Goal: Task Accomplishment & Management: Manage account settings

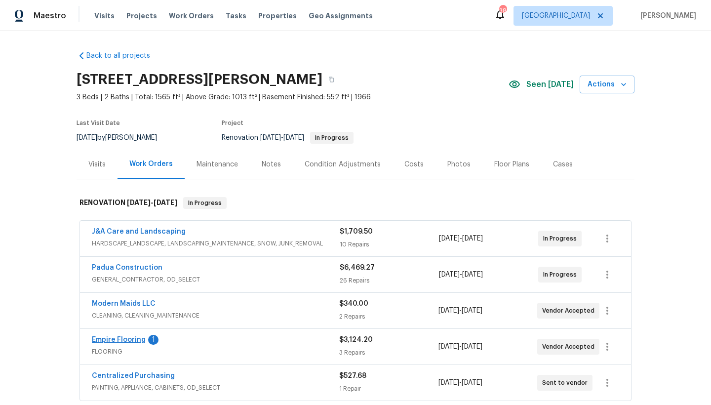
click at [129, 341] on link "Empire Flooring" at bounding box center [119, 339] width 54 height 7
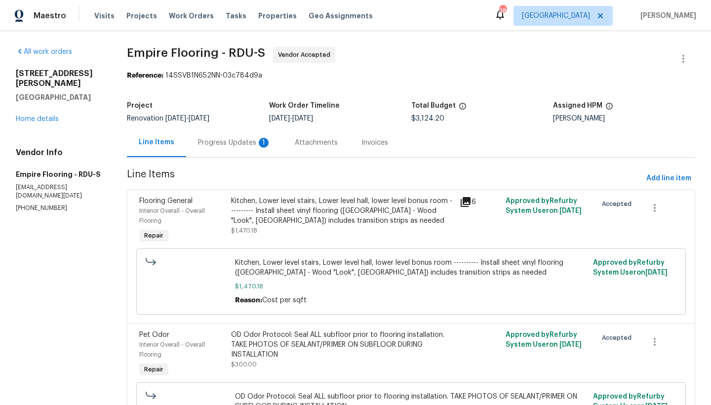
click at [242, 140] on div "Progress Updates 1" at bounding box center [234, 143] width 73 height 10
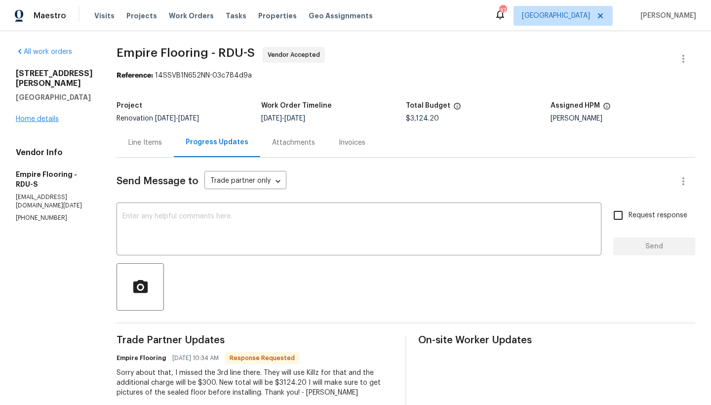
click at [37, 116] on link "Home details" at bounding box center [37, 119] width 43 height 7
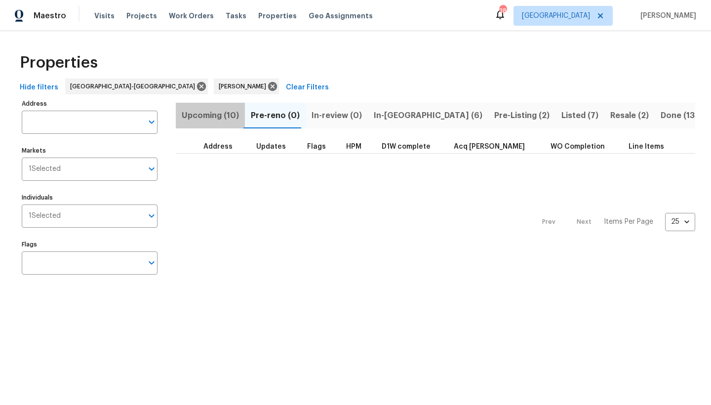
click at [208, 112] on span "Upcoming (10)" at bounding box center [210, 116] width 57 height 14
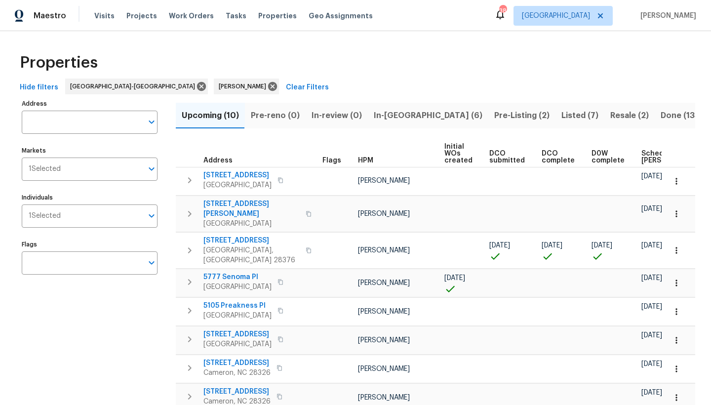
click at [646, 156] on span "Scheduled COE" at bounding box center [669, 157] width 56 height 14
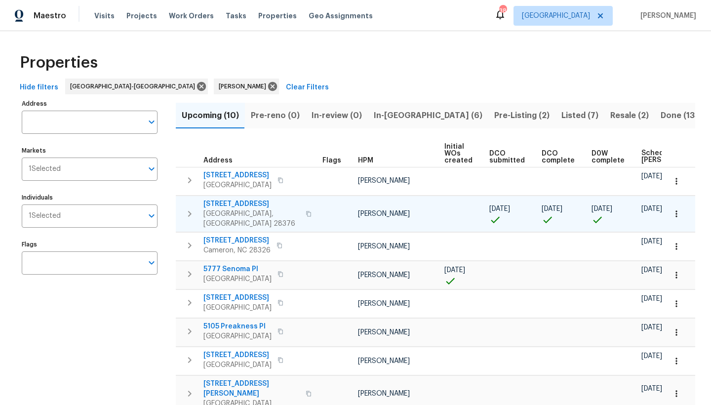
click at [228, 204] on span "136 Bristol Ct" at bounding box center [251, 204] width 96 height 10
click at [401, 114] on span "In-reno (6)" at bounding box center [428, 116] width 109 height 14
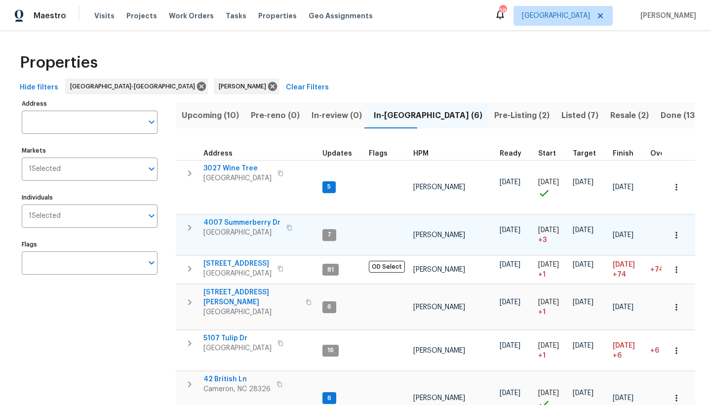
click at [237, 218] on span "4007 Summerberry Dr" at bounding box center [241, 223] width 77 height 10
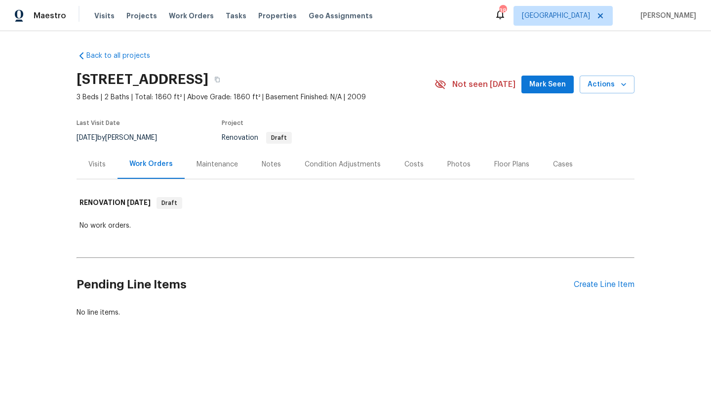
click at [524, 93] on div "Not seen today Mark Seen Actions" at bounding box center [535, 85] width 200 height 18
click at [547, 80] on span "Mark Seen" at bounding box center [547, 85] width 37 height 12
click at [583, 286] on div "Create Line Item" at bounding box center [604, 284] width 61 height 9
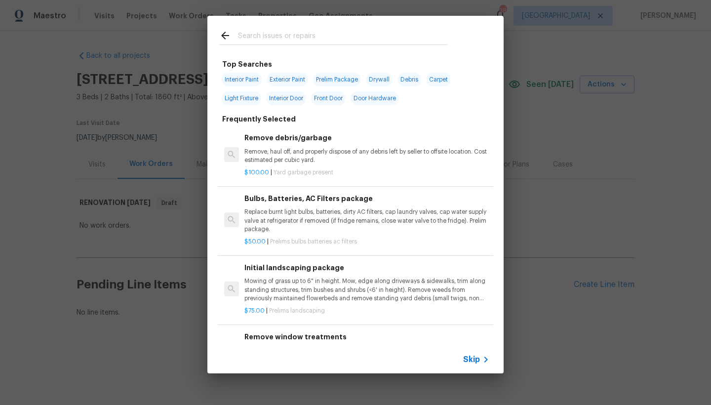
click at [279, 144] on div "Remove debris/garbage Remove, haul off, and properly dispose of any debris left…" at bounding box center [366, 148] width 245 height 32
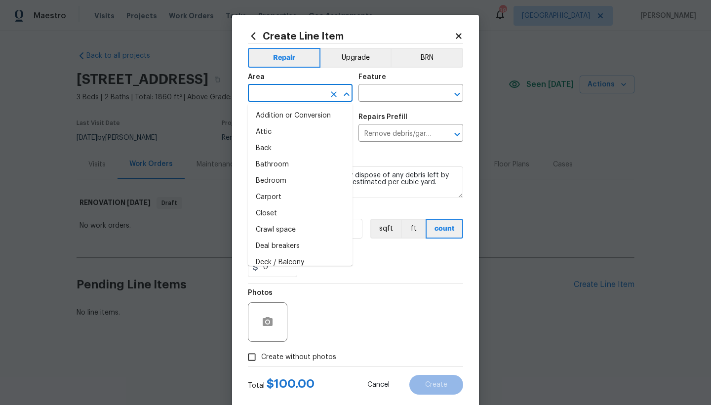
click at [279, 97] on input "text" at bounding box center [286, 93] width 77 height 15
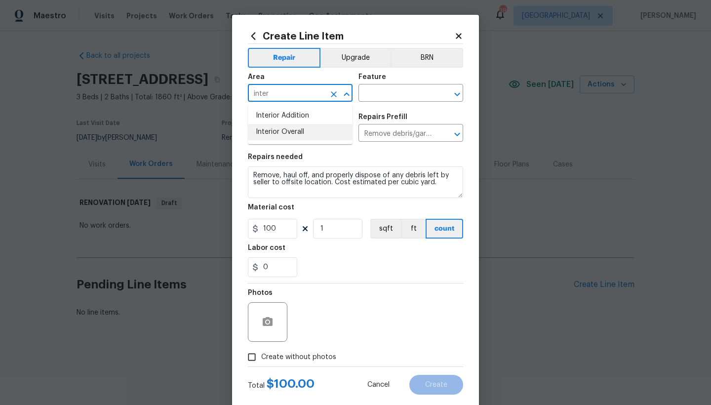
click at [279, 135] on li "Interior Overall" at bounding box center [300, 132] width 105 height 16
type input "Interior Overall"
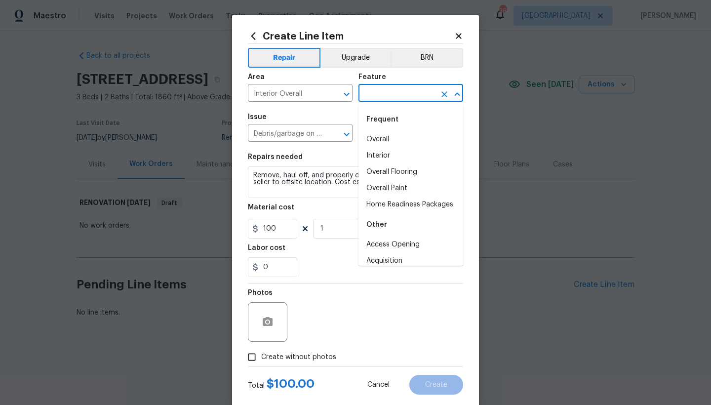
click at [365, 96] on input "text" at bounding box center [397, 93] width 77 height 15
click at [382, 154] on li "Interior" at bounding box center [411, 156] width 105 height 16
type input "Interior"
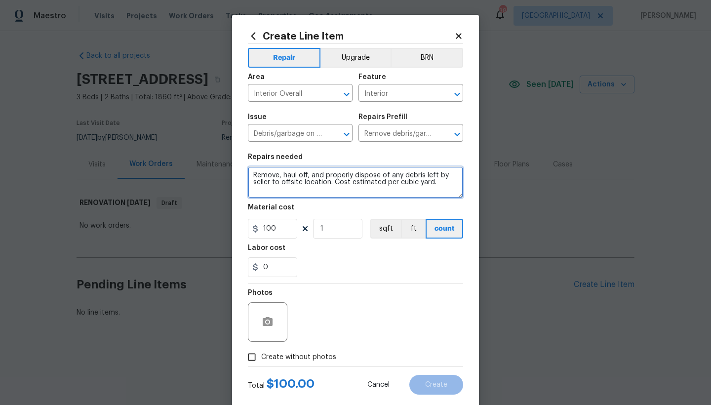
click at [333, 181] on textarea "Remove, haul off, and properly dispose of any debris left by seller to offsite …" at bounding box center [355, 182] width 215 height 32
drag, startPoint x: 333, startPoint y: 181, endPoint x: 424, endPoint y: 189, distance: 91.2
click at [424, 189] on textarea "Remove, haul off, and properly dispose of any debris left by seller to offsite …" at bounding box center [355, 182] width 215 height 32
type textarea "Remove, haul off, and properly dispose of any debris left by seller to offsite …"
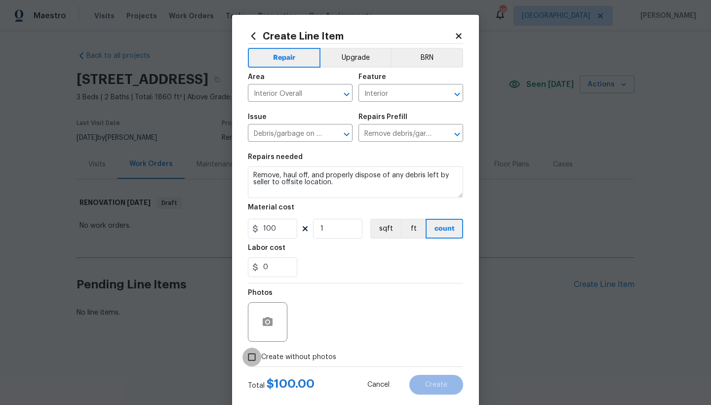
click at [254, 359] on input "Create without photos" at bounding box center [251, 357] width 19 height 19
checkbox input "true"
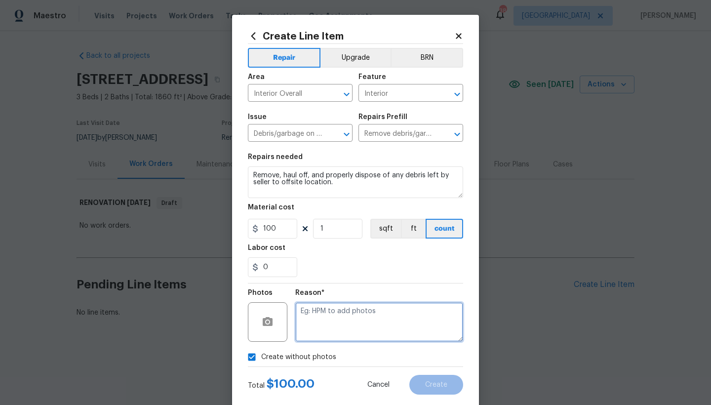
click at [318, 322] on textarea at bounding box center [379, 322] width 168 height 40
type textarea "n"
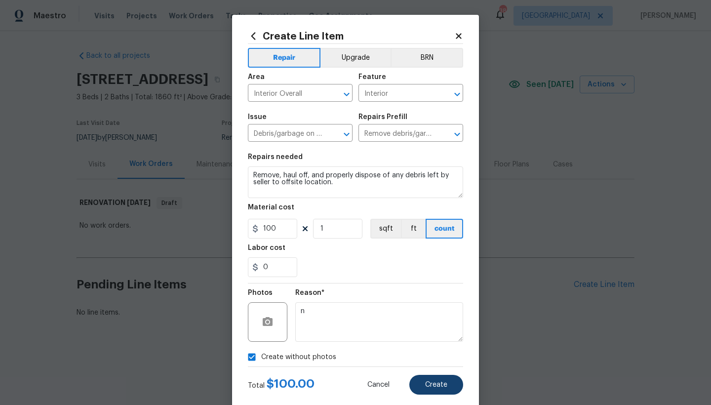
click at [430, 385] on span "Create" at bounding box center [436, 384] width 22 height 7
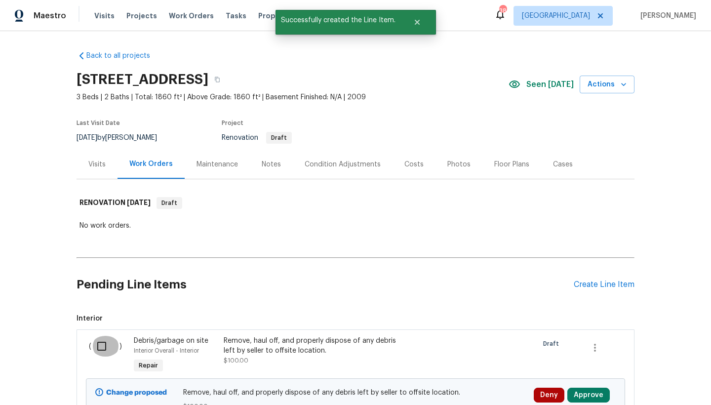
click at [102, 345] on input "checkbox" at bounding box center [105, 346] width 28 height 21
checkbox input "true"
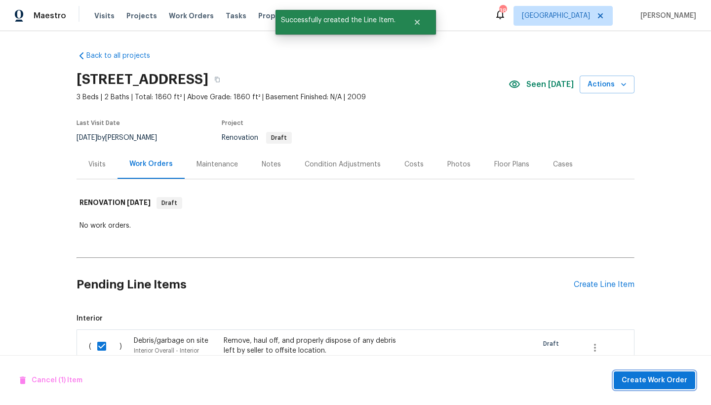
click at [637, 381] on span "Create Work Order" at bounding box center [655, 380] width 66 height 12
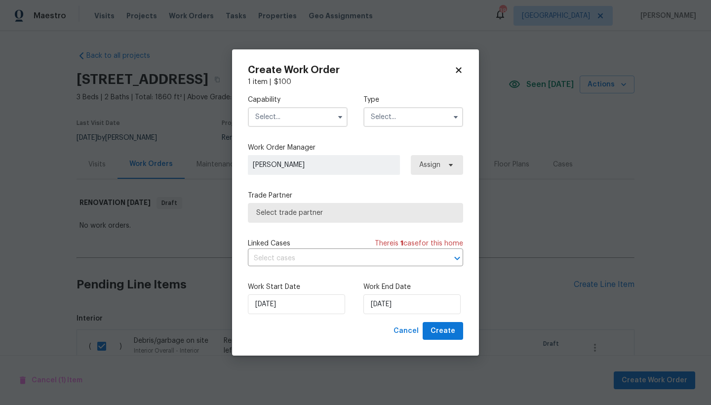
click at [266, 114] on input "text" at bounding box center [298, 117] width 100 height 20
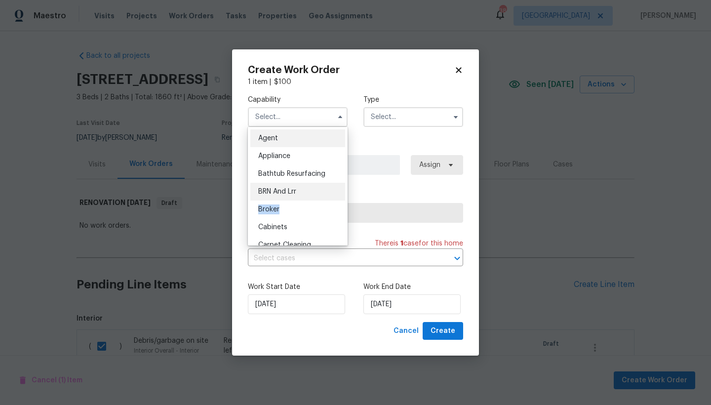
drag, startPoint x: 306, startPoint y: 216, endPoint x: 325, endPoint y: 185, distance: 37.3
click at [325, 185] on ul "Agent Appliance Bathtub Resurfacing BRN And Lrr Broker Cabinets Carpet Cleaning…" at bounding box center [298, 186] width 100 height 119
drag, startPoint x: 345, startPoint y: 140, endPoint x: 345, endPoint y: 173, distance: 33.6
click at [345, 173] on ul "Agent Appliance Bathtub Resurfacing BRN And Lrr Broker Cabinets Carpet Cleaning…" at bounding box center [298, 186] width 100 height 119
click at [347, 157] on ul "Agent Appliance Bathtub Resurfacing BRN And Lrr Broker Cabinets Carpet Cleaning…" at bounding box center [298, 186] width 100 height 119
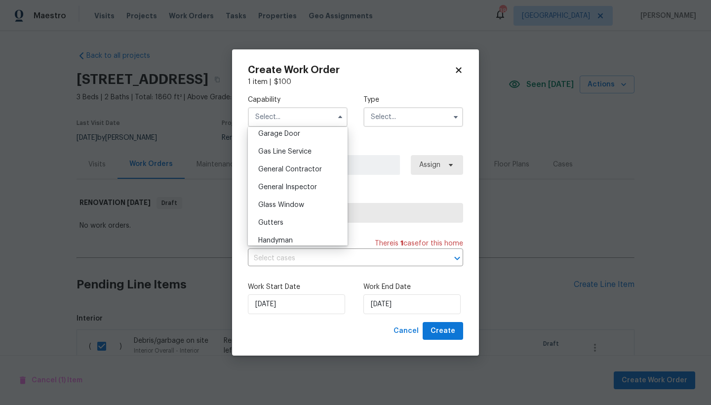
scroll to position [446, 0]
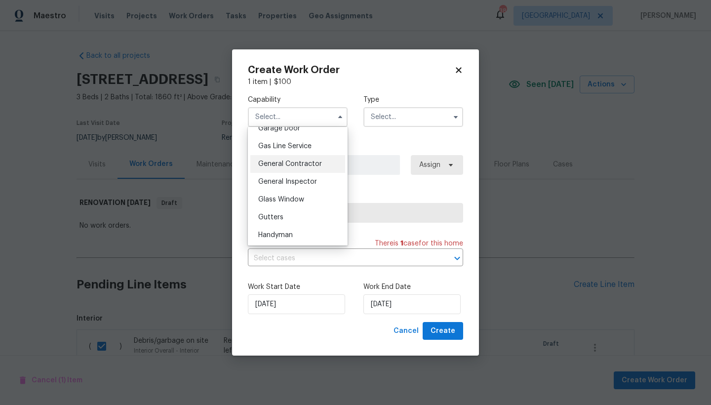
click at [286, 164] on span "General Contractor" at bounding box center [290, 163] width 64 height 7
type input "General Contractor"
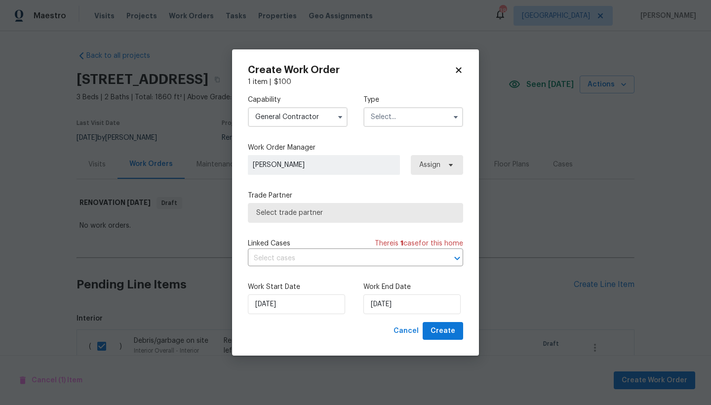
click at [387, 117] on input "text" at bounding box center [413, 117] width 100 height 20
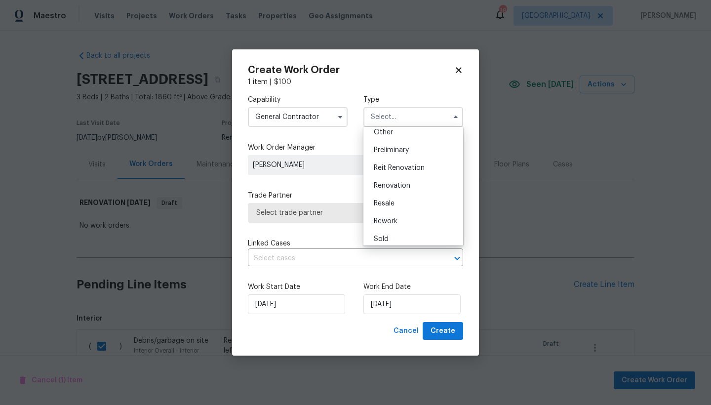
scroll to position [203, 0]
click at [406, 184] on span "Renovation" at bounding box center [392, 184] width 37 height 7
type input "Renovation"
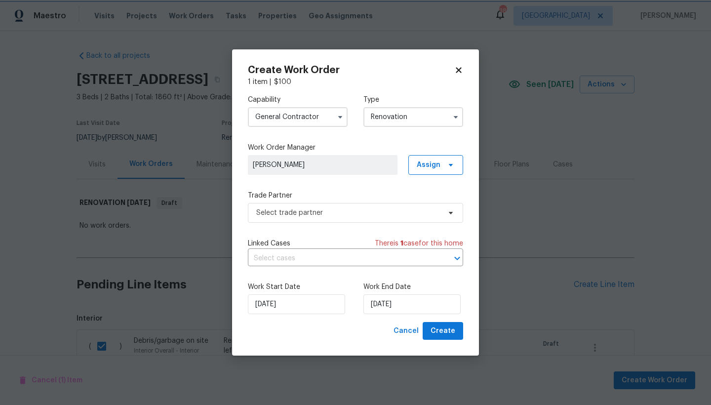
scroll to position [0, 0]
click at [379, 304] on input "9/5/2025" at bounding box center [411, 304] width 97 height 20
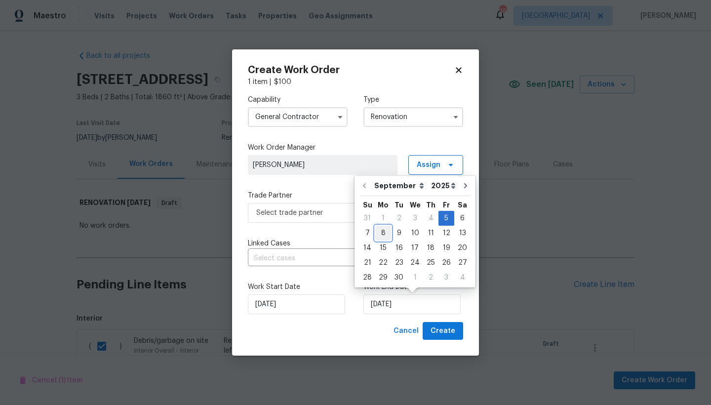
click at [387, 233] on div "8" at bounding box center [383, 233] width 16 height 14
type input "[DATE]"
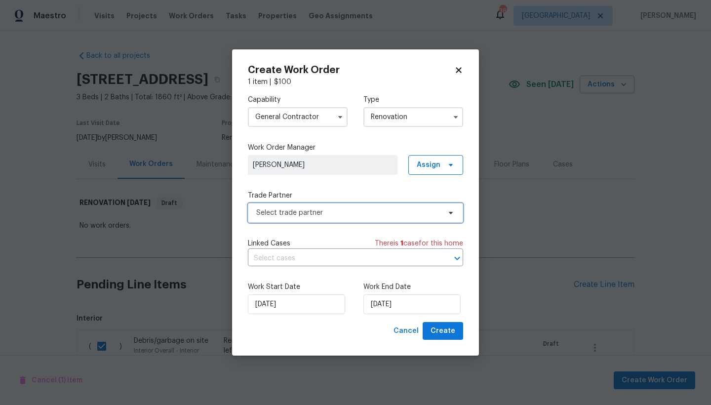
click at [295, 210] on span "Select trade partner" at bounding box center [348, 213] width 184 height 10
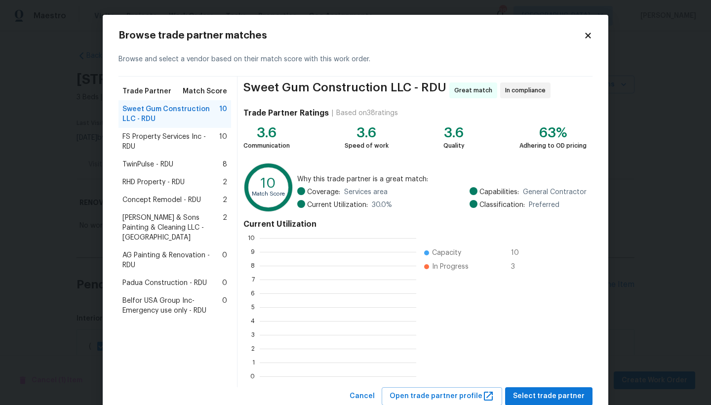
scroll to position [138, 157]
click at [153, 164] on span "TwinPulse - RDU" at bounding box center [147, 165] width 51 height 10
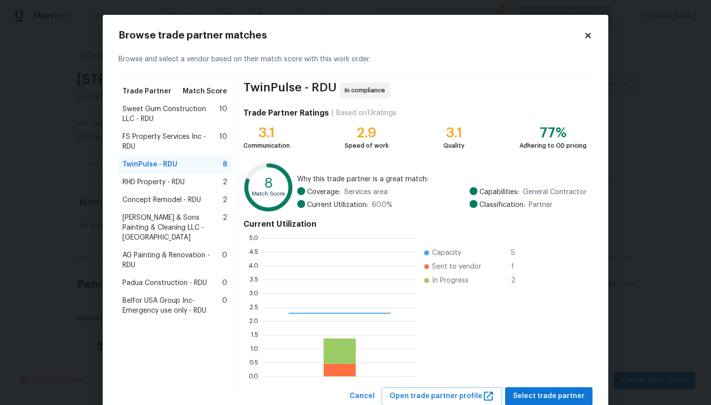
scroll to position [138, 153]
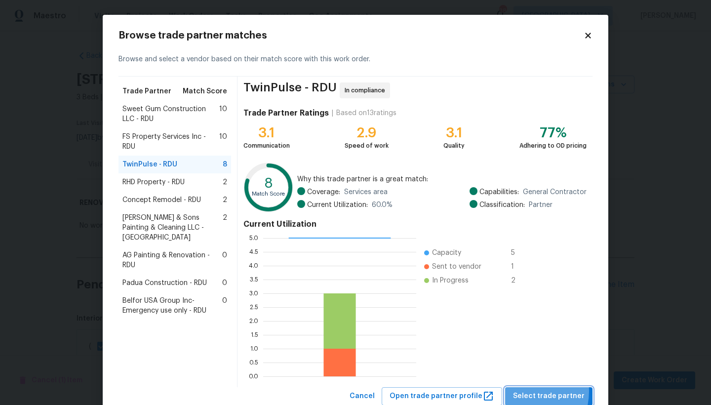
click at [524, 391] on span "Select trade partner" at bounding box center [549, 396] width 72 height 12
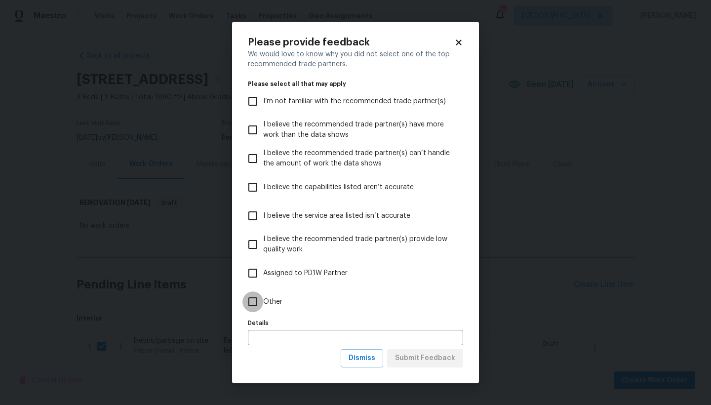
click at [256, 301] on input "Other" at bounding box center [252, 301] width 21 height 21
checkbox input "true"
click at [401, 358] on span "Submit Feedback" at bounding box center [425, 358] width 60 height 12
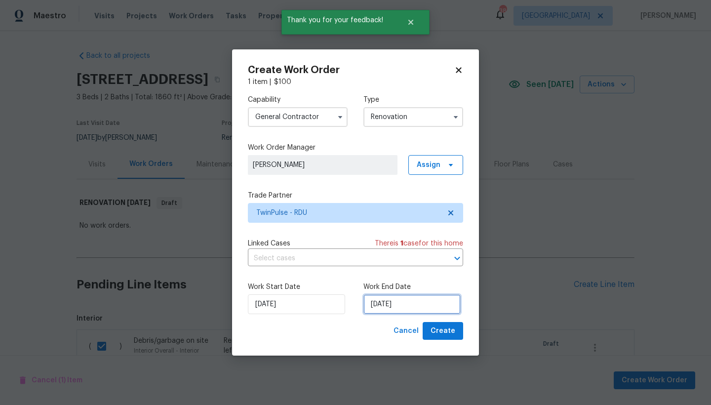
click at [395, 301] on input "[DATE]" at bounding box center [411, 304] width 97 height 20
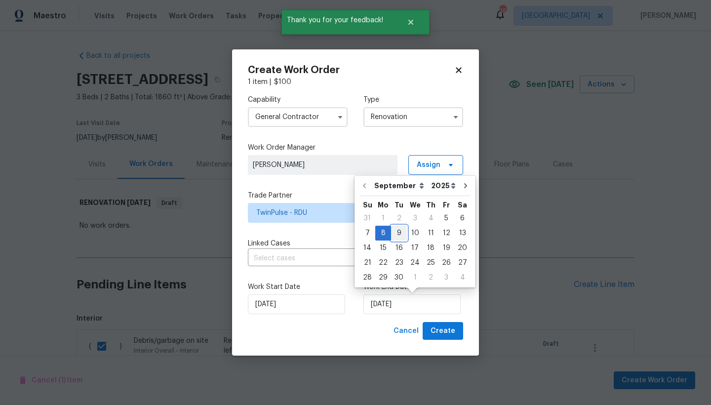
click at [398, 233] on div "9" at bounding box center [399, 233] width 16 height 14
type input "[DATE]"
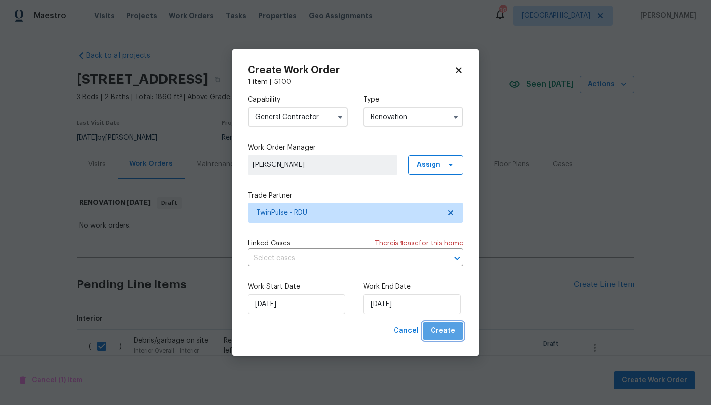
click at [444, 333] on span "Create" at bounding box center [443, 331] width 25 height 12
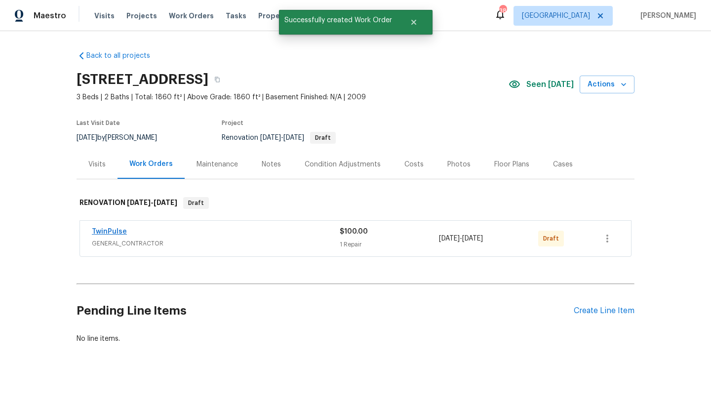
click at [115, 230] on link "TwinPulse" at bounding box center [109, 231] width 35 height 7
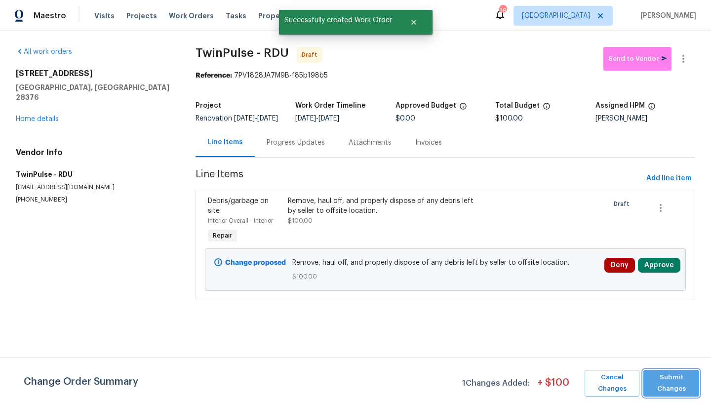
click at [670, 380] on span "Submit Changes" at bounding box center [671, 383] width 46 height 23
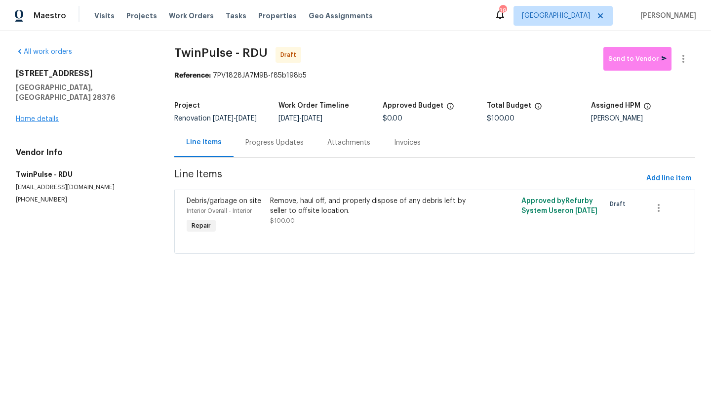
click at [25, 116] on link "Home details" at bounding box center [37, 119] width 43 height 7
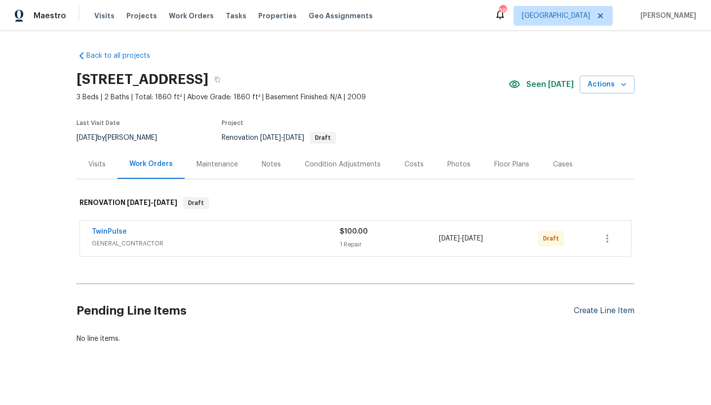
click at [595, 313] on div "Create Line Item" at bounding box center [604, 310] width 61 height 9
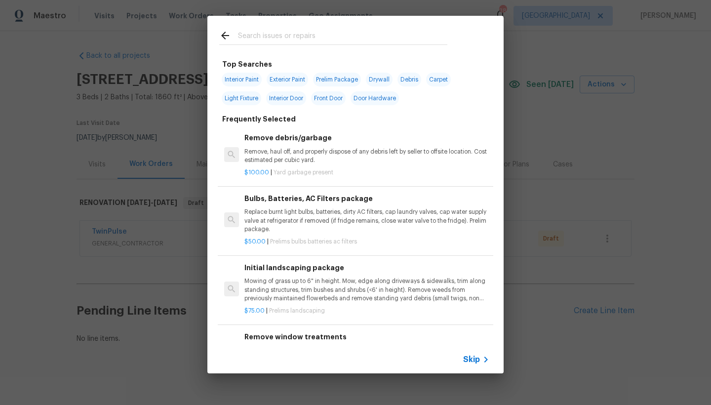
click at [285, 265] on h6 "Initial landscaping package" at bounding box center [366, 267] width 245 height 11
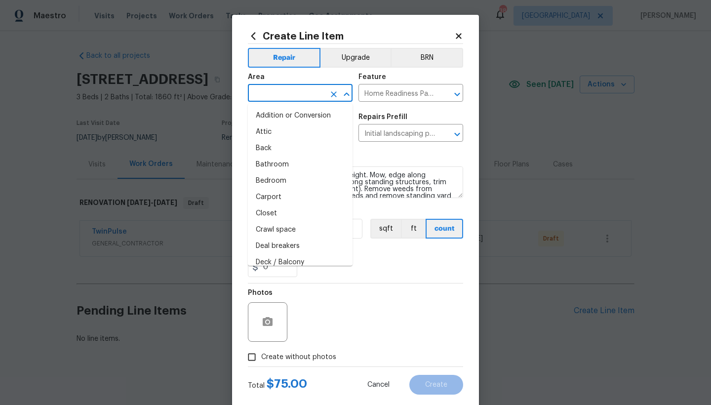
click at [298, 91] on input "text" at bounding box center [286, 93] width 77 height 15
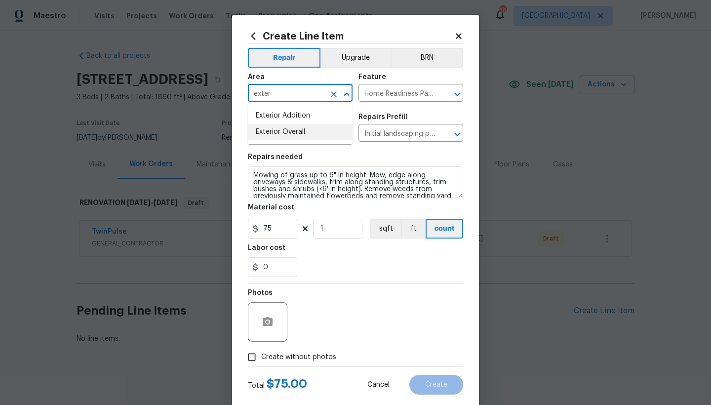
click at [285, 134] on li "Exterior Overall" at bounding box center [300, 132] width 105 height 16
type input "Exterior Overall"
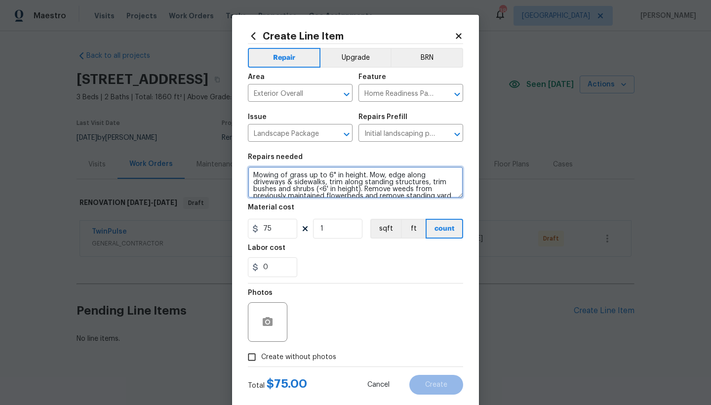
drag, startPoint x: 325, startPoint y: 174, endPoint x: 365, endPoint y: 177, distance: 39.6
click at [365, 177] on textarea "Mowing of grass up to 6" in height. Mow, edge along driveways & sidewalks, trim…" at bounding box center [355, 182] width 215 height 32
type textarea "Mowing of grass up to 2.5 MOWER DECK HEIGHT. Mow, edge along driveways & sidewa…"
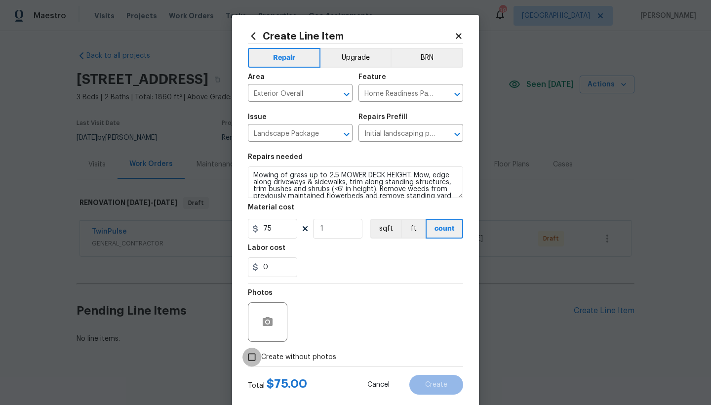
click at [251, 356] on input "Create without photos" at bounding box center [251, 357] width 19 height 19
checkbox input "true"
click at [327, 228] on input "1" at bounding box center [337, 229] width 49 height 20
drag, startPoint x: 272, startPoint y: 227, endPoint x: 246, endPoint y: 222, distance: 26.7
click at [246, 222] on div "Create Line Item Repair Upgrade BRN Area Exterior Overall ​ Feature Home Readin…" at bounding box center [355, 213] width 247 height 396
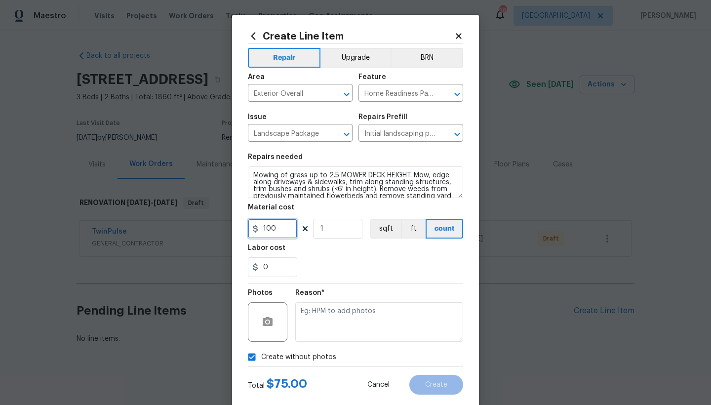
type input "100"
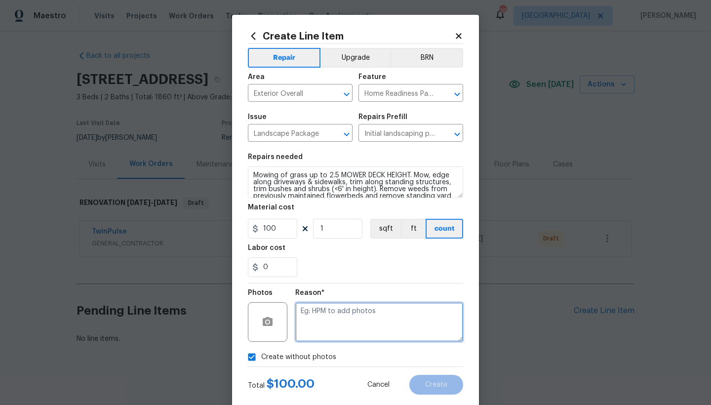
click at [328, 322] on textarea at bounding box center [379, 322] width 168 height 40
type textarea "n"
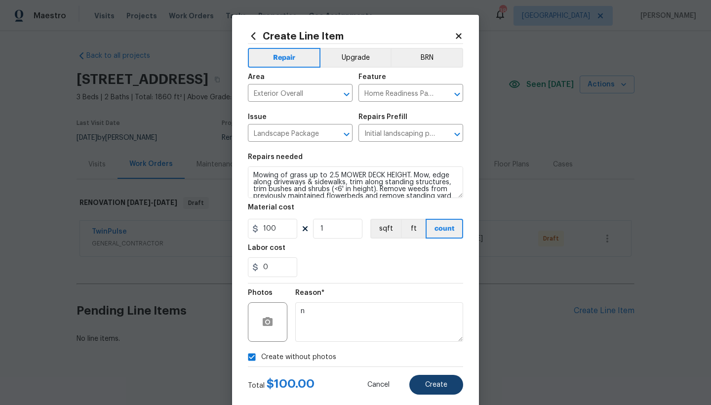
click at [427, 383] on span "Create" at bounding box center [436, 384] width 22 height 7
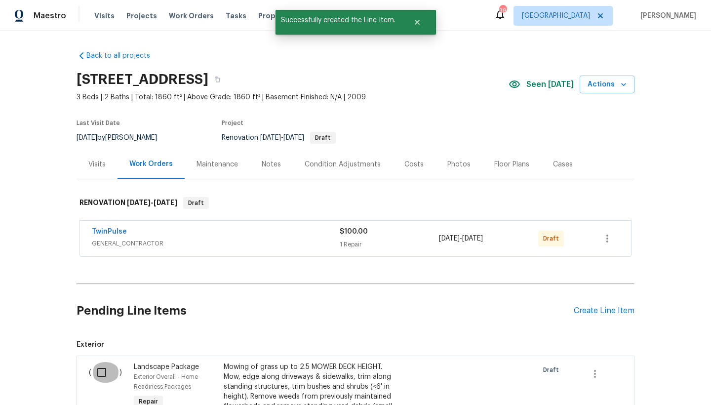
click at [98, 372] on input "checkbox" at bounding box center [105, 372] width 28 height 21
checkbox input "true"
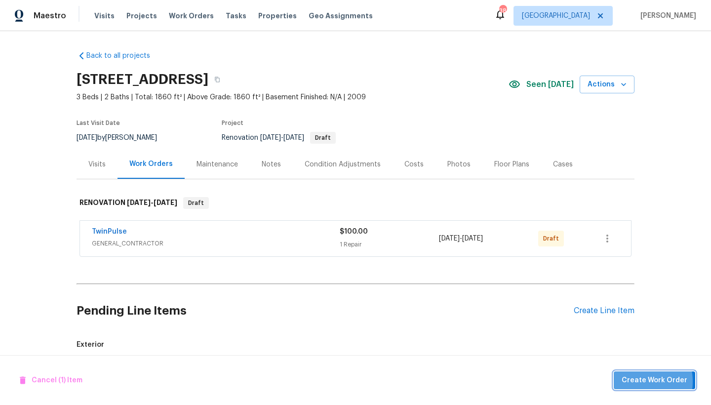
click at [632, 382] on span "Create Work Order" at bounding box center [655, 380] width 66 height 12
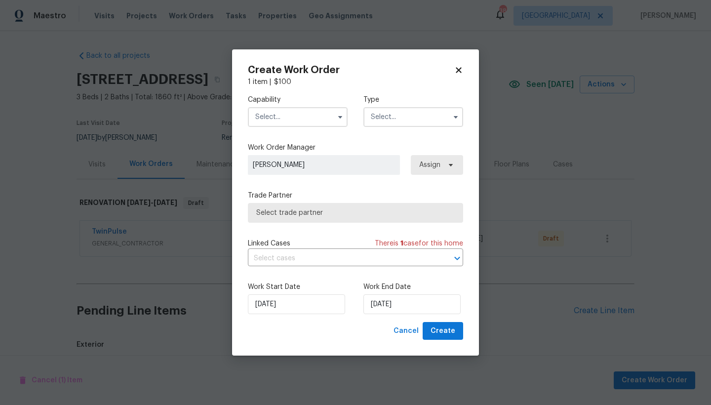
click at [282, 118] on input "text" at bounding box center [298, 117] width 100 height 20
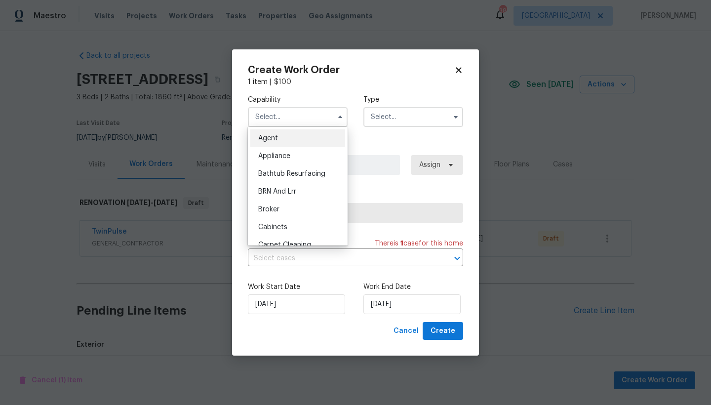
click at [317, 144] on div "Agent" at bounding box center [297, 138] width 95 height 18
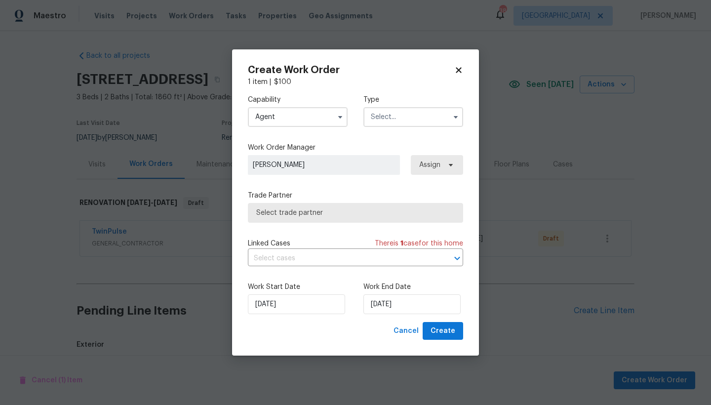
click at [308, 110] on input "Agent" at bounding box center [298, 117] width 100 height 20
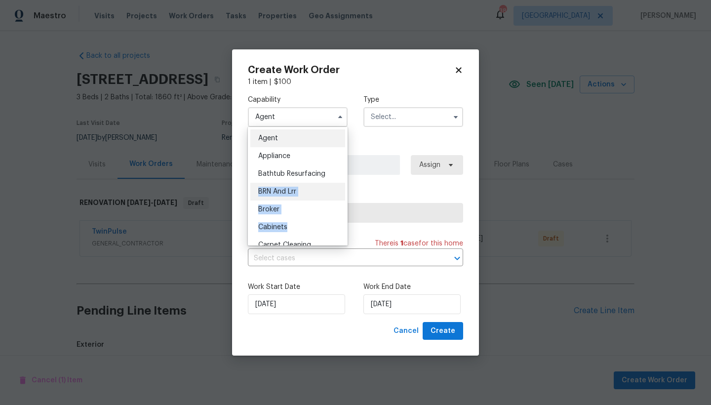
drag, startPoint x: 313, startPoint y: 232, endPoint x: 316, endPoint y: 184, distance: 48.0
click at [316, 184] on ul "Agent Appliance Bathtub Resurfacing BRN And Lrr Broker Cabinets Carpet Cleaning…" at bounding box center [298, 186] width 100 height 119
click at [316, 184] on div "BRN And Lrr" at bounding box center [297, 192] width 95 height 18
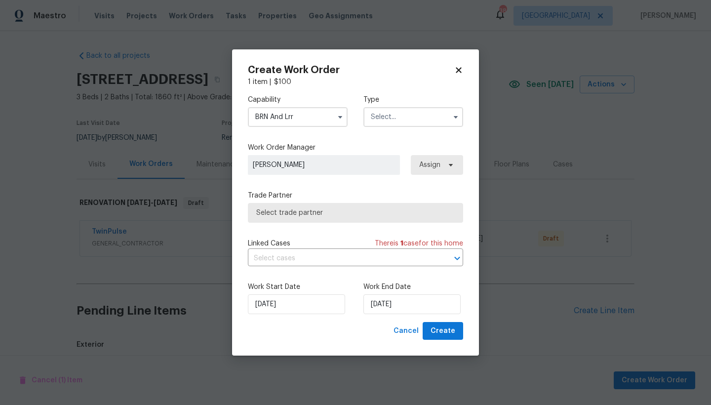
click at [316, 190] on div "Capability BRN And Lrr Type Work Order Manager Preston Sexton Assign Trade Part…" at bounding box center [355, 204] width 215 height 235
click at [312, 115] on input "BRN And Lrr" at bounding box center [298, 117] width 100 height 20
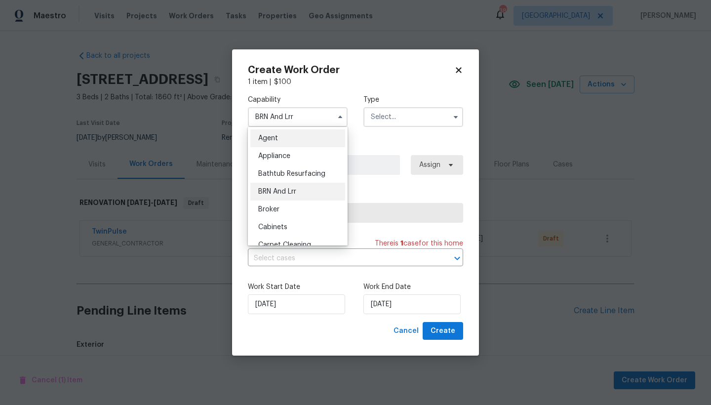
click at [345, 137] on div "Agent" at bounding box center [297, 138] width 95 height 18
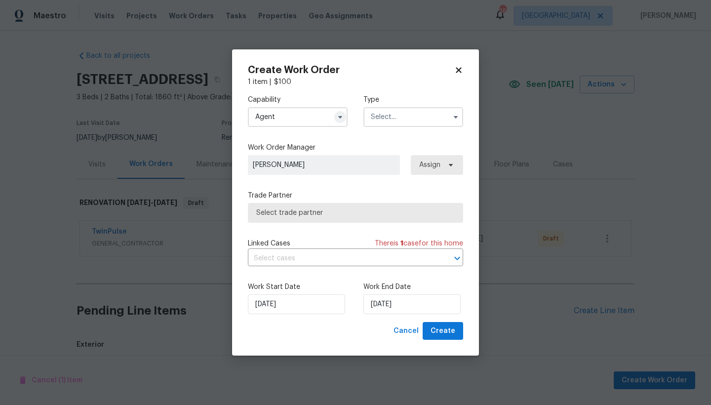
click at [340, 117] on icon "button" at bounding box center [340, 117] width 4 height 2
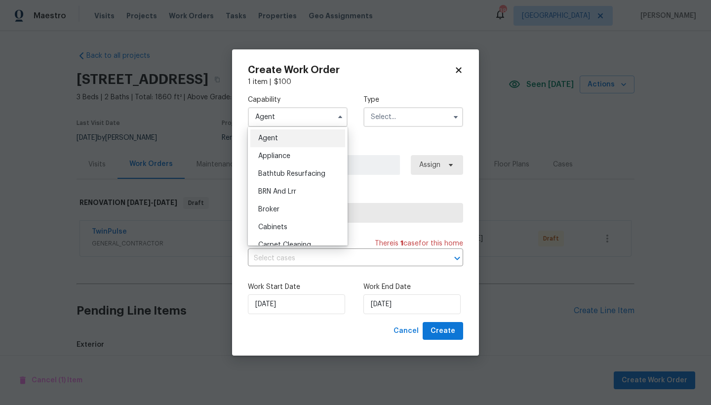
click at [346, 140] on ul "Agent Appliance Bathtub Resurfacing BRN And Lrr Broker Cabinets Carpet Cleaning…" at bounding box center [298, 186] width 100 height 119
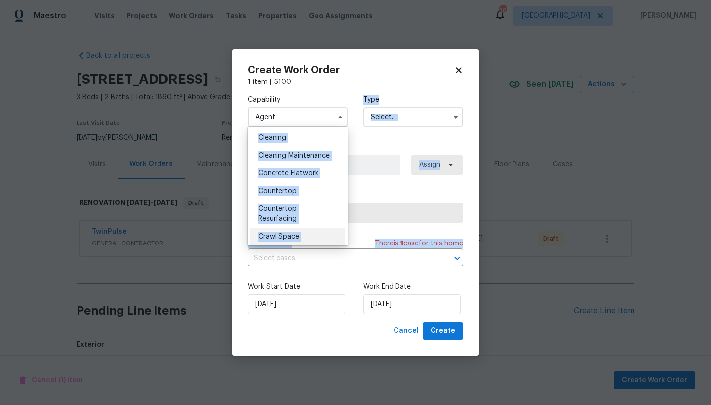
scroll to position [156, 0]
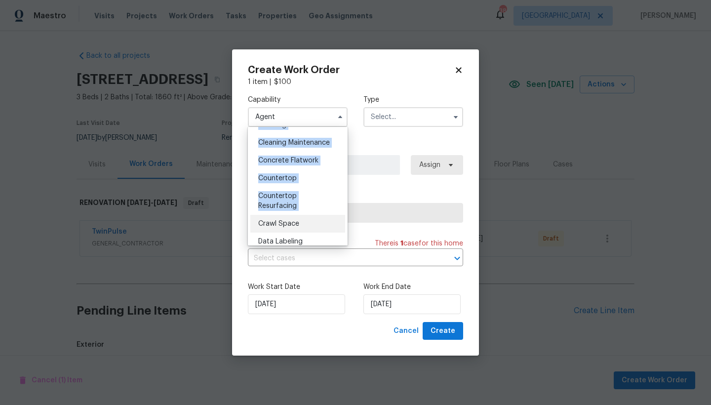
drag, startPoint x: 346, startPoint y: 140, endPoint x: 330, endPoint y: 218, distance: 79.7
click at [330, 218] on ul "Agent Appliance Bathtub Resurfacing BRN And Lrr Broker Cabinets Carpet Cleaning…" at bounding box center [298, 186] width 100 height 119
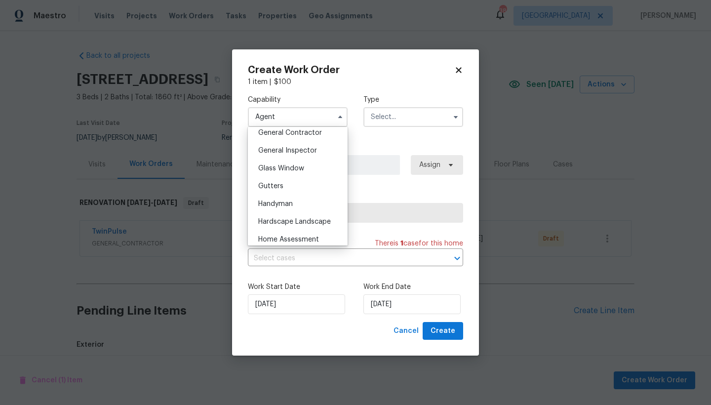
scroll to position [488, 0]
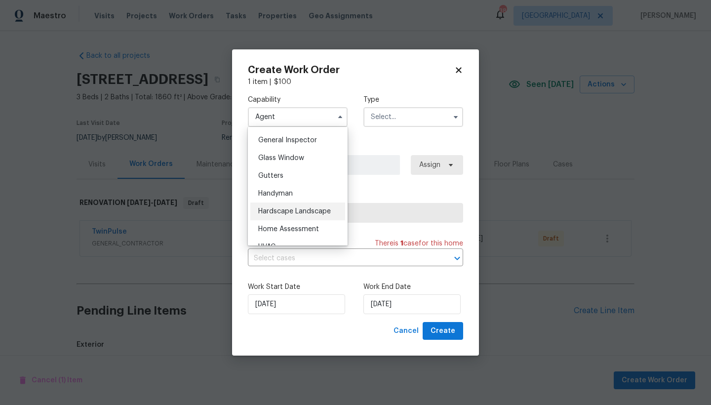
click at [294, 209] on span "Hardscape Landscape" at bounding box center [294, 211] width 73 height 7
type input "Hardscape Landscape"
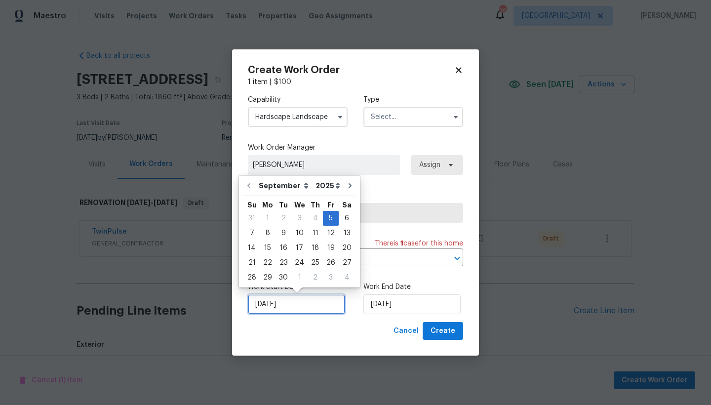
click at [308, 307] on input "9/5/2025" at bounding box center [296, 304] width 97 height 20
click at [267, 231] on div "8" at bounding box center [268, 233] width 16 height 14
type input "[DATE]"
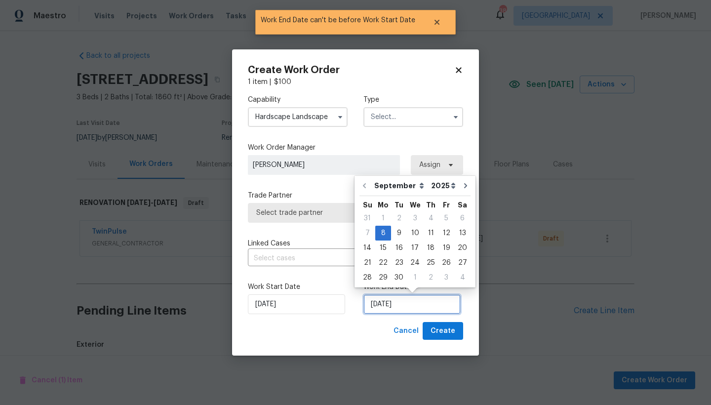
click at [375, 301] on input "[DATE]" at bounding box center [411, 304] width 97 height 20
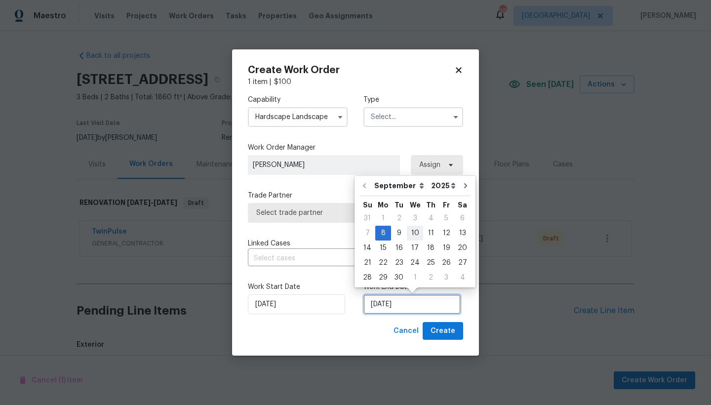
drag, startPoint x: 375, startPoint y: 301, endPoint x: 414, endPoint y: 231, distance: 80.9
click at [414, 231] on body "Maestro Visits Projects Work Orders Tasks Properties Geo Assignments 38 Raleigh…" at bounding box center [355, 202] width 711 height 405
click at [414, 231] on div "10" at bounding box center [415, 233] width 16 height 14
type input "9/10/2025"
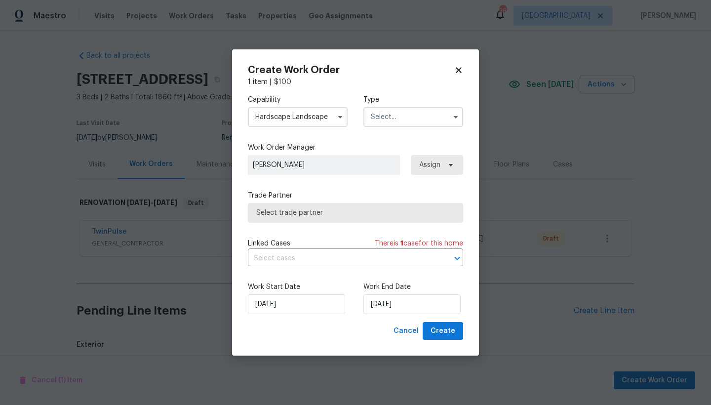
click at [402, 112] on input "text" at bounding box center [413, 117] width 100 height 20
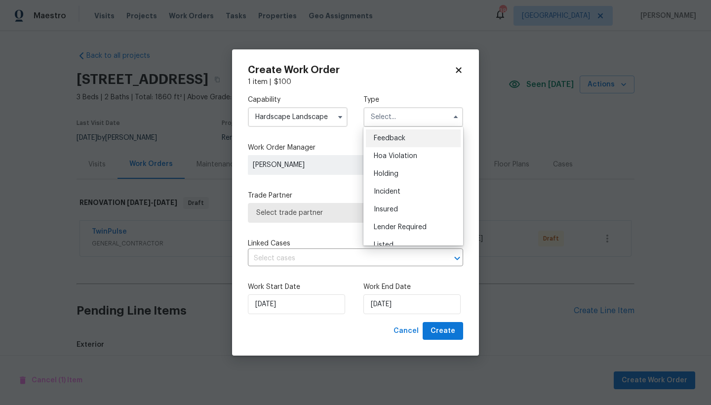
click at [462, 136] on ul "Feedback Hoa Violation Holding Incident Insured Lender Required Listed Lite Lwo…" at bounding box center [413, 186] width 100 height 119
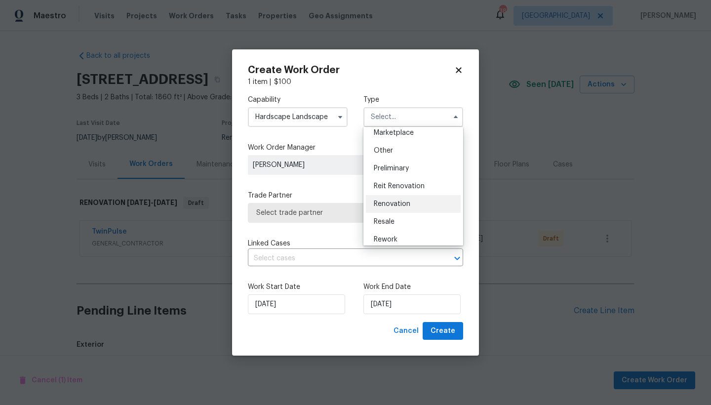
click at [401, 201] on span "Renovation" at bounding box center [392, 203] width 37 height 7
type input "Renovation"
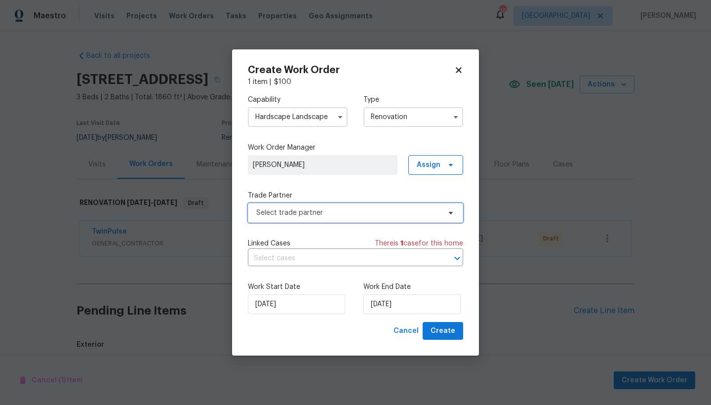
click at [367, 210] on span "Select trade partner" at bounding box center [348, 213] width 184 height 10
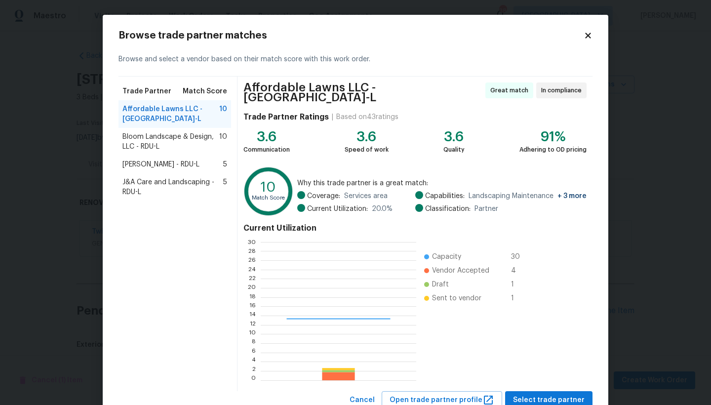
scroll to position [138, 155]
click at [180, 178] on span "J&A Care and Landscaping - RDU-L" at bounding box center [172, 187] width 101 height 20
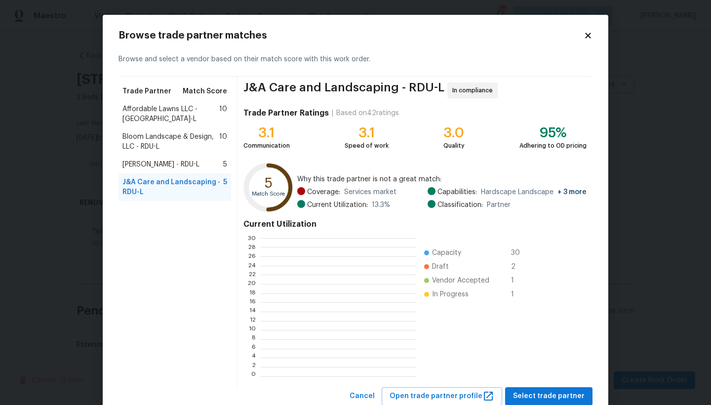
scroll to position [1, 1]
click at [559, 391] on span "Select trade partner" at bounding box center [549, 396] width 72 height 12
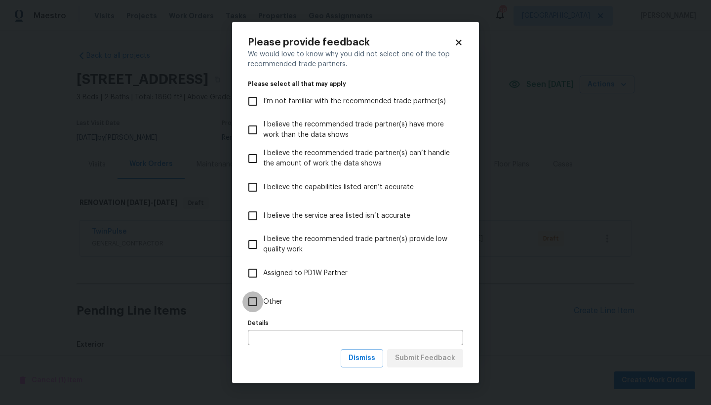
click at [254, 304] on input "Other" at bounding box center [252, 301] width 21 height 21
checkbox input "true"
click at [406, 359] on span "Submit Feedback" at bounding box center [425, 358] width 60 height 12
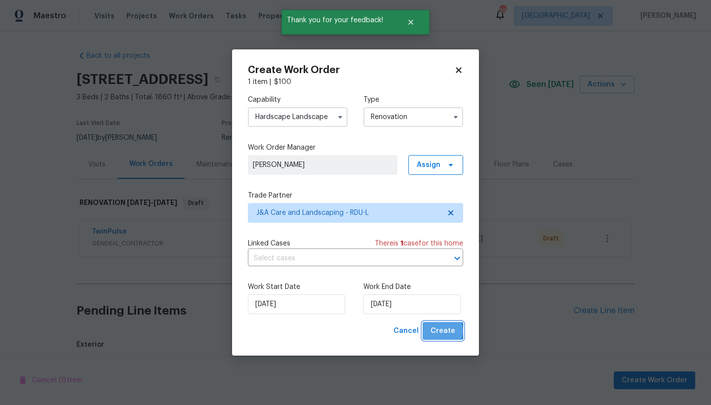
click at [442, 331] on span "Create" at bounding box center [443, 331] width 25 height 12
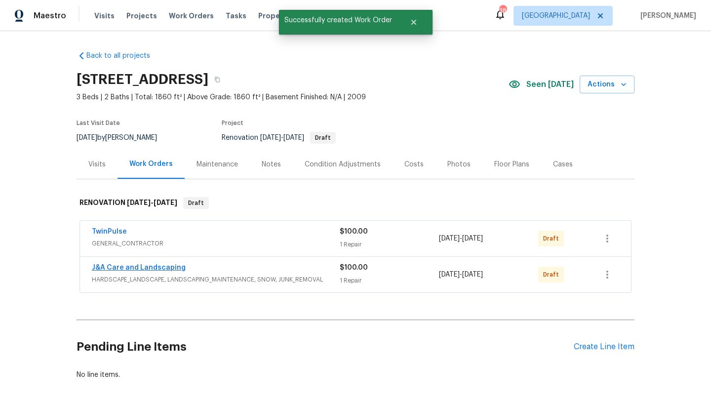
click at [155, 267] on link "J&A Care and Landscaping" at bounding box center [139, 267] width 94 height 7
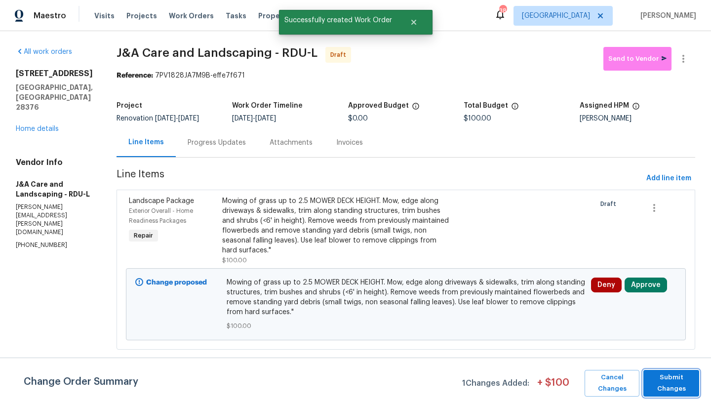
click at [661, 379] on span "Submit Changes" at bounding box center [671, 383] width 46 height 23
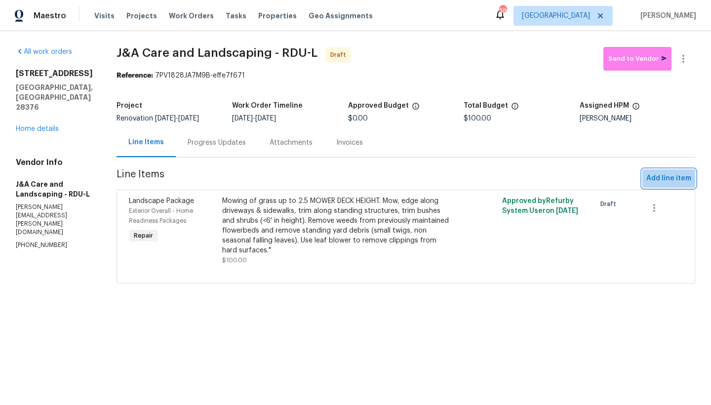
click at [661, 177] on span "Add line item" at bounding box center [668, 178] width 45 height 12
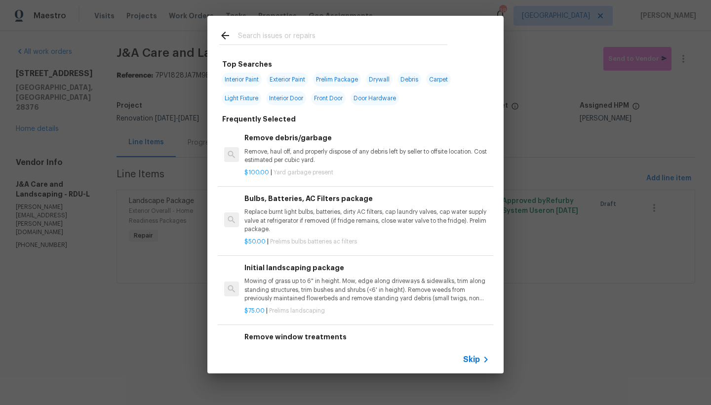
click at [289, 37] on input "text" at bounding box center [342, 37] width 209 height 15
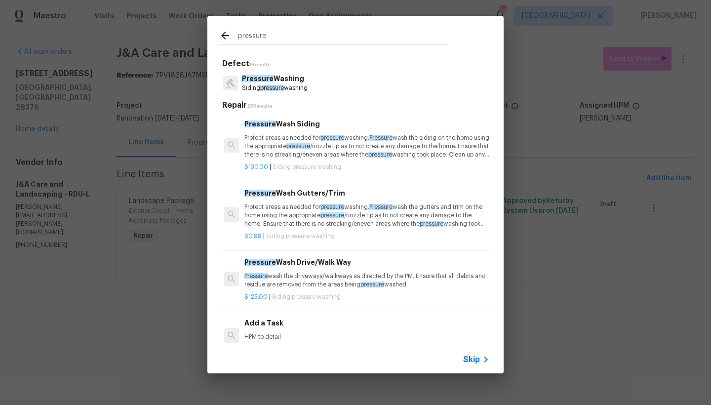
type input "pressure"
click at [282, 129] on div "Pressure Wash Siding Protect areas as needed for pressure washing. Pressure was…" at bounding box center [366, 139] width 245 height 40
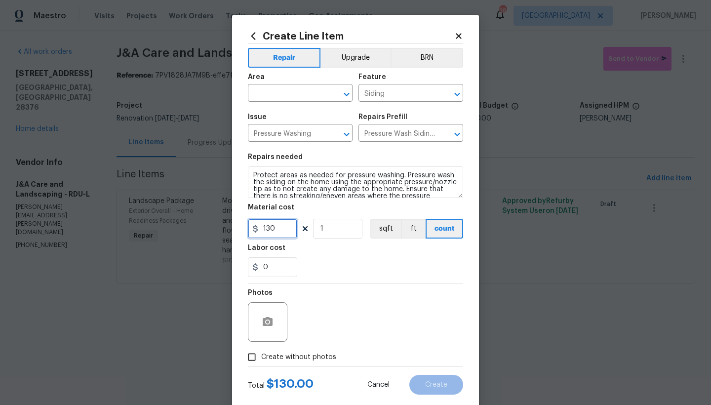
click at [276, 233] on input "130" at bounding box center [272, 229] width 49 height 20
type input "150"
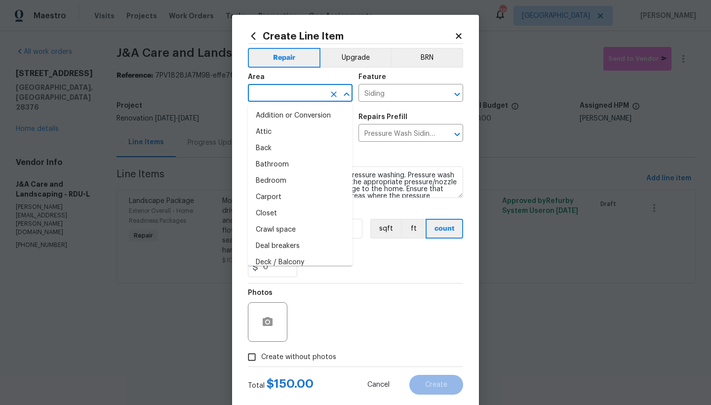
click at [303, 98] on input "text" at bounding box center [286, 93] width 77 height 15
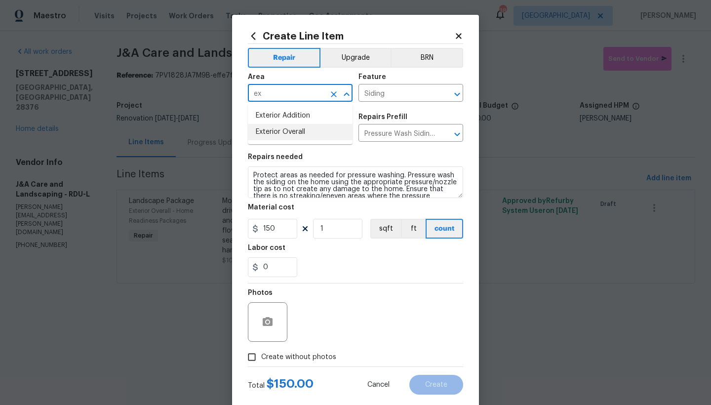
click at [281, 133] on li "Exterior Overall" at bounding box center [300, 132] width 105 height 16
type input "Exterior Overall"
click at [252, 356] on input "Create without photos" at bounding box center [251, 357] width 19 height 19
checkbox input "true"
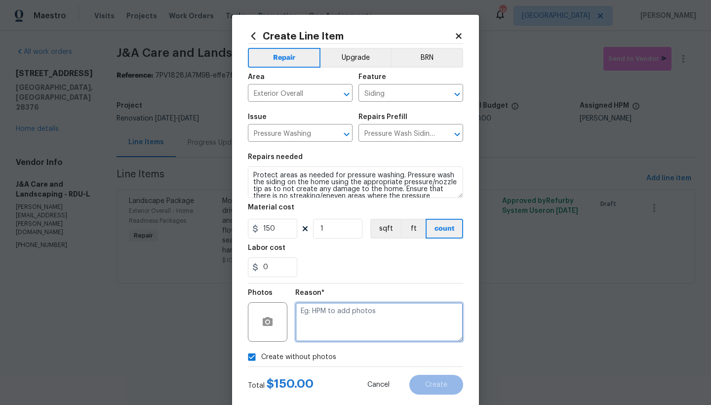
click at [345, 322] on textarea at bounding box center [379, 322] width 168 height 40
type textarea "n"
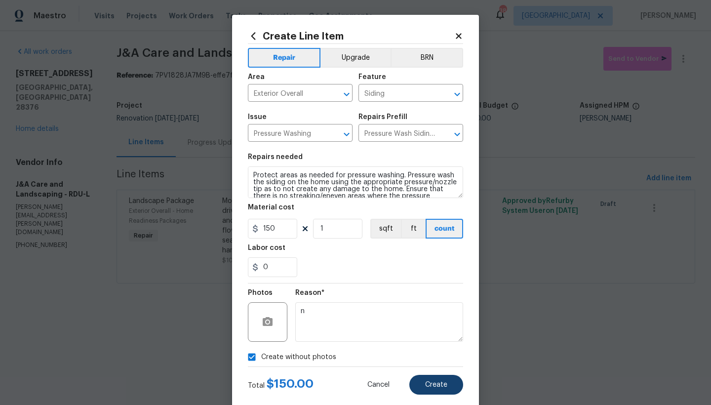
click at [435, 387] on span "Create" at bounding box center [436, 384] width 22 height 7
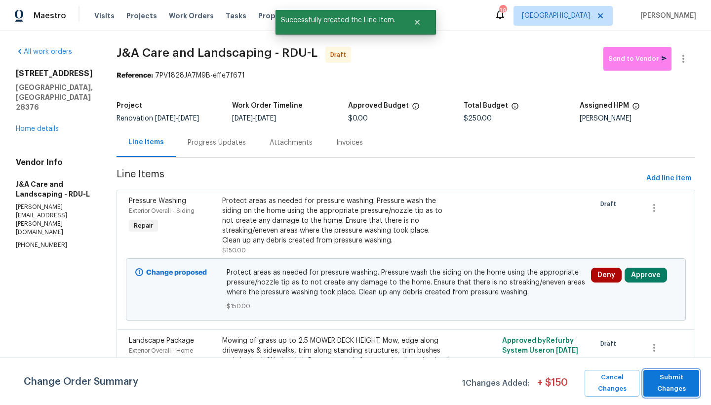
click at [644, 384] on button "Submit Changes" at bounding box center [671, 383] width 56 height 27
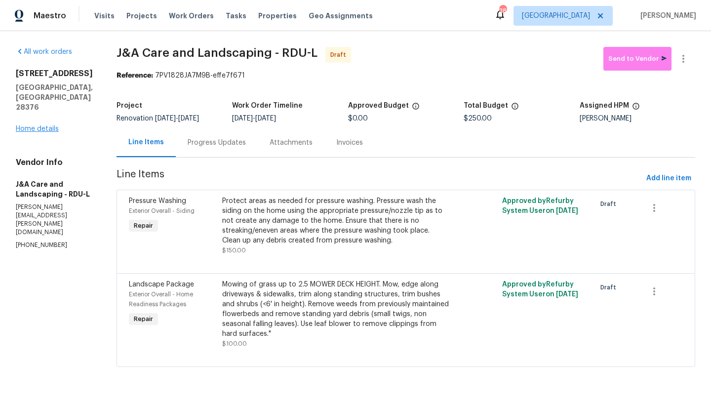
click at [48, 125] on link "Home details" at bounding box center [37, 128] width 43 height 7
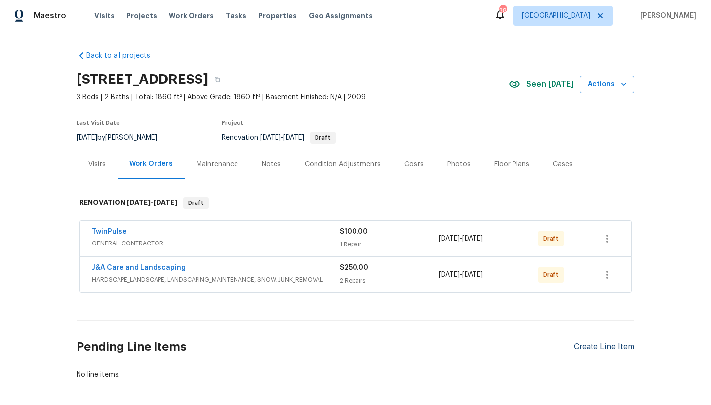
click at [608, 349] on div "Create Line Item" at bounding box center [604, 346] width 61 height 9
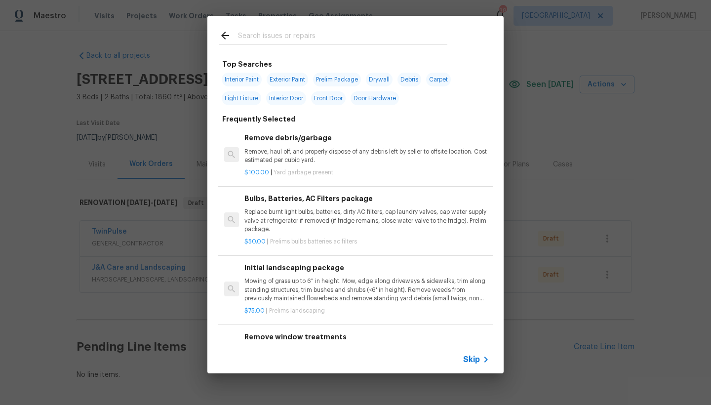
click at [282, 36] on input "text" at bounding box center [342, 37] width 209 height 15
click at [322, 42] on input "text" at bounding box center [342, 37] width 209 height 15
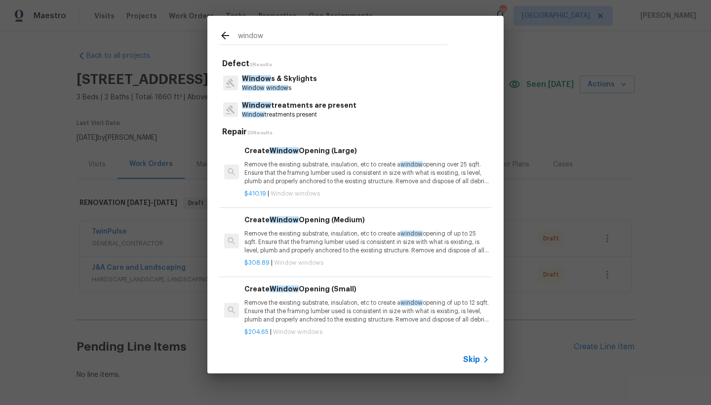
type input "window"
click at [299, 87] on p "Window window s" at bounding box center [279, 88] width 75 height 8
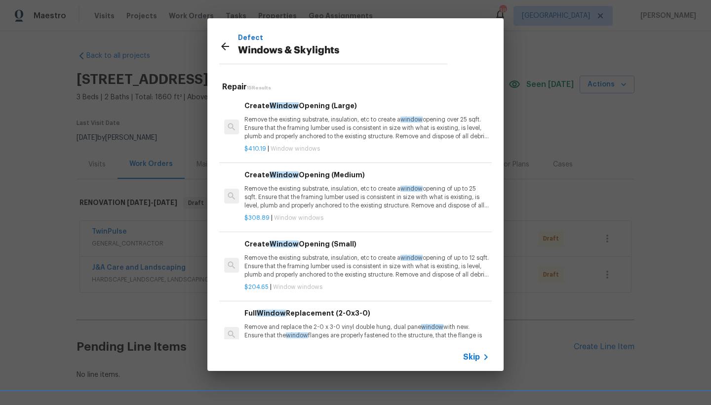
click at [503, 100] on div "Repair 15 Results Create Window Opening (Large) Remove the existing substrate, …" at bounding box center [355, 208] width 296 height 269
click at [499, 100] on div "Repair 15 Results Create Window Opening (Large) Remove the existing substrate, …" at bounding box center [355, 208] width 296 height 269
click at [501, 89] on div "Repair 15 Results Create Window Opening (Large) Remove the existing substrate, …" at bounding box center [355, 208] width 296 height 269
click at [501, 91] on div "Repair 15 Results Create Window Opening (Large) Remove the existing substrate, …" at bounding box center [355, 208] width 296 height 269
drag, startPoint x: 501, startPoint y: 91, endPoint x: 497, endPoint y: 66, distance: 25.1
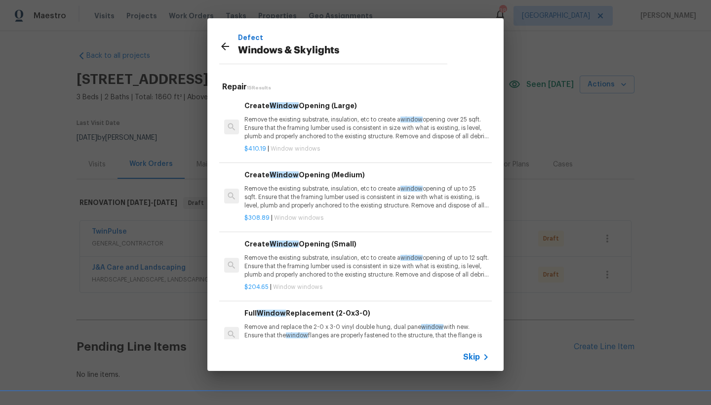
click at [497, 66] on div "Defect Windows & Skylights Repair 15 Results Create Window Opening (Large) Remo…" at bounding box center [355, 194] width 296 height 353
click at [482, 138] on p "Remove the existing substrate, insulation, etc to create a window opening over …" at bounding box center [366, 128] width 245 height 25
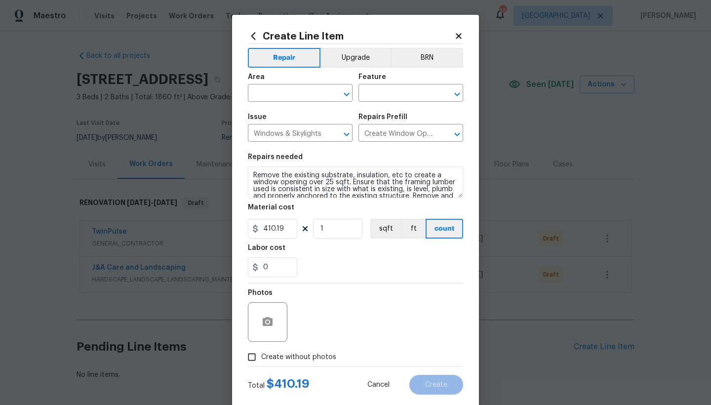
click at [462, 36] on icon at bounding box center [458, 36] width 9 height 9
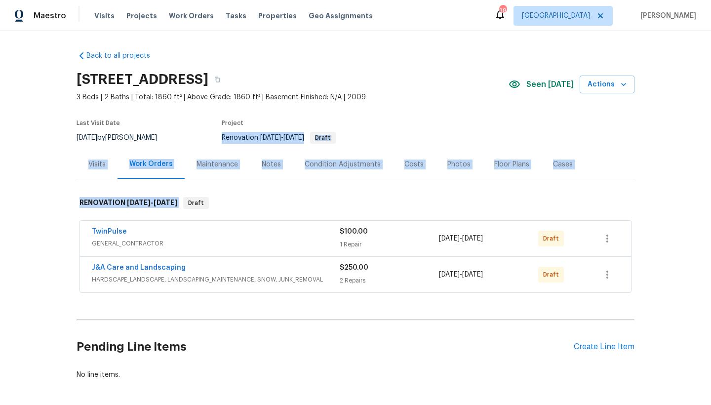
drag, startPoint x: 385, startPoint y: 163, endPoint x: 447, endPoint y: 200, distance: 72.6
click at [447, 199] on div "Back to all projects 136 Bristol Ct, Raeford, NC 28376 3 Beds | 2 Baths | Total…" at bounding box center [356, 215] width 558 height 345
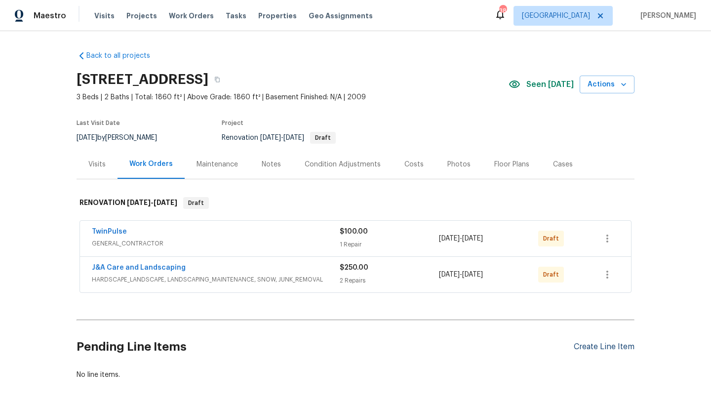
click at [608, 345] on div "Create Line Item" at bounding box center [604, 346] width 61 height 9
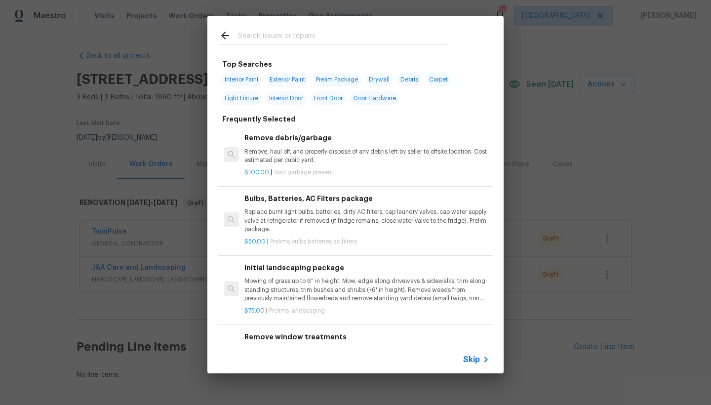
click at [500, 29] on div "Top Searches Interior Paint Exterior Paint Prelim Package Drywall Debris Carpet…" at bounding box center [355, 195] width 296 height 358
click at [413, 33] on input "text" at bounding box center [342, 37] width 209 height 15
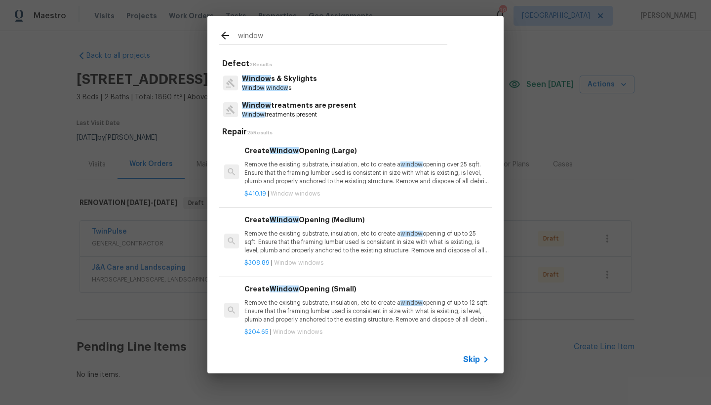
type input "window"
click at [260, 82] on p "Window s & Skylights" at bounding box center [279, 79] width 75 height 10
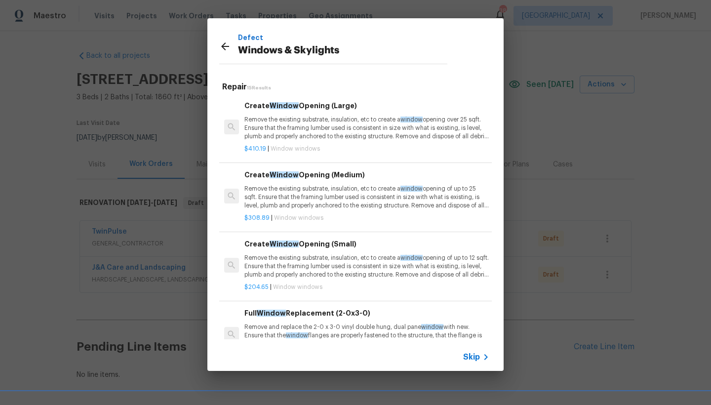
drag, startPoint x: 502, startPoint y: 305, endPoint x: 487, endPoint y: 285, distance: 24.8
click at [487, 285] on div "Repair 15 Results Create Window Opening (Large) Remove the existing substrate, …" at bounding box center [355, 208] width 296 height 269
click at [497, 260] on div "Repair 15 Results Create Window Opening (Large) Remove the existing substrate, …" at bounding box center [355, 208] width 296 height 269
click at [500, 260] on div "Repair 15 Results Create Window Opening (Large) Remove the existing substrate, …" at bounding box center [355, 208] width 296 height 269
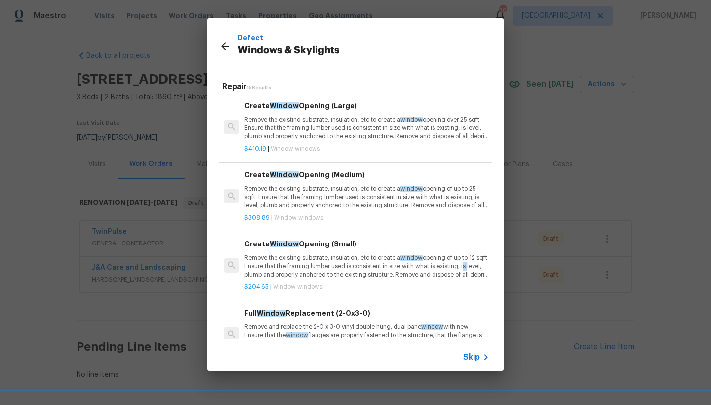
click at [500, 260] on div "Repair 15 Results Create Window Opening (Large) Remove the existing substrate, …" at bounding box center [355, 208] width 296 height 269
click at [459, 272] on p "Remove the existing substrate, insulation, etc to create a window opening of up…" at bounding box center [366, 266] width 245 height 25
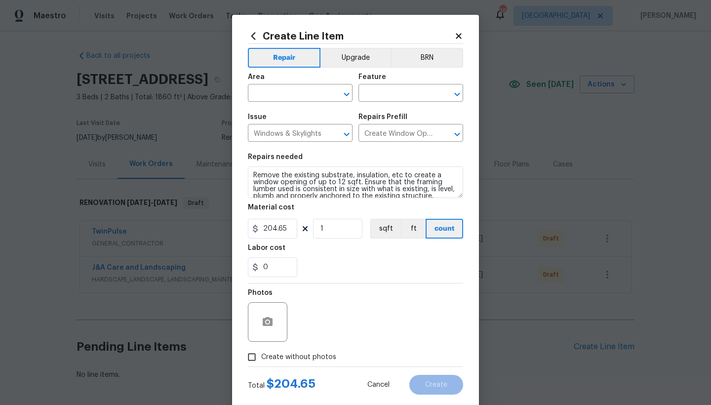
click at [459, 272] on div "Create Line Item Repair Upgrade BRN Area ​ Feature ​ Issue Windows & Skylights …" at bounding box center [355, 213] width 247 height 396
drag, startPoint x: 427, startPoint y: 158, endPoint x: 405, endPoint y: 139, distance: 29.1
click at [424, 155] on div "Repairs needed" at bounding box center [355, 160] width 215 height 13
click at [259, 35] on h2 "Create Line Item" at bounding box center [351, 36] width 206 height 11
click at [254, 32] on icon at bounding box center [253, 36] width 11 height 11
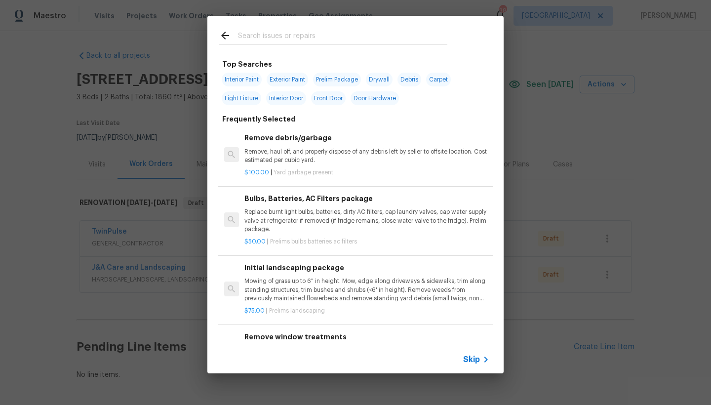
click at [339, 58] on div "Top Searches Interior Paint Exterior Paint Prelim Package Drywall Debris Carpet…" at bounding box center [355, 200] width 296 height 291
click at [342, 36] on input "text" at bounding box center [342, 37] width 209 height 15
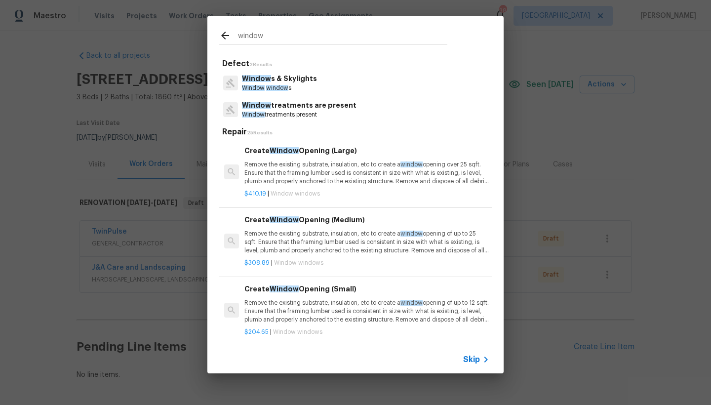
type input "window"
click at [257, 80] on p "Window s & Skylights" at bounding box center [279, 79] width 75 height 10
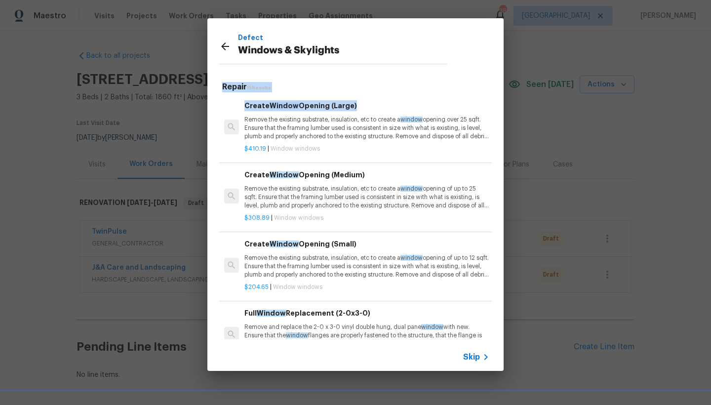
drag, startPoint x: 501, startPoint y: 32, endPoint x: 508, endPoint y: 113, distance: 80.8
click at [508, 113] on div "Defect Windows & Skylights Repair 15 Results Create Window Opening (Large) Remo…" at bounding box center [355, 194] width 711 height 389
click at [504, 141] on div "Defect Windows & Skylights Repair 15 Results Create Window Opening (Large) Remo…" at bounding box center [355, 194] width 711 height 389
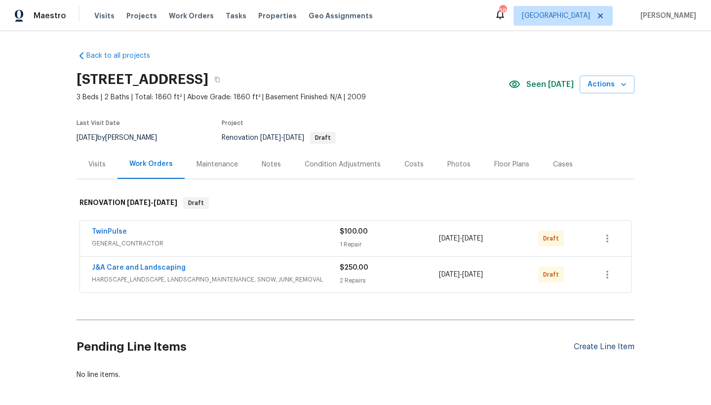
click at [603, 345] on div "Create Line Item" at bounding box center [604, 346] width 61 height 9
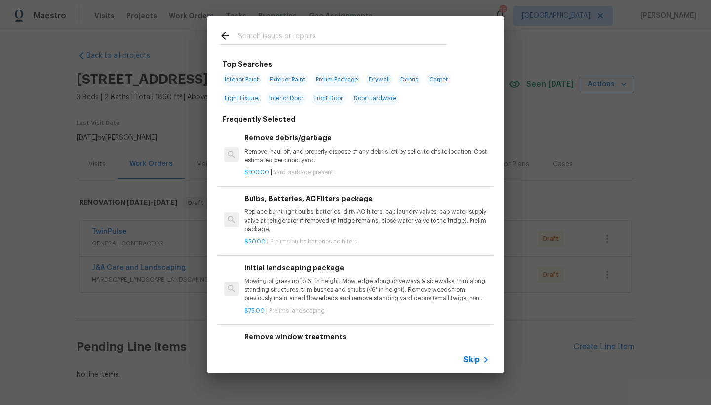
click at [378, 31] on input "text" at bounding box center [342, 37] width 209 height 15
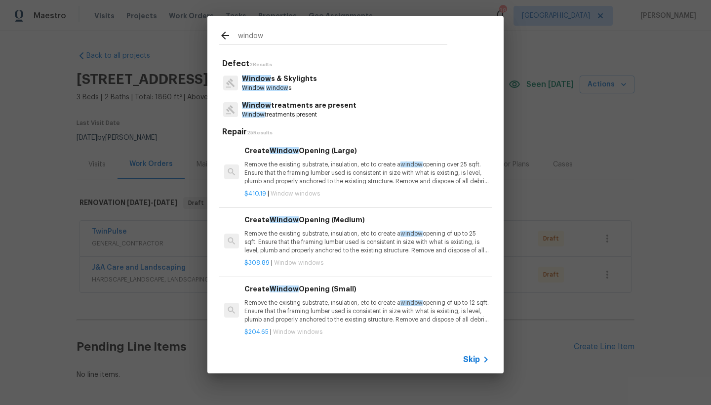
type input "window"
click at [294, 79] on p "Window s & Skylights" at bounding box center [279, 79] width 75 height 10
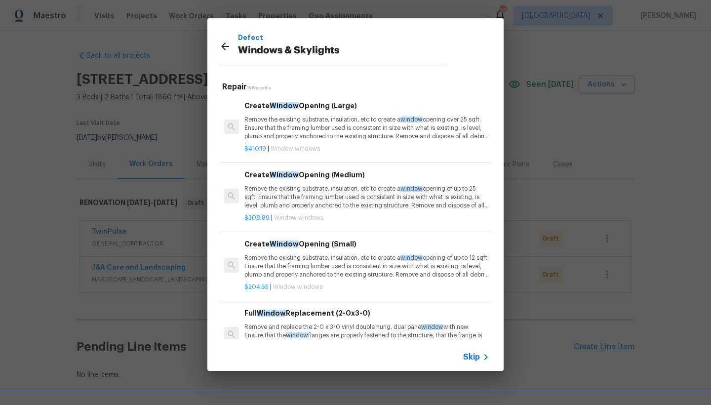
drag, startPoint x: 501, startPoint y: 83, endPoint x: 500, endPoint y: 95, distance: 11.9
click at [500, 95] on div "Repair 15 Results Create Window Opening (Large) Remove the existing substrate, …" at bounding box center [355, 208] width 296 height 269
click at [488, 309] on h6 "Full Window Replacement (2-0x3-0)" at bounding box center [366, 313] width 245 height 11
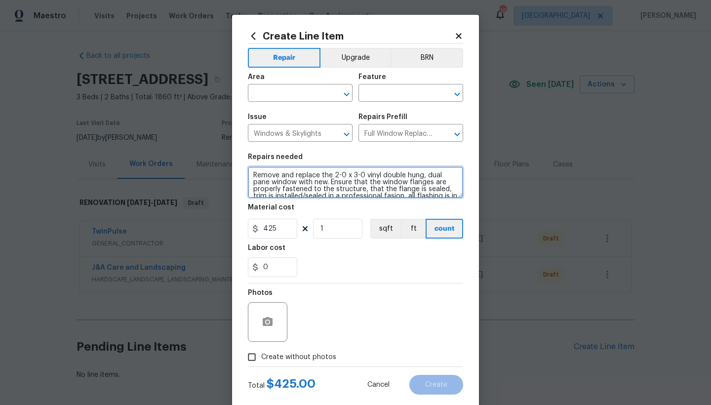
click at [252, 174] on textarea "Remove and replace the 2-0 x 3-0 vinyl double hung, dual pane window with new. …" at bounding box center [355, 182] width 215 height 32
click at [254, 173] on textarea "Remove and replace the 2-0 x 3-0 vinyl double hung, dual pane window with new. …" at bounding box center [355, 182] width 215 height 32
click at [253, 185] on textarea "Secondary Bedroom -Back window Remove and replace the 2-0 x 3-0 vinyl double hu…" at bounding box center [355, 182] width 215 height 32
type textarea "Secondary Bedroom -Back window ------ Remove and replace the 2-0 x 3-0 vinyl do…"
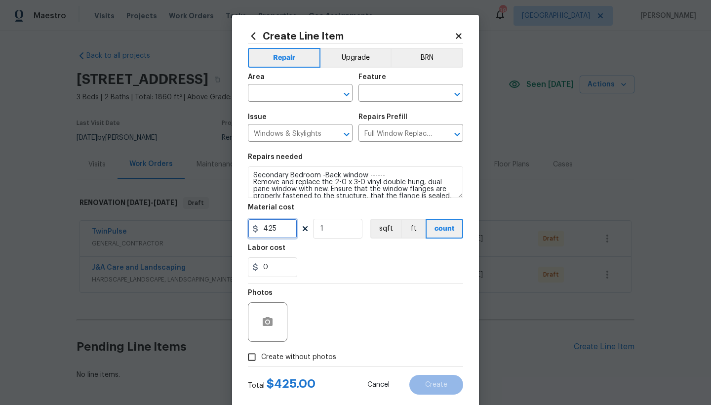
drag, startPoint x: 279, startPoint y: 228, endPoint x: 215, endPoint y: 225, distance: 64.3
click at [215, 225] on div "Create Line Item Repair Upgrade BRN Area ​ Feature ​ Issue Windows & Skylights …" at bounding box center [355, 202] width 711 height 405
type input "500"
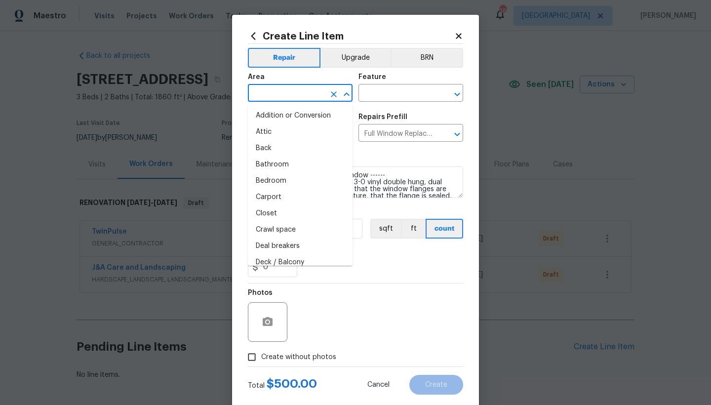
click at [292, 96] on input "text" at bounding box center [286, 93] width 77 height 15
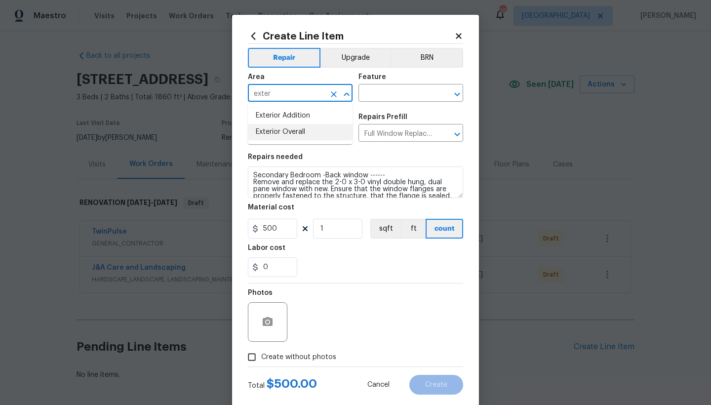
click at [284, 134] on li "Exterior Overall" at bounding box center [300, 132] width 105 height 16
type input "Exterior Overall"
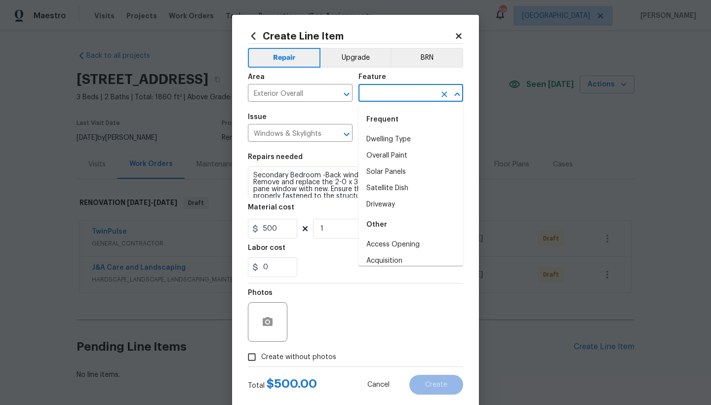
click at [371, 91] on input "text" at bounding box center [397, 93] width 77 height 15
type input "1"
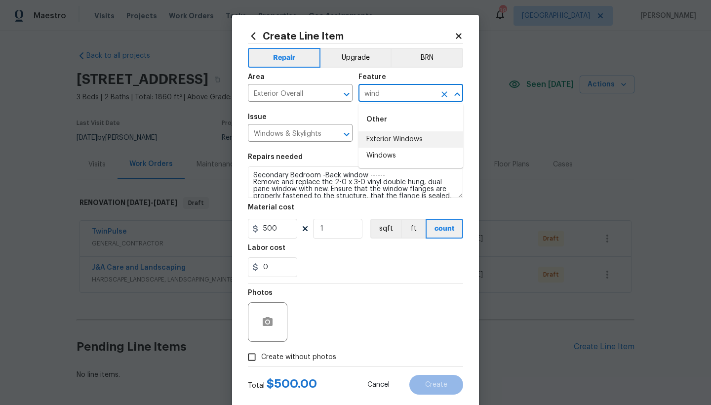
click at [382, 143] on li "Exterior Windows" at bounding box center [411, 139] width 105 height 16
type input "Exterior Windows"
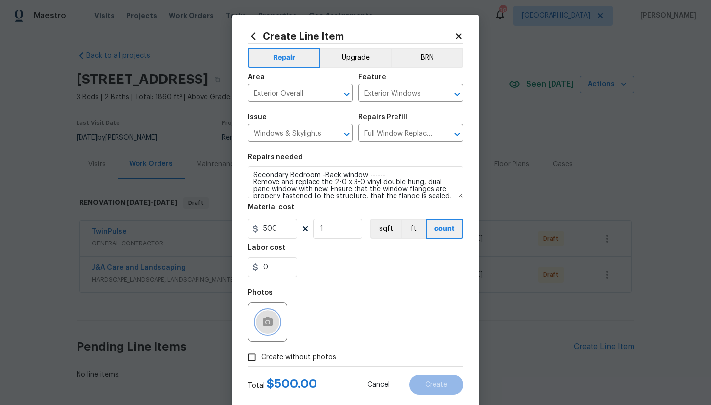
click at [262, 319] on icon "button" at bounding box center [268, 322] width 12 height 12
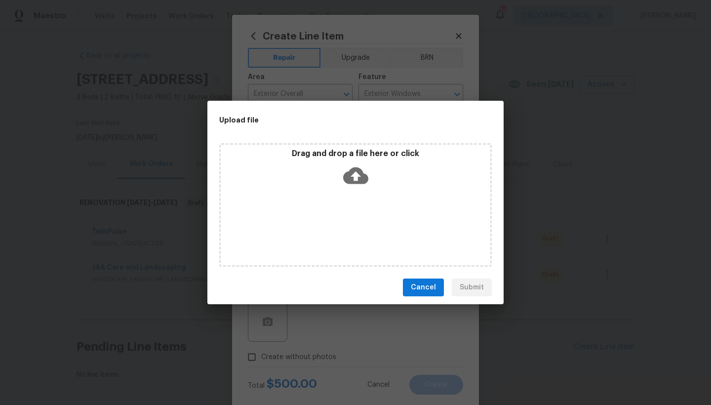
click at [355, 181] on icon at bounding box center [355, 175] width 25 height 25
click at [424, 286] on span "Cancel" at bounding box center [423, 287] width 25 height 12
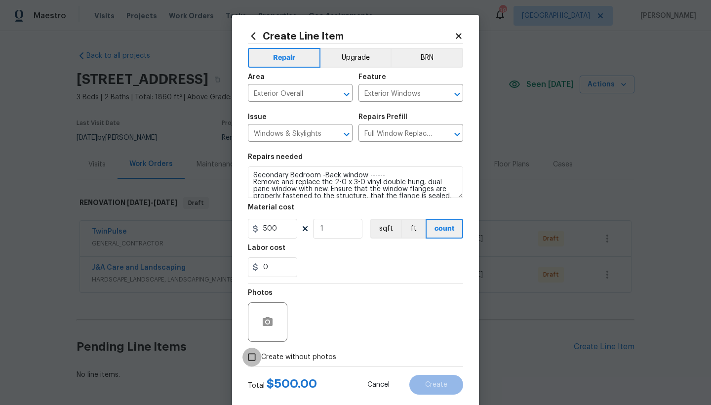
click at [253, 357] on input "Create without photos" at bounding box center [251, 357] width 19 height 19
checkbox input "true"
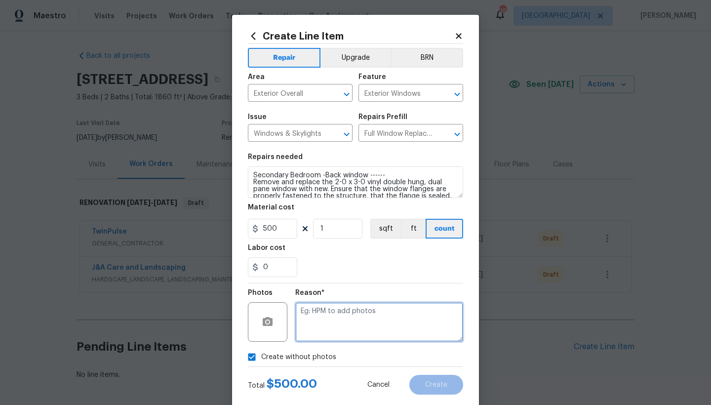
click at [344, 314] on textarea at bounding box center [379, 322] width 168 height 40
type textarea "n"
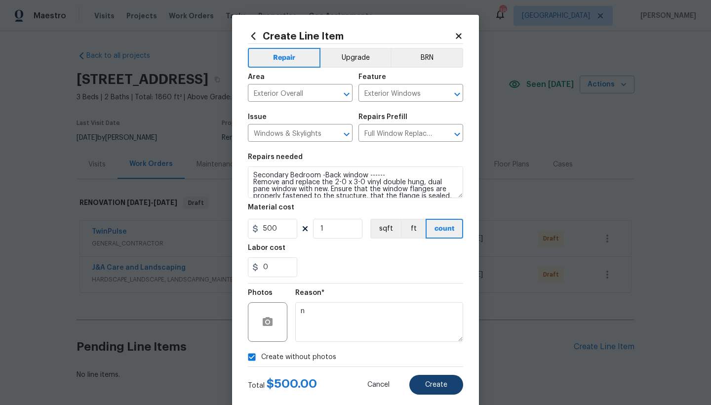
click at [445, 387] on span "Create" at bounding box center [436, 384] width 22 height 7
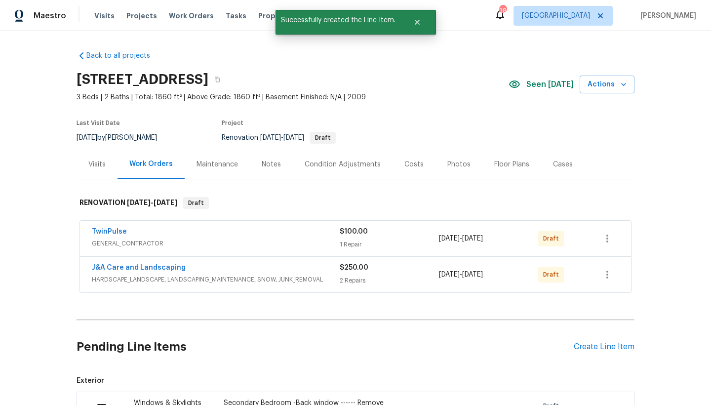
click at [678, 313] on div "Back to all projects 136 Bristol Ct, Raeford, NC 28376 3 Beds | 2 Baths | Total…" at bounding box center [355, 218] width 711 height 374
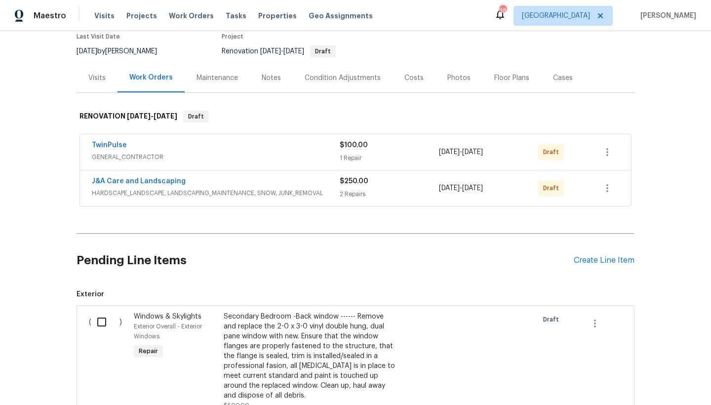
scroll to position [131, 0]
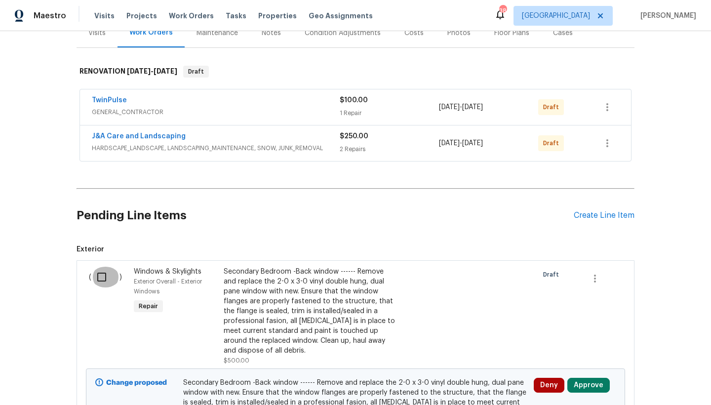
click at [102, 276] on input "checkbox" at bounding box center [105, 277] width 28 height 21
checkbox input "true"
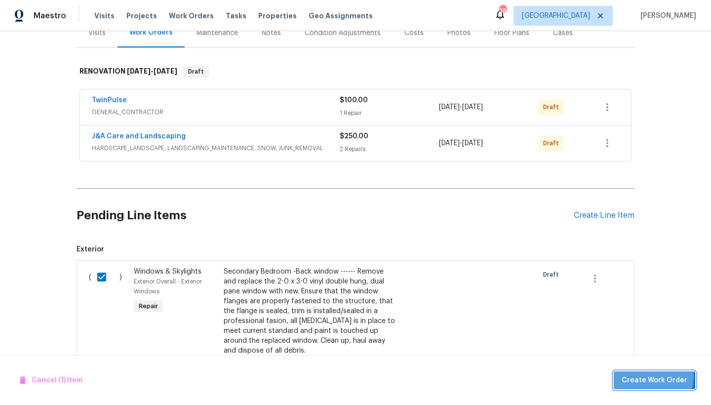
click at [638, 375] on span "Create Work Order" at bounding box center [655, 380] width 66 height 12
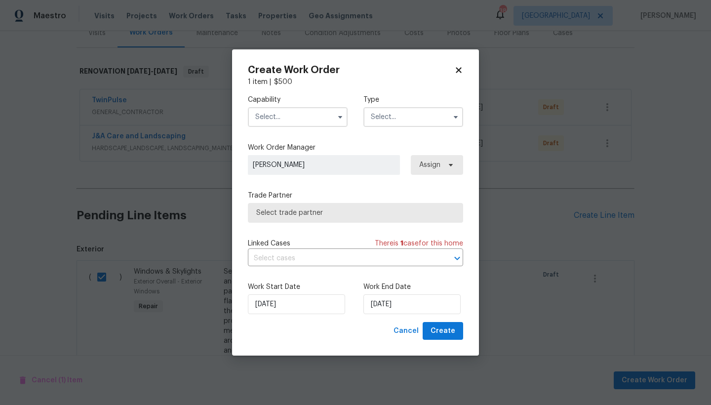
click at [299, 114] on input "text" at bounding box center [298, 117] width 100 height 20
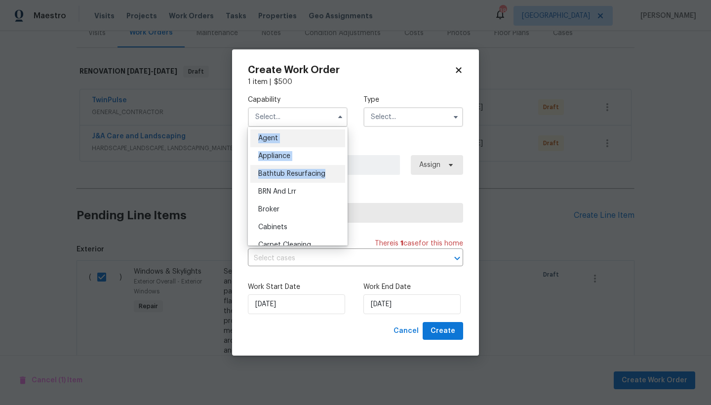
drag, startPoint x: 345, startPoint y: 133, endPoint x: 338, endPoint y: 175, distance: 43.0
click at [338, 175] on ul "Agent Appliance Bathtub Resurfacing BRN And Lrr Broker Cabinets Carpet Cleaning…" at bounding box center [298, 186] width 100 height 119
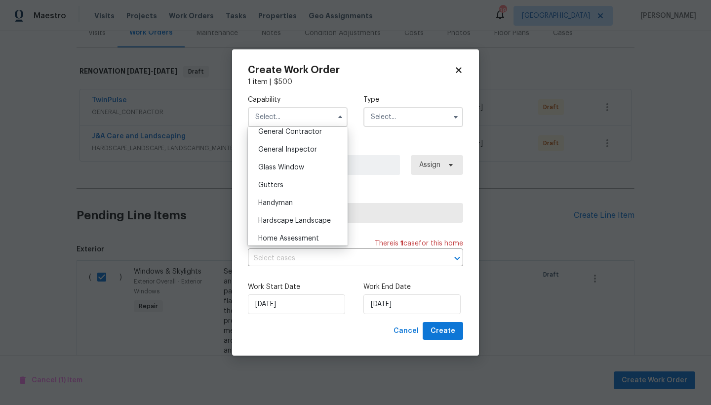
scroll to position [476, 0]
click at [304, 132] on span "General Contractor" at bounding box center [290, 134] width 64 height 7
type input "General Contractor"
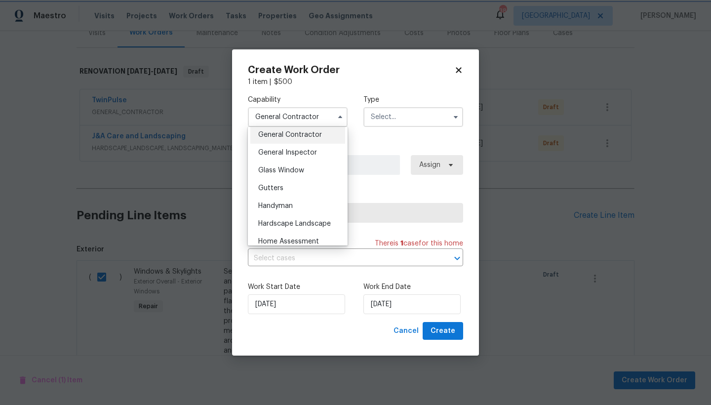
scroll to position [454, 0]
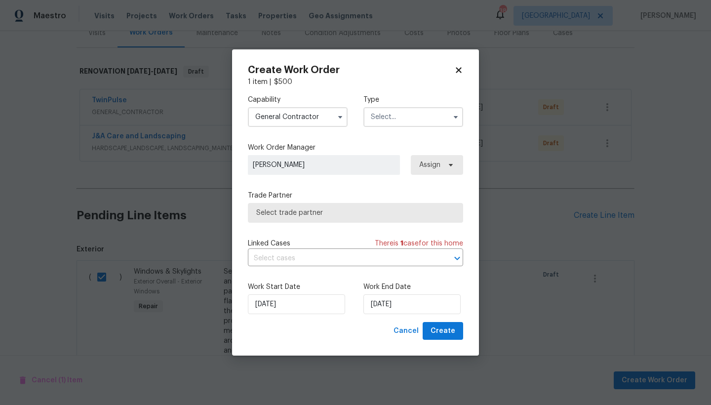
click at [406, 115] on input "text" at bounding box center [413, 117] width 100 height 20
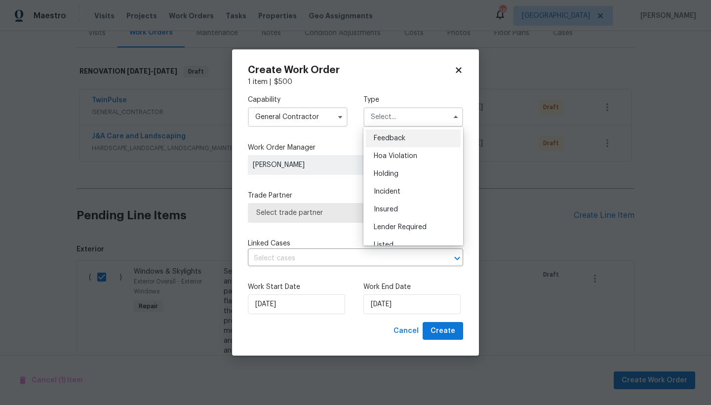
click at [460, 137] on ul "Feedback Hoa Violation Holding Incident Insured Lender Required Listed Lite Lwo…" at bounding box center [413, 186] width 100 height 119
click at [460, 137] on div "Feedback" at bounding box center [413, 138] width 95 height 18
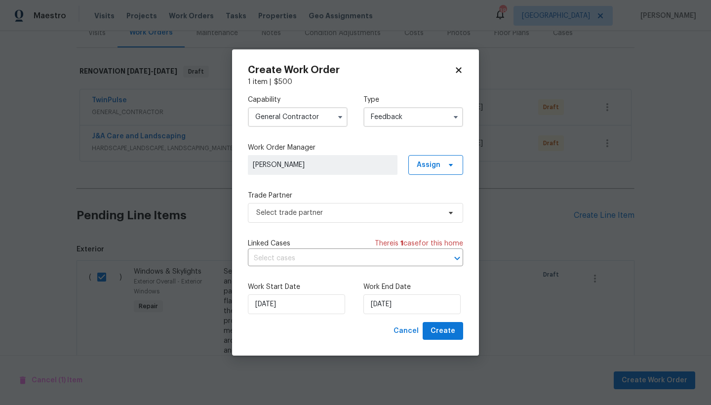
click at [445, 115] on input "Feedback" at bounding box center [413, 117] width 100 height 20
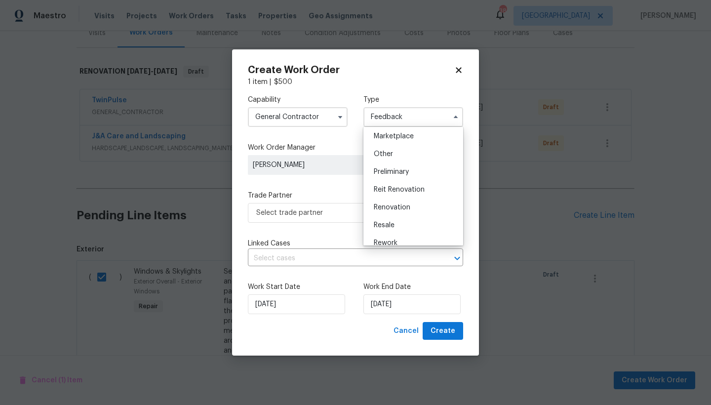
scroll to position [180, 0]
click at [403, 204] on span "Renovation" at bounding box center [392, 207] width 37 height 7
type input "Renovation"
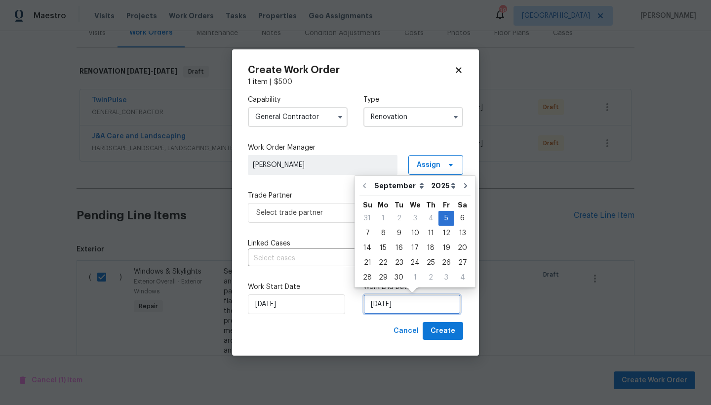
click at [395, 300] on input "9/5/2025" at bounding box center [411, 304] width 97 height 20
click at [423, 234] on div "11" at bounding box center [430, 233] width 15 height 14
type input "[DATE]"
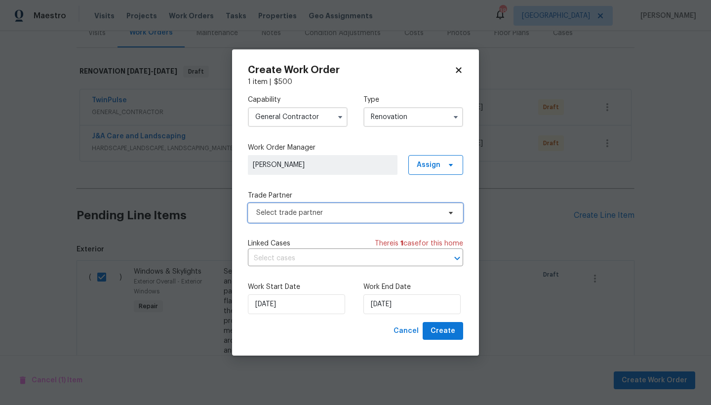
click at [299, 211] on span "Select trade partner" at bounding box center [348, 213] width 184 height 10
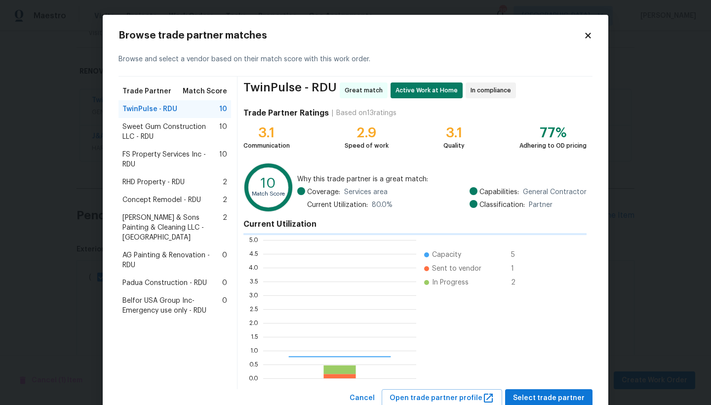
scroll to position [138, 153]
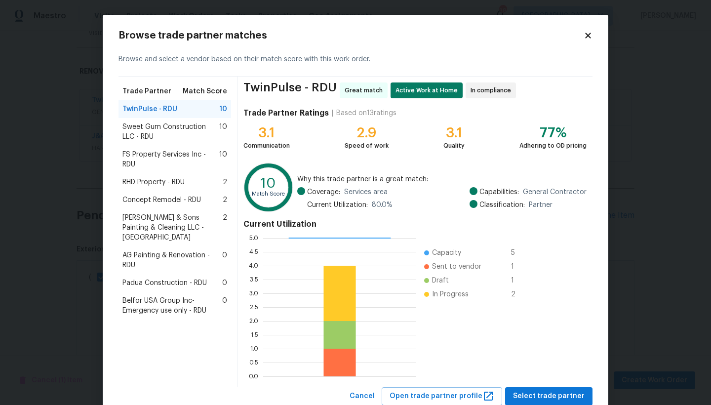
click at [134, 278] on span "Padua Construction - RDU" at bounding box center [164, 283] width 84 height 10
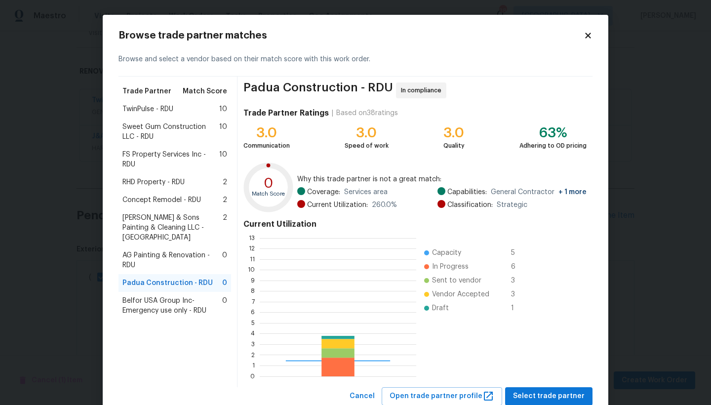
scroll to position [138, 157]
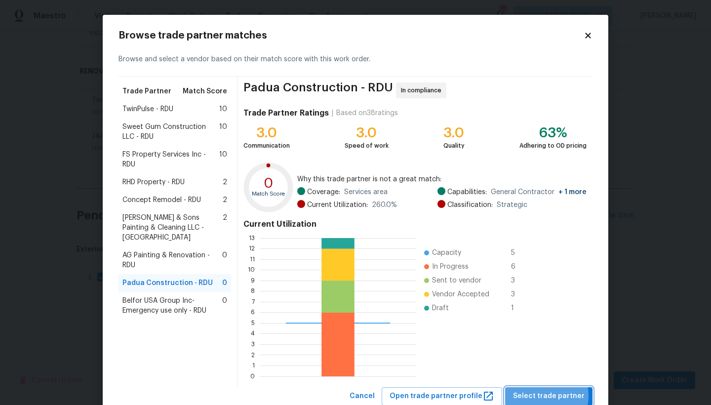
click at [541, 396] on span "Select trade partner" at bounding box center [549, 396] width 72 height 12
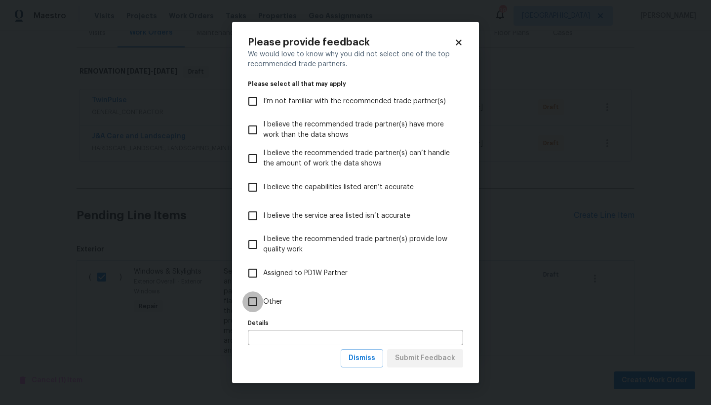
click at [251, 300] on input "Other" at bounding box center [252, 301] width 21 height 21
checkbox input "true"
click at [408, 360] on span "Submit Feedback" at bounding box center [425, 358] width 60 height 12
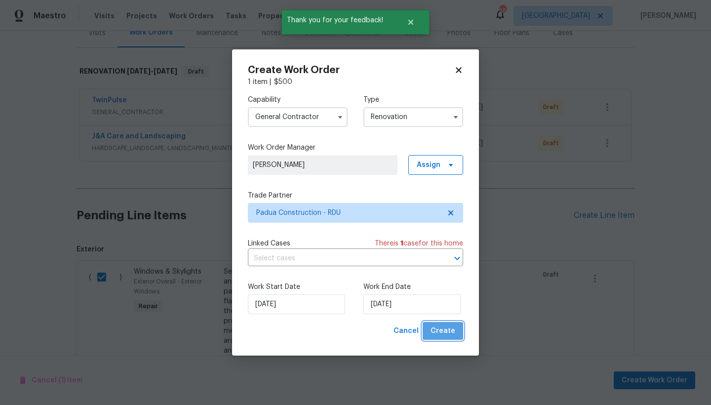
click at [451, 331] on span "Create" at bounding box center [443, 331] width 25 height 12
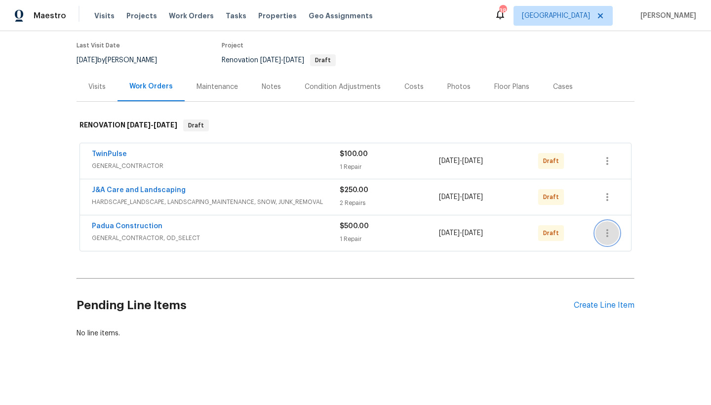
click at [603, 239] on button "button" at bounding box center [608, 233] width 24 height 24
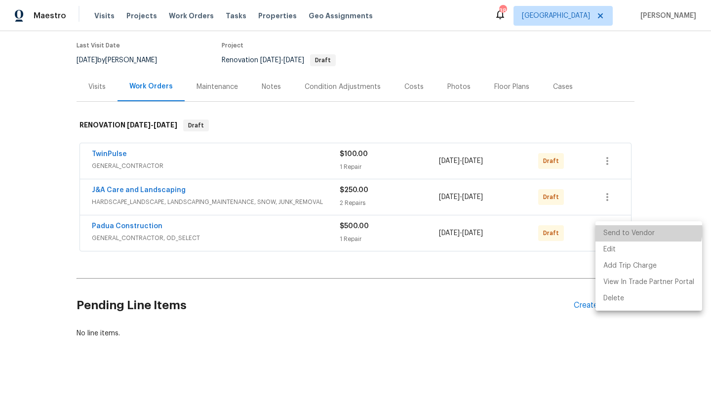
click at [629, 228] on li "Send to Vendor" at bounding box center [649, 233] width 107 height 16
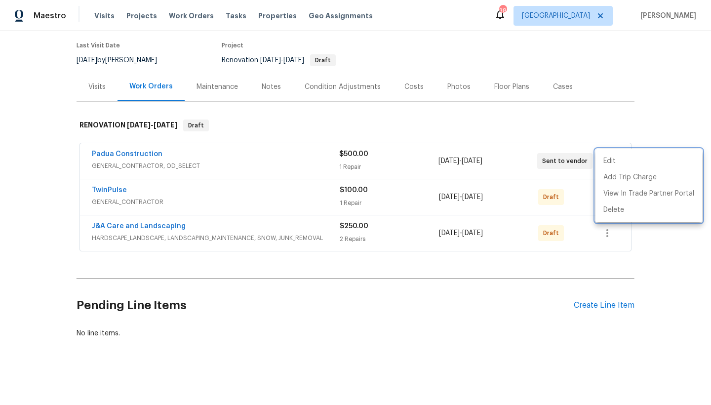
click at [127, 153] on div at bounding box center [355, 202] width 711 height 405
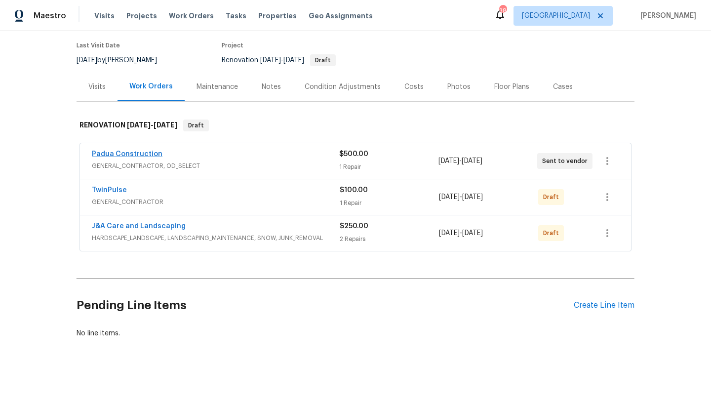
click at [127, 153] on link "Padua Construction" at bounding box center [127, 154] width 71 height 7
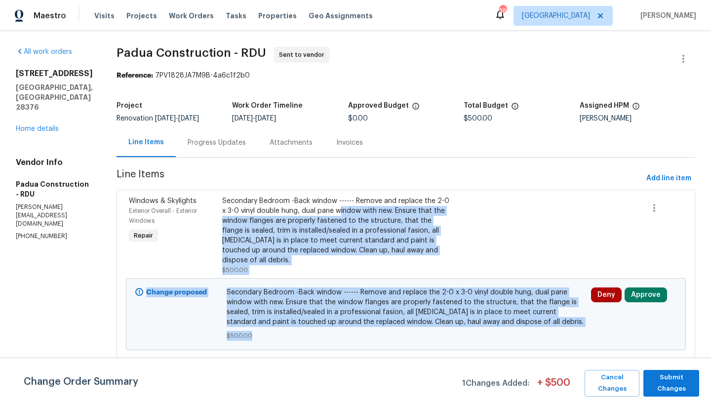
drag, startPoint x: 322, startPoint y: 213, endPoint x: 523, endPoint y: 352, distance: 244.2
click at [524, 354] on section "Padua Construction - RDU Sent to vendor Reference: 7PV1828JA7M9B-4a6c1f2b0 Proj…" at bounding box center [406, 209] width 579 height 324
click at [661, 377] on span "Submit Changes" at bounding box center [671, 383] width 46 height 23
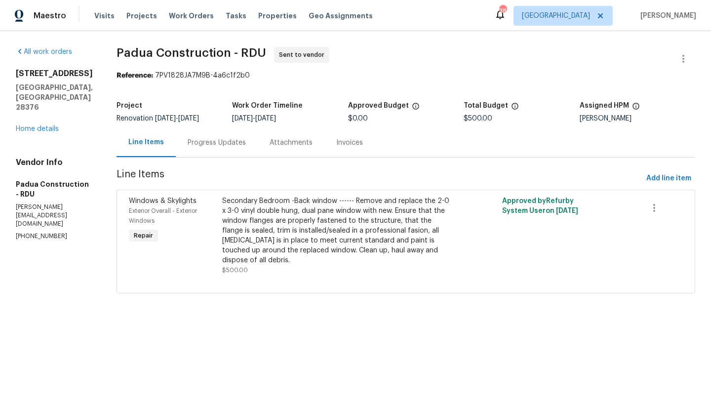
click at [188, 144] on div "Progress Updates" at bounding box center [217, 143] width 58 height 10
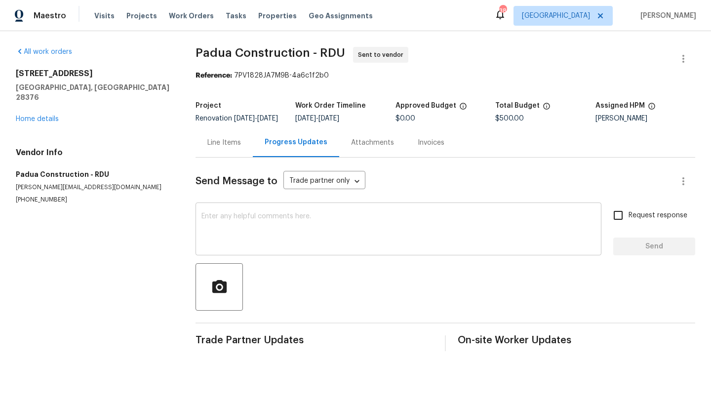
click at [222, 215] on div "x ​" at bounding box center [399, 230] width 406 height 50
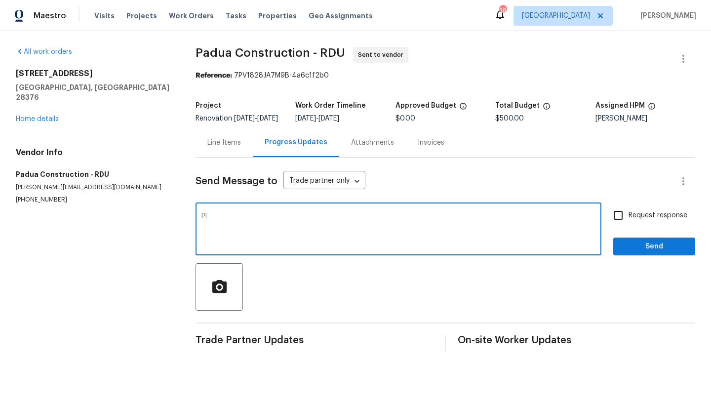
type textarea "P"
type textarea "This will be ready for measurements and window order [DATE]. Please have the wi…"
click at [616, 222] on input "Request response" at bounding box center [618, 215] width 21 height 21
checkbox input "true"
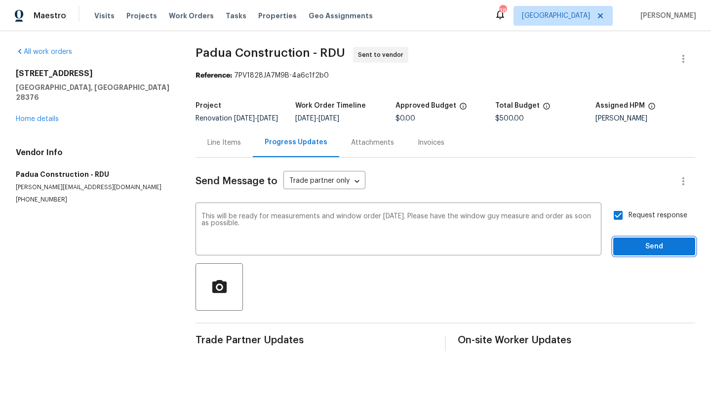
click at [639, 253] on span "Send" at bounding box center [654, 247] width 66 height 12
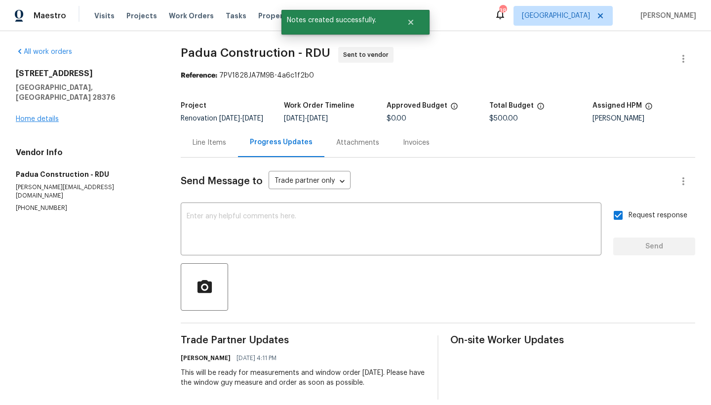
click at [34, 116] on link "Home details" at bounding box center [37, 119] width 43 height 7
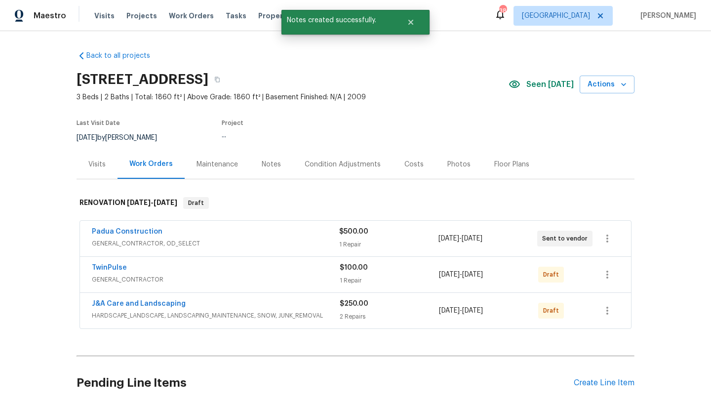
click at [34, 109] on div "Back to all projects 136 Bristol Ct, Raeford, NC 28376 3 Beds | 2 Baths | Total…" at bounding box center [355, 218] width 711 height 374
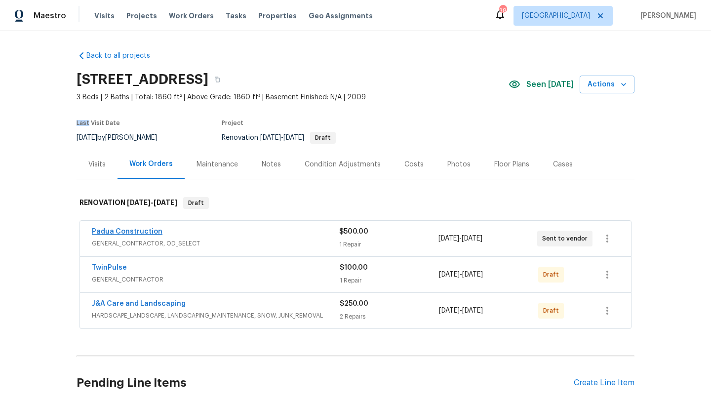
click at [130, 234] on link "Padua Construction" at bounding box center [127, 231] width 71 height 7
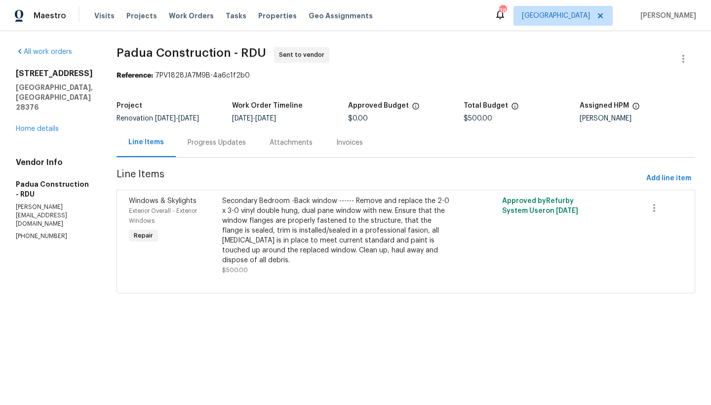
click at [226, 205] on div "Secondary Bedroom -Back window ------ Remove and replace the 2-0 x 3-0 vinyl do…" at bounding box center [336, 230] width 228 height 69
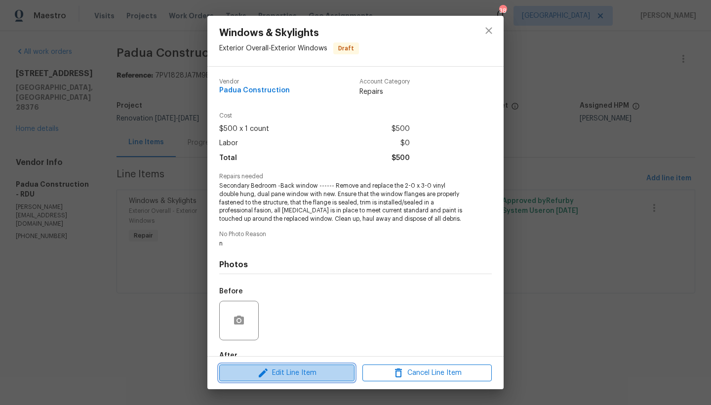
click at [293, 372] on span "Edit Line Item" at bounding box center [286, 373] width 129 height 12
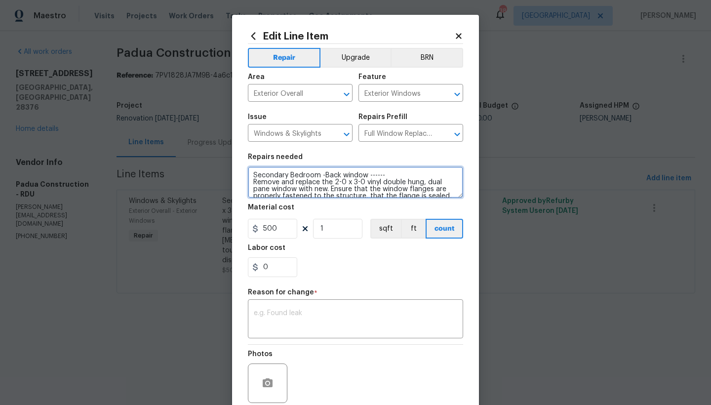
drag, startPoint x: 334, startPoint y: 183, endPoint x: 423, endPoint y: 180, distance: 89.0
click at [423, 180] on textarea "Secondary Bedroom -Back window ------ Remove and replace the 2-0 x 3-0 vinyl do…" at bounding box center [355, 182] width 215 height 32
type textarea "Secondary Bedroom -Back window ------ Remove and replace the upper sash, dual p…"
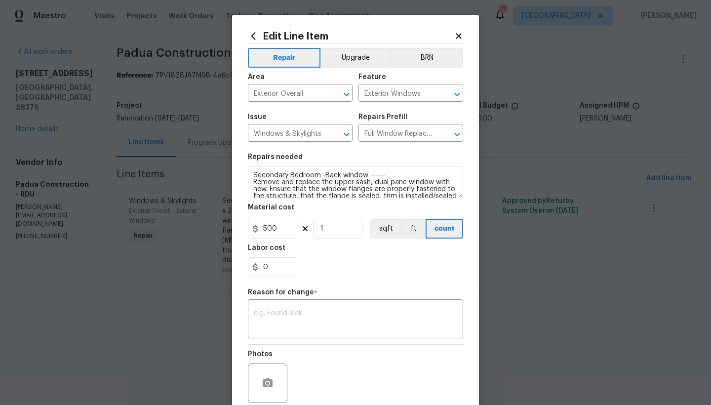
click at [376, 278] on section "Repairs needed Secondary Bedroom -Back window ------ Remove and replace the upp…" at bounding box center [355, 215] width 215 height 135
click at [306, 326] on textarea at bounding box center [355, 320] width 203 height 21
type textarea "edit"
click at [335, 275] on div "0" at bounding box center [355, 267] width 215 height 20
drag, startPoint x: 418, startPoint y: 234, endPoint x: 408, endPoint y: 107, distance: 127.3
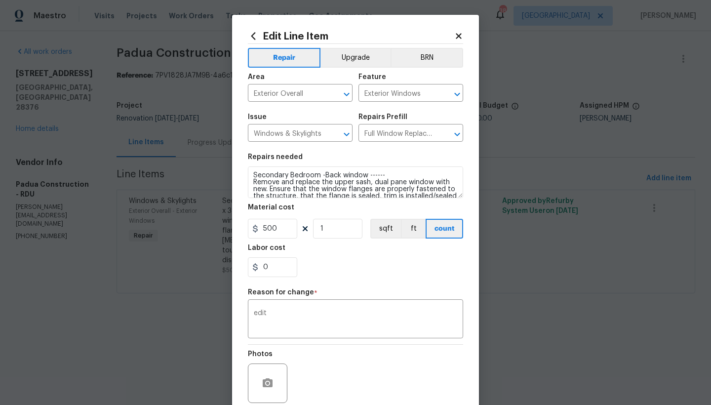
click at [407, 110] on div "Repair Upgrade BRN Area Exterior Overall ​ Feature Exterior Windows ​ Issue Win…" at bounding box center [355, 236] width 215 height 384
click at [358, 369] on div "Photos" at bounding box center [355, 377] width 215 height 64
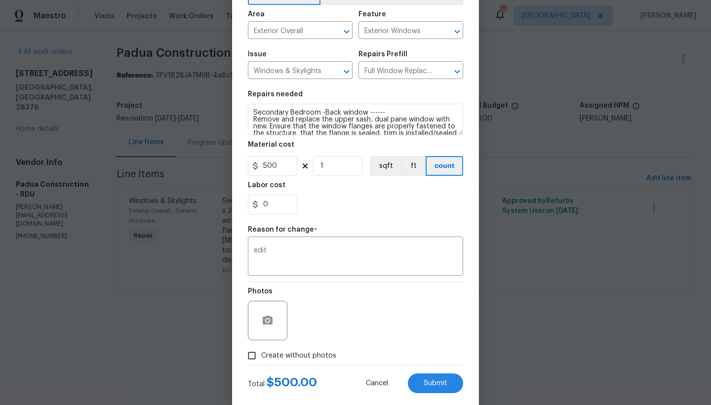
scroll to position [81, 0]
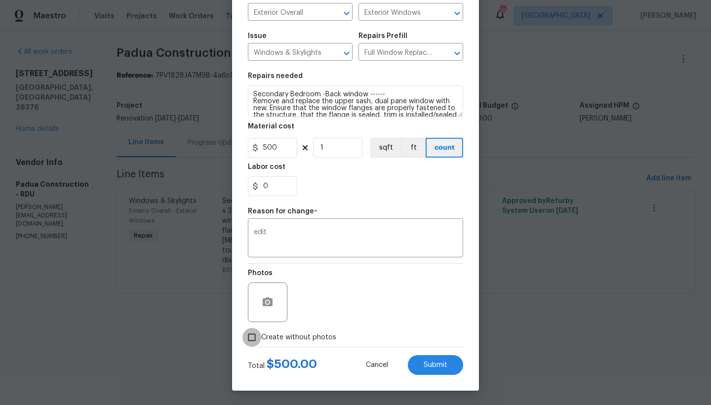
click at [260, 336] on input "Create without photos" at bounding box center [251, 337] width 19 height 19
checkbox input "true"
click at [419, 361] on button "Submit" at bounding box center [435, 365] width 55 height 20
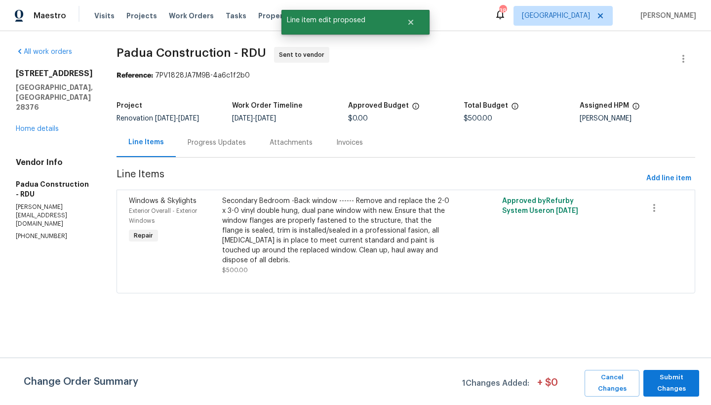
scroll to position [0, 0]
click at [685, 383] on span "Submit Changes" at bounding box center [671, 383] width 46 height 23
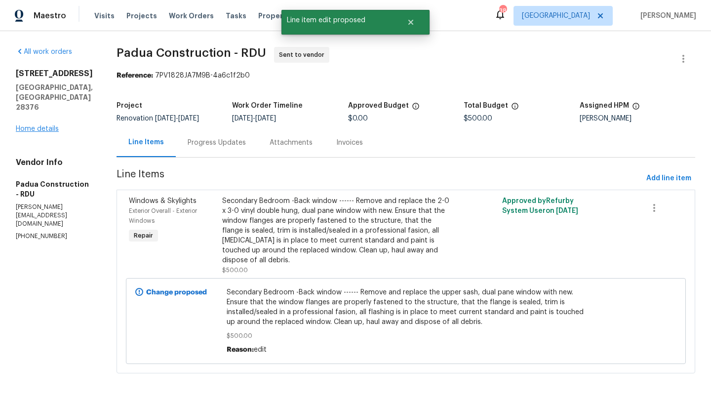
click at [37, 130] on link "Home details" at bounding box center [37, 128] width 43 height 7
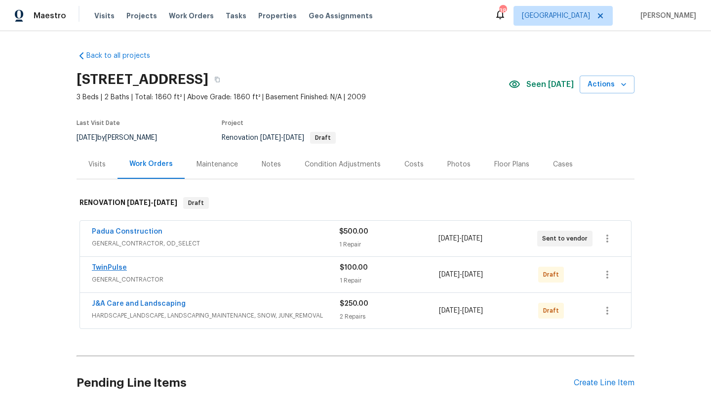
click at [119, 267] on link "TwinPulse" at bounding box center [109, 267] width 35 height 7
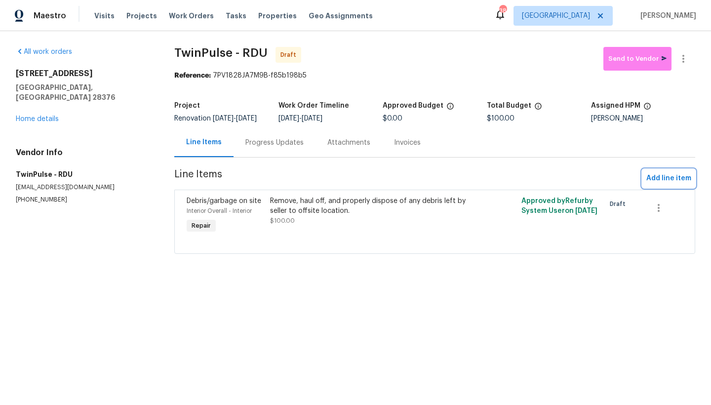
click at [665, 185] on span "Add line item" at bounding box center [668, 178] width 45 height 12
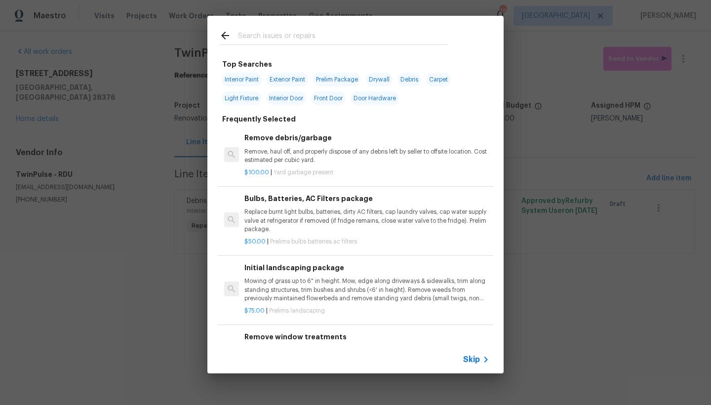
click at [251, 80] on span "Interior Paint" at bounding box center [242, 80] width 40 height 14
type input "Interior Paint"
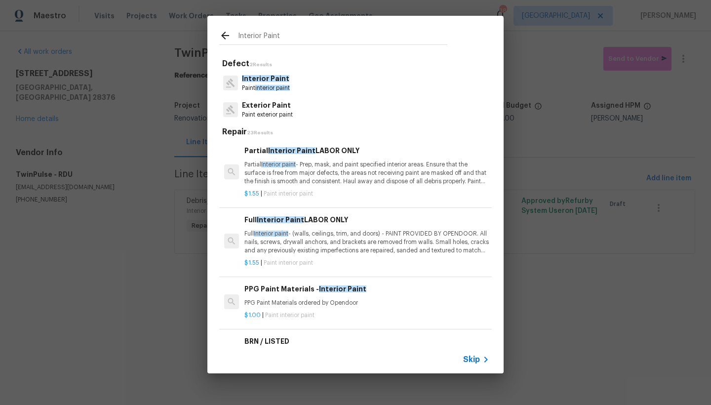
click at [284, 237] on p "Full Interior paint - (walls, ceilings, trim, and doors) - PAINT PROVIDED BY OP…" at bounding box center [366, 242] width 245 height 25
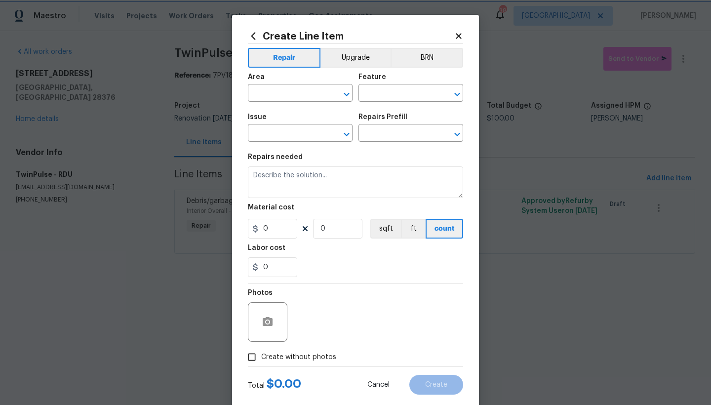
type input "Overall Paint"
type input "Interior Paint"
type input "Full Interior Paint LABOR ONLY $1.55"
type textarea "Full Interior paint - (walls, ceilings, trim, and doors) - PAINT PROVIDED BY OP…"
type input "1.55"
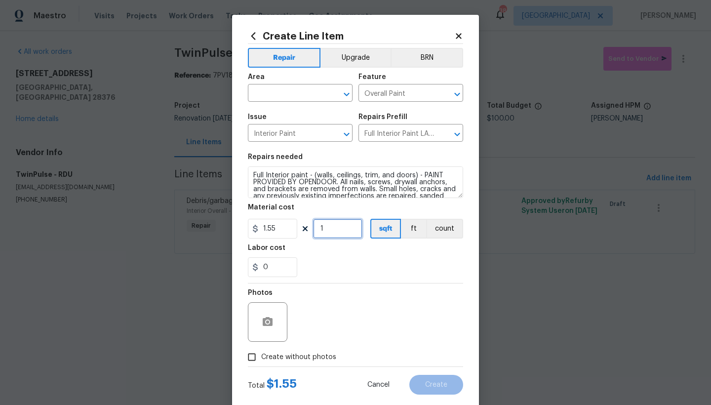
click at [326, 226] on input "1" at bounding box center [337, 229] width 49 height 20
type input "1860"
click at [290, 84] on div "Area" at bounding box center [300, 80] width 105 height 13
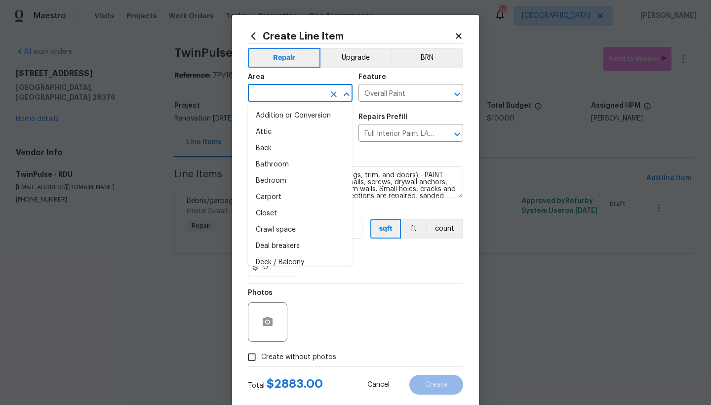
click at [286, 91] on input "text" at bounding box center [286, 93] width 77 height 15
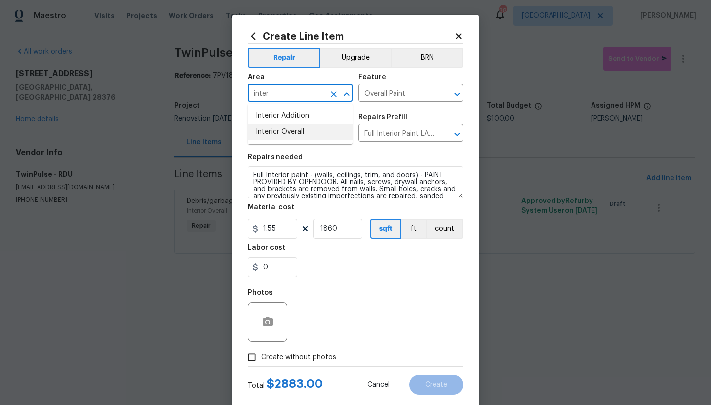
click at [293, 128] on li "Interior Overall" at bounding box center [300, 132] width 105 height 16
type input "Interior Overall"
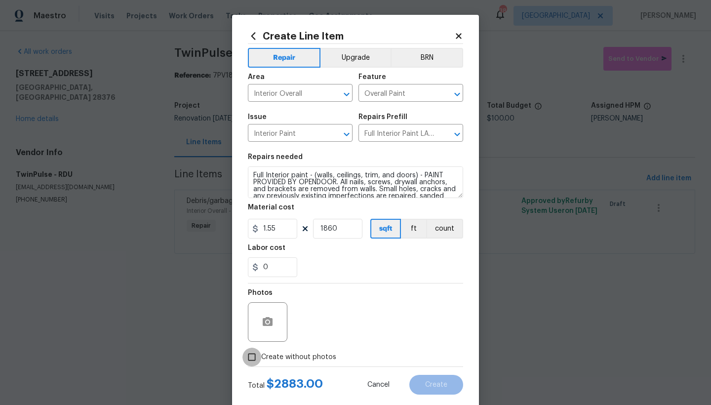
click at [252, 357] on input "Create without photos" at bounding box center [251, 357] width 19 height 19
checkbox input "true"
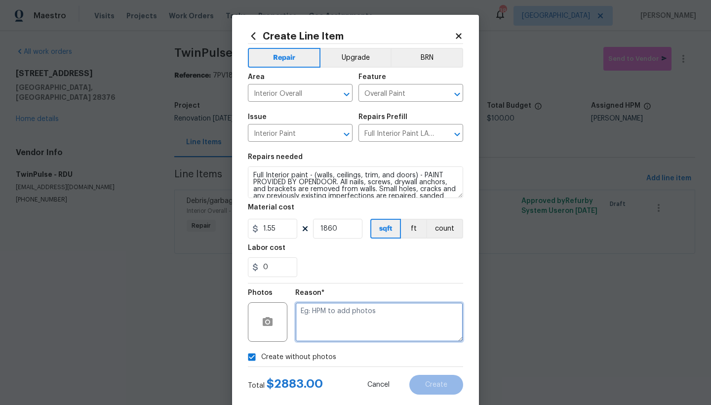
click at [332, 317] on textarea at bounding box center [379, 322] width 168 height 40
type textarea "n"
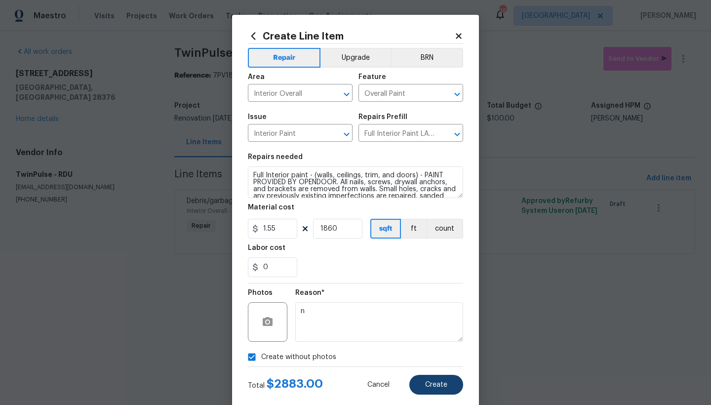
click at [438, 388] on span "Create" at bounding box center [436, 384] width 22 height 7
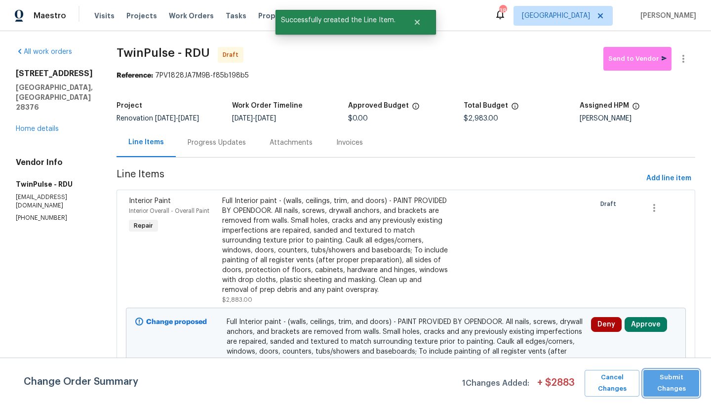
click at [668, 383] on span "Submit Changes" at bounding box center [671, 383] width 46 height 23
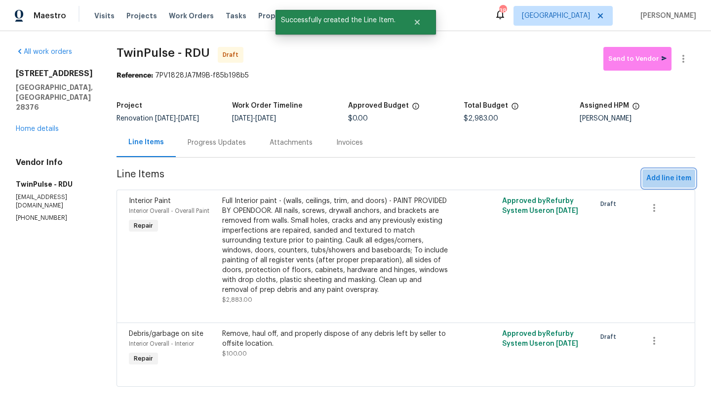
click at [679, 178] on span "Add line item" at bounding box center [668, 178] width 45 height 12
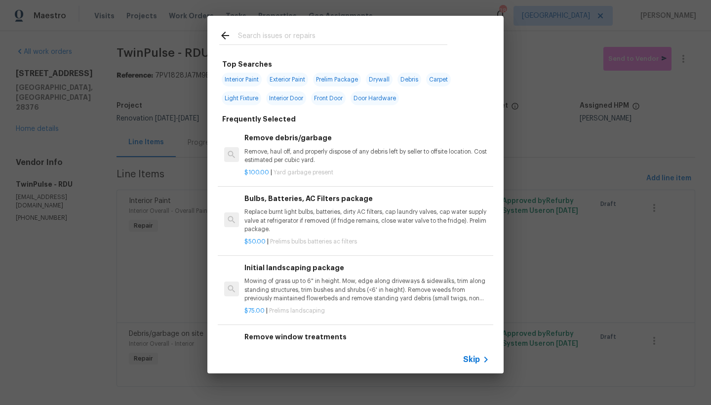
click at [238, 77] on span "Interior Paint" at bounding box center [242, 80] width 40 height 14
type input "Interior Paint"
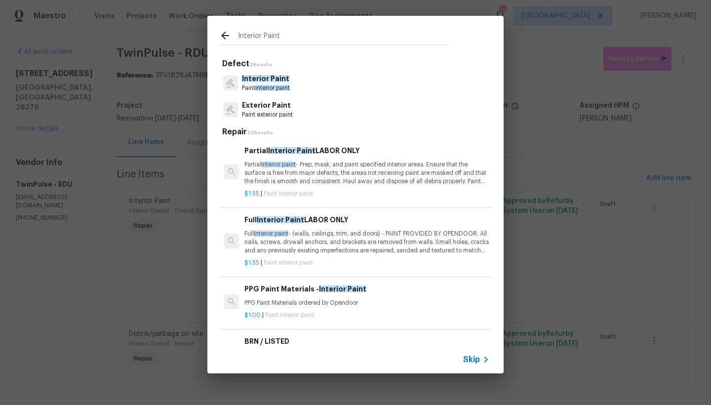
click at [502, 116] on div "Defect 2 Results Interior Paint Paint interior paint Exterior Paint Paint exter…" at bounding box center [355, 200] width 296 height 291
click at [500, 116] on div "Defect 2 Results Interior Paint Paint interior paint Exterior Paint Paint exter…" at bounding box center [355, 200] width 296 height 291
click at [265, 83] on p "Interior Paint" at bounding box center [266, 79] width 48 height 10
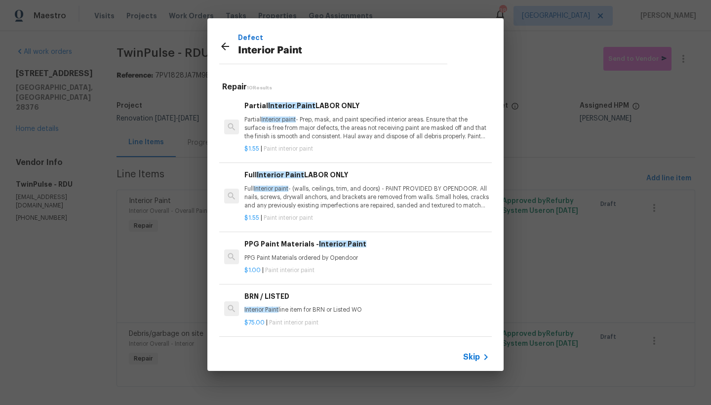
click at [499, 140] on div "Repair 10 Results Partial Interior Paint LABOR ONLY Partial Interior paint - Pr…" at bounding box center [355, 208] width 296 height 269
click at [500, 152] on div "Repair 10 Results Partial Interior Paint LABOR ONLY Partial Interior paint - Pr…" at bounding box center [355, 208] width 296 height 269
click at [501, 145] on div "Repair 10 Results Partial Interior Paint LABOR ONLY Partial Interior paint - Pr…" at bounding box center [355, 208] width 296 height 269
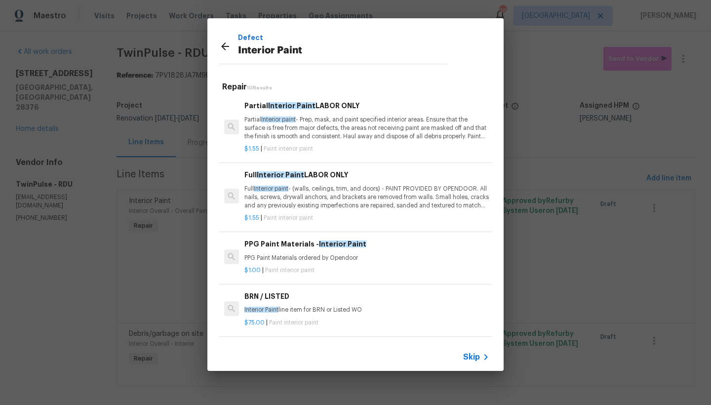
click at [501, 145] on div "Repair 10 Results Partial Interior Paint LABOR ONLY Partial Interior paint - Pr…" at bounding box center [355, 208] width 296 height 269
drag, startPoint x: 501, startPoint y: 145, endPoint x: 491, endPoint y: 137, distance: 13.0
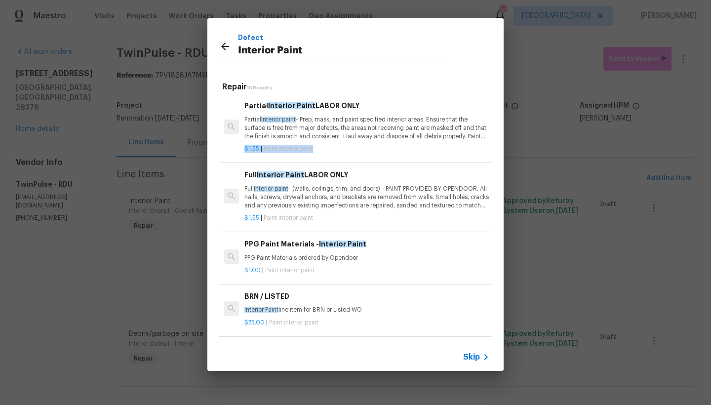
click at [491, 137] on div "Repair 10 Results Partial Interior Paint LABOR ONLY Partial Interior paint - Pr…" at bounding box center [355, 208] width 296 height 269
click at [226, 46] on icon at bounding box center [225, 46] width 8 height 8
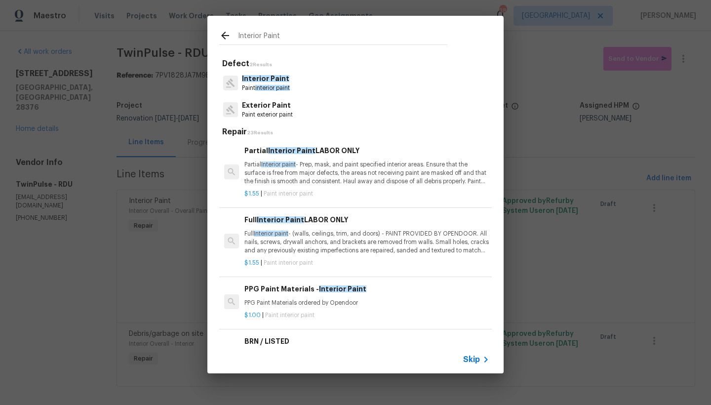
click at [226, 46] on div "Interior Paint" at bounding box center [333, 35] width 252 height 39
click at [225, 36] on icon at bounding box center [225, 36] width 8 height 8
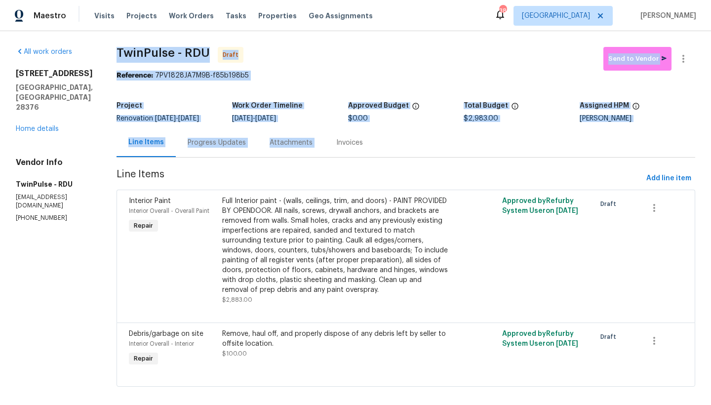
drag, startPoint x: 225, startPoint y: 36, endPoint x: 353, endPoint y: 139, distance: 164.3
click at [354, 140] on div "All work orders 136 Bristol Ct Raeford, NC 28376 Home details Vendor Info TwinP…" at bounding box center [355, 222] width 711 height 383
click at [655, 178] on span "Add line item" at bounding box center [668, 178] width 45 height 12
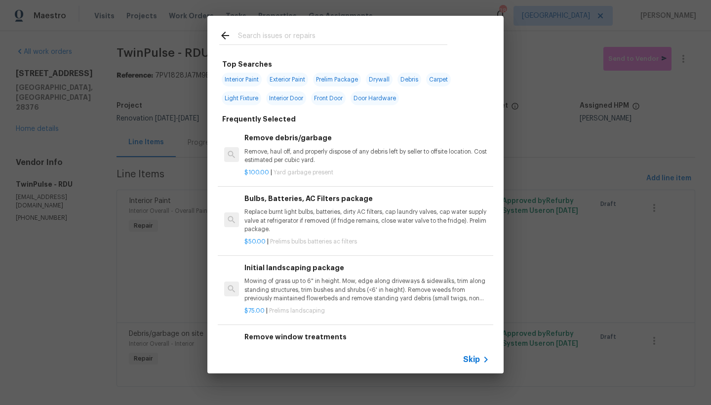
click at [288, 24] on div at bounding box center [333, 35] width 252 height 39
click at [278, 33] on input "text" at bounding box center [342, 37] width 209 height 15
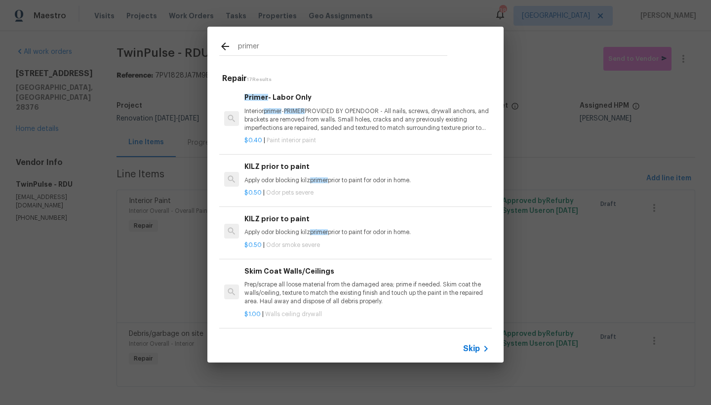
type input "primer"
click at [294, 115] on p "Interior primer - PRIMER PROVIDED BY OPENDOOR - All nails, screws, drywall anch…" at bounding box center [366, 119] width 245 height 25
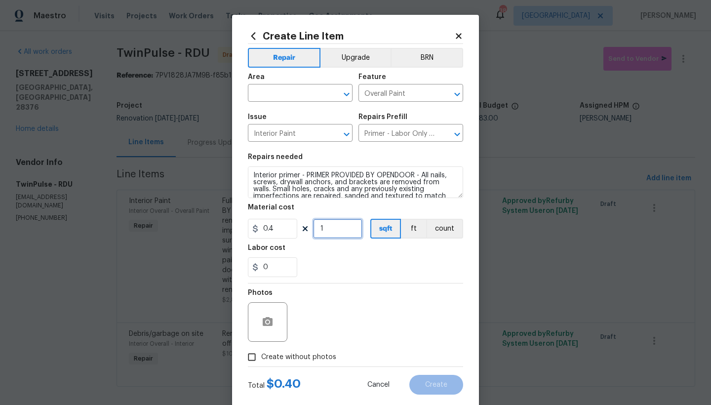
click at [334, 228] on input "1" at bounding box center [337, 229] width 49 height 20
type input "1860"
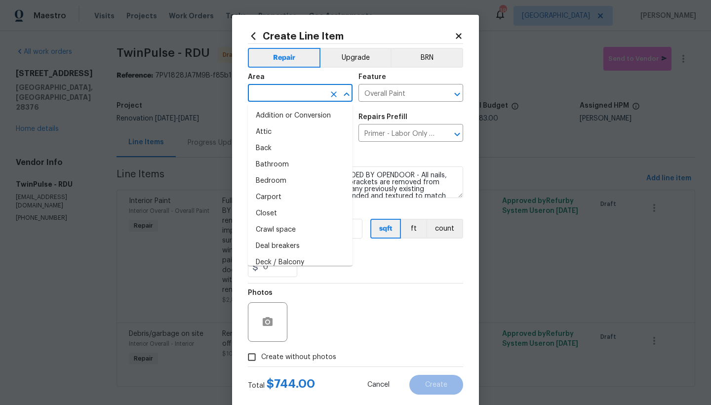
click at [290, 94] on input "text" at bounding box center [286, 93] width 77 height 15
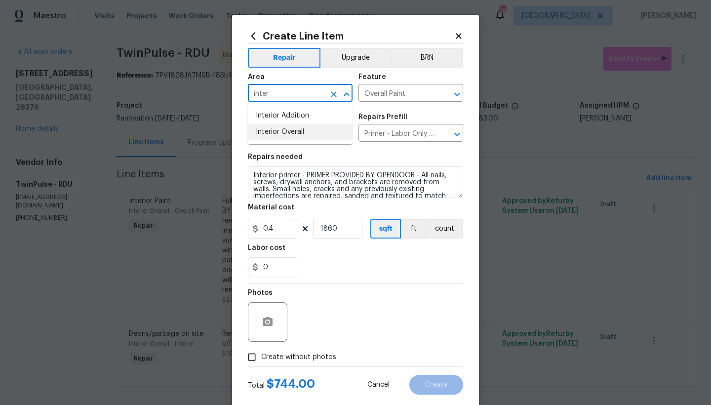
click at [267, 130] on li "Interior Overall" at bounding box center [300, 132] width 105 height 16
type input "Interior Overall"
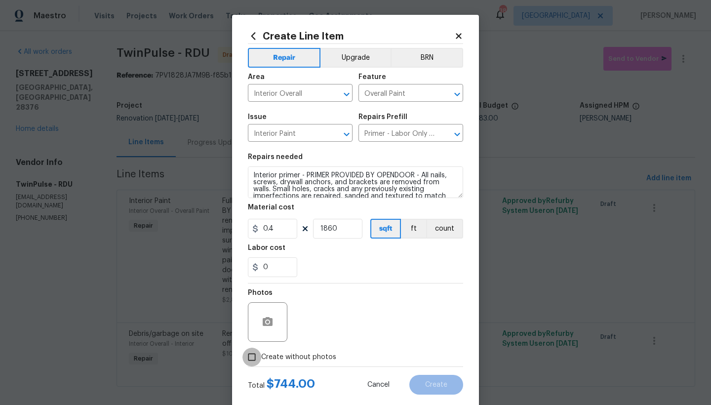
click at [253, 358] on input "Create without photos" at bounding box center [251, 357] width 19 height 19
checkbox input "true"
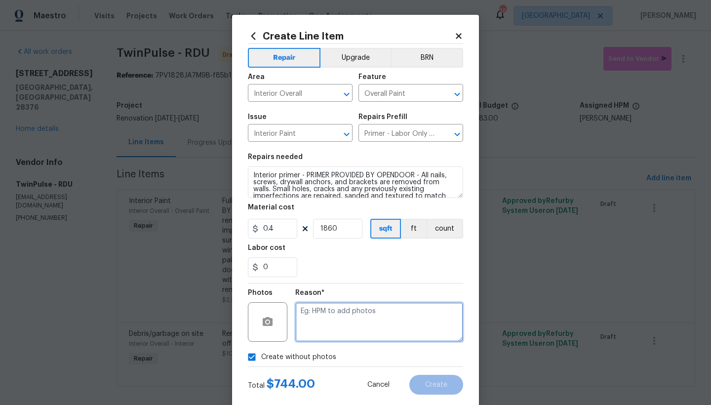
click at [341, 318] on textarea at bounding box center [379, 322] width 168 height 40
type textarea "n"
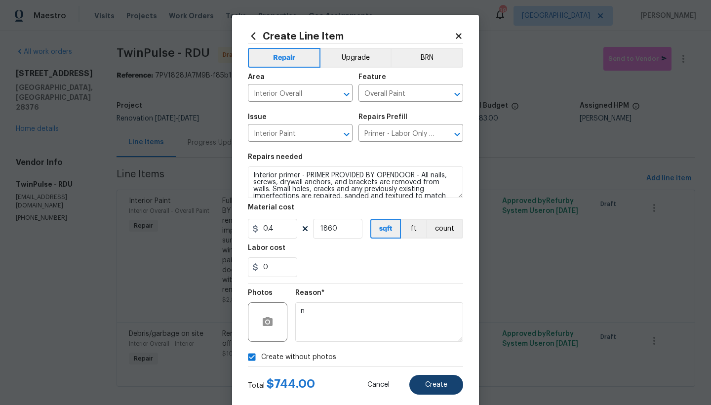
click at [439, 382] on span "Create" at bounding box center [436, 384] width 22 height 7
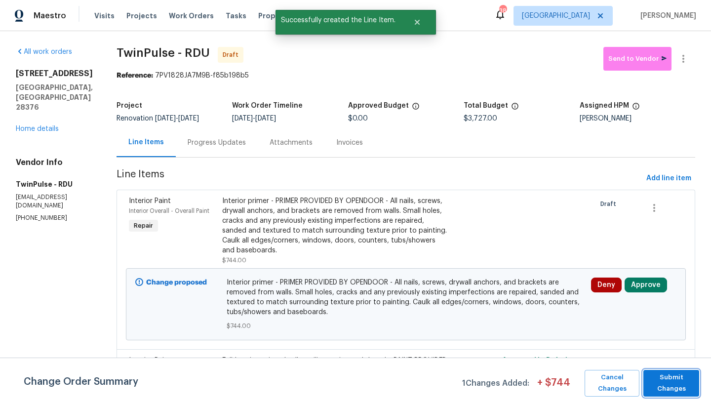
click at [679, 391] on span "Submit Changes" at bounding box center [671, 383] width 46 height 23
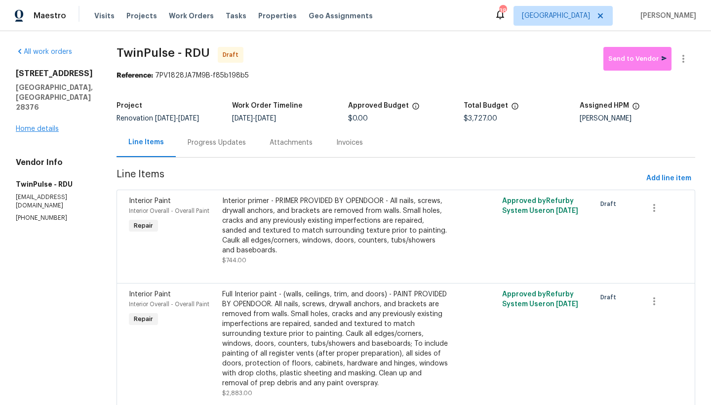
click at [20, 125] on link "Home details" at bounding box center [37, 128] width 43 height 7
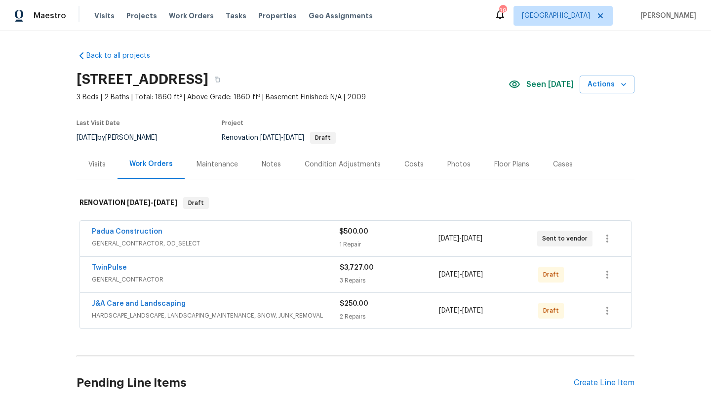
click at [626, 388] on div "Pending Line Items Create Line Item" at bounding box center [356, 383] width 558 height 46
click at [625, 382] on div "Create Line Item" at bounding box center [604, 382] width 61 height 9
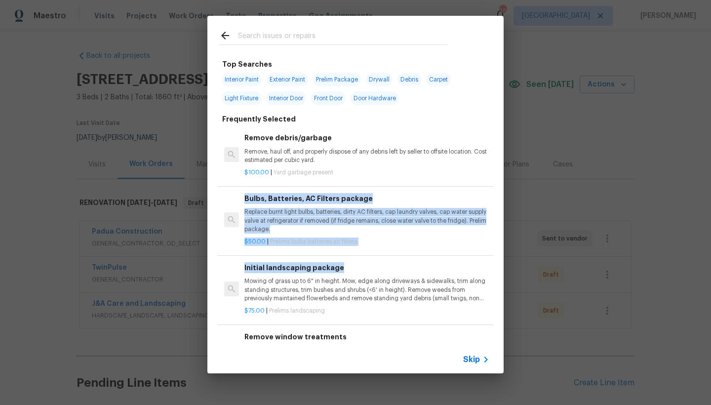
drag, startPoint x: 430, startPoint y: 270, endPoint x: 320, endPoint y: 119, distance: 187.0
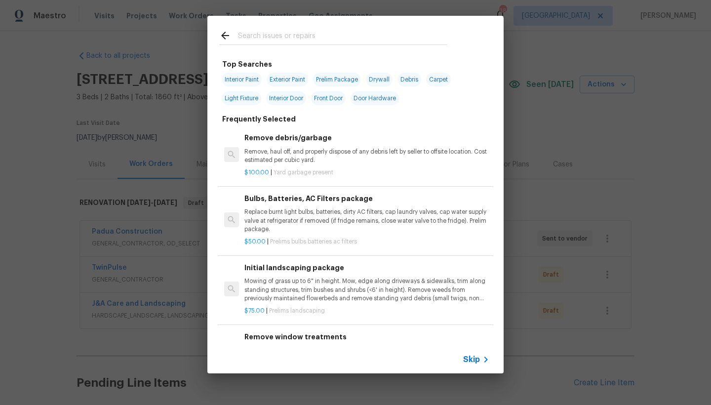
click at [290, 35] on input "text" at bounding box center [342, 37] width 209 height 15
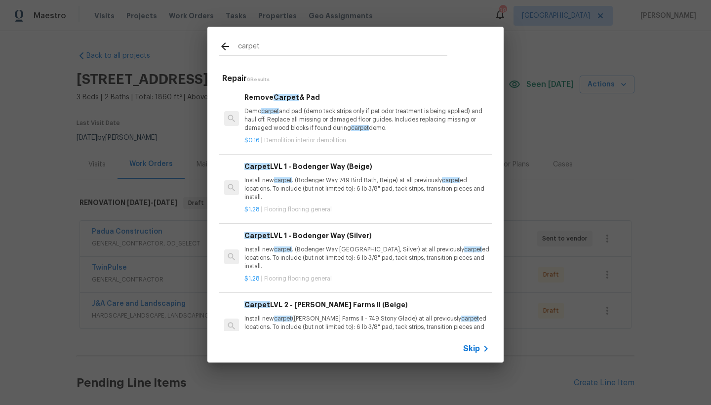
type input "carpet"
click at [293, 165] on h6 "Carpet LVL 1 - Bodenger Way (Beige)" at bounding box center [366, 166] width 245 height 11
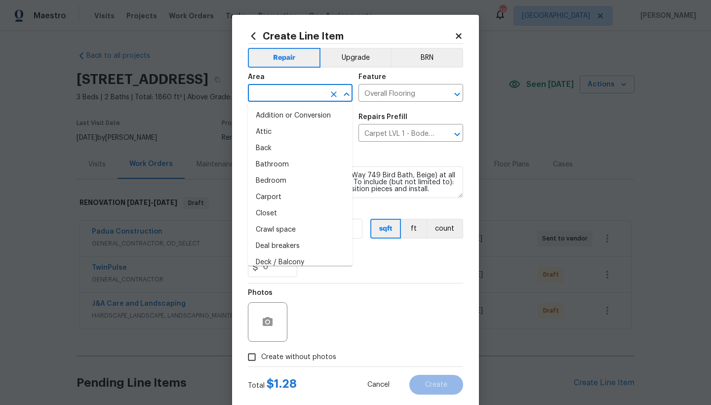
click at [284, 86] on input "text" at bounding box center [286, 93] width 77 height 15
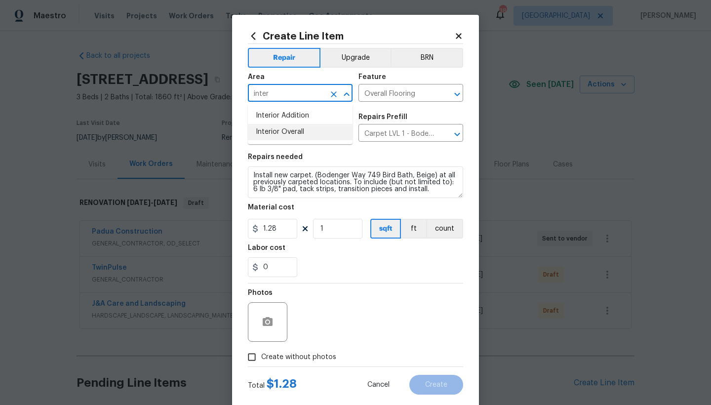
click at [269, 129] on li "Interior Overall" at bounding box center [300, 132] width 105 height 16
type input "Interior Overall"
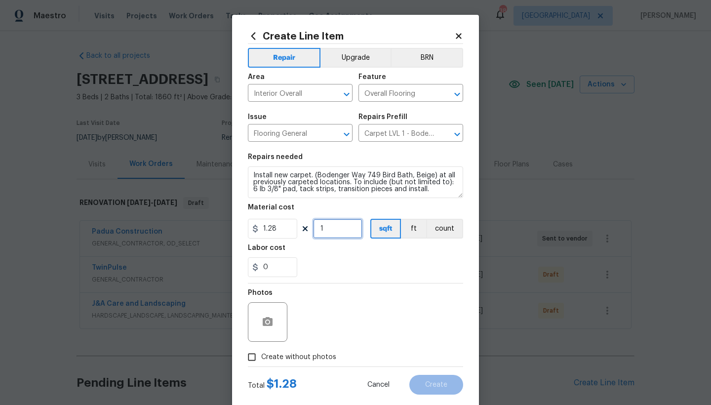
click at [330, 227] on input "1" at bounding box center [337, 229] width 49 height 20
type input "1200"
click at [247, 357] on input "Create without photos" at bounding box center [251, 357] width 19 height 19
checkbox input "true"
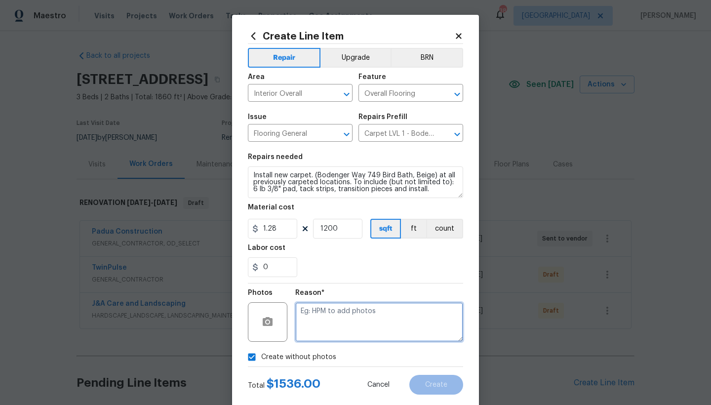
click at [314, 329] on textarea at bounding box center [379, 322] width 168 height 40
type textarea "n"
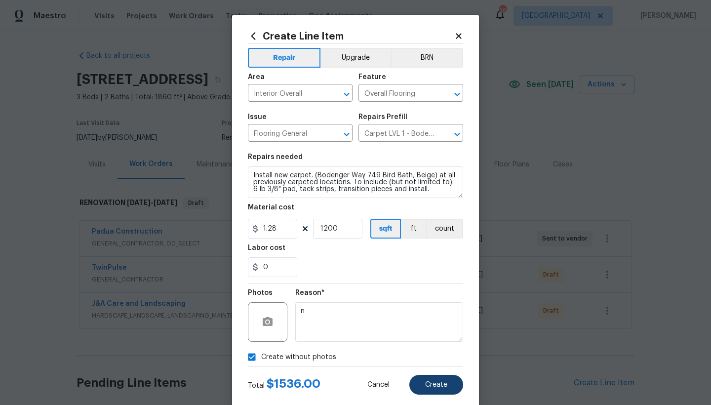
click at [428, 384] on span "Create" at bounding box center [436, 384] width 22 height 7
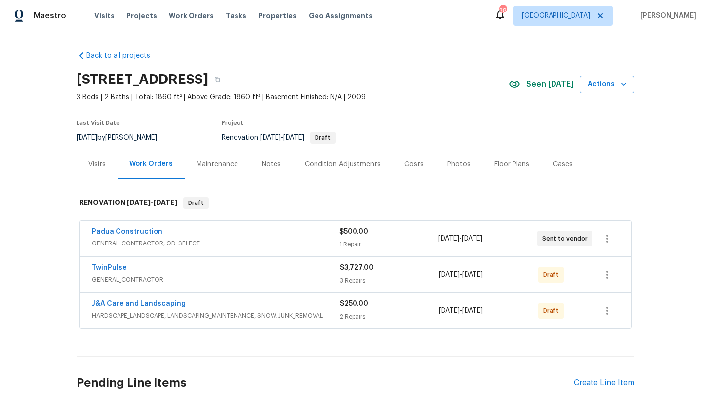
click at [711, 283] on div "Back to all projects 136 Bristol Ct, Raeford, NC 28376 3 Beds | 2 Baths | Total…" at bounding box center [355, 218] width 711 height 374
click at [691, 364] on div "Back to all projects 136 Bristol Ct, Raeford, NC 28376 3 Beds | 2 Baths | Total…" at bounding box center [355, 218] width 711 height 374
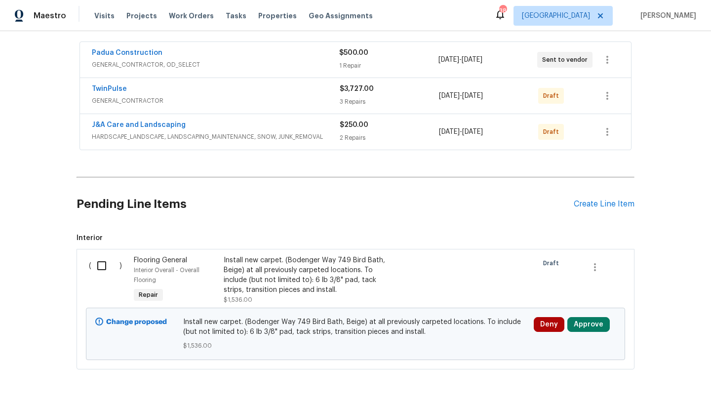
scroll to position [179, 0]
click at [102, 266] on input "checkbox" at bounding box center [105, 265] width 28 height 21
checkbox input "true"
click at [642, 383] on span "Create Work Order" at bounding box center [655, 380] width 66 height 12
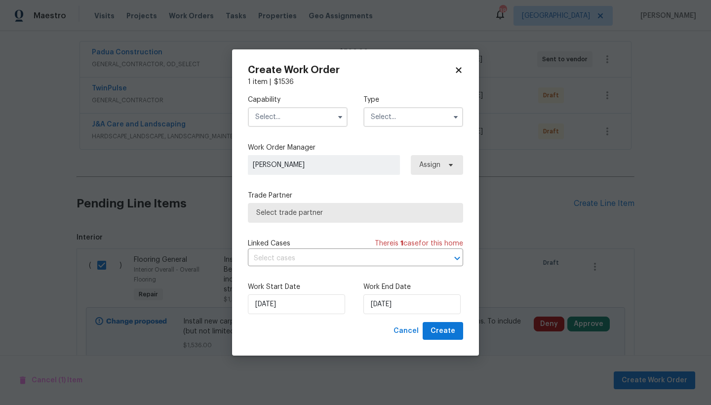
click at [275, 117] on input "text" at bounding box center [298, 117] width 100 height 20
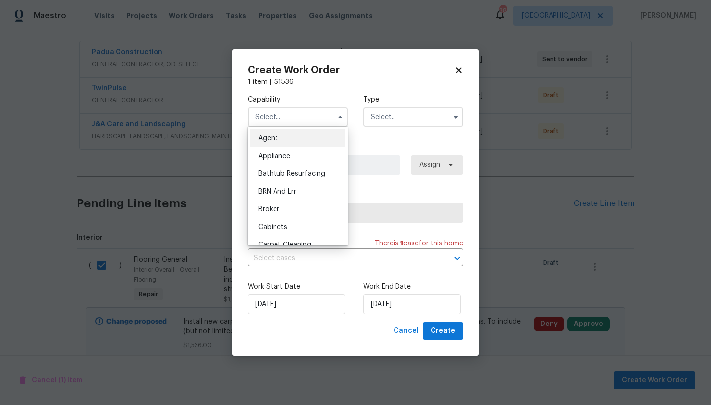
click at [346, 157] on ul "Agent Appliance Bathtub Resurfacing BRN And Lrr Broker Cabinets Carpet Cleaning…" at bounding box center [298, 186] width 100 height 119
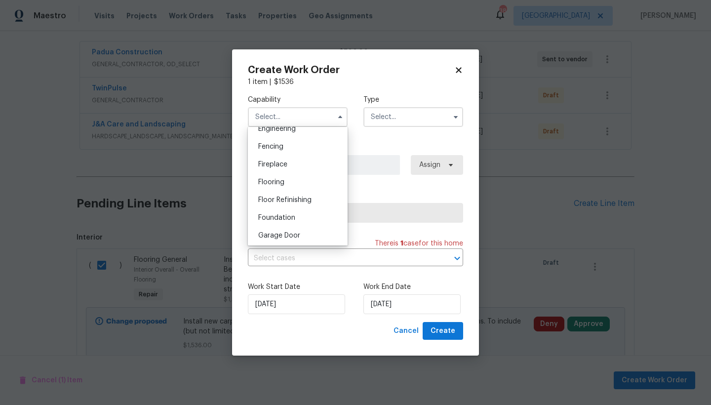
scroll to position [334, 0]
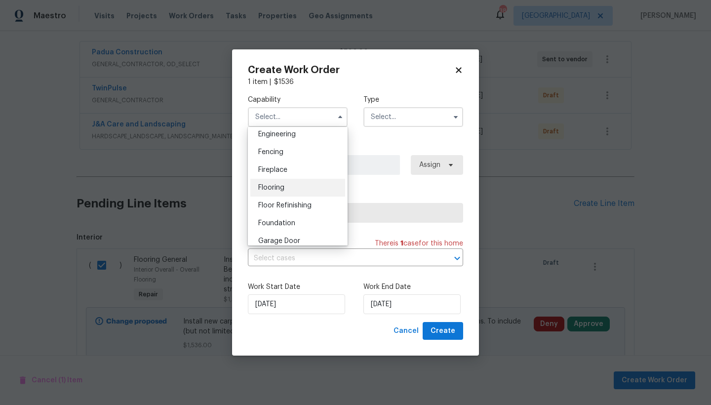
click at [275, 189] on span "Flooring" at bounding box center [271, 187] width 26 height 7
type input "Flooring"
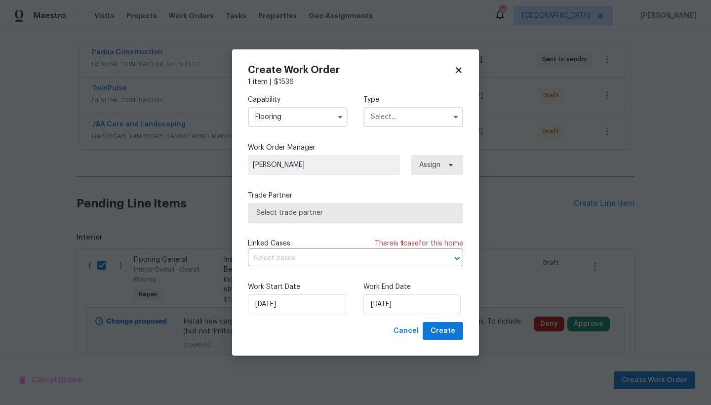
click at [282, 215] on span "Select trade partner" at bounding box center [355, 213] width 199 height 10
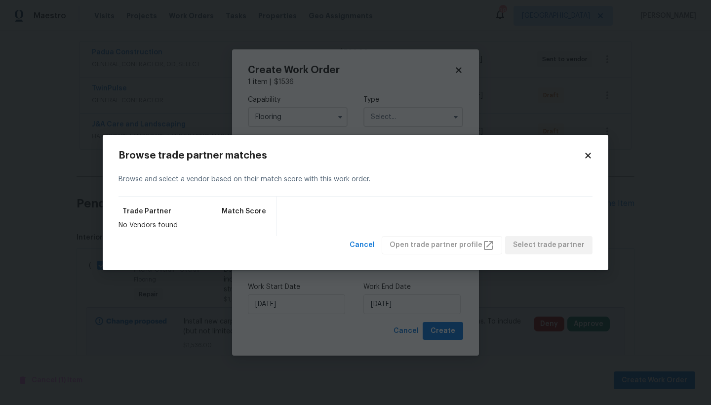
click at [588, 152] on icon at bounding box center [588, 155] width 9 height 9
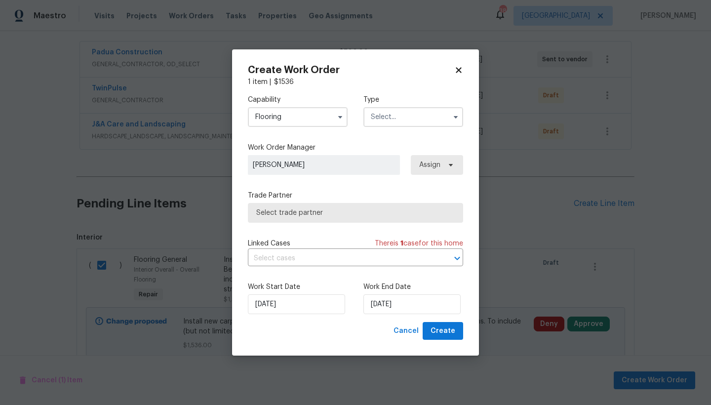
click at [445, 123] on input "text" at bounding box center [413, 117] width 100 height 20
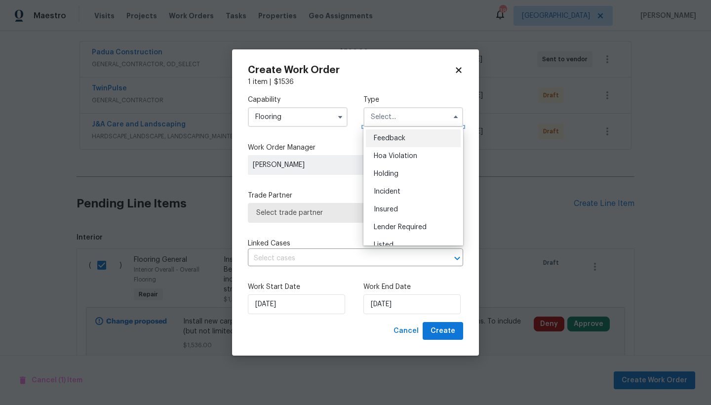
click at [442, 121] on input "text" at bounding box center [413, 117] width 100 height 20
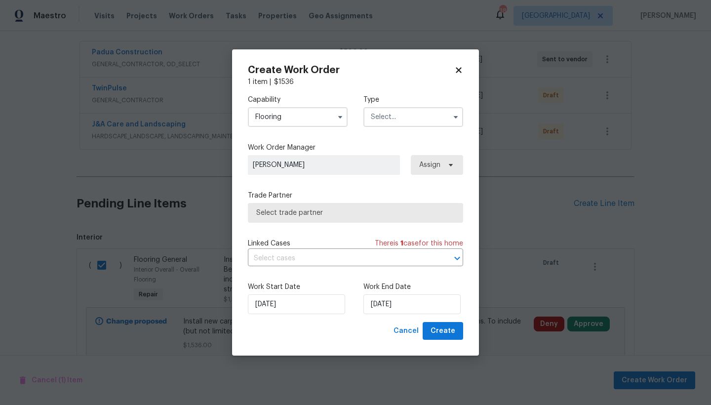
click at [430, 117] on input "text" at bounding box center [413, 117] width 100 height 20
click at [469, 163] on div "Create Work Order 1 item | $ 1536 Capability Flooring Type Feedback Hoa Violati…" at bounding box center [355, 202] width 247 height 307
click at [426, 115] on input "text" at bounding box center [413, 117] width 100 height 20
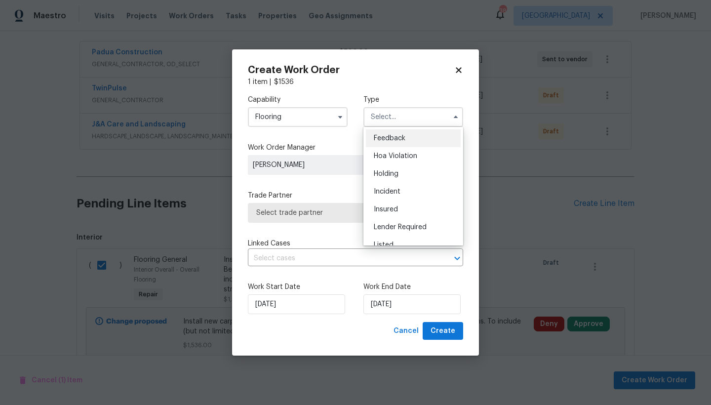
click at [461, 186] on ul "Feedback Hoa Violation Holding Incident Insured Lender Required Listed Lite Lwo…" at bounding box center [413, 186] width 100 height 119
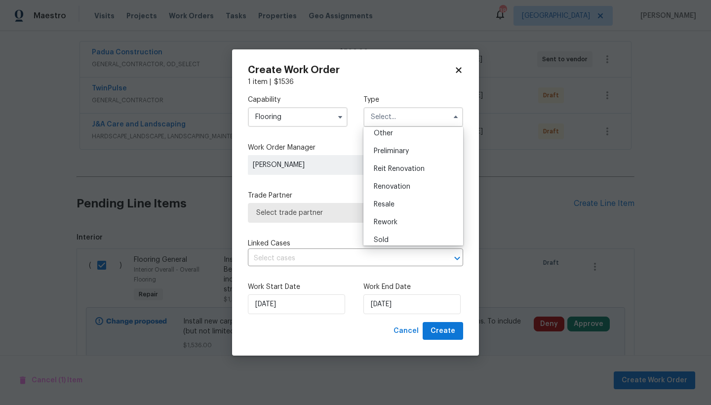
scroll to position [202, 0]
click at [384, 182] on span "Renovation" at bounding box center [392, 184] width 37 height 7
type input "Renovation"
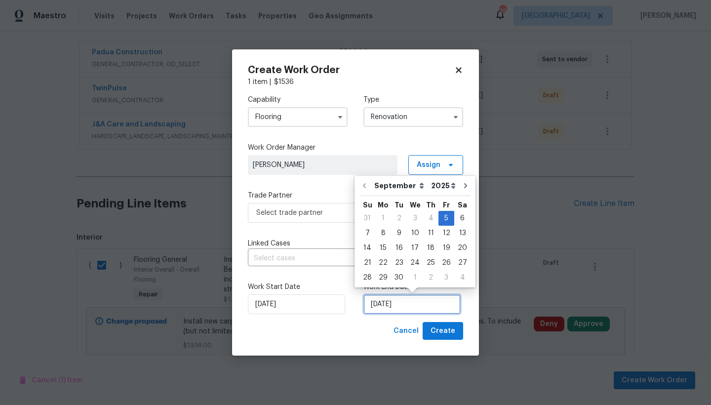
click at [383, 305] on input "9/5/2025" at bounding box center [411, 304] width 97 height 20
click at [400, 231] on div "9" at bounding box center [399, 233] width 16 height 14
type input "[DATE]"
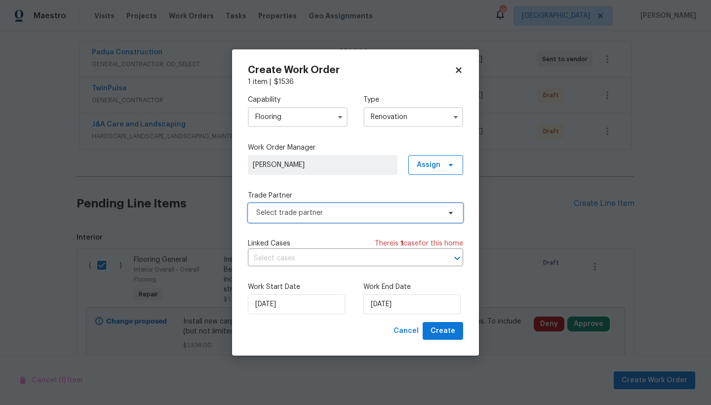
click at [287, 212] on span "Select trade partner" at bounding box center [348, 213] width 184 height 10
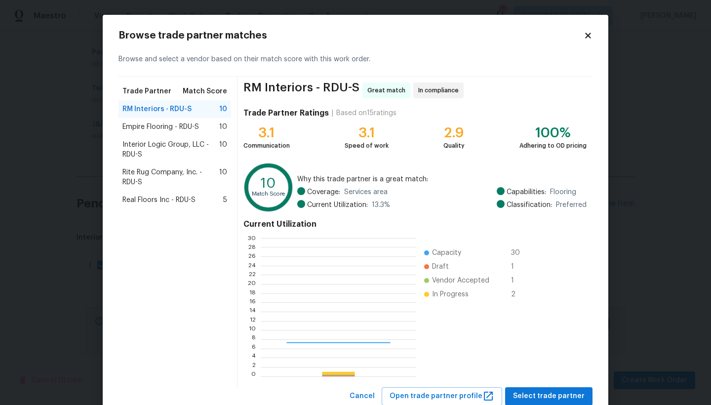
scroll to position [138, 155]
click at [533, 399] on span "Select trade partner" at bounding box center [549, 396] width 72 height 12
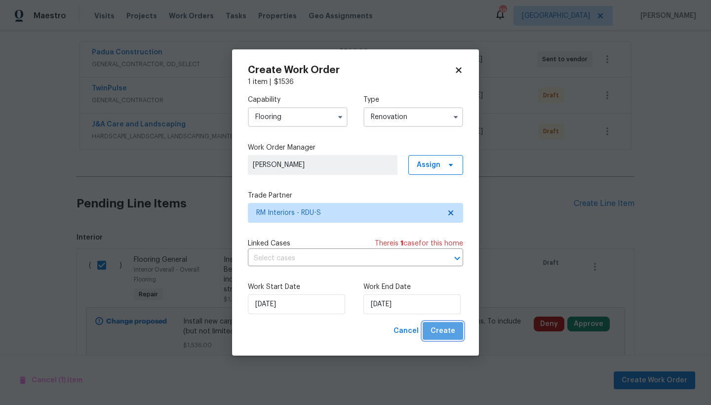
click at [445, 328] on span "Create" at bounding box center [443, 331] width 25 height 12
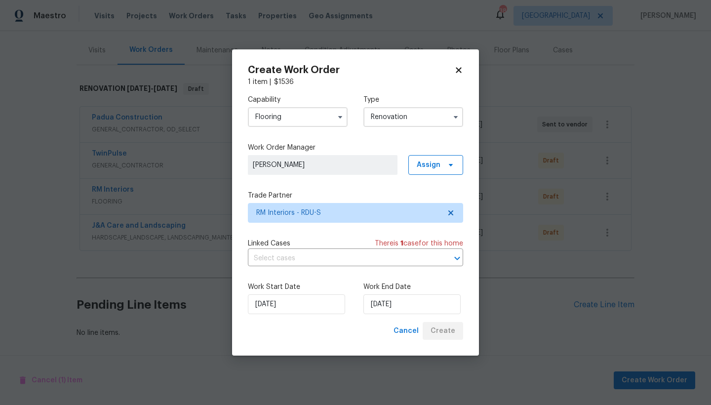
type input "[DATE]"
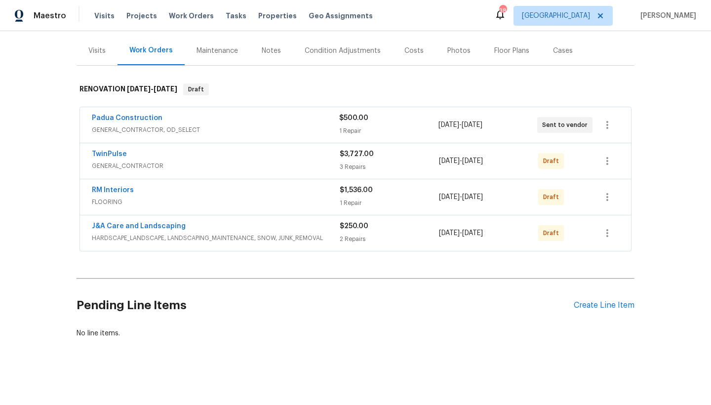
click at [407, 51] on div "Costs" at bounding box center [413, 51] width 19 height 10
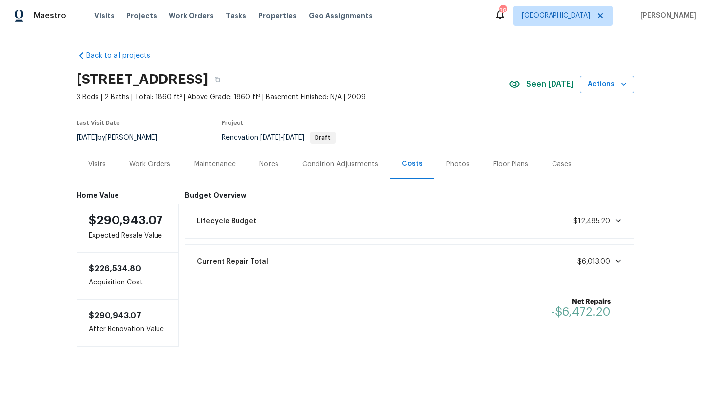
click at [144, 169] on div "Work Orders" at bounding box center [149, 165] width 41 height 10
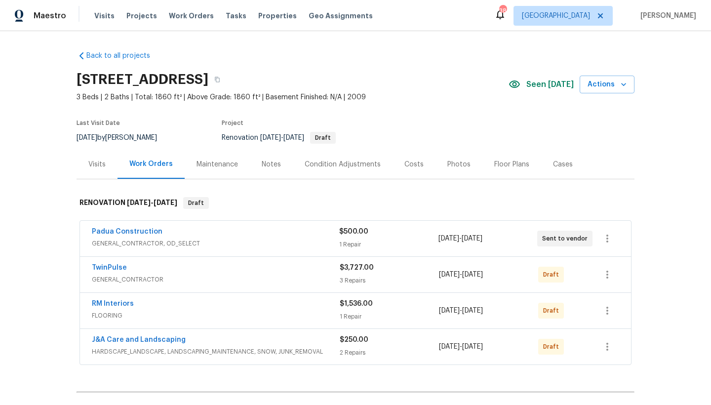
click at [108, 264] on span "TwinPulse" at bounding box center [109, 268] width 35 height 10
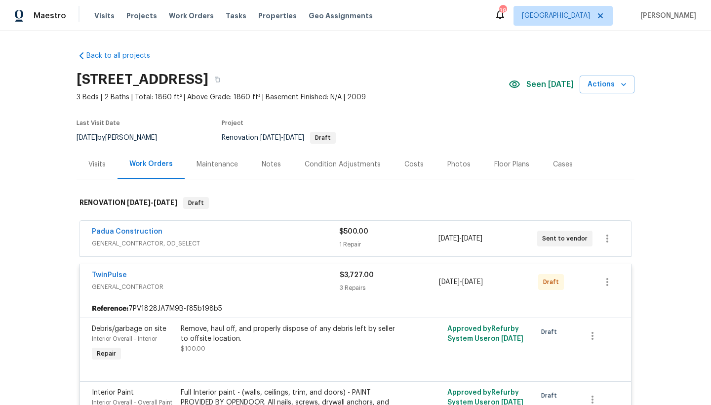
click at [105, 267] on div "TwinPulse GENERAL_CONTRACTOR $3,727.00 3 Repairs 9/8/2025 - 9/12/2025 Draft" at bounding box center [355, 282] width 551 height 36
click at [104, 274] on link "TwinPulse" at bounding box center [109, 275] width 35 height 7
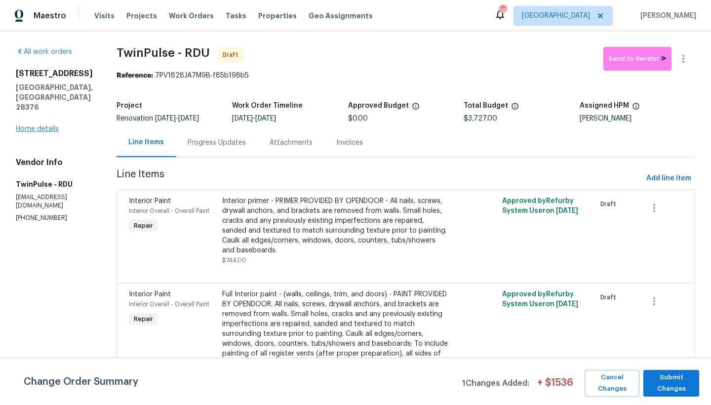
click at [44, 125] on link "Home details" at bounding box center [37, 128] width 43 height 7
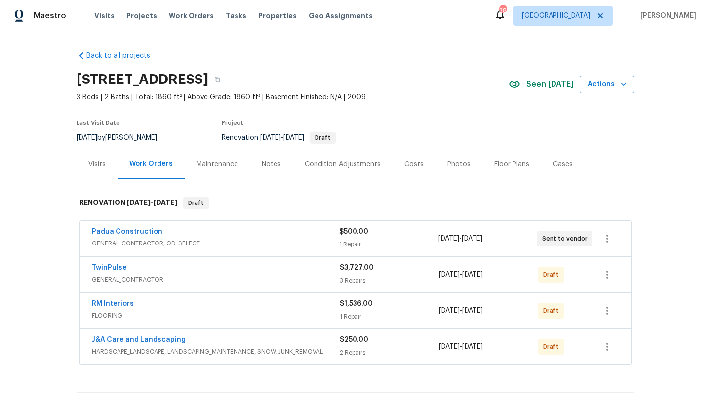
click at [405, 162] on div "Costs" at bounding box center [413, 165] width 19 height 10
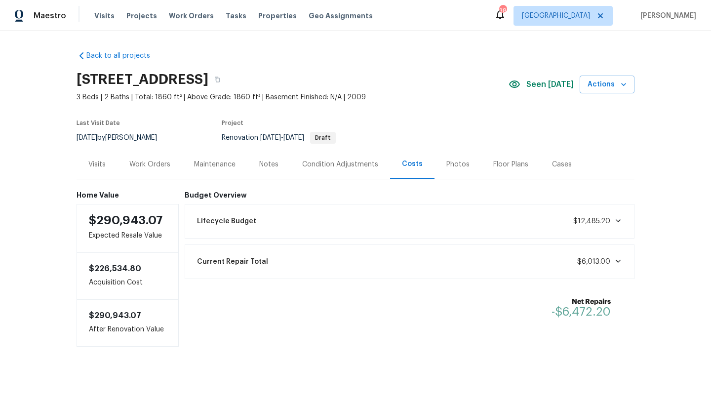
click at [142, 165] on div "Work Orders" at bounding box center [149, 165] width 41 height 10
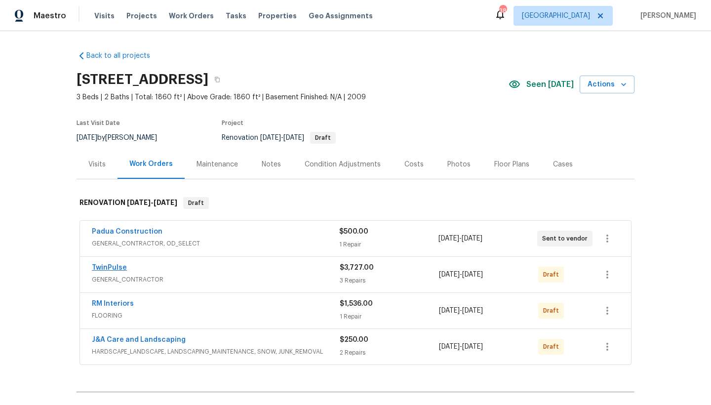
click at [105, 265] on link "TwinPulse" at bounding box center [109, 267] width 35 height 7
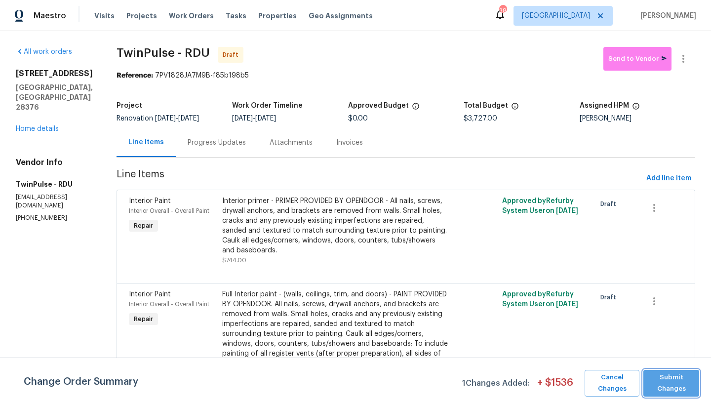
click at [693, 391] on span "Submit Changes" at bounding box center [671, 383] width 46 height 23
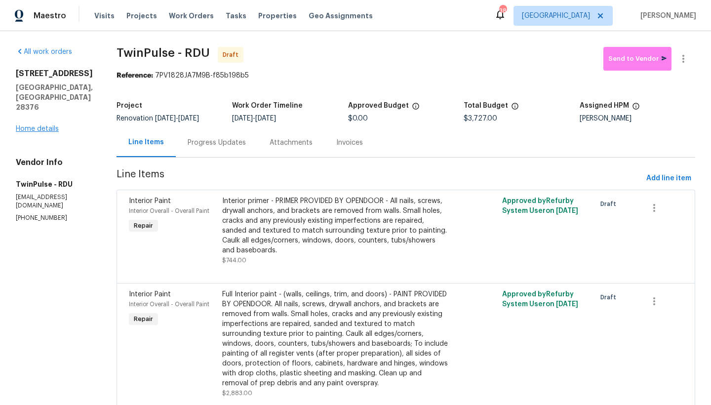
click at [30, 125] on link "Home details" at bounding box center [37, 128] width 43 height 7
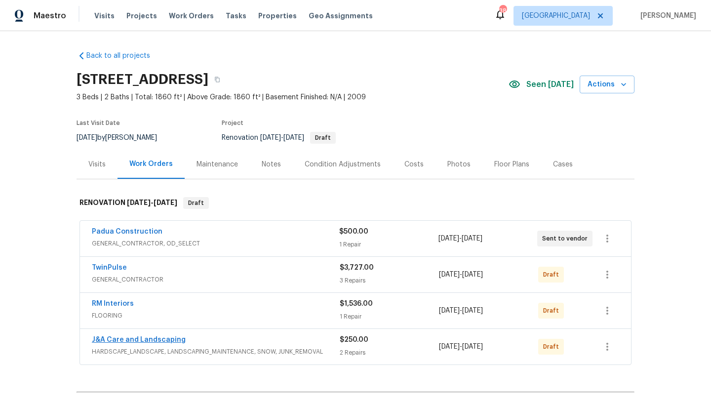
click at [121, 338] on link "J&A Care and Landscaping" at bounding box center [139, 339] width 94 height 7
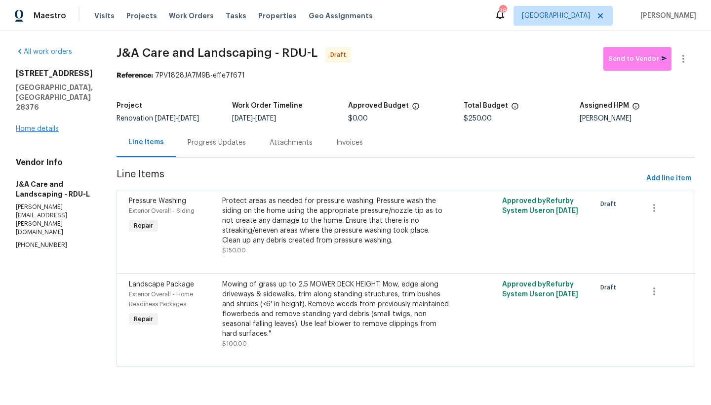
click at [46, 125] on link "Home details" at bounding box center [37, 128] width 43 height 7
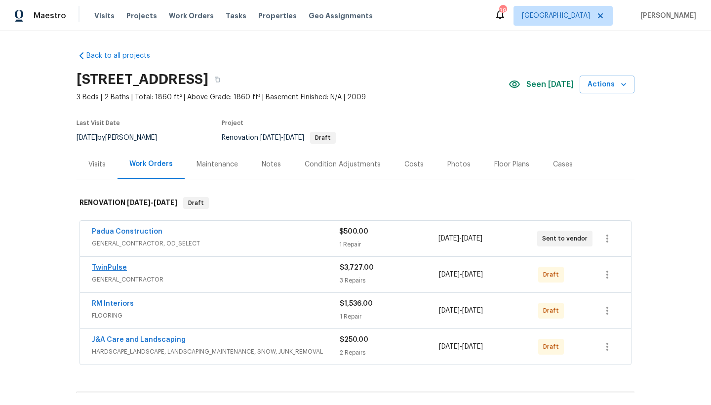
click at [108, 266] on link "TwinPulse" at bounding box center [109, 267] width 35 height 7
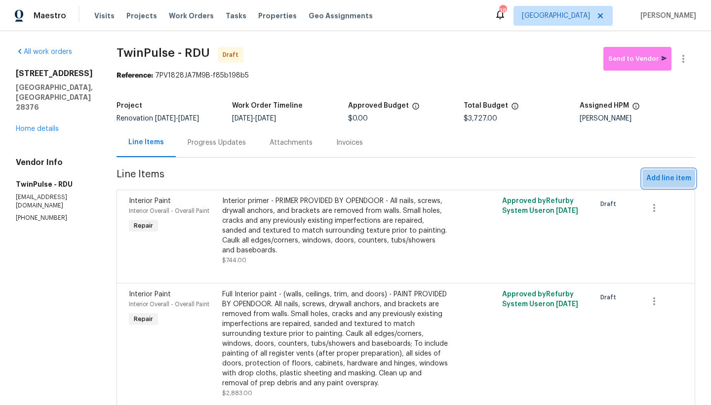
click at [662, 177] on span "Add line item" at bounding box center [668, 178] width 45 height 12
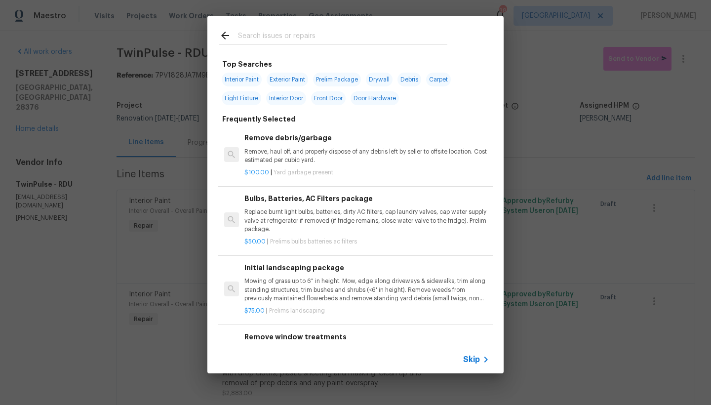
click at [244, 36] on input "text" at bounding box center [342, 37] width 209 height 15
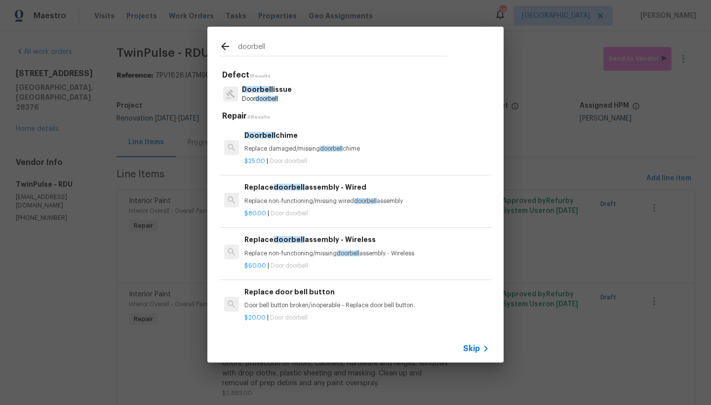
type input "doorbell"
click at [293, 296] on h6 "Replace door bell button" at bounding box center [366, 291] width 245 height 11
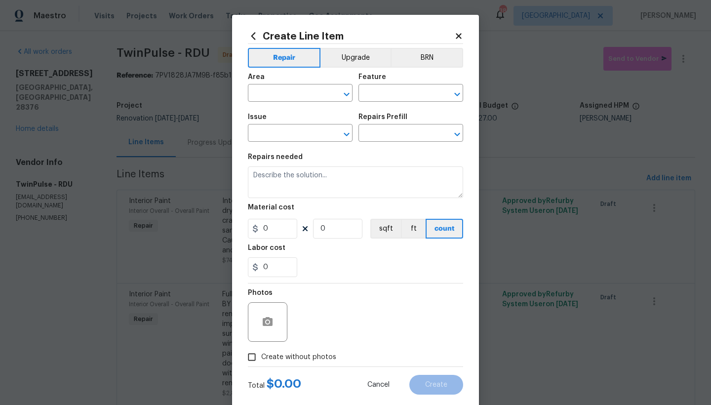
type input "Doorbell issue"
type input "Replace door bell button $20.00"
type textarea "Door bell button broken/inoperable - Replace door bell button."
type input "20"
type input "1"
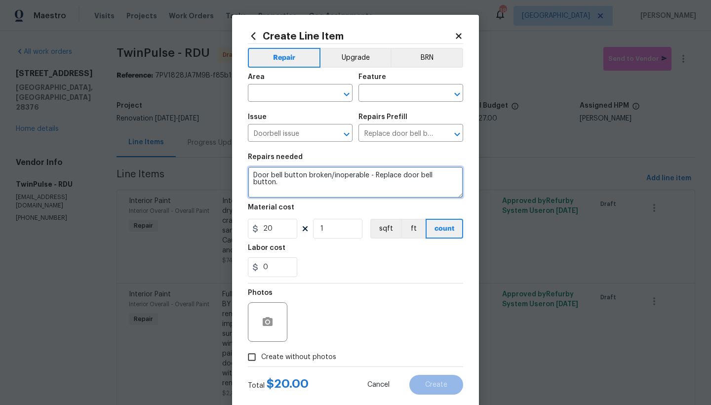
click at [253, 174] on textarea "Door bell button broken/inoperable - Replace door bell button." at bounding box center [355, 182] width 215 height 32
type textarea "Remove ring camera and replace with Door bell button broken/inoperable - Replac…"
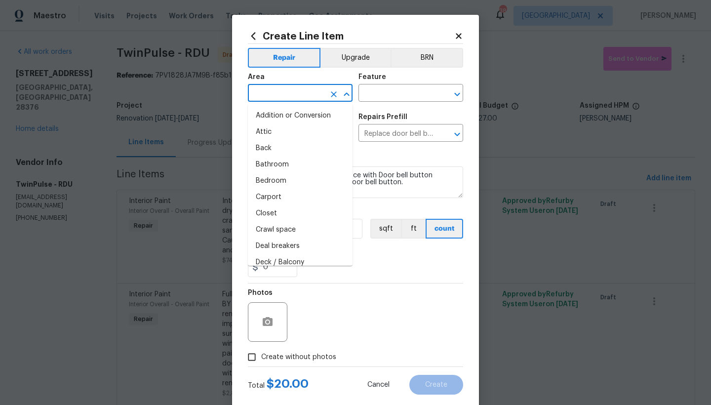
click at [297, 98] on input "text" at bounding box center [286, 93] width 77 height 15
type input "i"
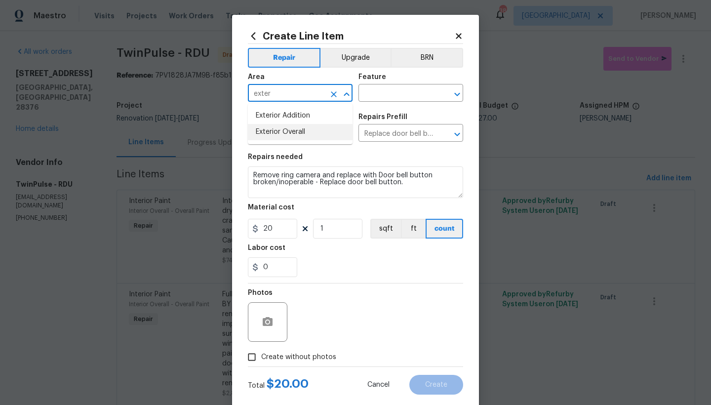
click at [279, 131] on li "Exterior Overall" at bounding box center [300, 132] width 105 height 16
type input "Exterior Overall"
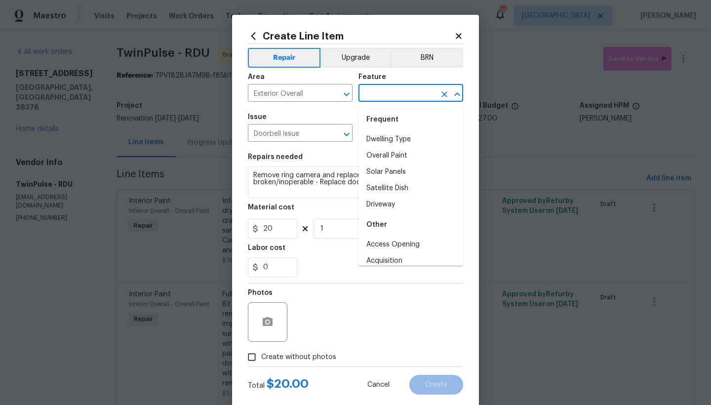
click at [371, 91] on input "text" at bounding box center [397, 93] width 77 height 15
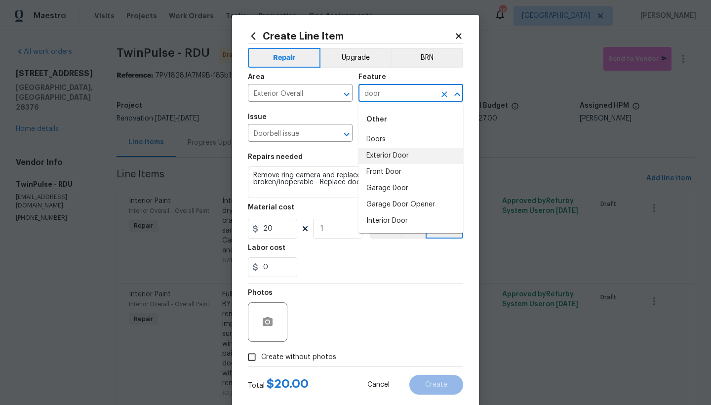
click at [387, 158] on li "Exterior Door" at bounding box center [411, 156] width 105 height 16
type input "Exterior Door"
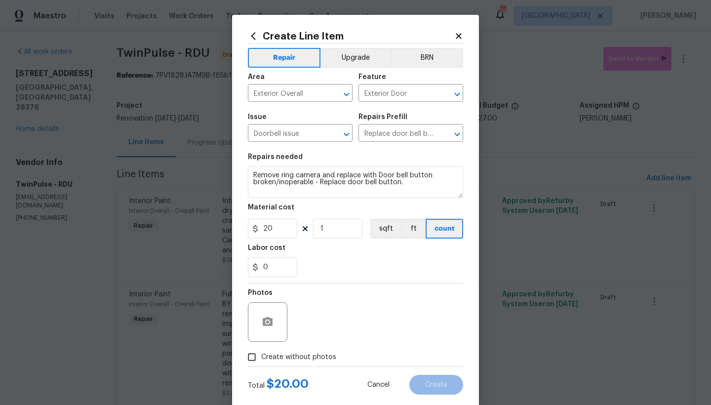
click at [265, 353] on span "Create without photos" at bounding box center [298, 357] width 75 height 10
click at [261, 353] on input "Create without photos" at bounding box center [251, 357] width 19 height 19
checkbox input "true"
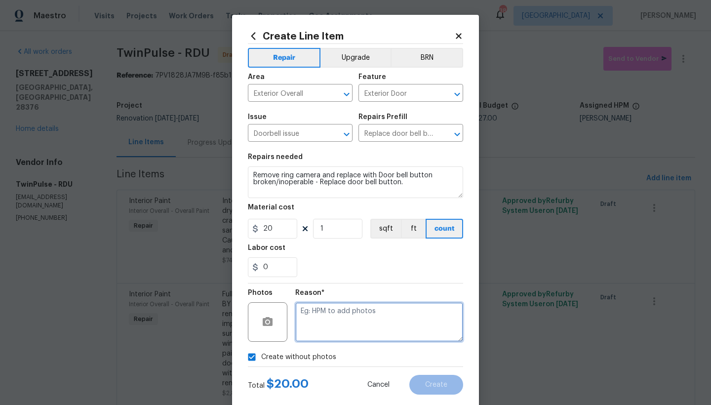
click at [329, 316] on textarea at bounding box center [379, 322] width 168 height 40
type textarea "n"
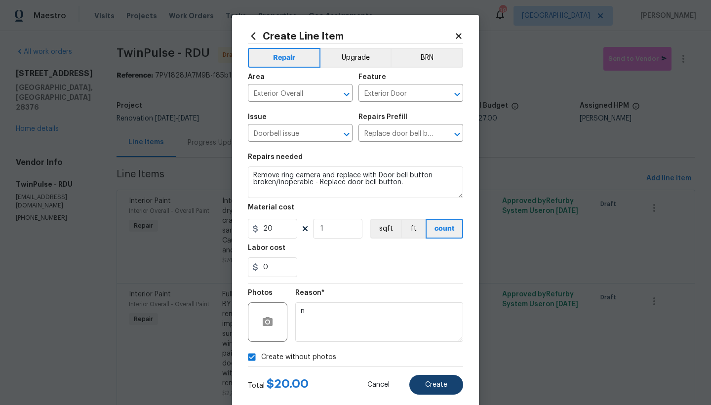
click at [434, 383] on span "Create" at bounding box center [436, 384] width 22 height 7
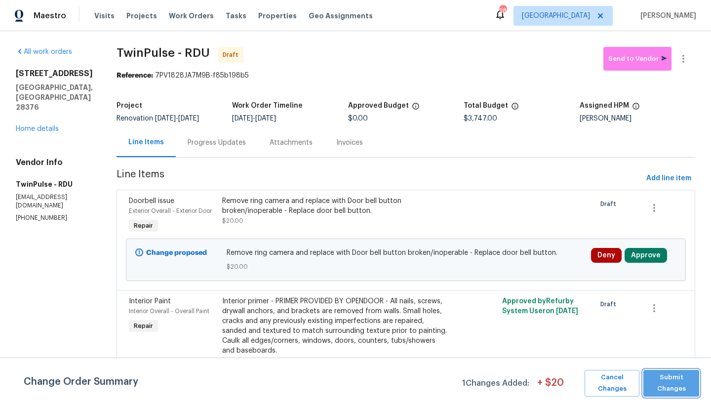
click at [680, 387] on span "Submit Changes" at bounding box center [671, 383] width 46 height 23
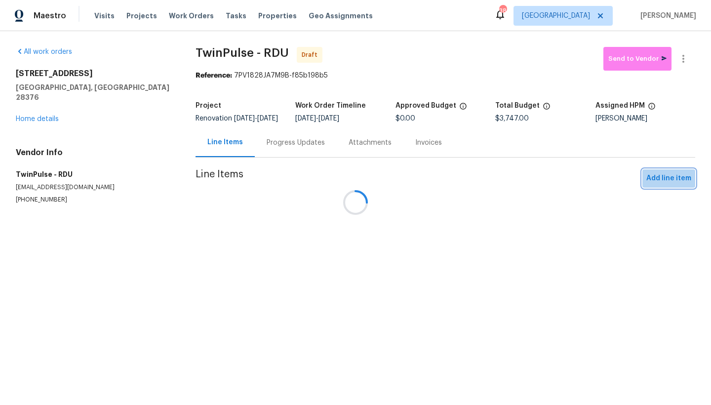
click at [682, 176] on section "TwinPulse - RDU Draft Send to Vendor Reference: 7PV1828JA7M9B-f85b198b5 Project…" at bounding box center [446, 137] width 500 height 181
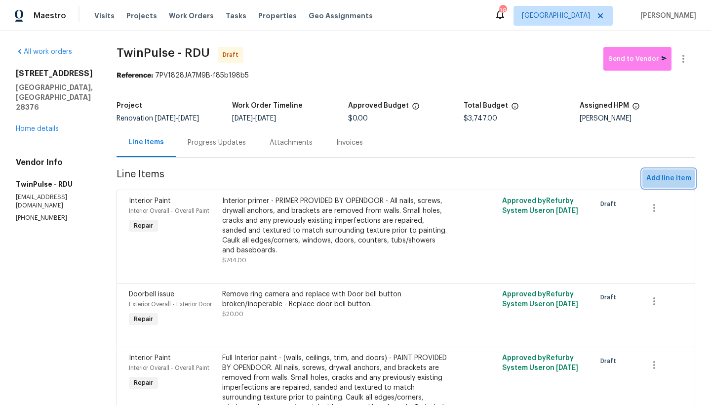
click at [658, 178] on span "Add line item" at bounding box center [668, 178] width 45 height 12
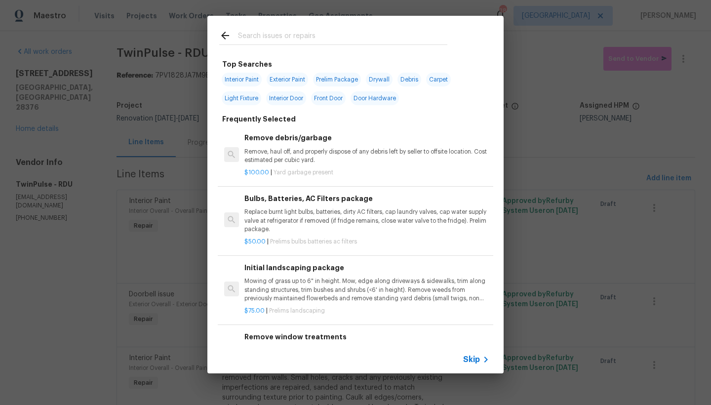
click at [301, 36] on input "text" at bounding box center [342, 37] width 209 height 15
type input "u"
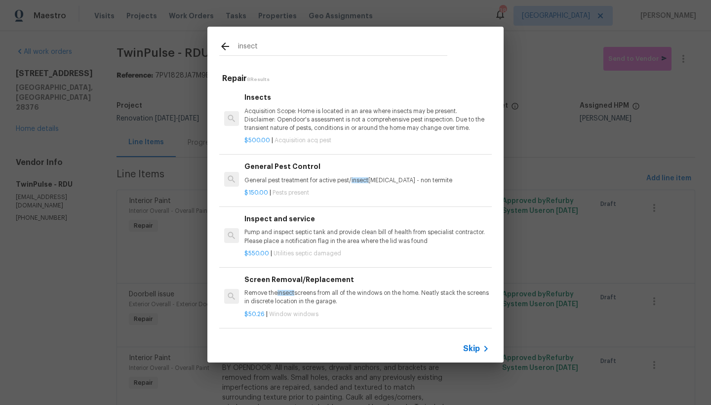
type input "insect"
click at [282, 299] on p "Remove the insect screens from all of the windows on the home. Neatly stack the…" at bounding box center [366, 297] width 245 height 17
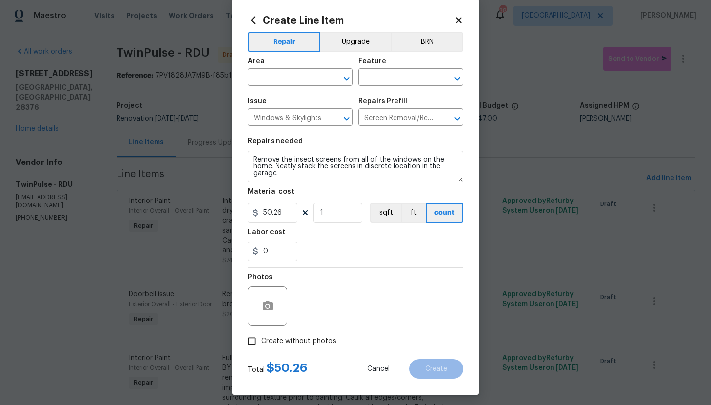
scroll to position [20, 0]
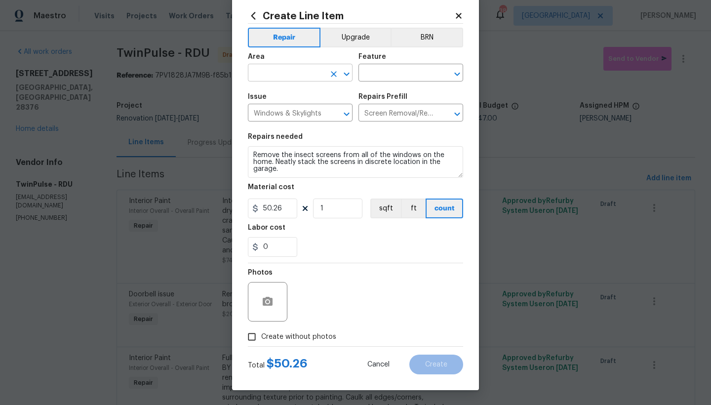
click at [264, 76] on input "text" at bounding box center [286, 73] width 77 height 15
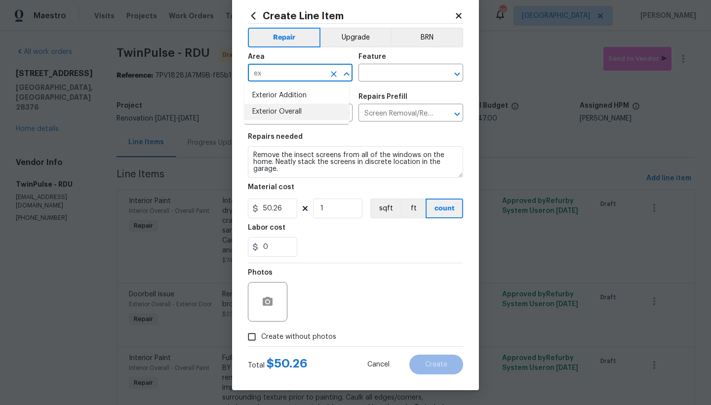
click at [256, 114] on li "Exterior Overall" at bounding box center [296, 112] width 105 height 16
type input "Exterior Overall"
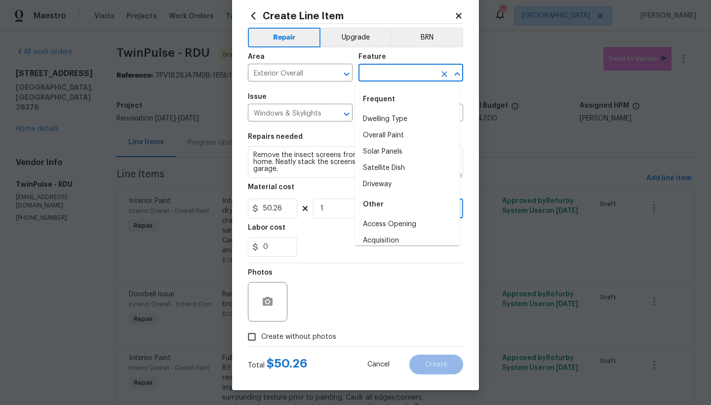
click at [409, 82] on body "Maestro Visits Projects Work Orders Tasks Properties Geo Assignments 38 Raleigh…" at bounding box center [355, 202] width 711 height 405
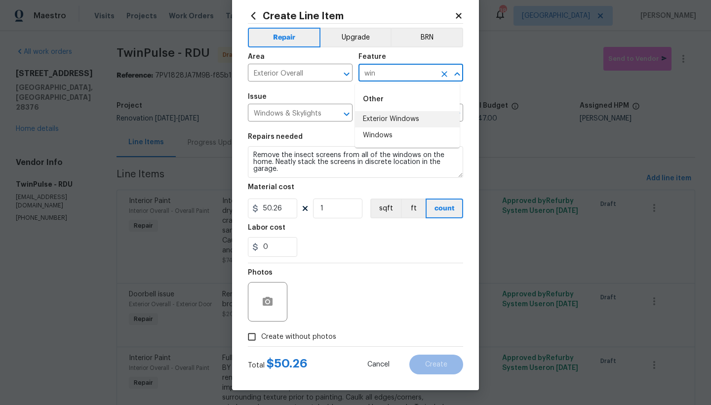
click at [411, 116] on li "Exterior Windows" at bounding box center [407, 119] width 105 height 16
type input "Exterior Windows"
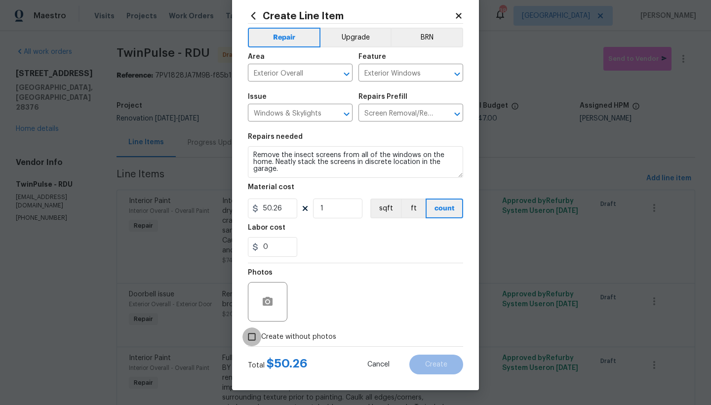
click at [253, 338] on input "Create without photos" at bounding box center [251, 336] width 19 height 19
checkbox input "true"
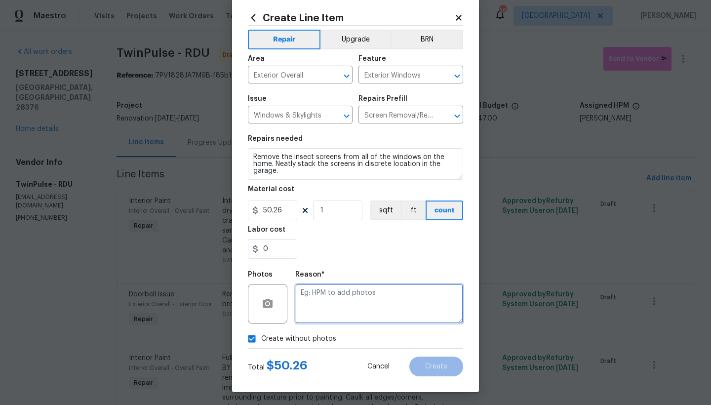
click at [303, 305] on textarea at bounding box center [379, 304] width 168 height 40
type textarea "n"
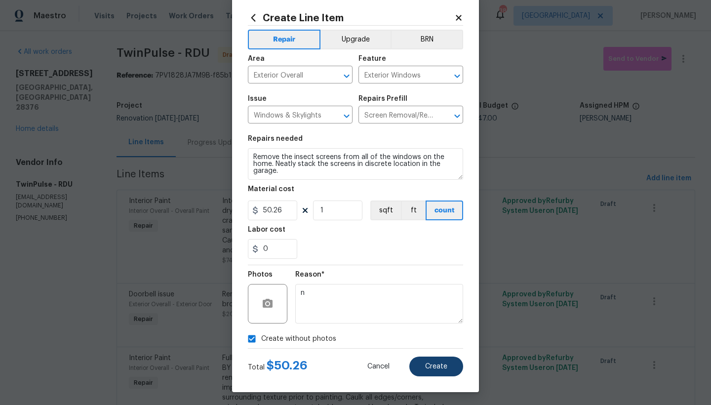
click at [439, 363] on span "Create" at bounding box center [436, 366] width 22 height 7
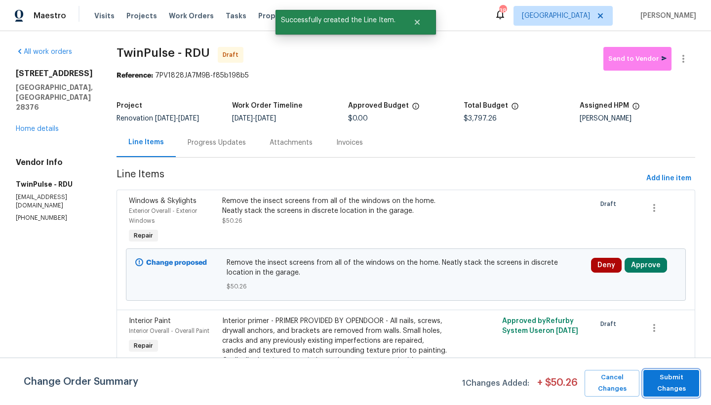
click at [667, 378] on span "Submit Changes" at bounding box center [671, 383] width 46 height 23
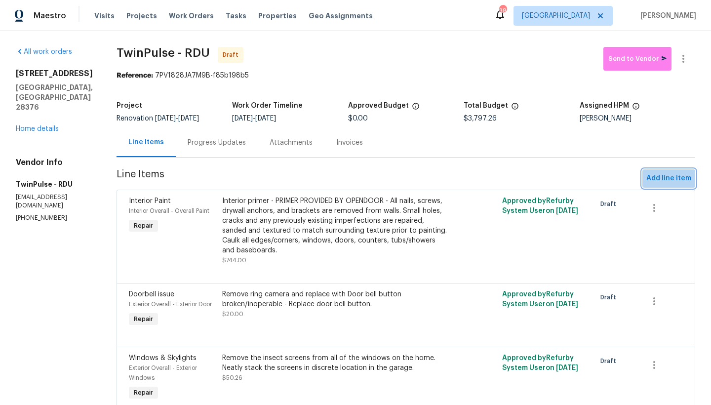
click at [667, 183] on span "Add line item" at bounding box center [668, 178] width 45 height 12
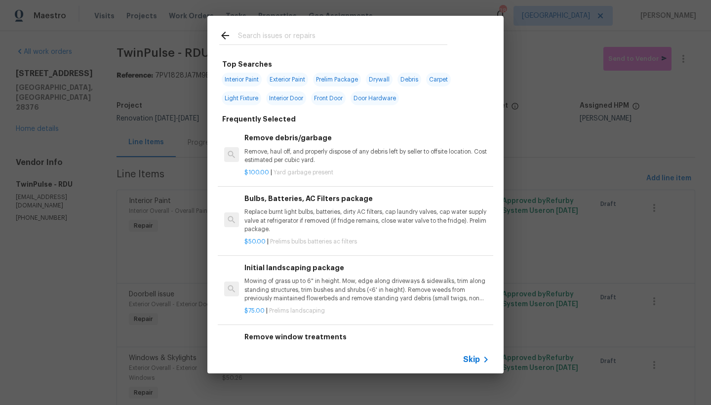
click at [314, 53] on div at bounding box center [333, 35] width 252 height 39
click at [295, 80] on span "Exterior Paint" at bounding box center [287, 80] width 41 height 14
type input "Exterior Paint"
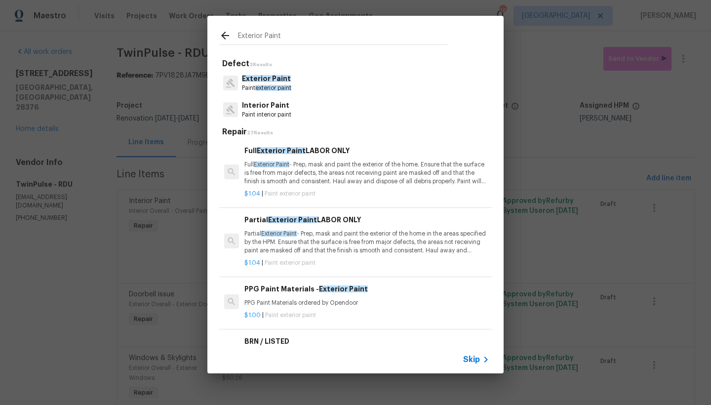
click at [309, 230] on p "Partial Exterior Paint - Prep, mask and paint the exterior of the home in the a…" at bounding box center [366, 242] width 245 height 25
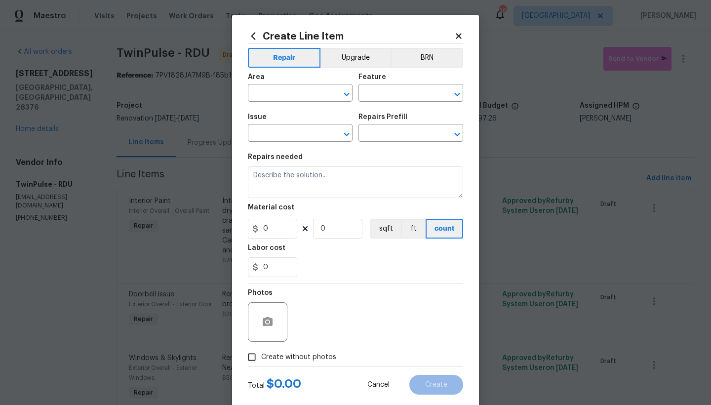
type input "Overall Paint"
type input "Exterior Paint"
type input "Partial Exterior Paint LABOR ONLY $1.04"
type textarea "Partial Exterior Paint - Prep, mask and paint the exterior of the home in the a…"
type input "1.04"
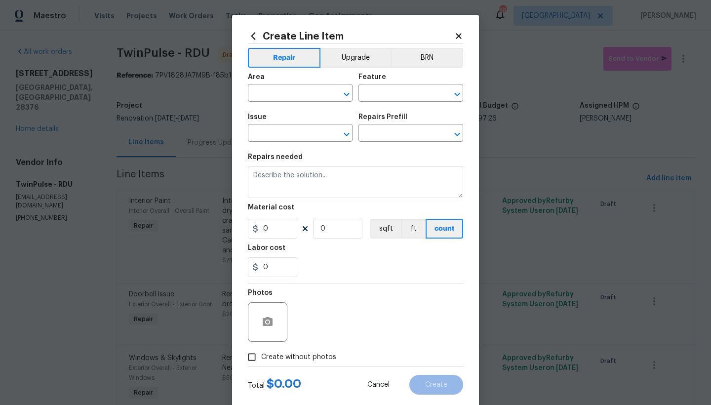
type input "1"
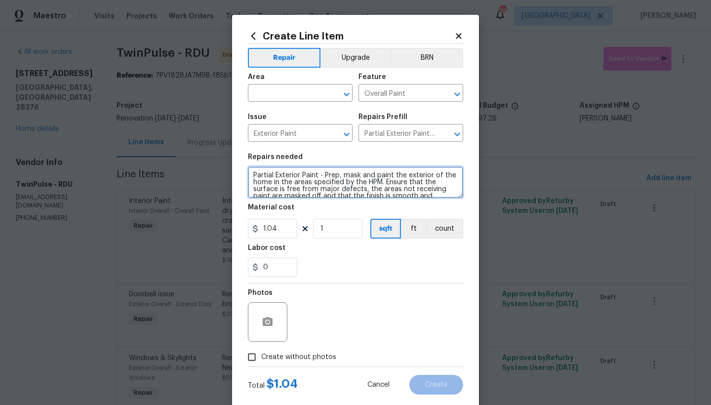
click at [319, 174] on textarea "Partial Exterior Paint - Prep, mask and paint the exterior of the home in the a…" at bounding box center [355, 182] width 215 height 32
click at [248, 172] on textarea "Partial Exterior Paint - Prep, mask and paint the exterior of the home in the a…" at bounding box center [355, 182] width 215 height 32
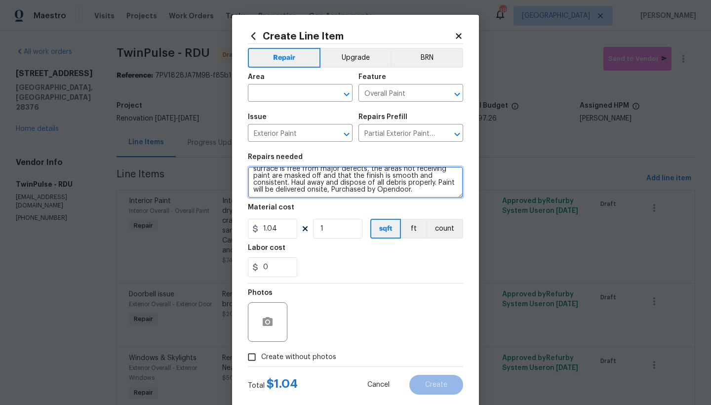
scroll to position [28, 0]
drag, startPoint x: 248, startPoint y: 189, endPoint x: 520, endPoint y: 200, distance: 271.8
click at [520, 199] on div "Create Line Item Repair Upgrade BRN Area ​ Feature Overall Paint ​ Issue Exteri…" at bounding box center [355, 202] width 711 height 405
type textarea "Partial Exterior Paint - Prep, mask and paint the exterior of the home in the a…"
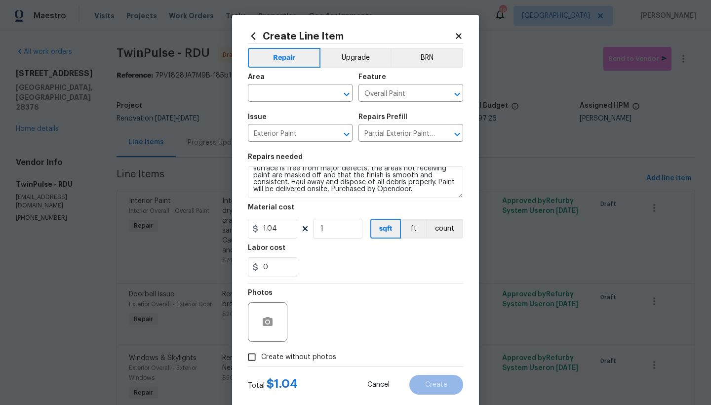
click at [456, 37] on icon at bounding box center [458, 35] width 5 height 5
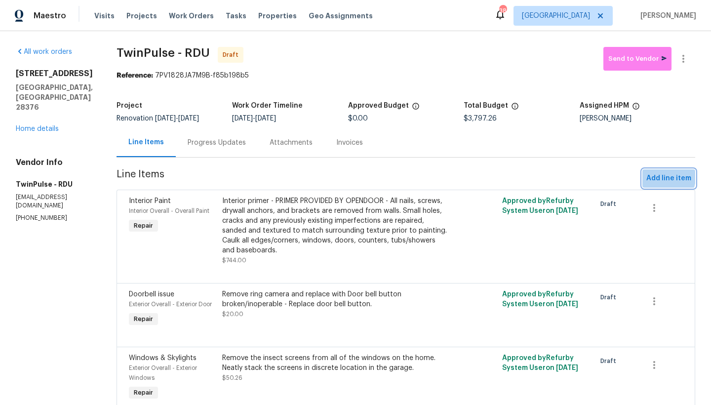
click at [647, 175] on span "Add line item" at bounding box center [668, 178] width 45 height 12
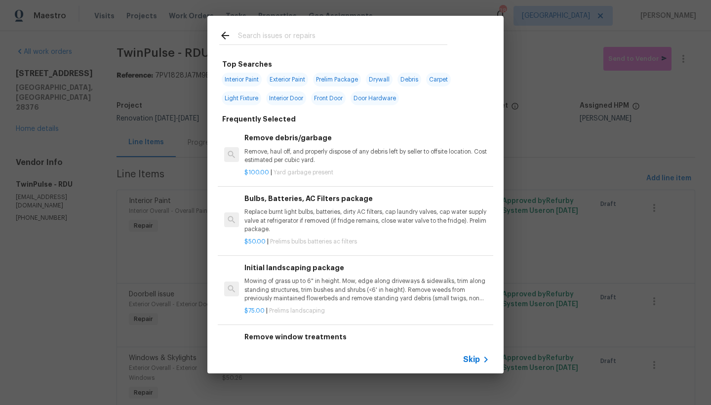
click at [276, 31] on input "text" at bounding box center [342, 37] width 209 height 15
click at [274, 35] on input "text" at bounding box center [342, 37] width 209 height 15
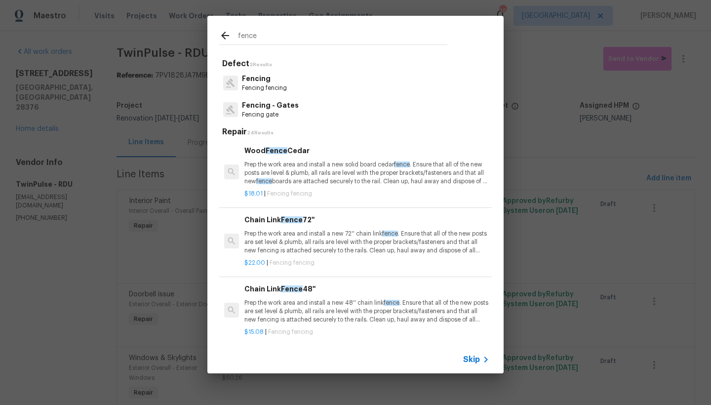
type input "fence"
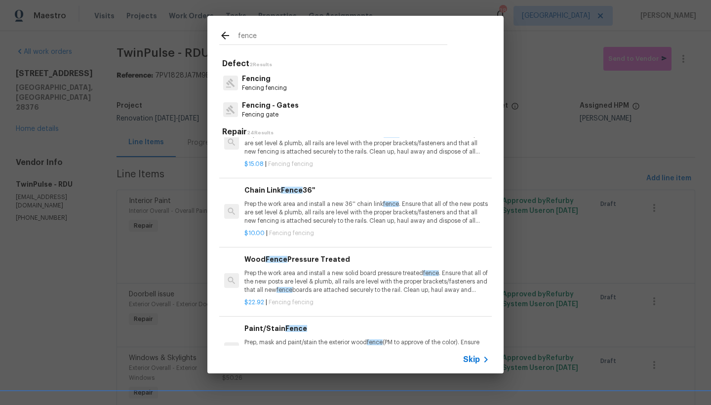
scroll to position [171, 0]
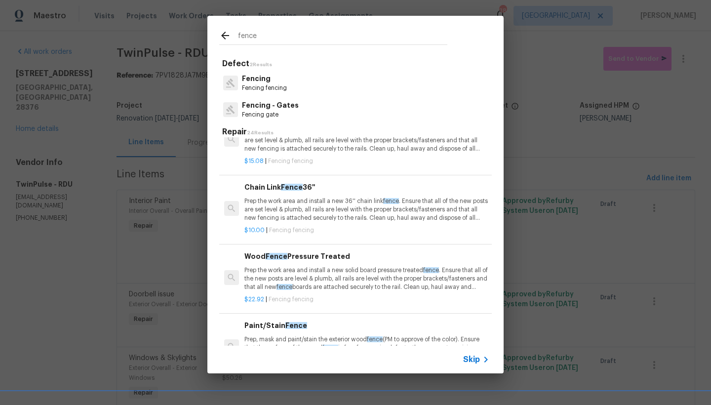
click at [322, 271] on p "Prep the work area and install a new solid board pressure treated fence . Ensur…" at bounding box center [366, 278] width 245 height 25
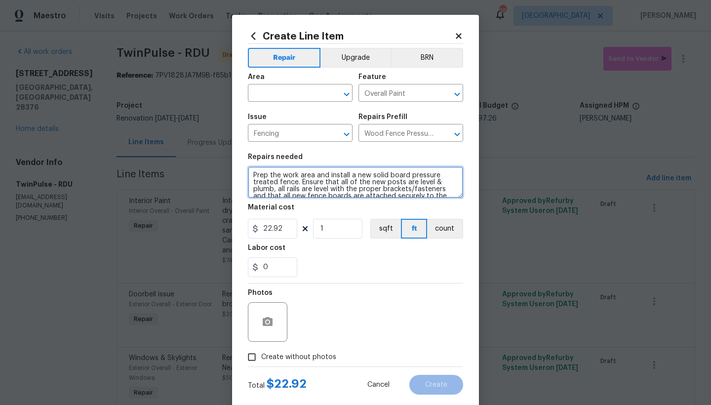
drag, startPoint x: 250, startPoint y: 175, endPoint x: 256, endPoint y: 175, distance: 5.5
click at [251, 175] on textarea "Prep the work area and install a new solid board pressure treated fence. Ensure…" at bounding box center [355, 182] width 215 height 32
click at [278, 174] on textarea "Prep the work area and install a new solid board pressure treated fence. Ensure…" at bounding box center [355, 182] width 215 height 32
drag, startPoint x: 311, startPoint y: 176, endPoint x: 316, endPoint y: 181, distance: 6.6
click at [311, 176] on textarea "Back Left Corner --4-6 Boards) Prep the work area and install a new solid board…" at bounding box center [355, 182] width 215 height 32
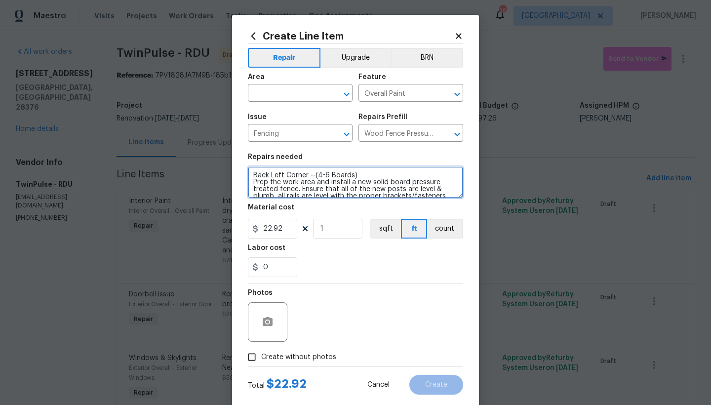
type textarea "Back Left Corner --(4-6 Boards) Prep the work area and install a new solid boar…"
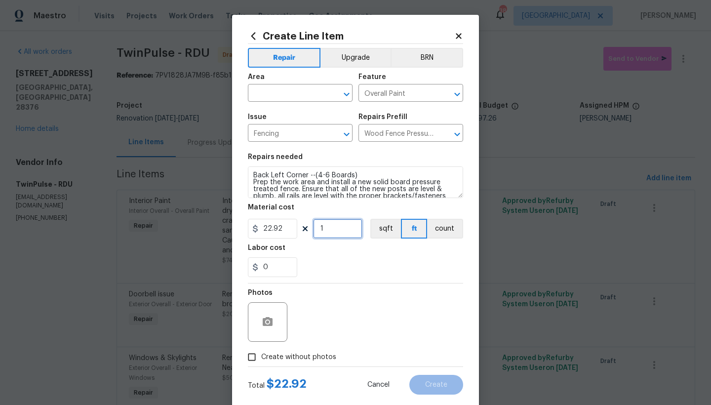
drag, startPoint x: 334, startPoint y: 224, endPoint x: 308, endPoint y: 222, distance: 26.8
click at [308, 222] on div "22.92 1 sqft ft count" at bounding box center [355, 229] width 215 height 20
drag, startPoint x: 321, startPoint y: 222, endPoint x: 288, endPoint y: 218, distance: 32.8
click at [287, 218] on figure "Material cost 22.92 1 sqft ft count" at bounding box center [355, 221] width 215 height 35
drag, startPoint x: 333, startPoint y: 232, endPoint x: 300, endPoint y: 228, distance: 33.4
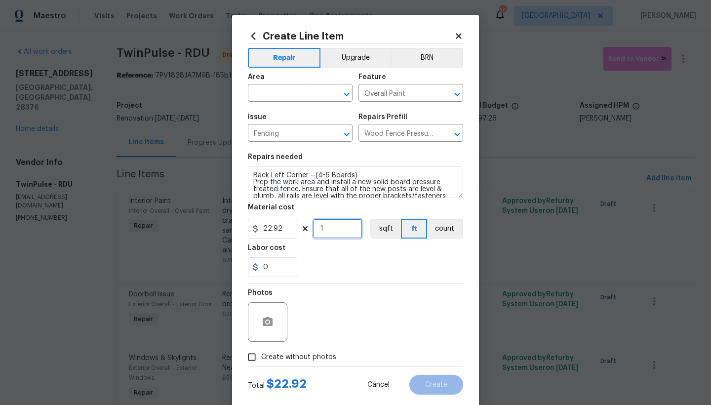
click at [300, 228] on div "22.92 1 sqft ft count" at bounding box center [355, 229] width 215 height 20
type input "5"
click at [384, 286] on div "Repair Upgrade BRN Area ​ Feature Overall Paint ​ Issue Fencing ​ Repairs Prefi…" at bounding box center [355, 205] width 215 height 322
click at [272, 86] on figure "Area ​" at bounding box center [300, 88] width 105 height 28
click at [263, 101] on input "text" at bounding box center [286, 93] width 77 height 15
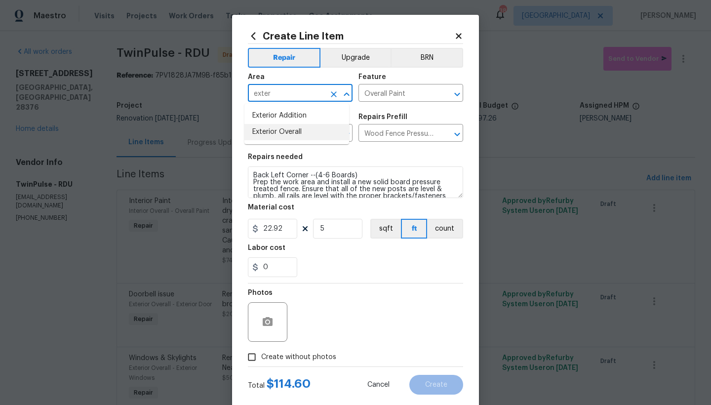
click at [259, 135] on li "Exterior Overall" at bounding box center [296, 132] width 105 height 16
type input "Exterior Overall"
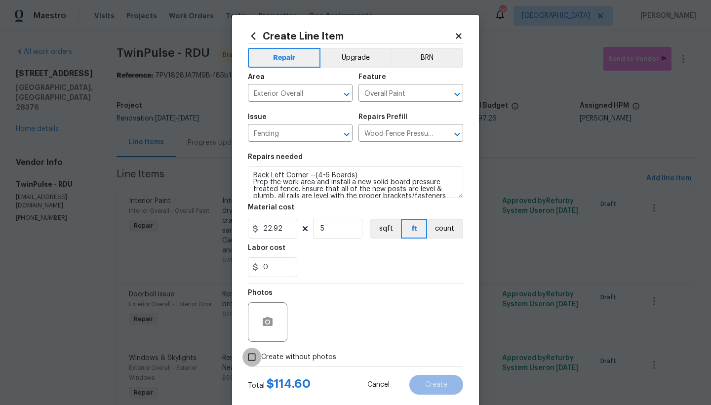
click at [256, 358] on input "Create without photos" at bounding box center [251, 357] width 19 height 19
checkbox input "true"
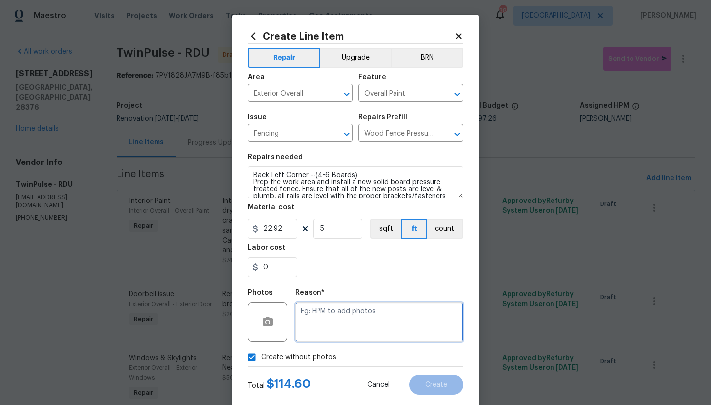
click at [381, 327] on textarea at bounding box center [379, 322] width 168 height 40
type textarea "n"
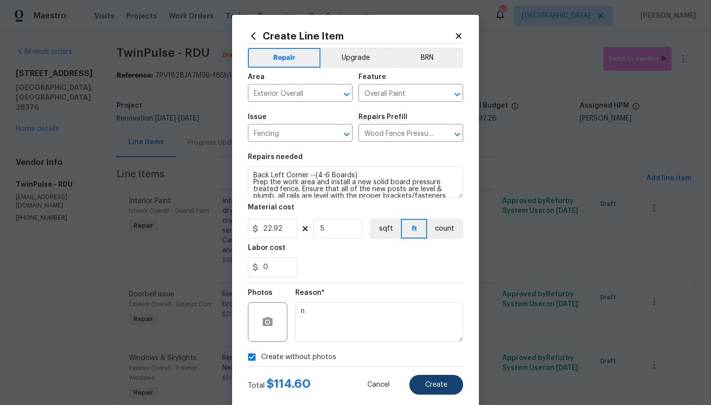
click at [444, 377] on button "Create" at bounding box center [436, 385] width 54 height 20
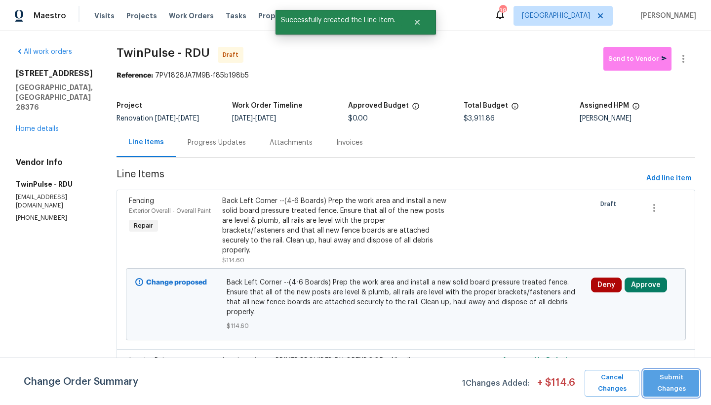
click at [667, 385] on span "Submit Changes" at bounding box center [671, 383] width 46 height 23
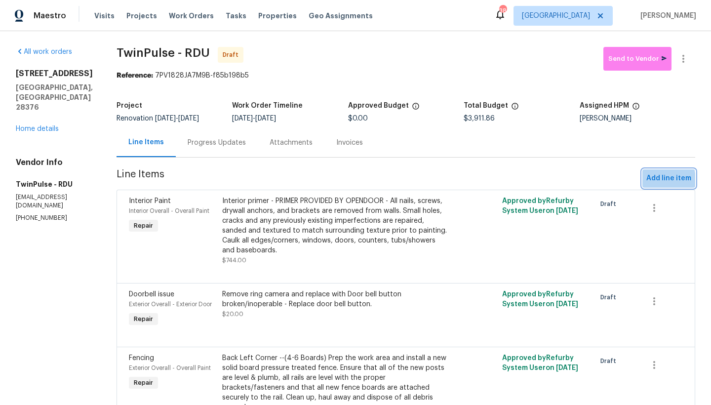
click at [646, 181] on span "Add line item" at bounding box center [668, 178] width 45 height 12
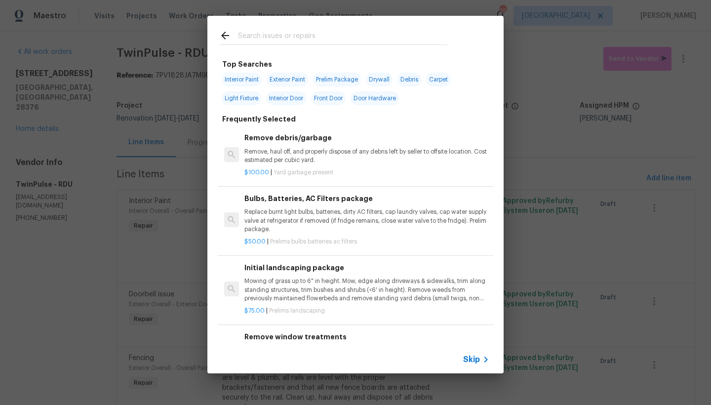
click at [280, 39] on input "text" at bounding box center [342, 37] width 209 height 15
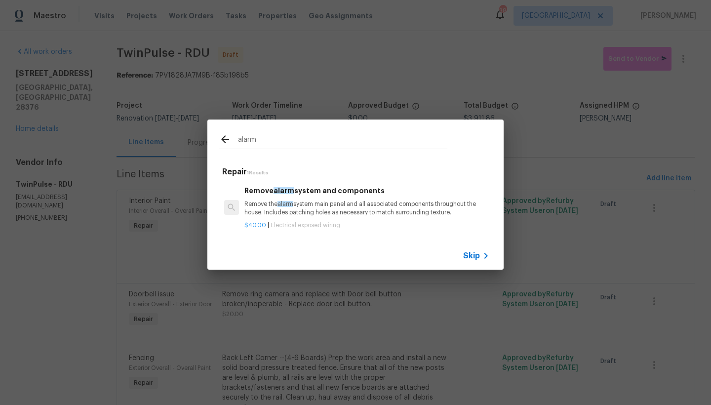
type input "alarm"
click at [350, 217] on div "$40.00 | Electrical exposed wiring" at bounding box center [366, 223] width 245 height 12
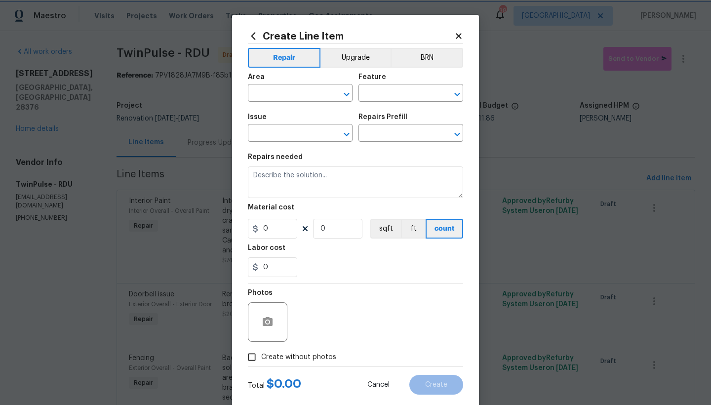
type input "Exposed wiring"
type textarea "Remove the alarm system main panel and all associated components throughout the…"
type input "1"
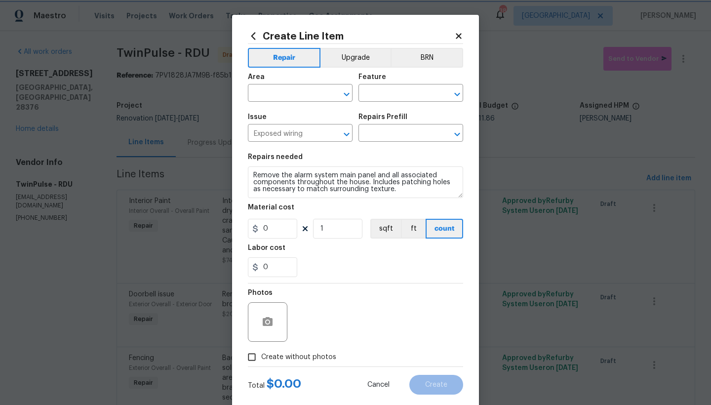
type input "Remove alarm system and components $40.00"
type input "40"
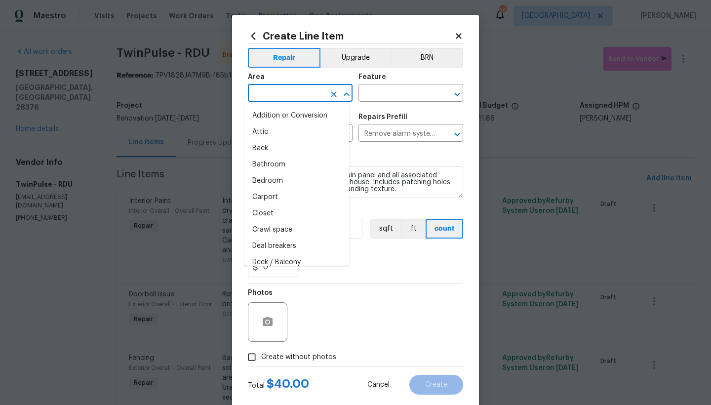
click at [265, 93] on input "text" at bounding box center [286, 93] width 77 height 15
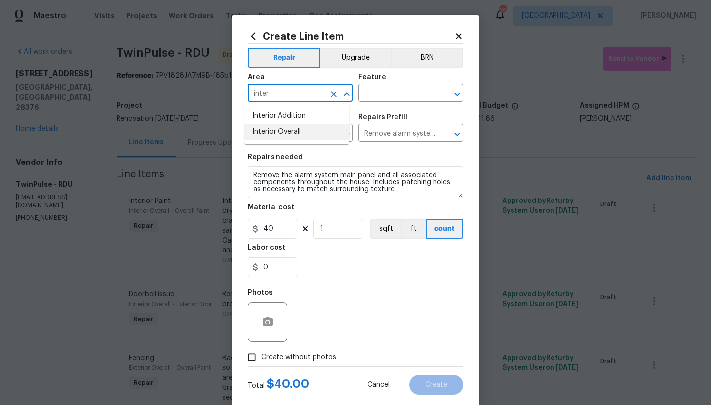
click at [274, 131] on li "Interior Overall" at bounding box center [296, 132] width 105 height 16
type input "Interior Overall"
click at [401, 84] on div "Feature" at bounding box center [411, 80] width 105 height 13
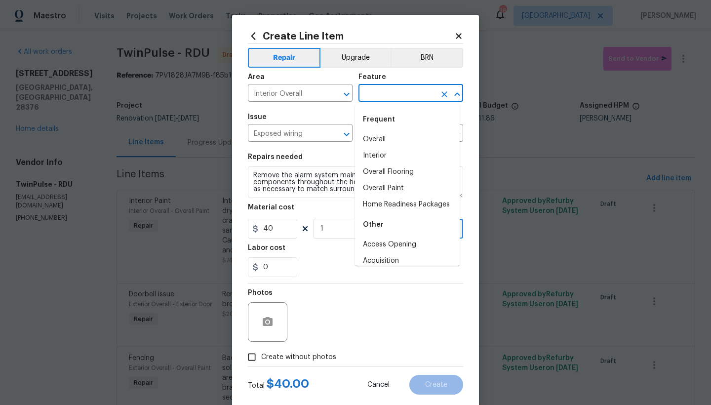
click at [390, 96] on input "text" at bounding box center [397, 93] width 77 height 15
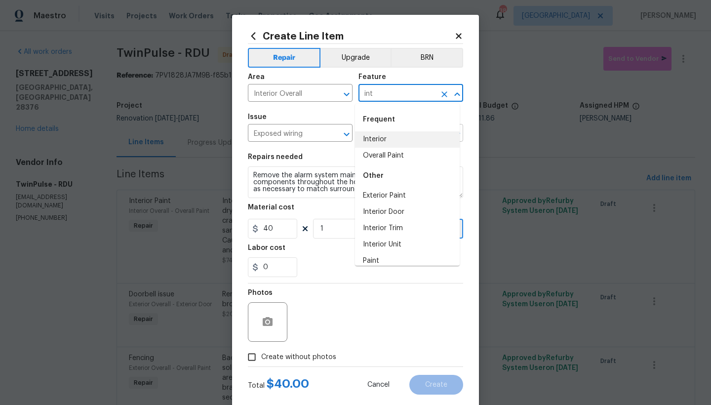
click at [361, 139] on li "Interior" at bounding box center [407, 139] width 105 height 16
type input "Interior"
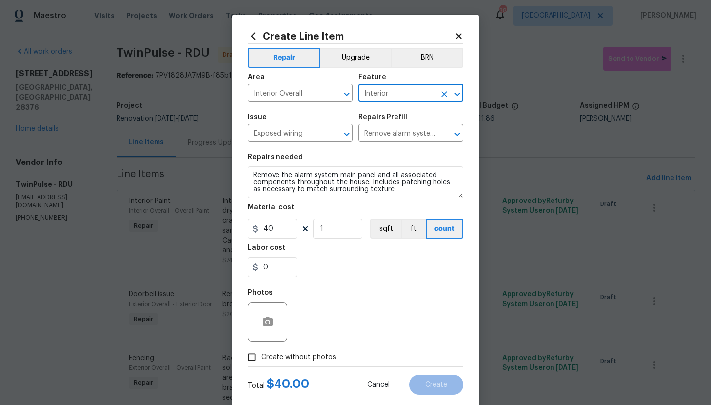
click at [249, 355] on input "Create without photos" at bounding box center [251, 357] width 19 height 19
checkbox input "true"
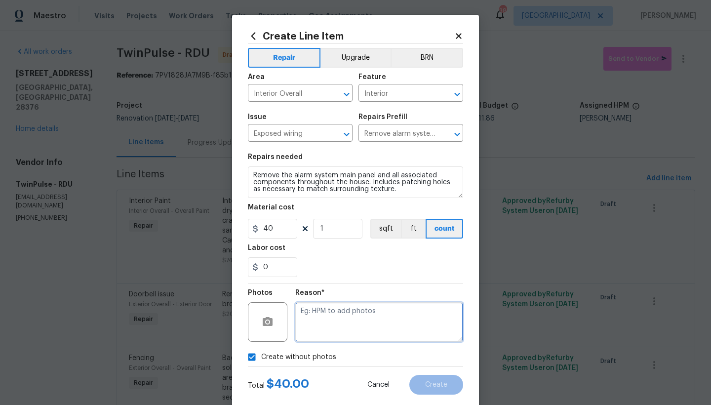
click at [356, 317] on textarea at bounding box center [379, 322] width 168 height 40
type textarea "n"
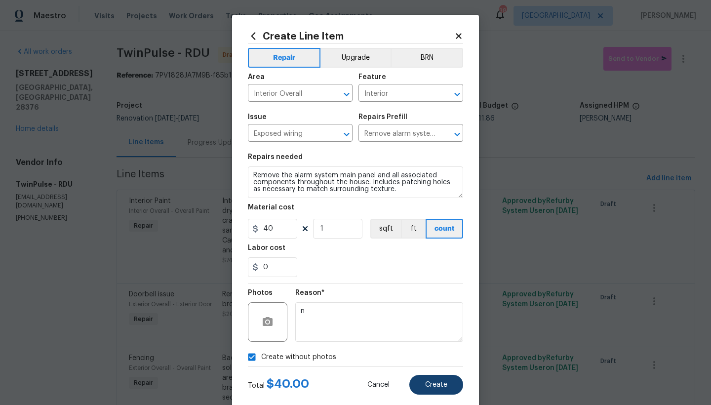
click at [447, 390] on button "Create" at bounding box center [436, 385] width 54 height 20
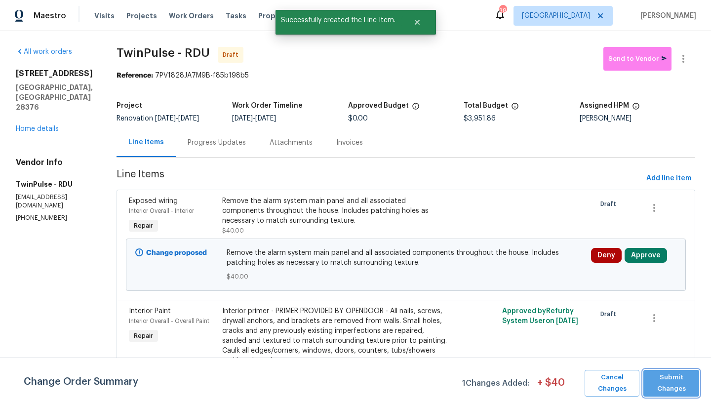
click at [672, 382] on span "Submit Changes" at bounding box center [671, 383] width 46 height 23
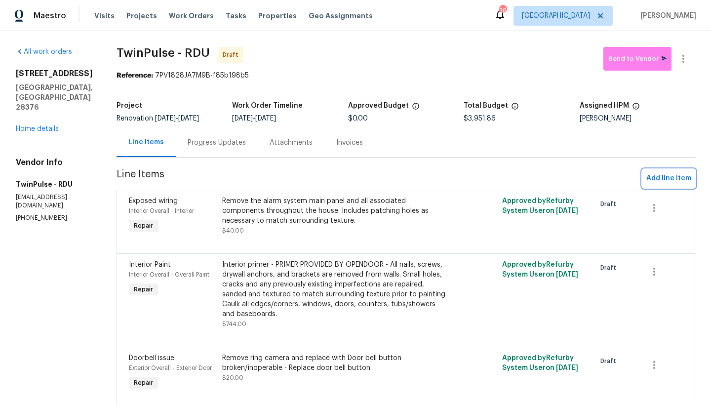
click at [646, 174] on span "Add line item" at bounding box center [668, 178] width 45 height 12
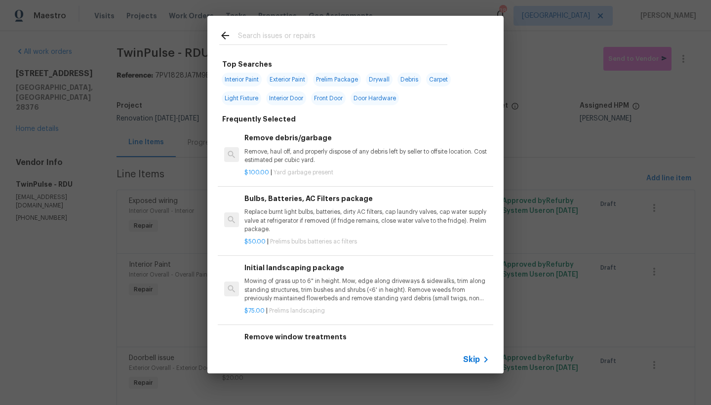
click at [287, 38] on input "text" at bounding box center [342, 37] width 209 height 15
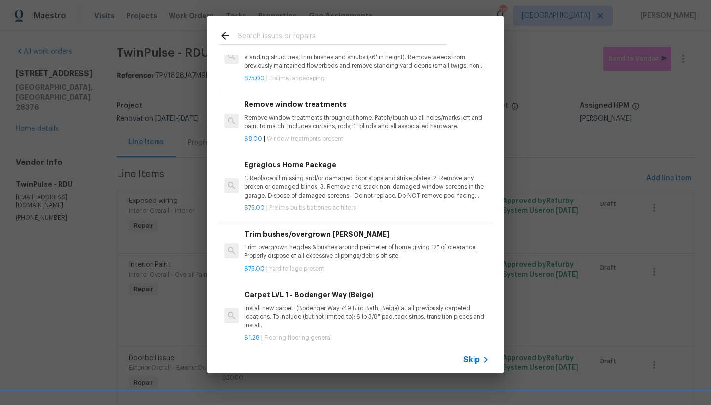
scroll to position [243, 0]
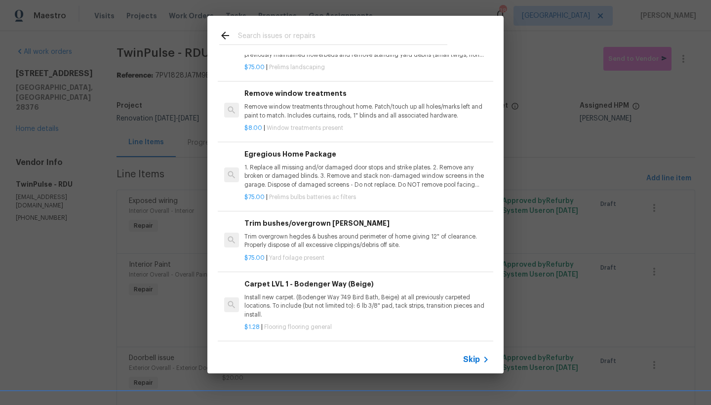
click at [304, 193] on p "$75.00 | Prelims bulbs batteries ac filters" at bounding box center [366, 197] width 245 height 8
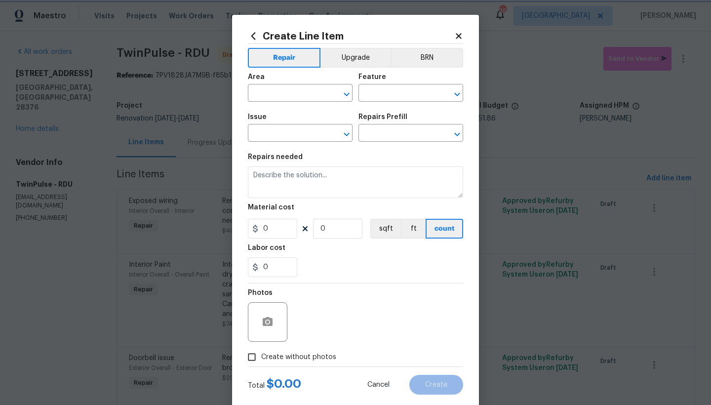
type input "Home Readiness Packages"
type input "Bulbs, Batteries, AC Filters"
type input "Egregious Home Package $75.00"
type textarea "1. Replace all missing and/or damaged door stops and strike plates. 2. Remove a…"
type input "75"
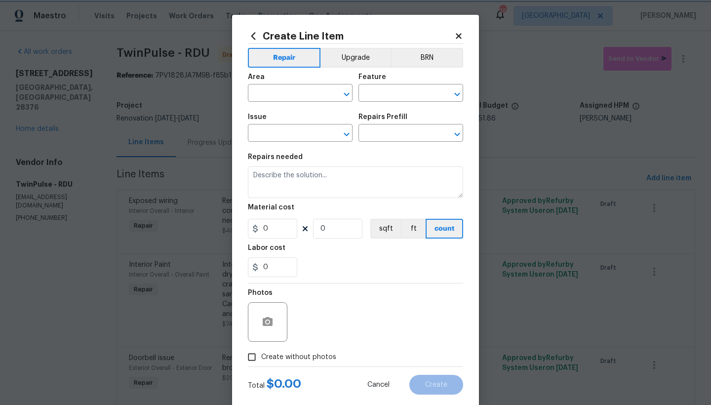
type input "1"
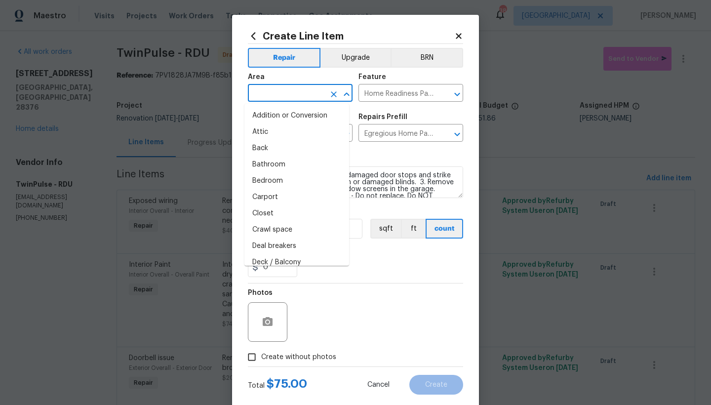
click at [261, 96] on input "text" at bounding box center [286, 93] width 77 height 15
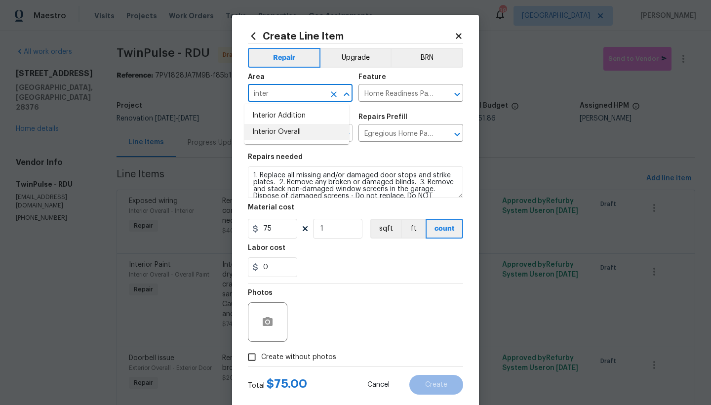
click at [268, 135] on li "Interior Overall" at bounding box center [296, 132] width 105 height 16
type input "Interior Overall"
click at [251, 355] on input "Create without photos" at bounding box center [251, 357] width 19 height 19
checkbox input "true"
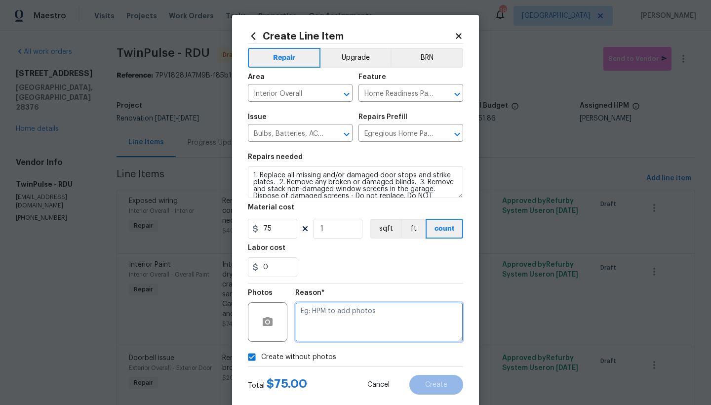
click at [345, 310] on textarea at bounding box center [379, 322] width 168 height 40
type textarea "n"
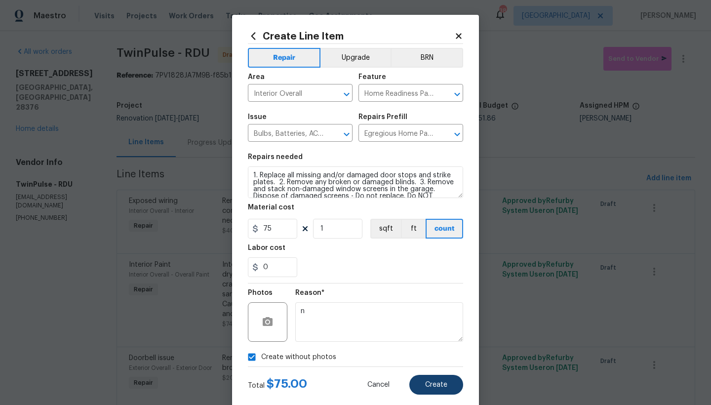
click at [435, 385] on span "Create" at bounding box center [436, 384] width 22 height 7
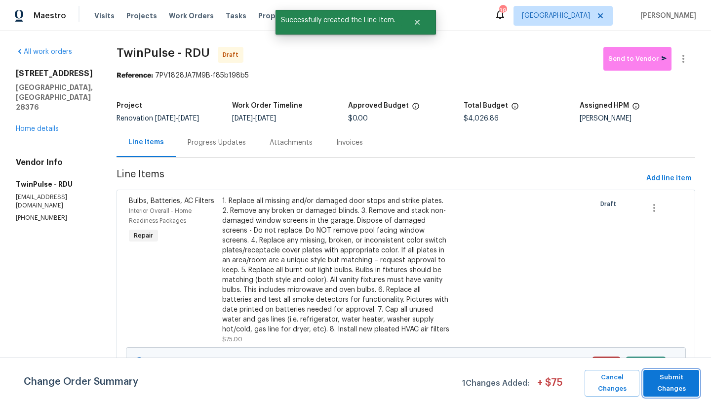
click at [675, 389] on span "Submit Changes" at bounding box center [671, 383] width 46 height 23
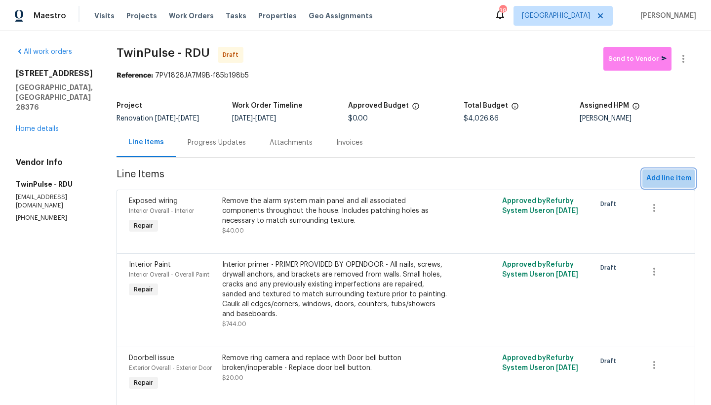
click at [653, 182] on span "Add line item" at bounding box center [668, 178] width 45 height 12
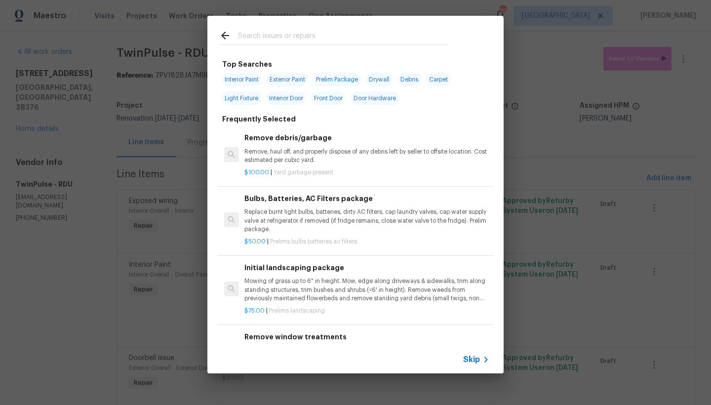
click at [288, 39] on input "text" at bounding box center [342, 37] width 209 height 15
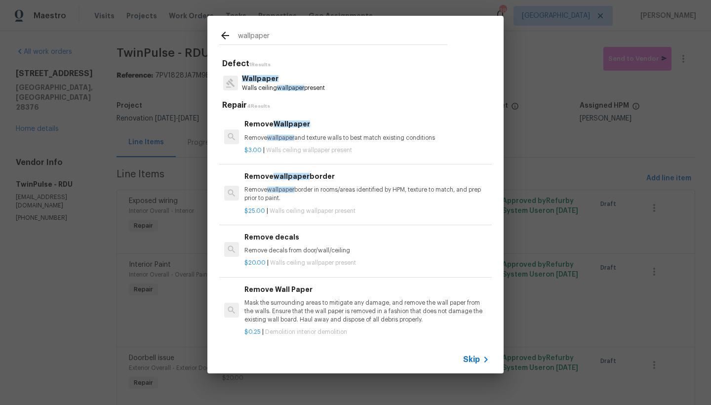
type input "wallpaper"
click at [254, 127] on h6 "Remove Wallpaper" at bounding box center [366, 124] width 245 height 11
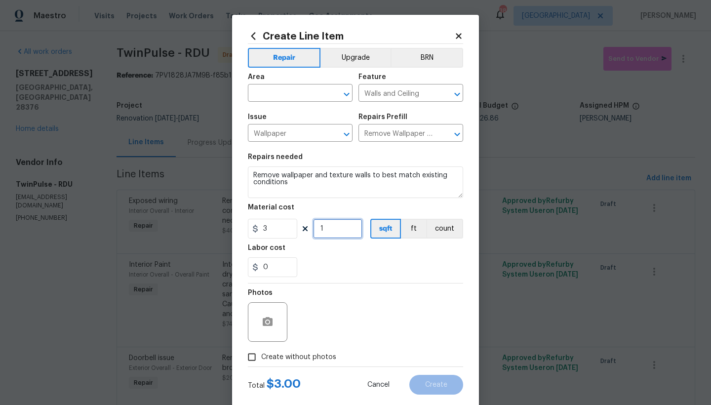
click at [338, 229] on input "1" at bounding box center [337, 229] width 49 height 20
type input "100"
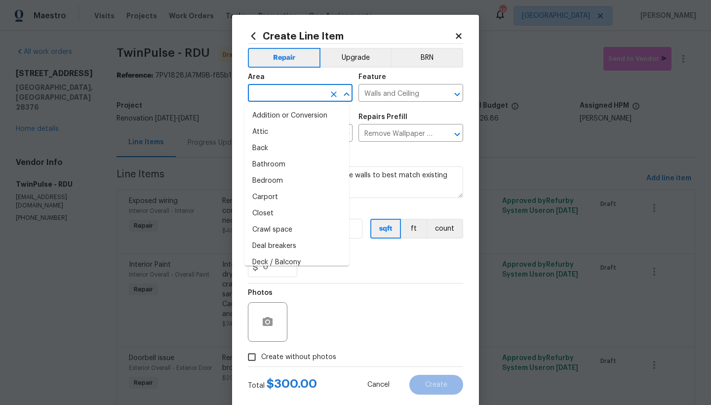
click at [274, 91] on input "text" at bounding box center [286, 93] width 77 height 15
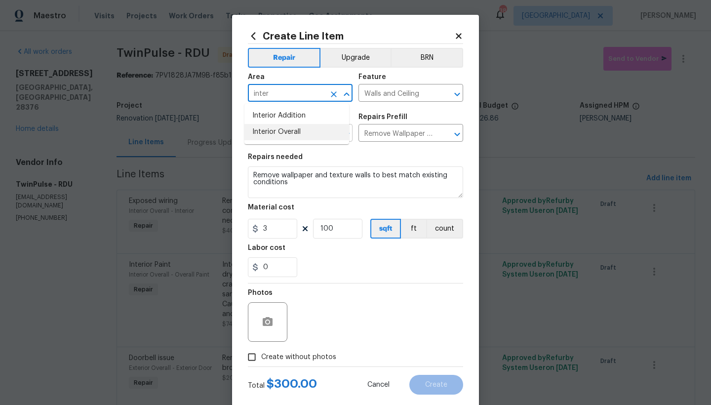
click at [288, 132] on li "Interior Overall" at bounding box center [296, 132] width 105 height 16
type input "Interior Overall"
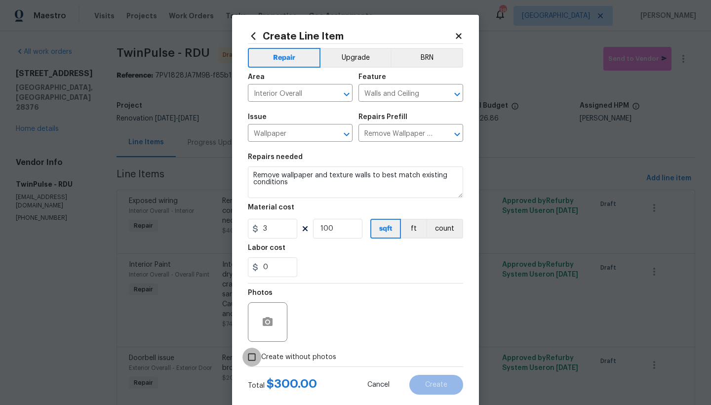
click at [245, 355] on input "Create without photos" at bounding box center [251, 357] width 19 height 19
checkbox input "true"
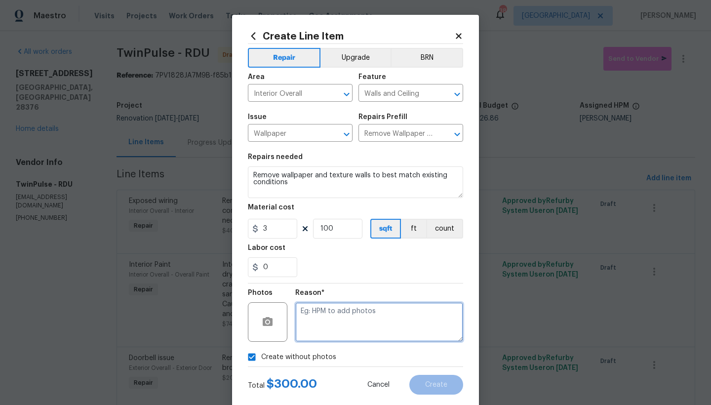
click at [401, 310] on textarea at bounding box center [379, 322] width 168 height 40
type textarea "n"
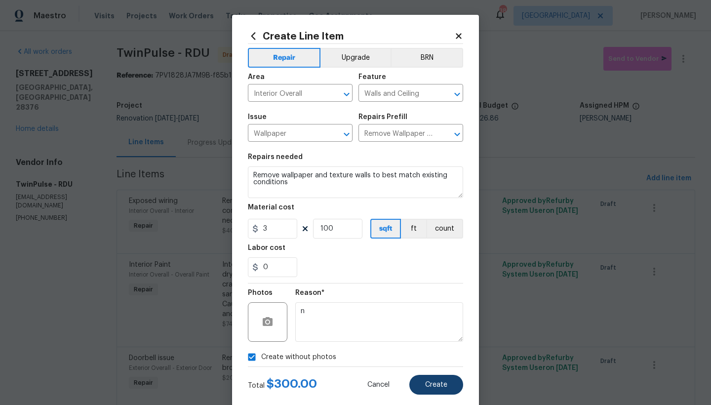
click at [421, 391] on button "Create" at bounding box center [436, 385] width 54 height 20
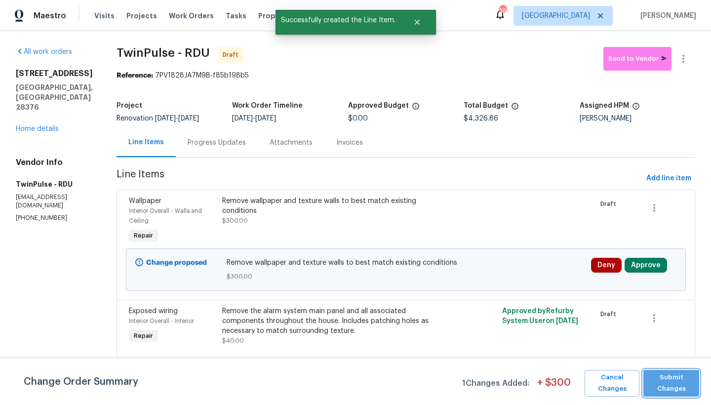
click at [667, 373] on span "Submit Changes" at bounding box center [671, 383] width 46 height 23
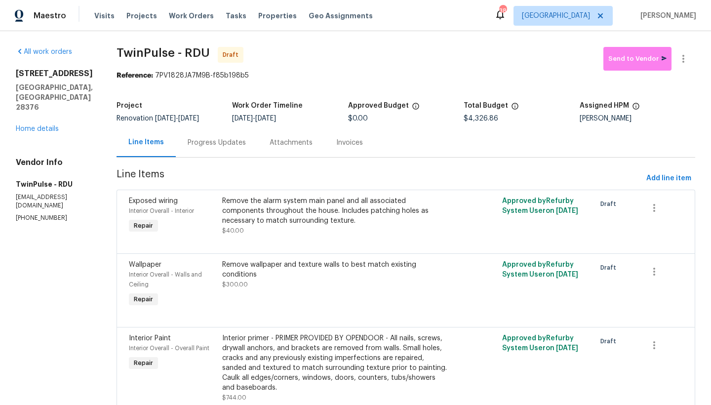
click at [324, 284] on div "Remove wallpaper and texture walls to best match existing conditions $300.00" at bounding box center [336, 275] width 228 height 30
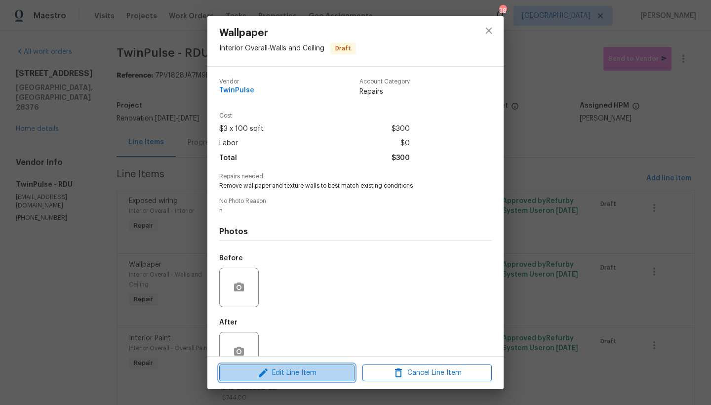
click at [286, 375] on span "Edit Line Item" at bounding box center [286, 373] width 129 height 12
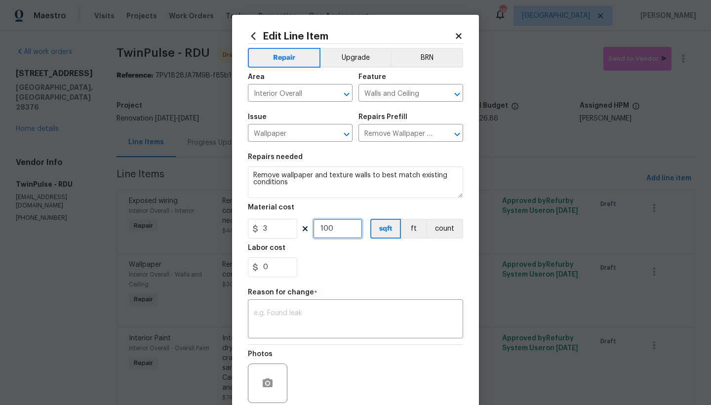
drag, startPoint x: 334, startPoint y: 230, endPoint x: 291, endPoint y: 231, distance: 43.5
click at [291, 231] on div "3 100 sqft ft count" at bounding box center [355, 229] width 215 height 20
type input "75"
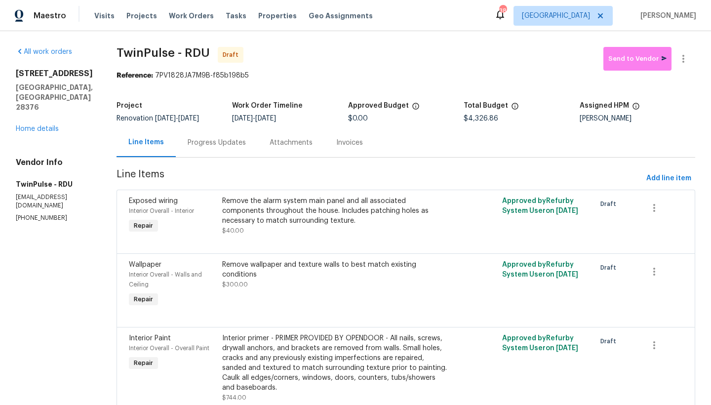
drag, startPoint x: 184, startPoint y: 400, endPoint x: 204, endPoint y: 346, distance: 57.3
click at [184, 400] on body "Maestro Visits Projects Work Orders Tasks Properties Geo Assignments 38 Raleigh…" at bounding box center [355, 202] width 711 height 405
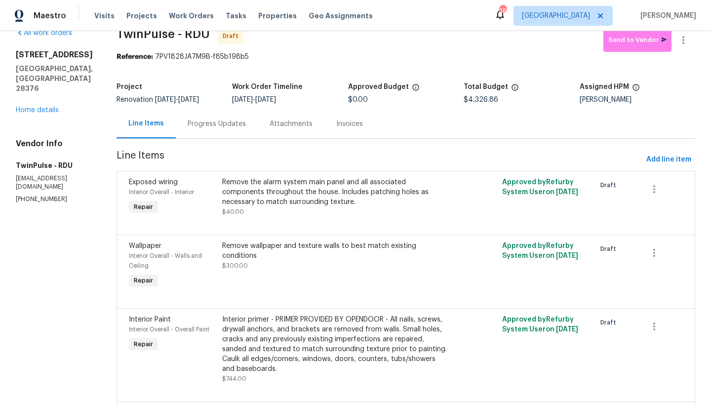
scroll to position [21, 0]
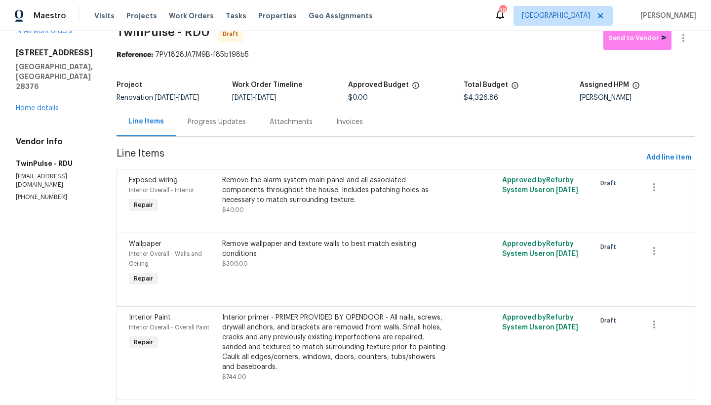
click at [284, 277] on div "Remove wallpaper and texture walls to best match existing conditions $300.00" at bounding box center [336, 263] width 234 height 55
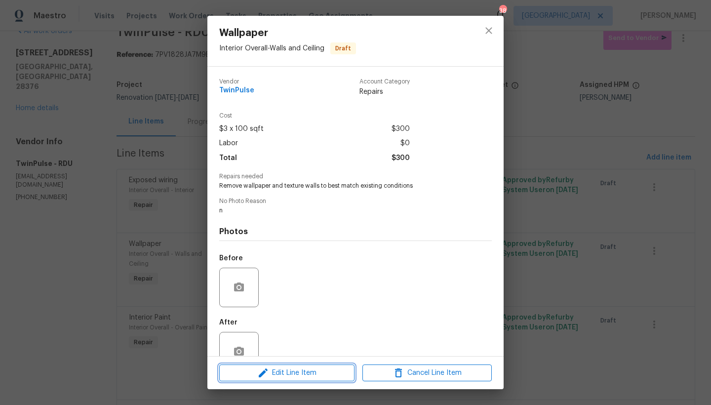
click at [278, 376] on span "Edit Line Item" at bounding box center [286, 373] width 129 height 12
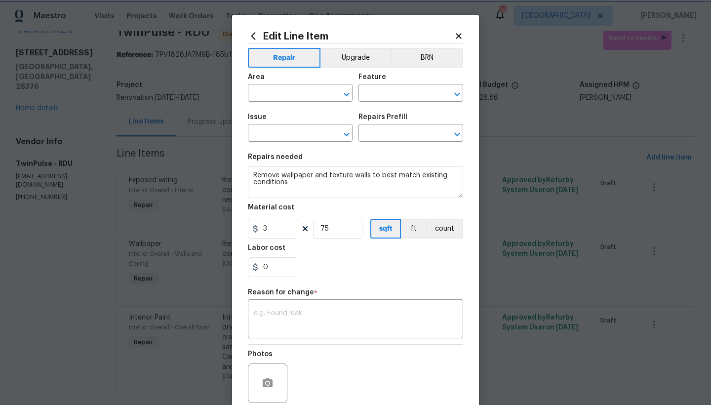
type input "Interior Overall"
type input "Walls and Ceiling"
type input "Wallpaper"
type input "Remove Wallpaper $3.00"
click at [370, 381] on div "Photos" at bounding box center [355, 377] width 215 height 64
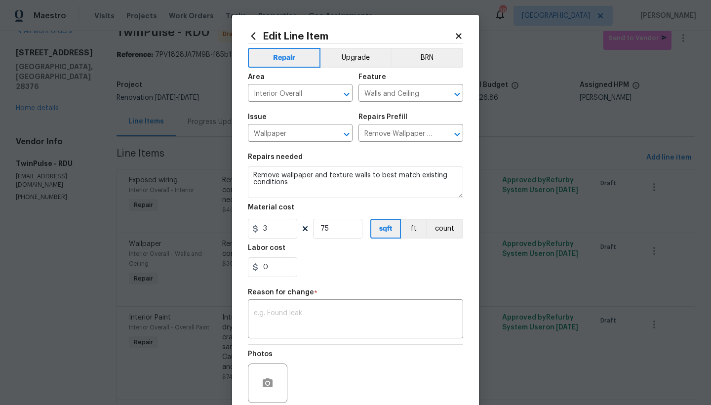
scroll to position [81, 0]
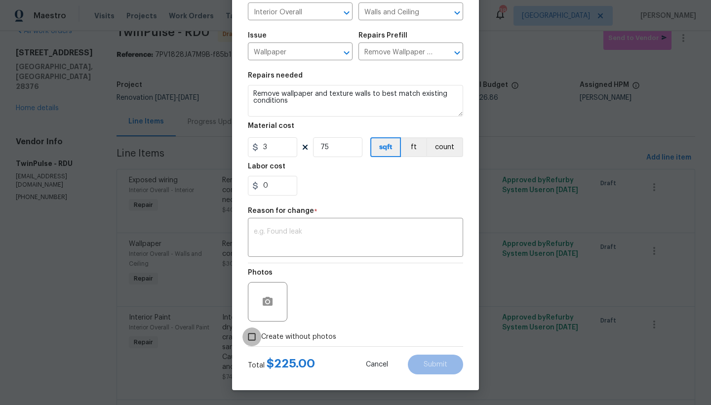
click at [250, 338] on input "Create without photos" at bounding box center [251, 336] width 19 height 19
checkbox input "true"
click at [378, 361] on span "Cancel" at bounding box center [377, 364] width 22 height 7
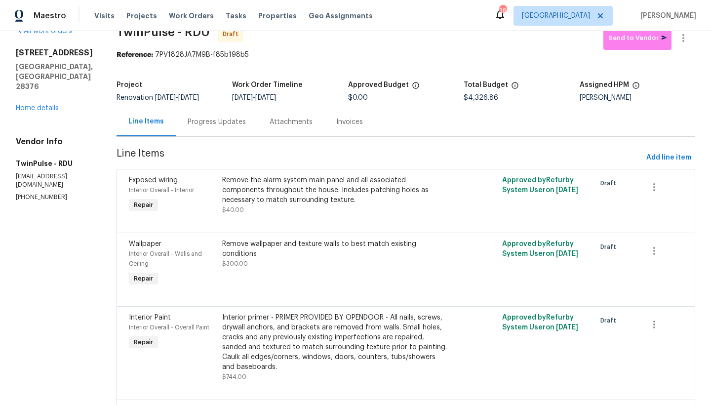
scroll to position [19, 0]
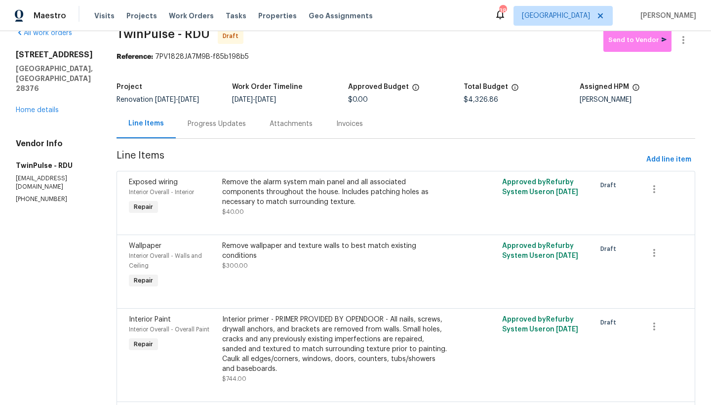
click at [310, 259] on div "Remove wallpaper and texture walls to best match existing conditions" at bounding box center [336, 251] width 228 height 20
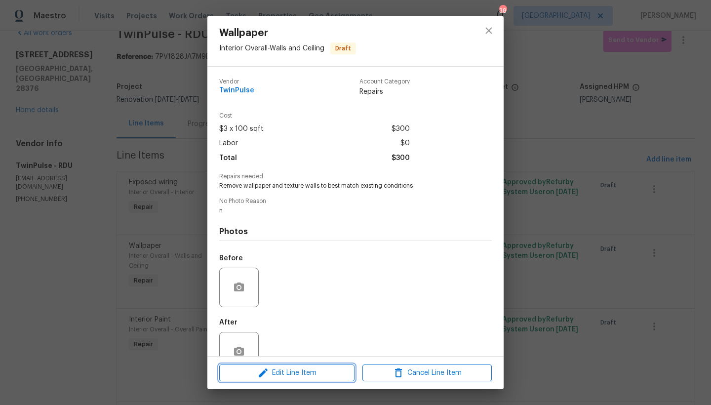
click at [290, 370] on span "Edit Line Item" at bounding box center [286, 373] width 129 height 12
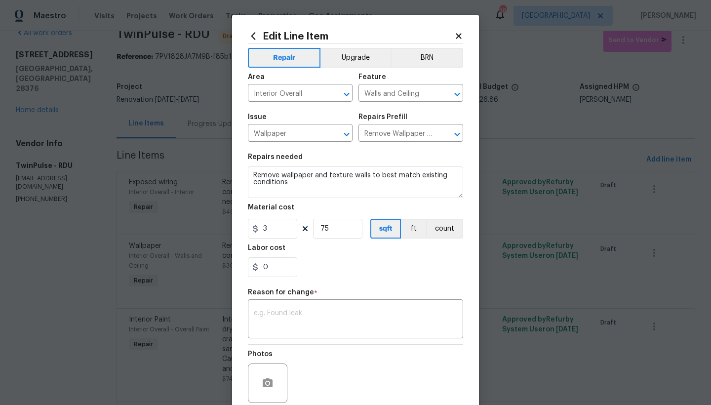
scroll to position [81, 0]
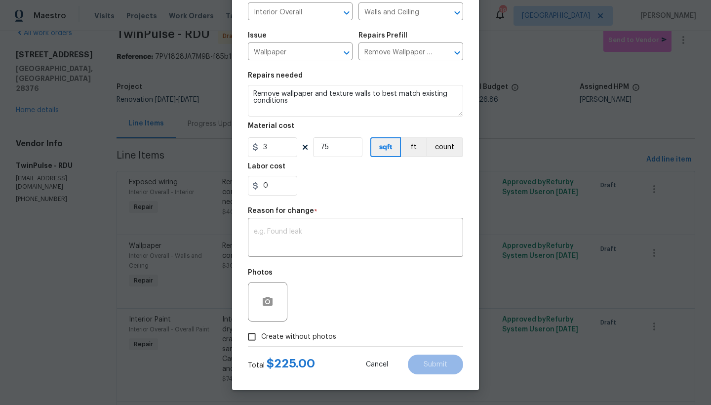
drag, startPoint x: 243, startPoint y: 339, endPoint x: 262, endPoint y: 321, distance: 25.5
click at [243, 339] on input "Create without photos" at bounding box center [251, 336] width 19 height 19
checkbox input "true"
click at [309, 233] on textarea at bounding box center [355, 238] width 203 height 21
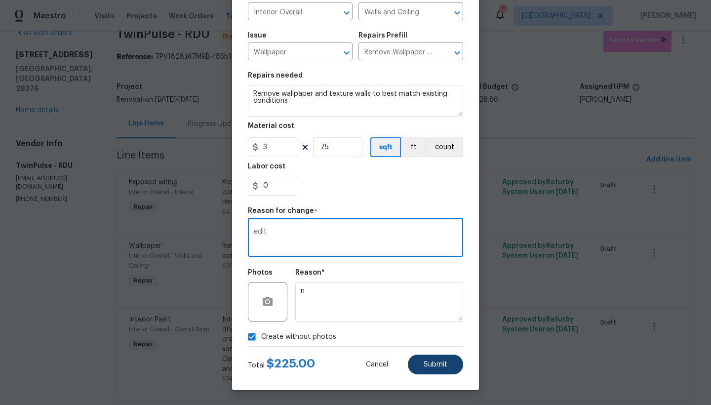
type textarea "edit"
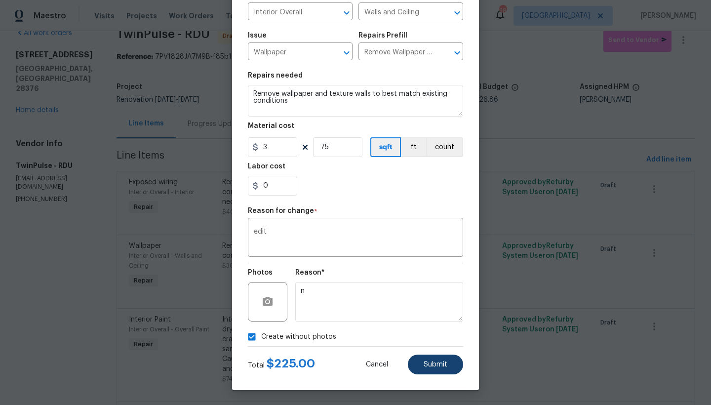
click at [424, 366] on span "Submit" at bounding box center [436, 364] width 24 height 7
type input "100"
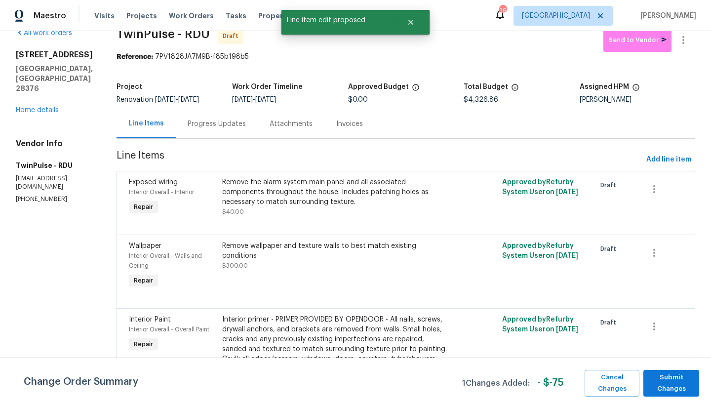
scroll to position [0, 0]
click at [686, 386] on span "Submit Changes" at bounding box center [671, 383] width 46 height 23
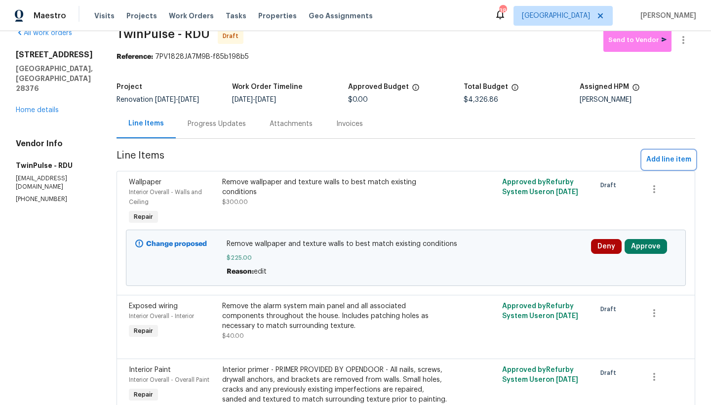
click at [649, 162] on span "Add line item" at bounding box center [668, 160] width 45 height 12
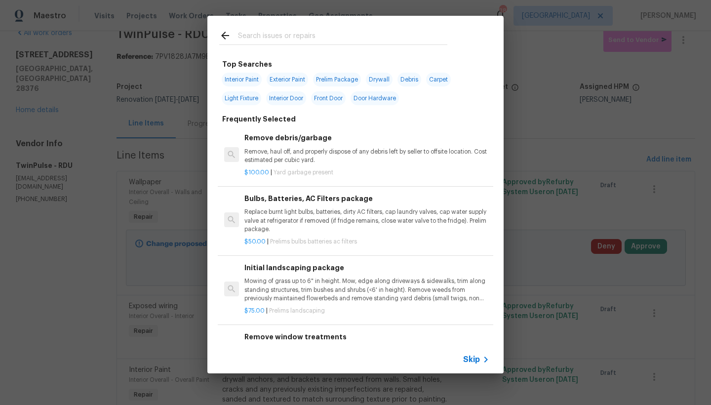
click at [247, 73] on span "Interior Paint" at bounding box center [242, 80] width 40 height 14
type input "Interior Paint"
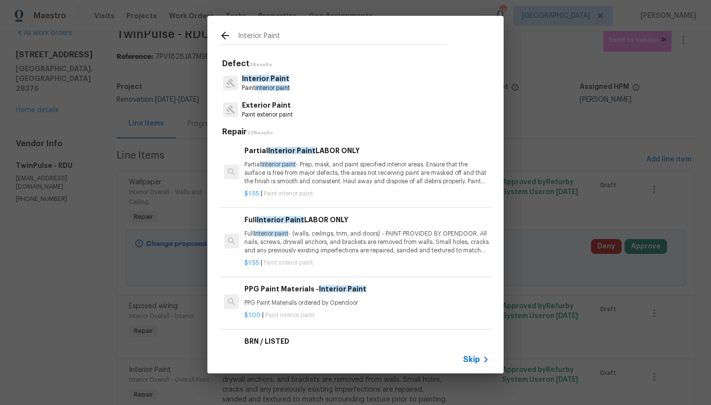
click at [246, 75] on span "Interior Paint" at bounding box center [265, 78] width 47 height 7
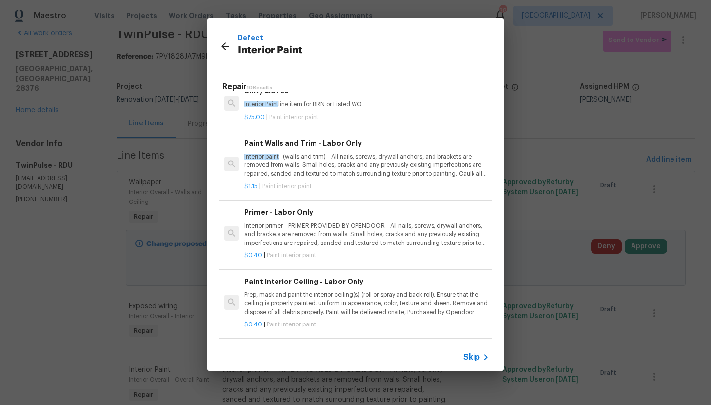
scroll to position [381, 0]
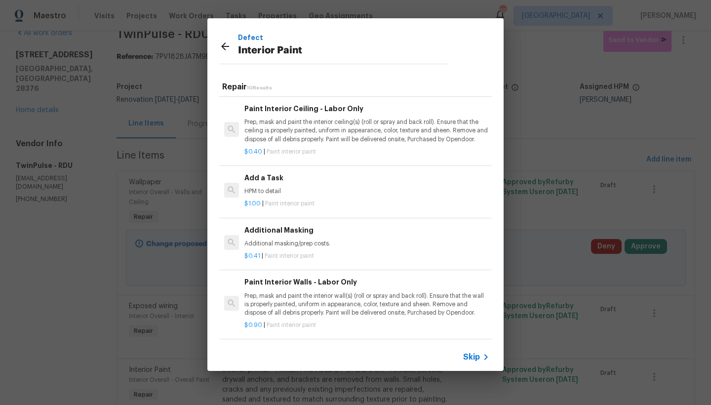
click at [246, 172] on h6 "Add a Task" at bounding box center [366, 177] width 245 height 11
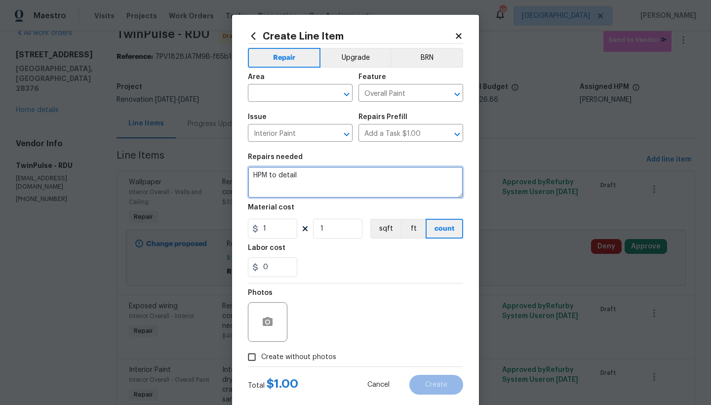
drag, startPoint x: 327, startPoint y: 173, endPoint x: 129, endPoint y: 150, distance: 199.4
click at [131, 147] on div "Create Line Item Repair Upgrade BRN Area ​ Feature Overall Paint ​ Issue Interi…" at bounding box center [355, 202] width 711 height 405
type textarea "Paint all Ceiling HVAC Registers and Return Covers. MATCH WALL/CEILING COLOR"
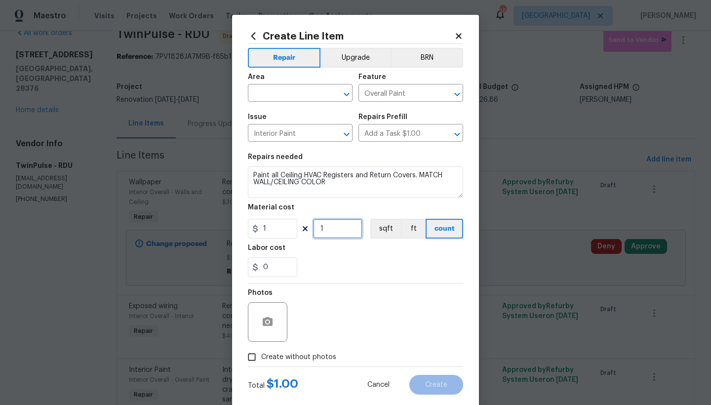
click at [321, 227] on input "1" at bounding box center [337, 229] width 49 height 20
type input "125"
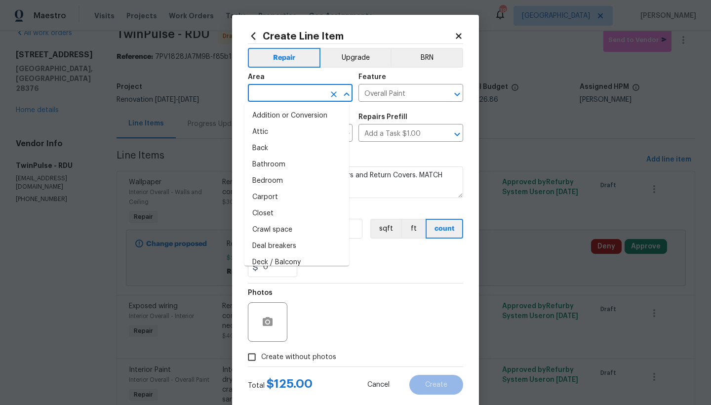
click at [307, 92] on input "text" at bounding box center [286, 93] width 77 height 15
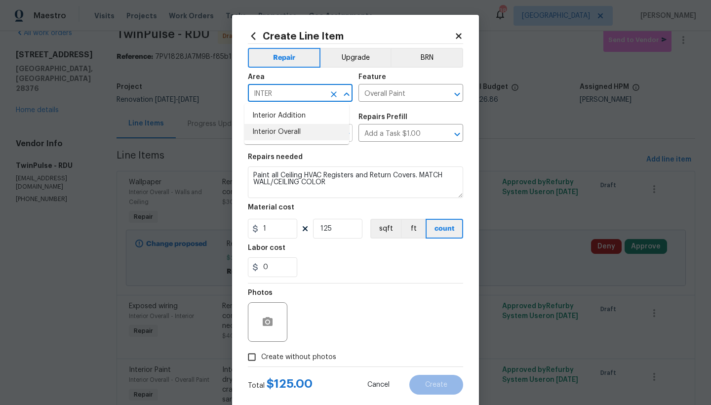
click at [276, 133] on li "Interior Overall" at bounding box center [296, 132] width 105 height 16
type input "Interior Overall"
click at [247, 355] on input "Create without photos" at bounding box center [251, 357] width 19 height 19
checkbox input "true"
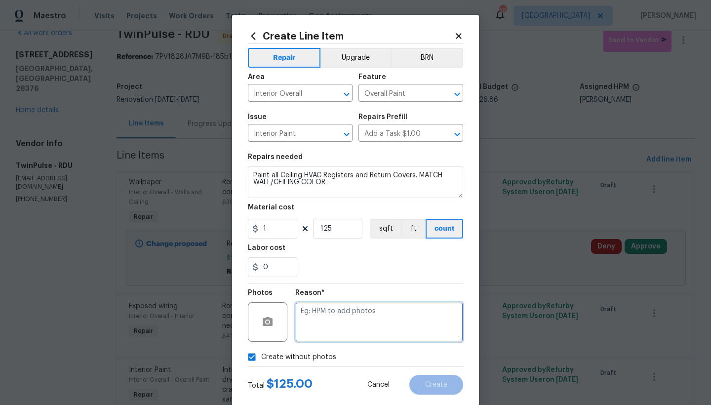
click at [355, 327] on textarea at bounding box center [379, 322] width 168 height 40
type textarea "N"
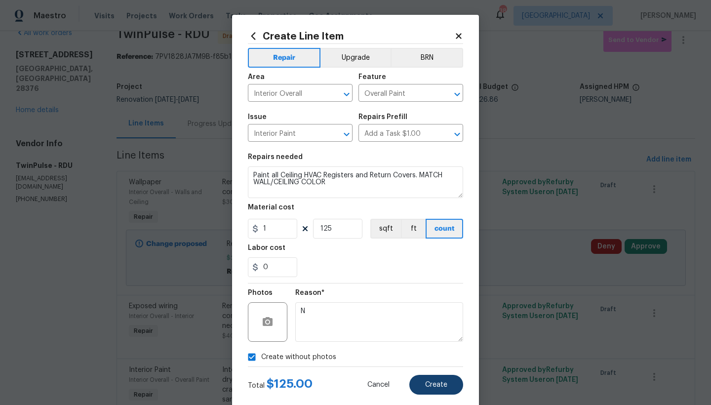
click at [427, 383] on span "Create" at bounding box center [436, 384] width 22 height 7
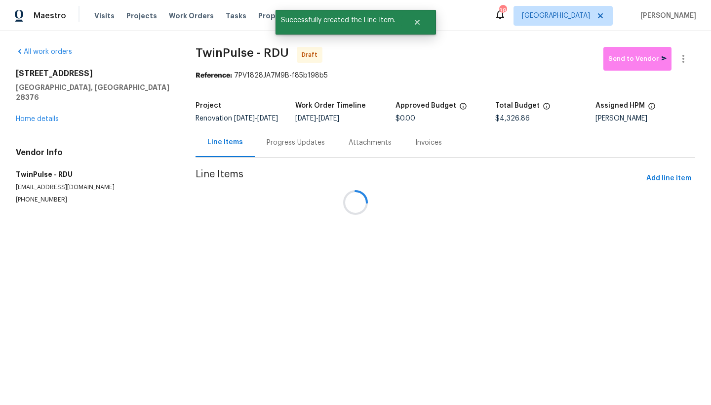
scroll to position [0, 0]
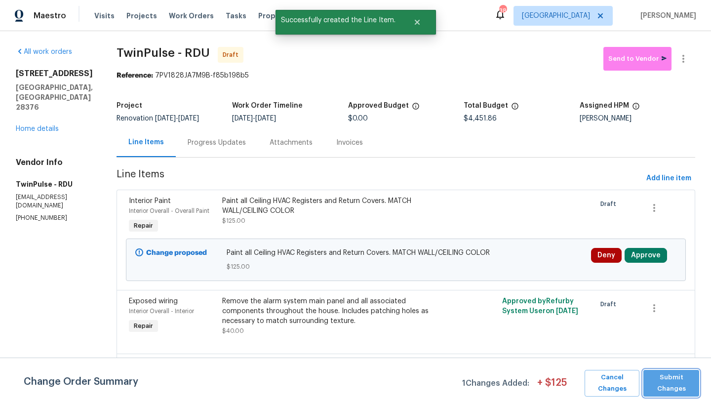
click at [658, 380] on span "Submit Changes" at bounding box center [671, 383] width 46 height 23
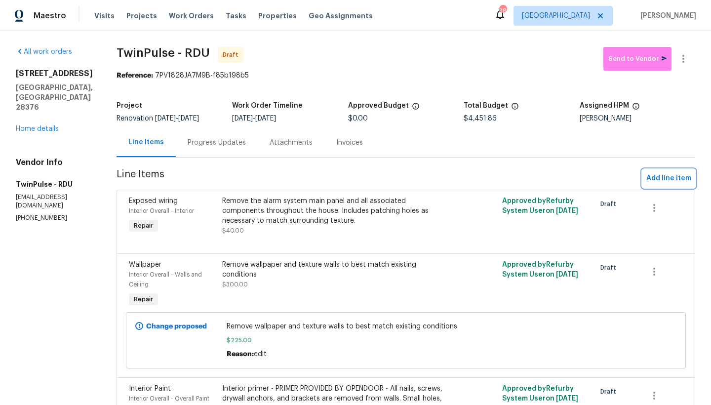
click at [653, 182] on span "Add line item" at bounding box center [668, 178] width 45 height 12
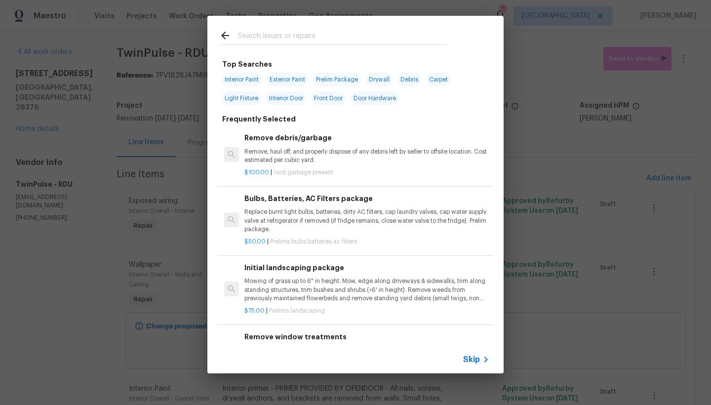
click at [300, 40] on input "text" at bounding box center [342, 37] width 209 height 15
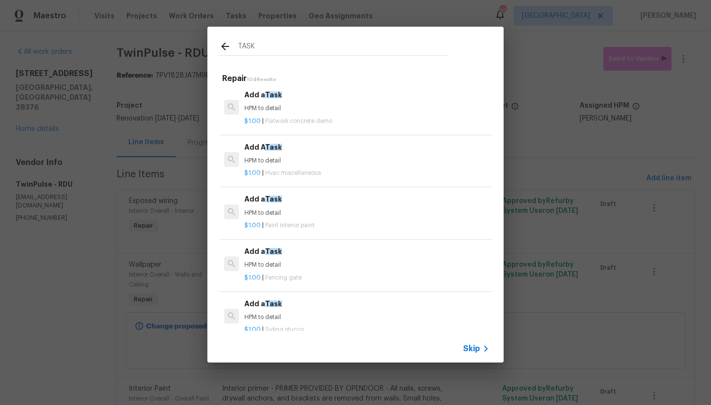
scroll to position [422, 0]
type input "TASK"
click at [313, 220] on span "Paint interior paint" at bounding box center [289, 223] width 49 height 6
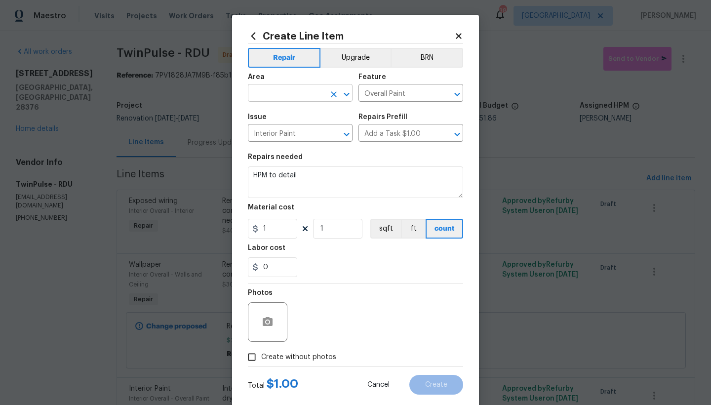
click at [266, 90] on input "text" at bounding box center [286, 93] width 77 height 15
click at [264, 129] on li "Interior Overall" at bounding box center [296, 132] width 105 height 16
type input "Interior Overall"
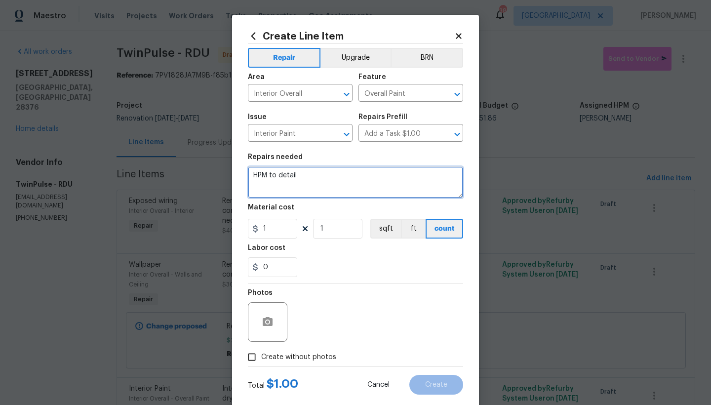
drag, startPoint x: 322, startPoint y: 176, endPoint x: 224, endPoint y: 176, distance: 97.8
click at [224, 167] on div "Create Line Item Repair Upgrade BRN Area Interior Overall ​ Feature Overall Pai…" at bounding box center [355, 202] width 711 height 405
type textarea "Remove Stickers from Master Bathroom Tile/Shower surround"
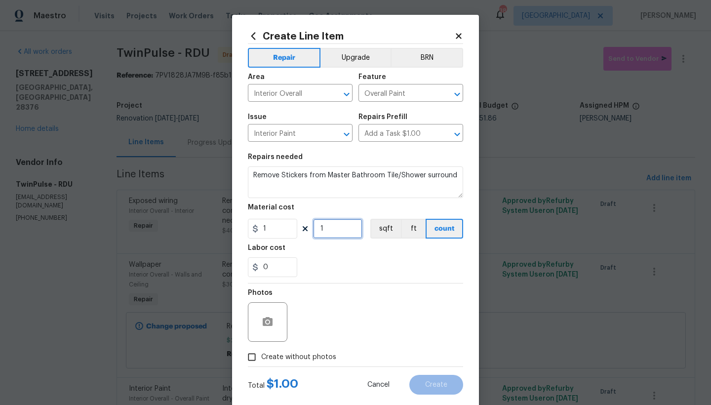
drag, startPoint x: 339, startPoint y: 227, endPoint x: 184, endPoint y: 214, distance: 155.1
click at [184, 214] on div "Create Line Item Repair Upgrade BRN Area Interior Overall ​ Feature Overall Pai…" at bounding box center [355, 202] width 711 height 405
type input "25"
drag, startPoint x: 344, startPoint y: 315, endPoint x: 287, endPoint y: 370, distance: 78.9
click at [344, 318] on div "Photos" at bounding box center [355, 315] width 215 height 64
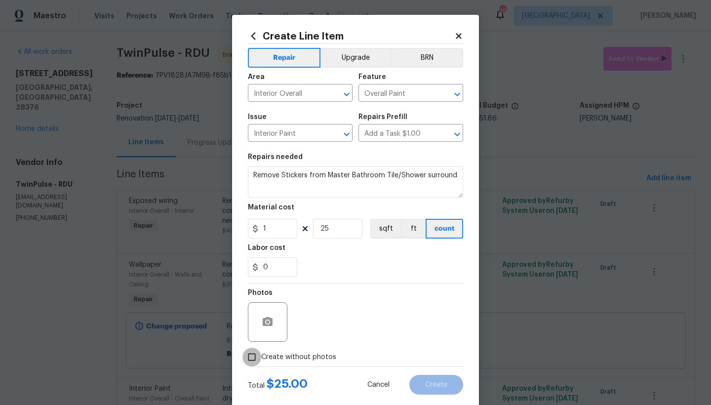
drag, startPoint x: 250, startPoint y: 357, endPoint x: 336, endPoint y: 381, distance: 89.9
click at [249, 357] on input "Create without photos" at bounding box center [251, 357] width 19 height 19
checkbox input "true"
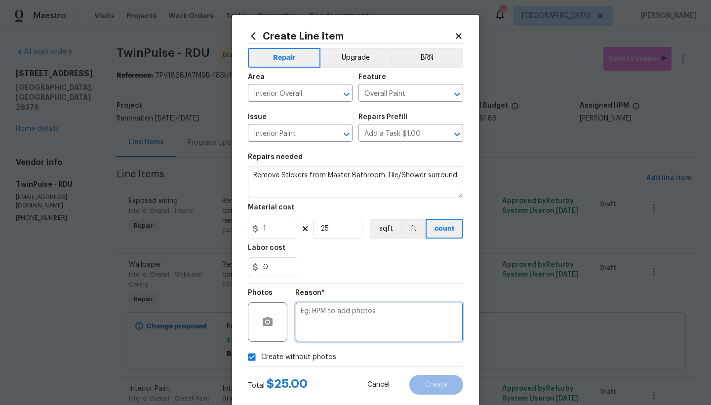
click at [417, 317] on textarea at bounding box center [379, 322] width 168 height 40
type textarea "n"
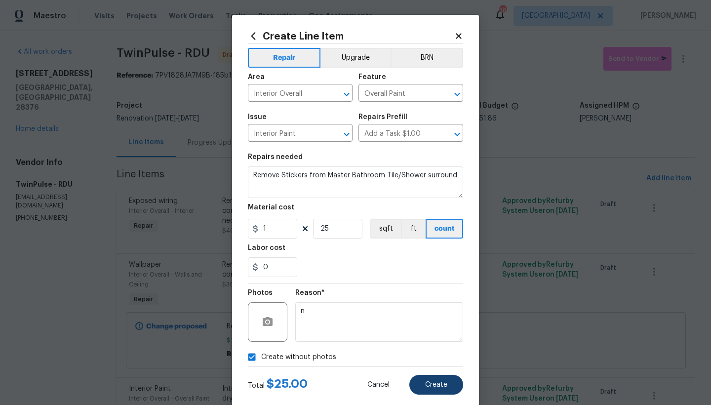
click at [425, 388] on span "Create" at bounding box center [436, 384] width 22 height 7
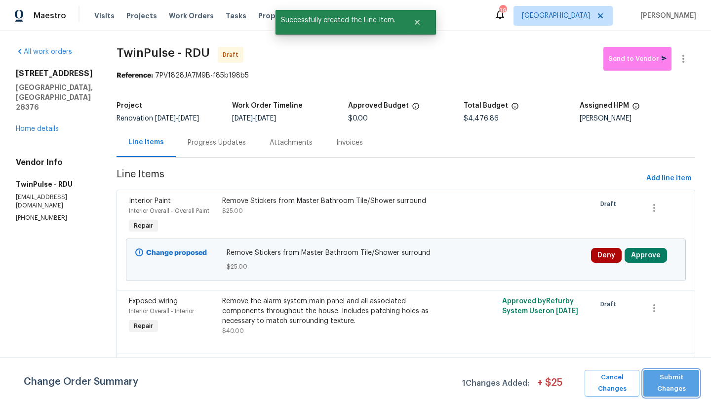
click at [650, 385] on span "Submit Changes" at bounding box center [671, 383] width 46 height 23
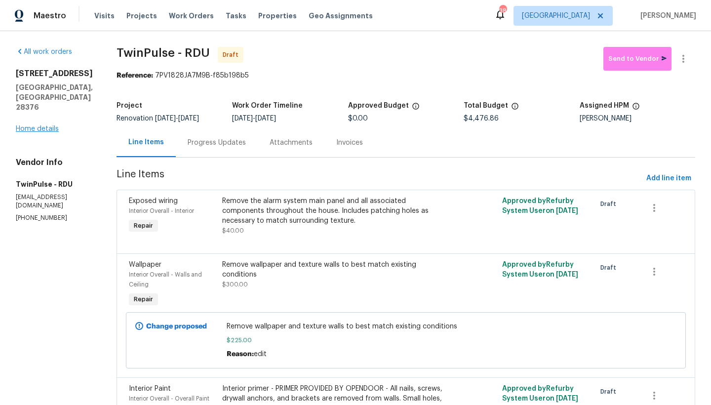
click at [21, 125] on link "Home details" at bounding box center [37, 128] width 43 height 7
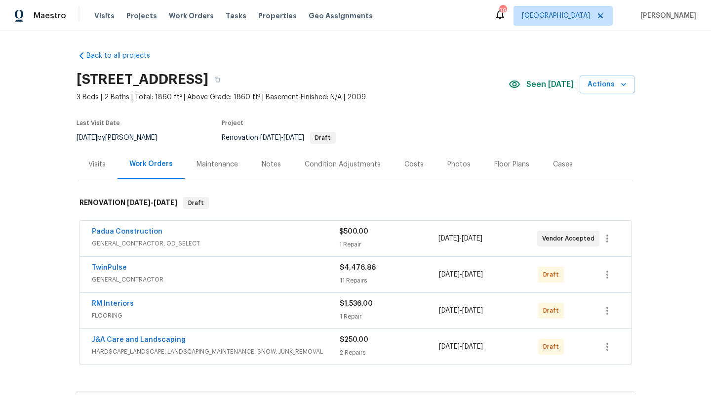
click at [404, 163] on div "Costs" at bounding box center [413, 165] width 19 height 10
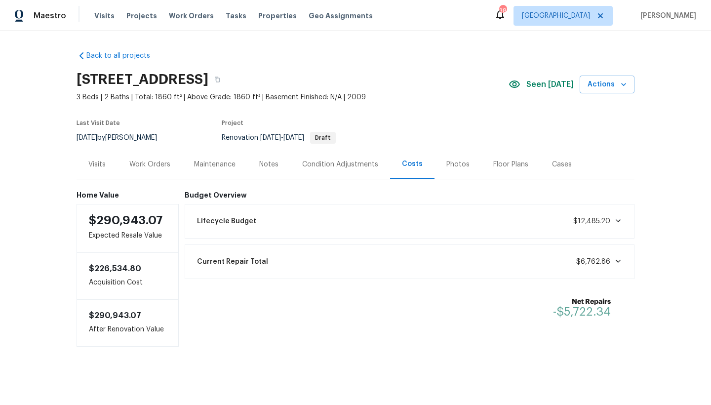
click at [150, 163] on div "Work Orders" at bounding box center [149, 165] width 41 height 10
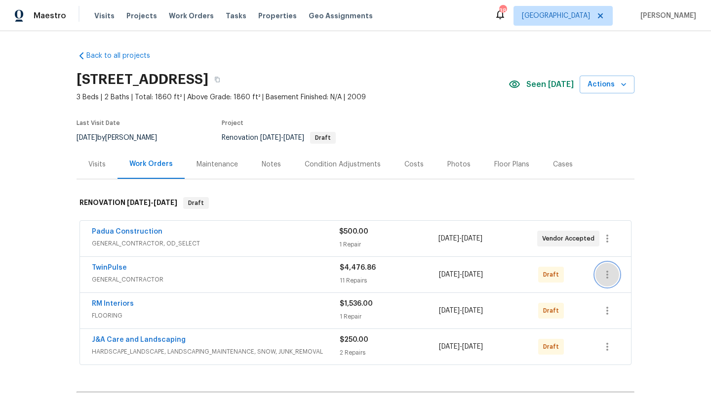
click at [607, 275] on icon "button" at bounding box center [607, 275] width 12 height 12
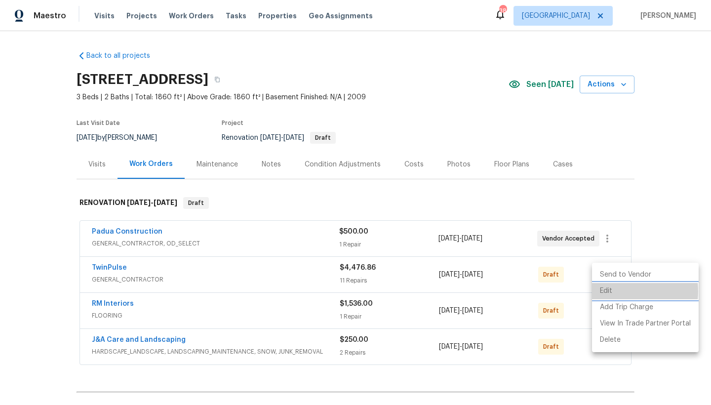
click at [607, 291] on li "Edit" at bounding box center [645, 291] width 107 height 16
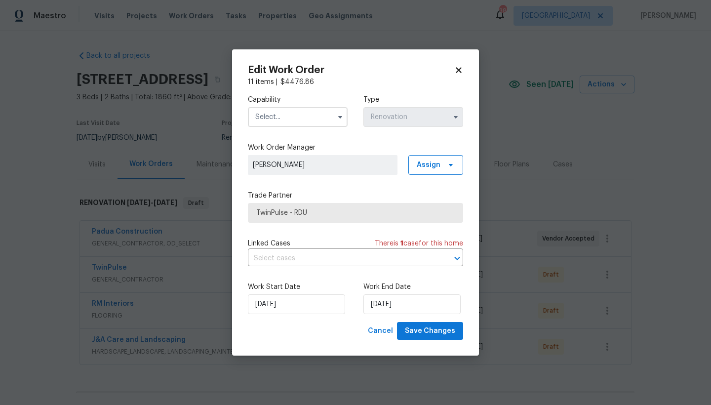
click at [270, 113] on input "text" at bounding box center [298, 117] width 100 height 20
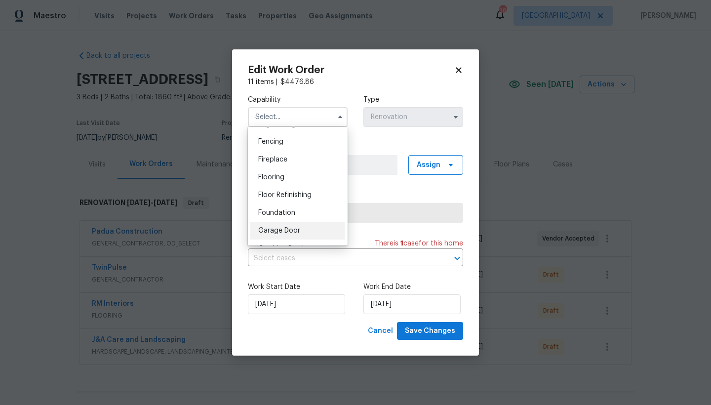
scroll to position [434, 0]
click at [296, 180] on span "General Contractor" at bounding box center [290, 176] width 64 height 7
type input "General Contractor"
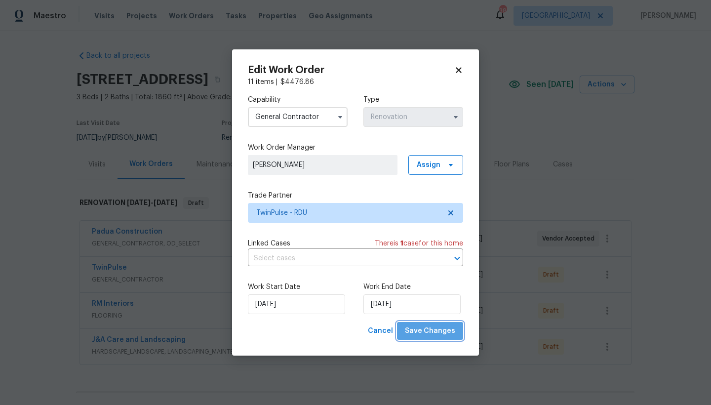
click at [437, 330] on span "Save Changes" at bounding box center [430, 331] width 50 height 12
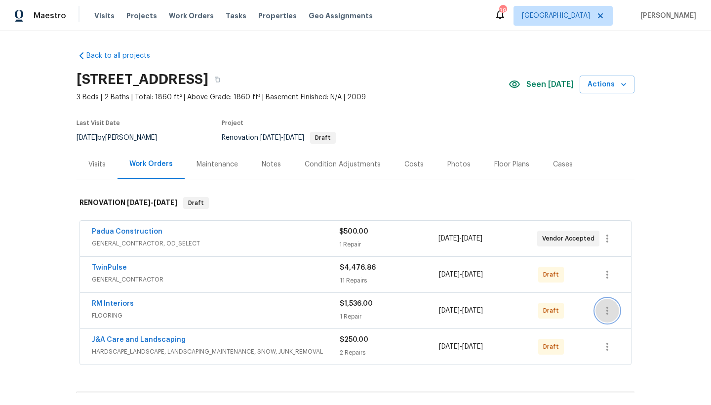
click at [603, 310] on icon "button" at bounding box center [607, 311] width 12 height 12
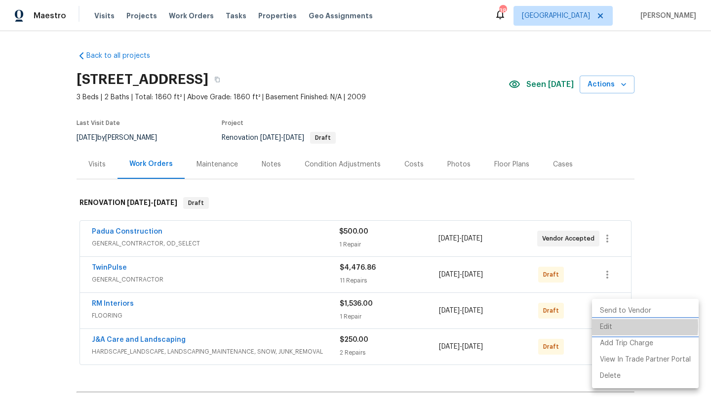
click at [605, 326] on li "Edit" at bounding box center [645, 327] width 107 height 16
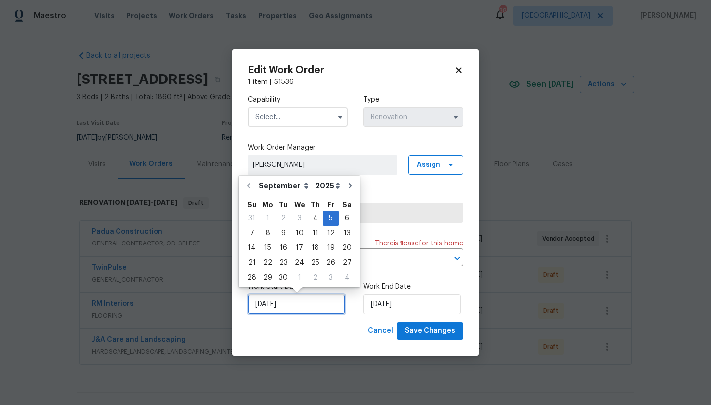
click at [274, 297] on input "9/5/2025" at bounding box center [296, 304] width 97 height 20
click at [265, 231] on div "8" at bounding box center [268, 233] width 16 height 14
type input "[DATE]"
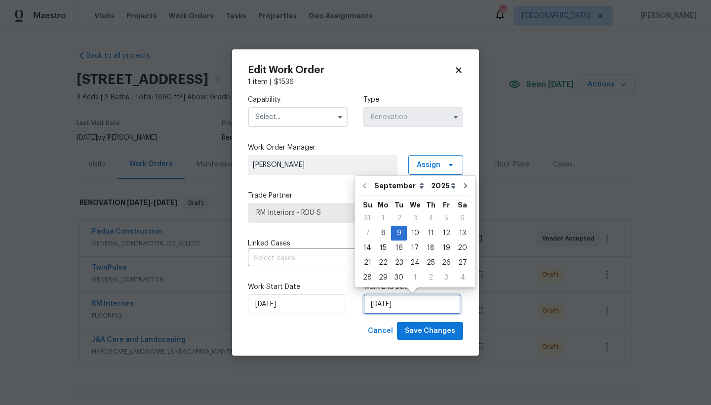
click at [402, 303] on input "[DATE]" at bounding box center [411, 304] width 97 height 20
click at [432, 235] on div "11" at bounding box center [430, 233] width 15 height 14
type input "[DATE]"
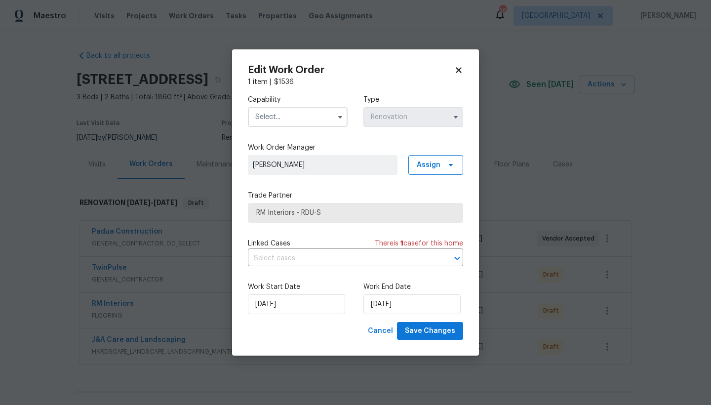
click at [270, 117] on input "text" at bounding box center [298, 117] width 100 height 20
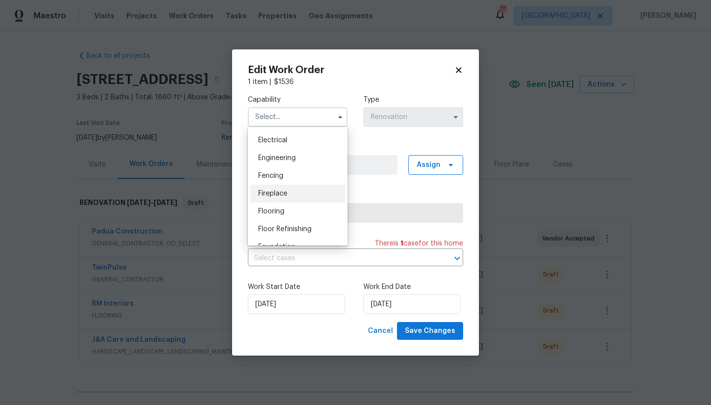
scroll to position [375, 0]
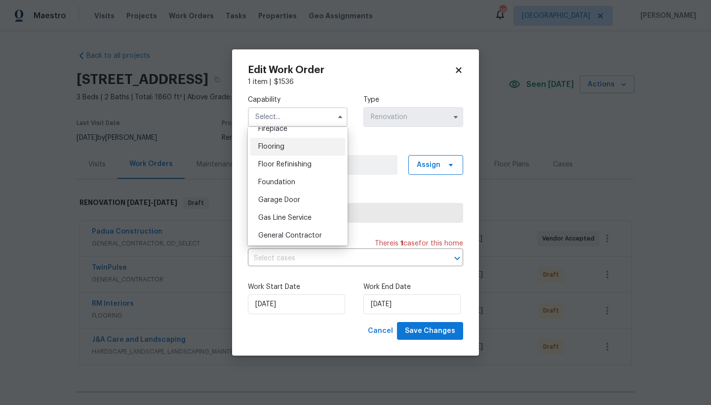
click at [265, 150] on span "Flooring" at bounding box center [271, 146] width 26 height 7
type input "Flooring"
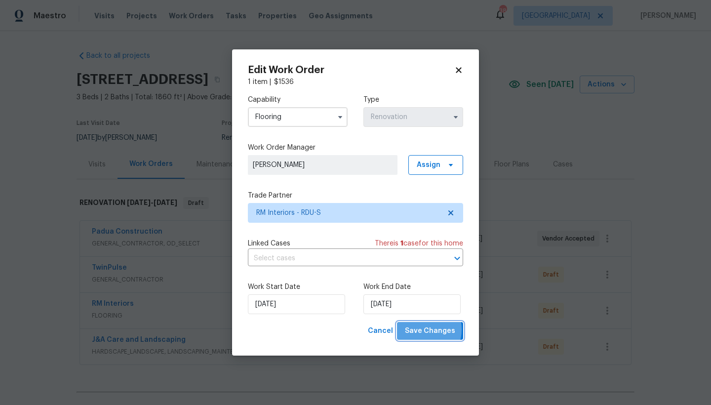
click at [421, 329] on span "Save Changes" at bounding box center [430, 331] width 50 height 12
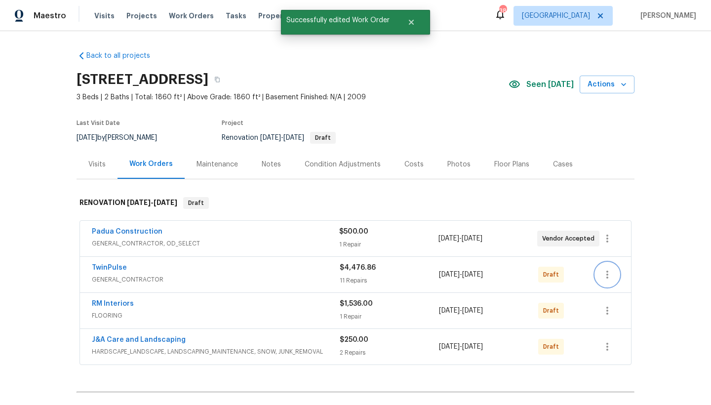
click at [601, 274] on icon "button" at bounding box center [607, 275] width 12 height 12
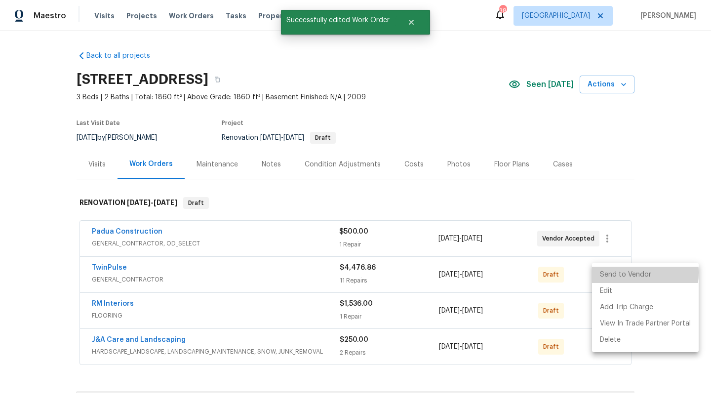
click at [622, 273] on li "Send to Vendor" at bounding box center [645, 275] width 107 height 16
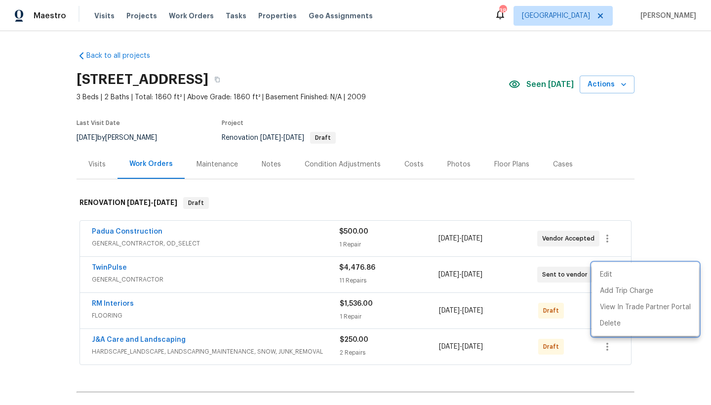
click at [99, 270] on div at bounding box center [355, 202] width 711 height 405
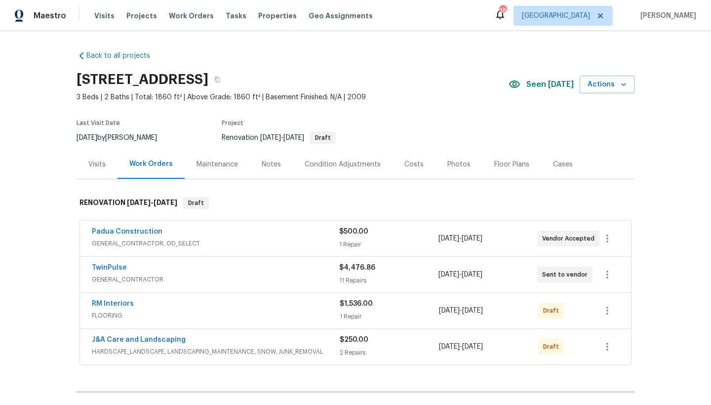
click at [100, 263] on span "TwinPulse" at bounding box center [109, 268] width 35 height 10
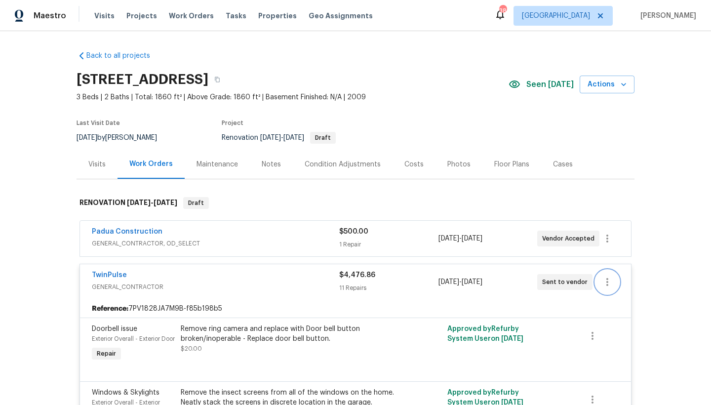
click at [608, 286] on icon "button" at bounding box center [607, 282] width 12 height 12
click at [606, 280] on li "Edit" at bounding box center [645, 282] width 107 height 16
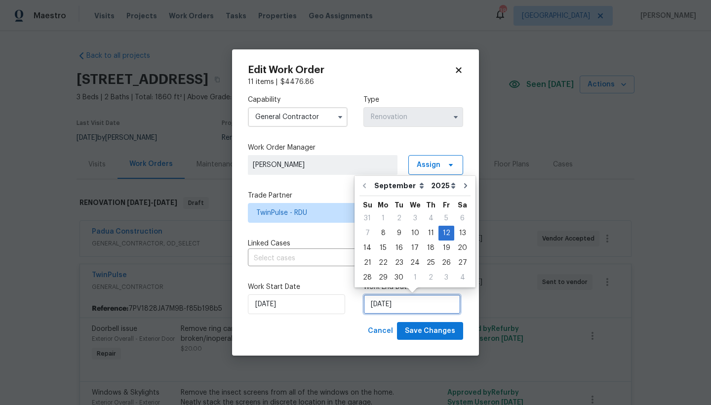
click at [395, 304] on input "[DATE]" at bounding box center [411, 304] width 97 height 20
click at [426, 233] on div "11" at bounding box center [430, 233] width 15 height 14
type input "[DATE]"
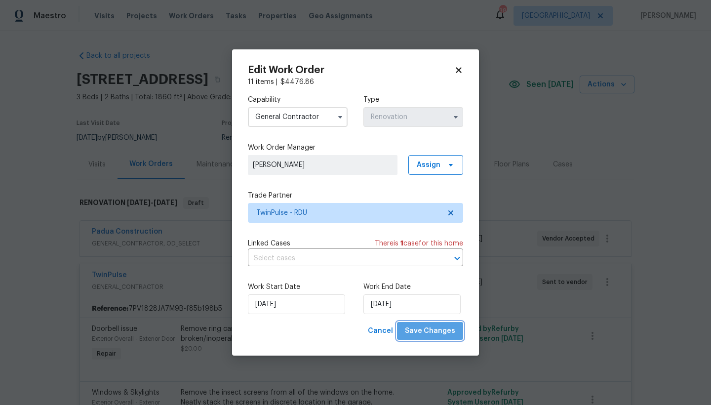
click at [444, 326] on span "Save Changes" at bounding box center [430, 331] width 50 height 12
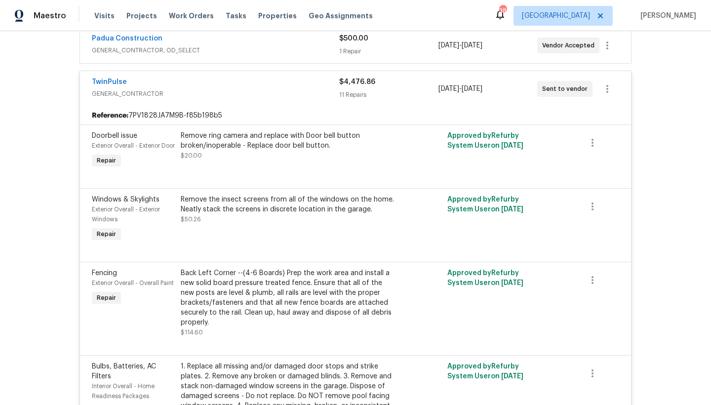
scroll to position [185, 0]
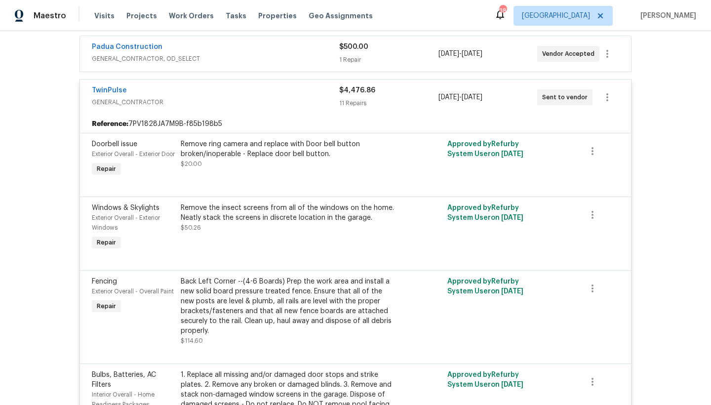
click at [201, 96] on div "TwinPulse" at bounding box center [215, 91] width 247 height 12
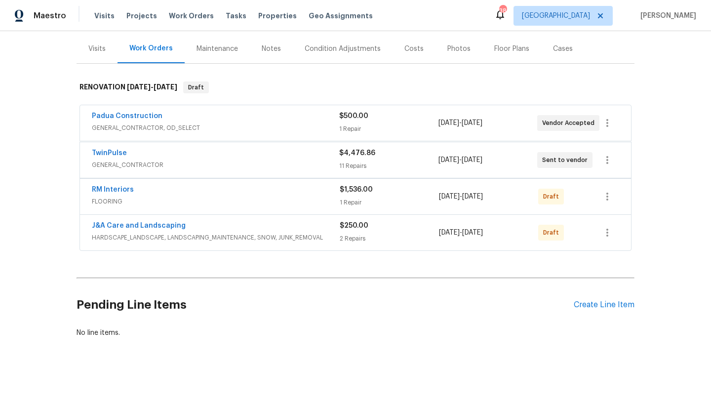
scroll to position [121, 0]
click at [603, 191] on icon "button" at bounding box center [607, 197] width 12 height 12
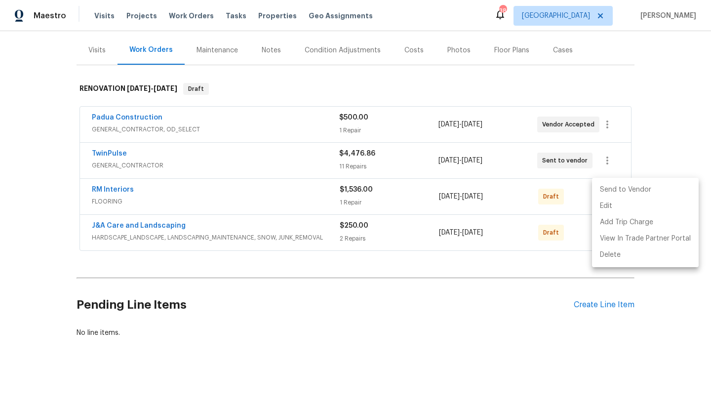
click at [624, 187] on li "Send to Vendor" at bounding box center [645, 190] width 107 height 16
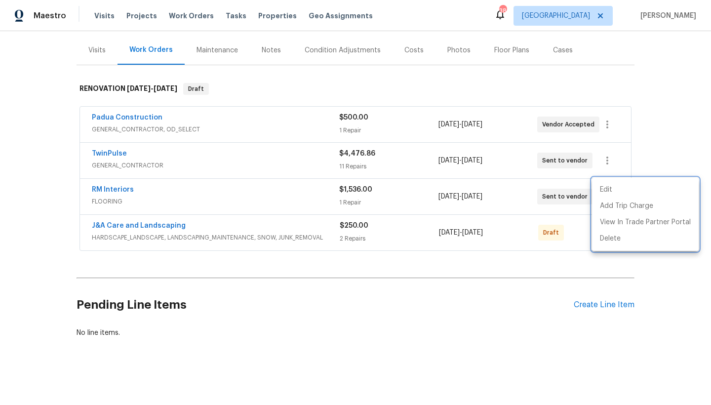
drag, startPoint x: 447, startPoint y: 277, endPoint x: 459, endPoint y: 265, distance: 17.1
click at [447, 277] on div at bounding box center [355, 202] width 711 height 405
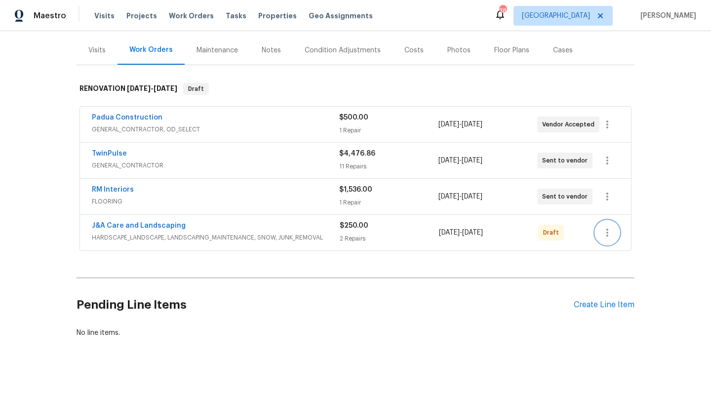
click at [608, 229] on icon "button" at bounding box center [607, 233] width 12 height 12
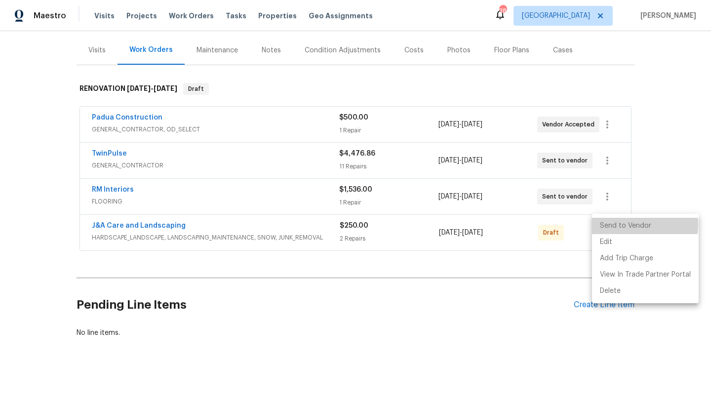
click at [622, 225] on li "Send to Vendor" at bounding box center [645, 226] width 107 height 16
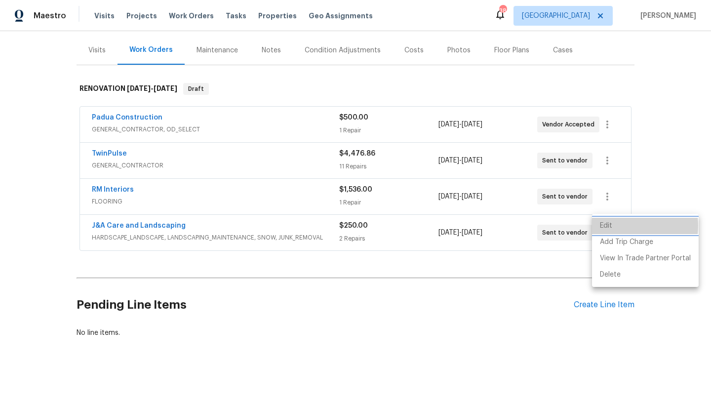
click at [608, 226] on li "Edit" at bounding box center [645, 226] width 107 height 16
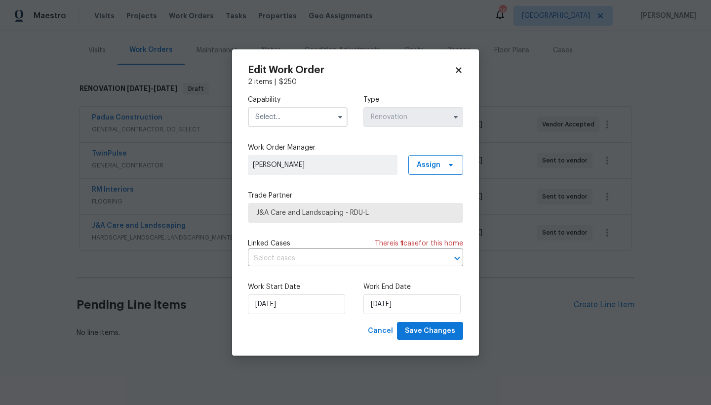
click at [292, 116] on input "text" at bounding box center [298, 117] width 100 height 20
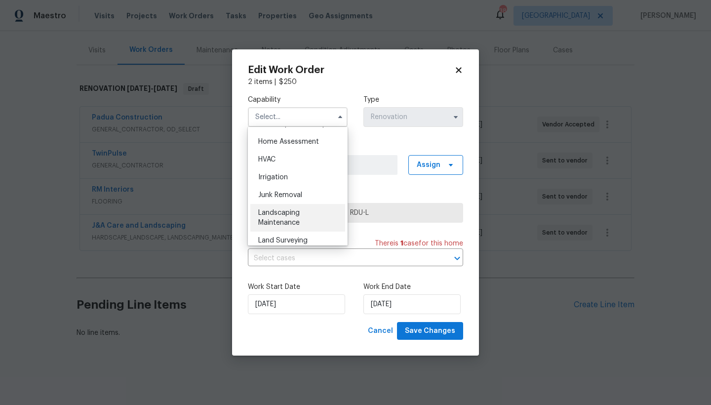
scroll to position [581, 0]
click at [284, 220] on span "Landscaping Maintenance" at bounding box center [278, 211] width 41 height 17
type input "Landscaping Maintenance"
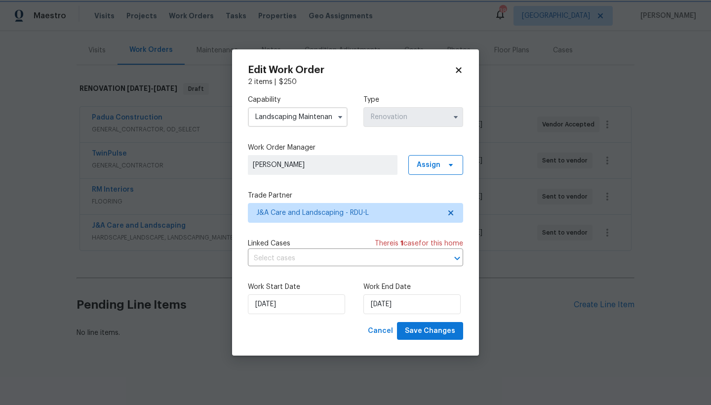
scroll to position [611, 0]
click at [421, 332] on span "Save Changes" at bounding box center [430, 331] width 50 height 12
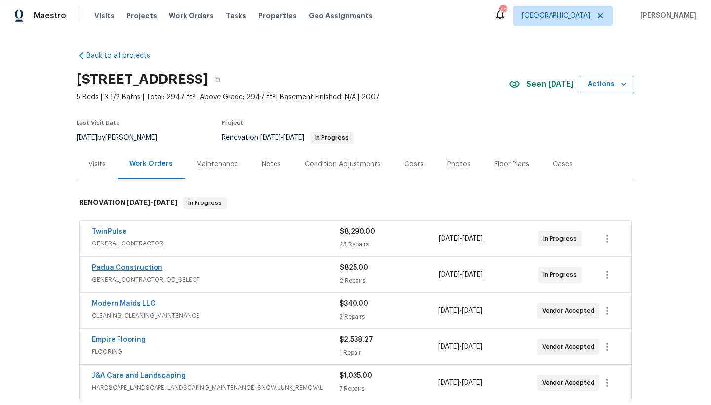
click at [108, 264] on link "Padua Construction" at bounding box center [127, 267] width 71 height 7
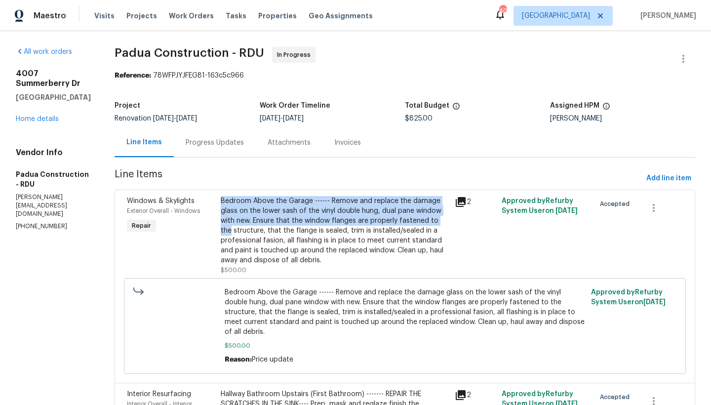
drag, startPoint x: 203, startPoint y: 196, endPoint x: 398, endPoint y: 218, distance: 195.3
click at [398, 218] on div "Bedroom Above the Garage ------ Remove and replace the damage glass on the lowe…" at bounding box center [335, 230] width 228 height 69
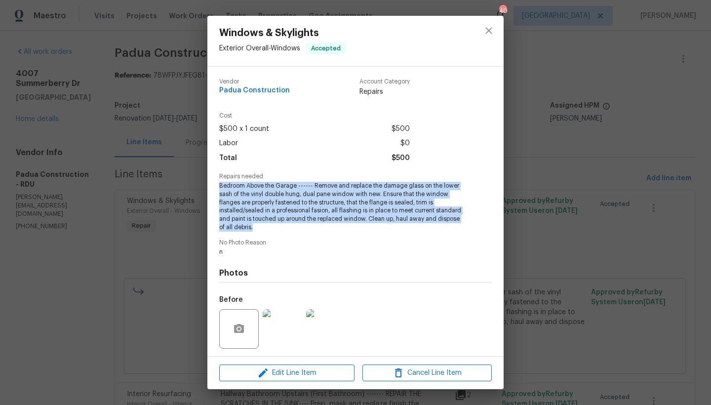
drag, startPoint x: 216, startPoint y: 185, endPoint x: 289, endPoint y: 227, distance: 84.5
click at [289, 227] on div "Vendor Padua Construction Account Category Repairs Cost $500 x 1 count $500 Lab…" at bounding box center [355, 211] width 296 height 289
click at [490, 29] on icon "close" at bounding box center [488, 30] width 6 height 6
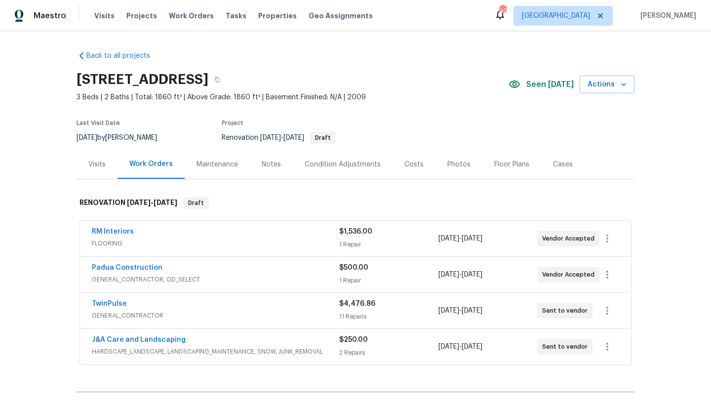
scroll to position [121, 0]
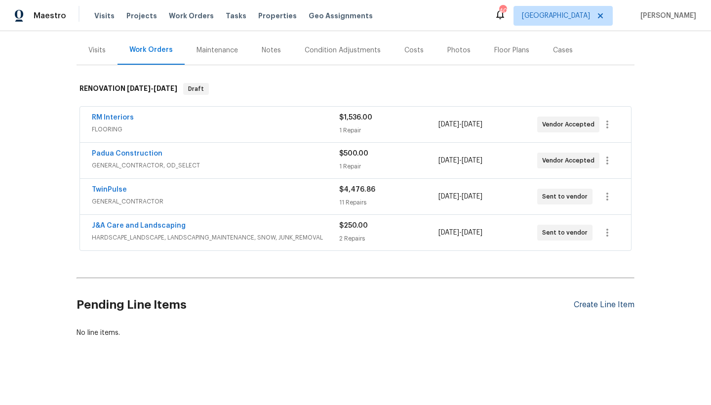
click at [593, 300] on div "Create Line Item" at bounding box center [604, 304] width 61 height 9
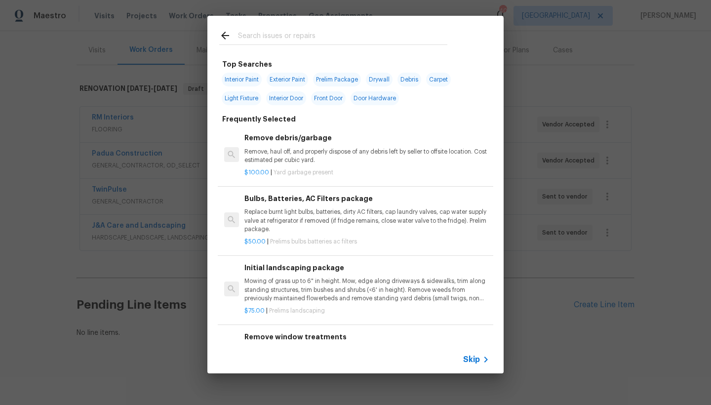
click at [281, 34] on input "text" at bounding box center [342, 37] width 209 height 15
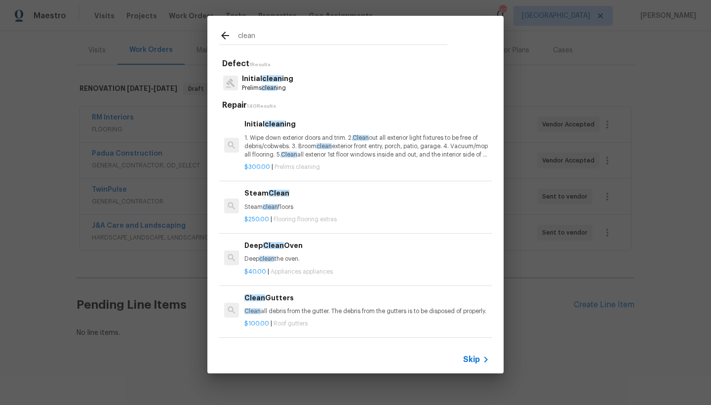
type input "clean"
click at [252, 129] on div "Initial clean ing 1. Wipe down exterior doors and trim. 2. Clean out all exteri…" at bounding box center [366, 139] width 245 height 40
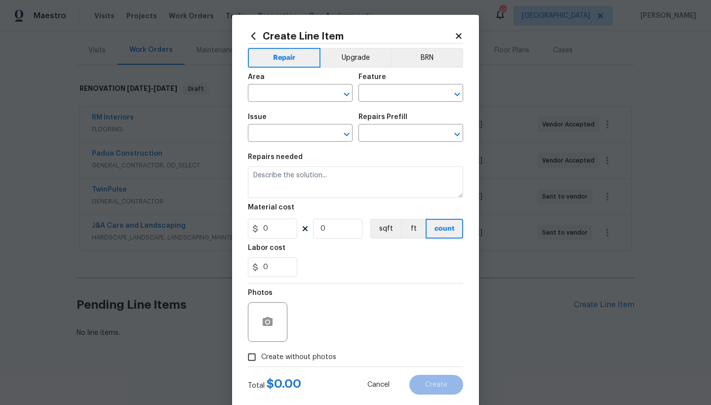
type input "Home Readiness Packages"
type input "Initial cleaning"
type input "Initial cleaning $300.00"
type textarea "1. Wipe down exterior doors and trim. 2. Clean out all exterior light fixtures …"
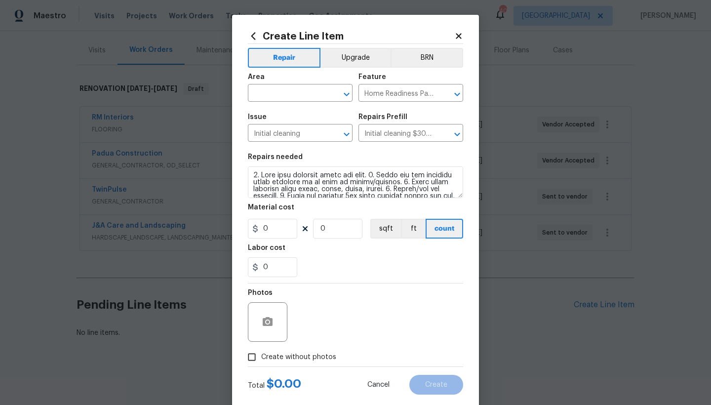
type input "300"
type input "1"
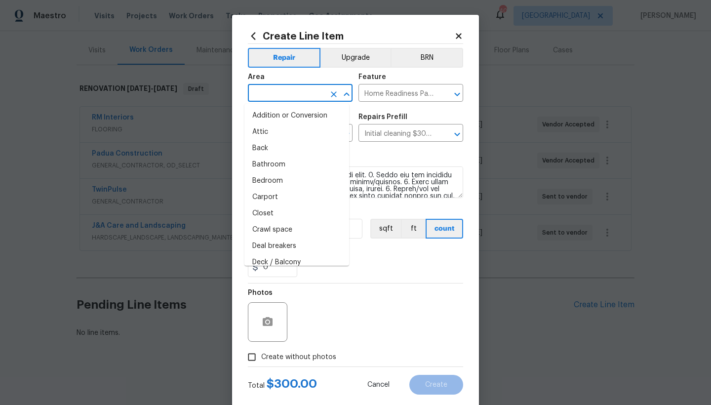
click at [261, 91] on input "text" at bounding box center [286, 93] width 77 height 15
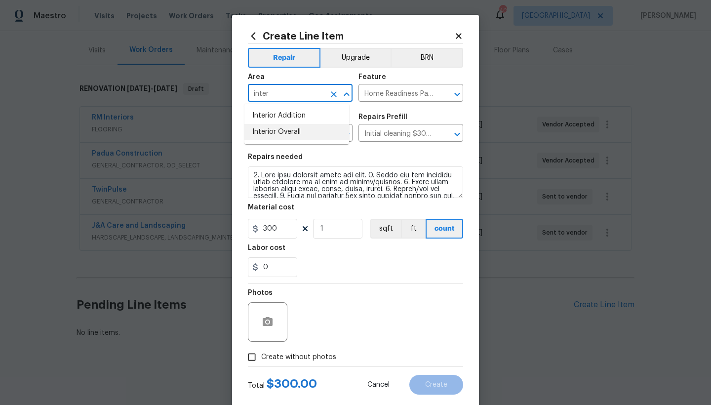
click at [284, 134] on li "Interior Overall" at bounding box center [296, 132] width 105 height 16
type input "Interior Overall"
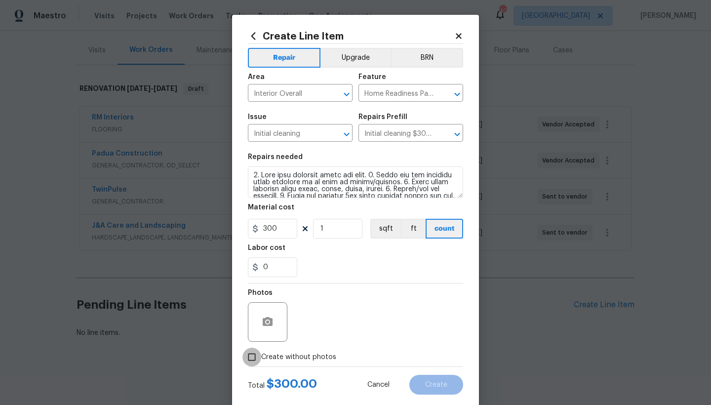
click at [253, 359] on input "Create without photos" at bounding box center [251, 357] width 19 height 19
checkbox input "true"
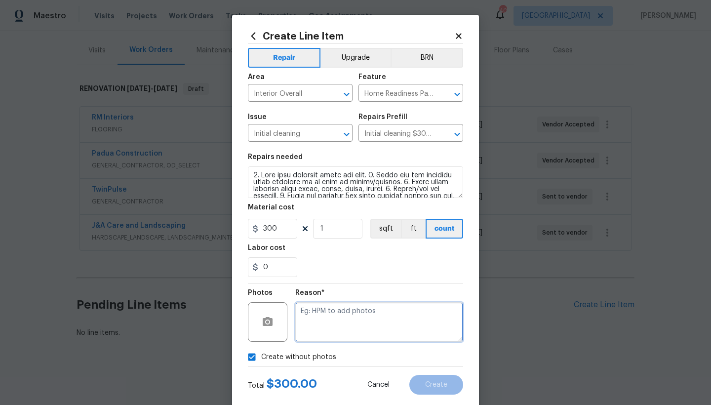
click at [314, 321] on textarea at bounding box center [379, 322] width 168 height 40
type textarea "n"
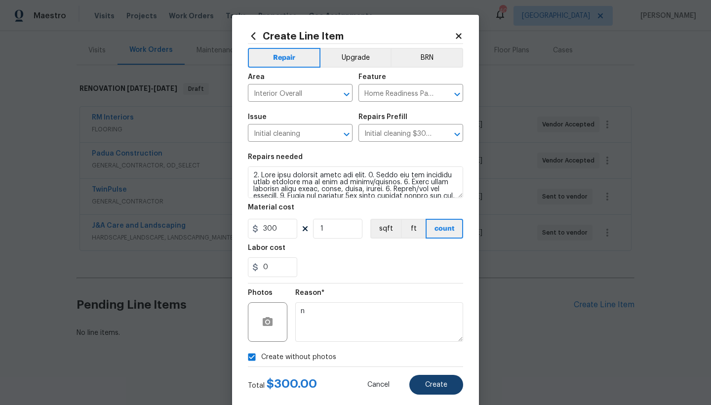
click at [440, 379] on button "Create" at bounding box center [436, 385] width 54 height 20
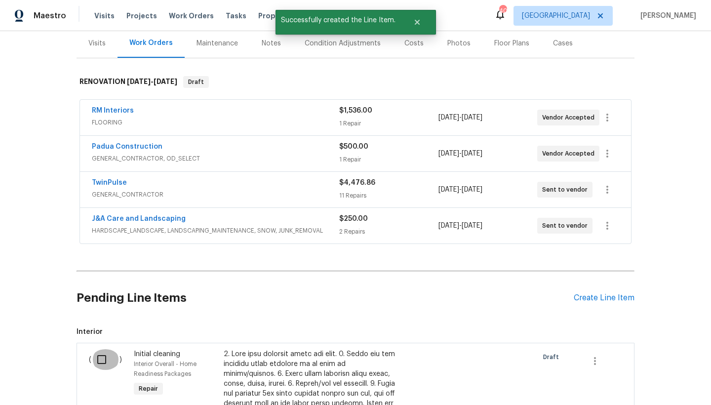
click at [101, 362] on input "checkbox" at bounding box center [105, 359] width 28 height 21
checkbox input "true"
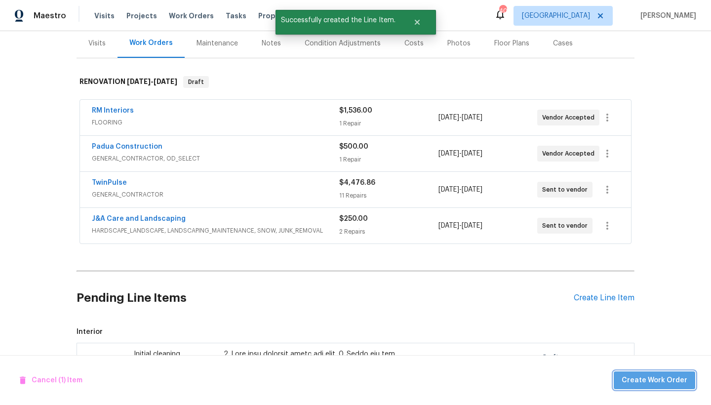
click at [672, 379] on span "Create Work Order" at bounding box center [655, 380] width 66 height 12
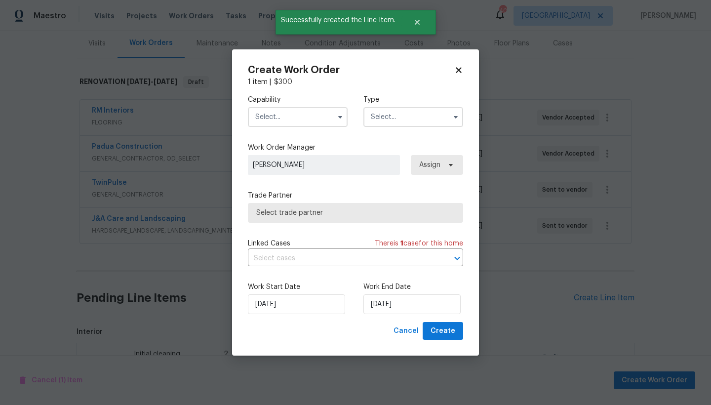
click at [277, 118] on input "text" at bounding box center [298, 117] width 100 height 20
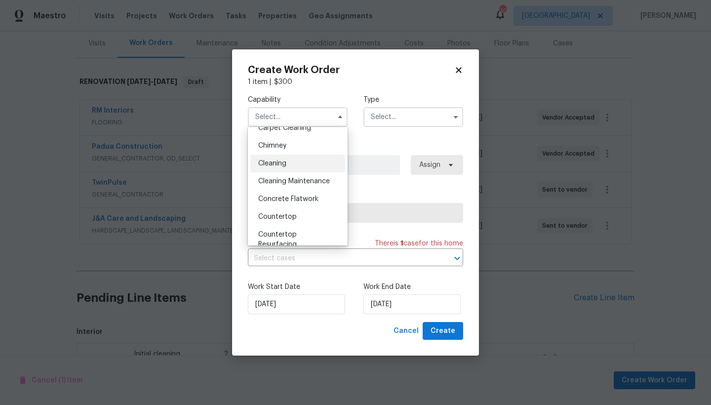
scroll to position [115, 0]
click at [279, 168] on span "Cleaning" at bounding box center [272, 165] width 28 height 7
type input "Cleaning"
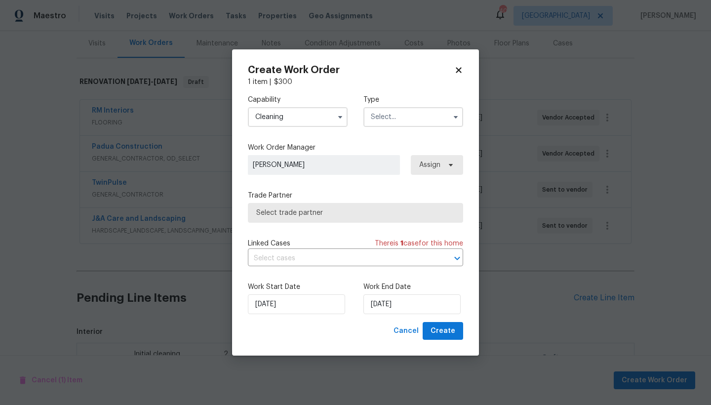
click at [410, 120] on input "text" at bounding box center [413, 117] width 100 height 20
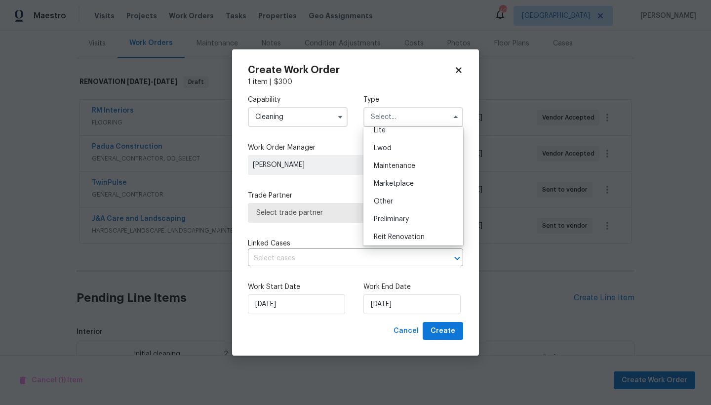
scroll to position [224, 0]
click at [392, 160] on span "Renovation" at bounding box center [392, 163] width 37 height 7
type input "Renovation"
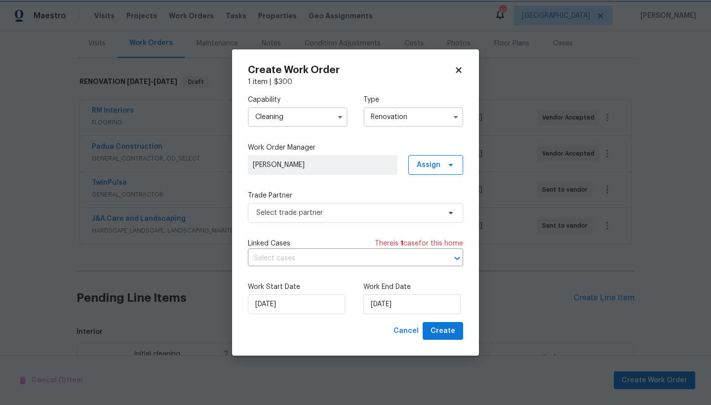
scroll to position [0, 0]
click at [331, 304] on input "[DATE]" at bounding box center [296, 304] width 97 height 20
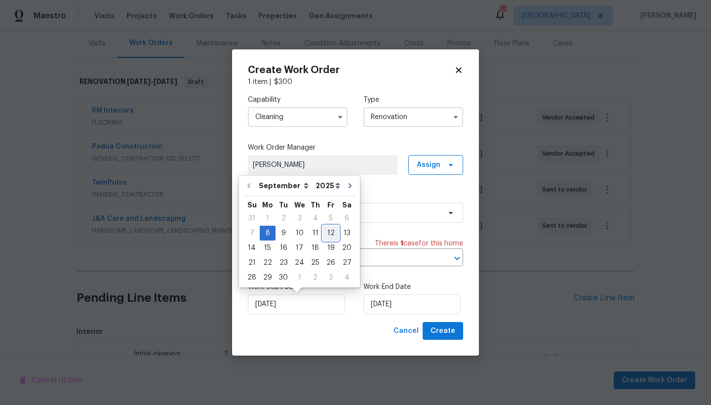
click at [326, 231] on div "12" at bounding box center [331, 233] width 16 height 14
type input "[DATE]"
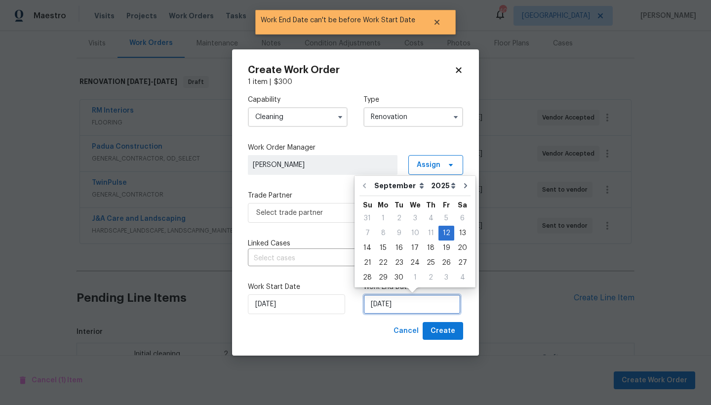
click at [391, 304] on input "[DATE]" at bounding box center [411, 304] width 97 height 20
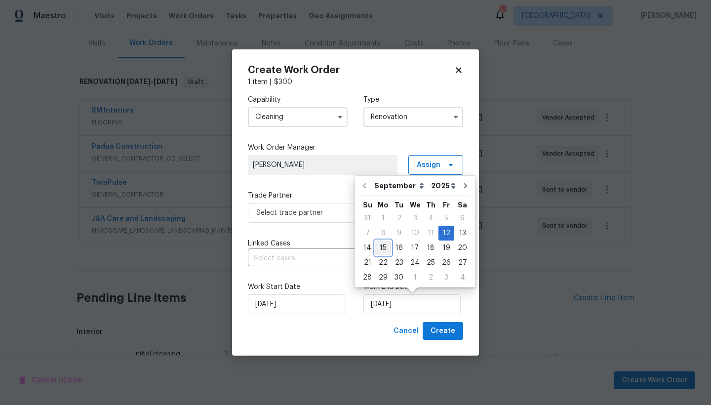
drag, startPoint x: 380, startPoint y: 246, endPoint x: 387, endPoint y: 248, distance: 6.9
click at [380, 246] on div "15" at bounding box center [383, 248] width 16 height 14
type input "[DATE]"
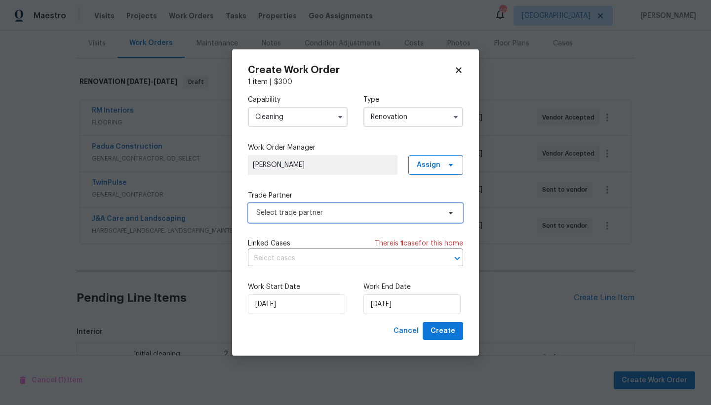
click at [271, 210] on span "Select trade partner" at bounding box center [348, 213] width 184 height 10
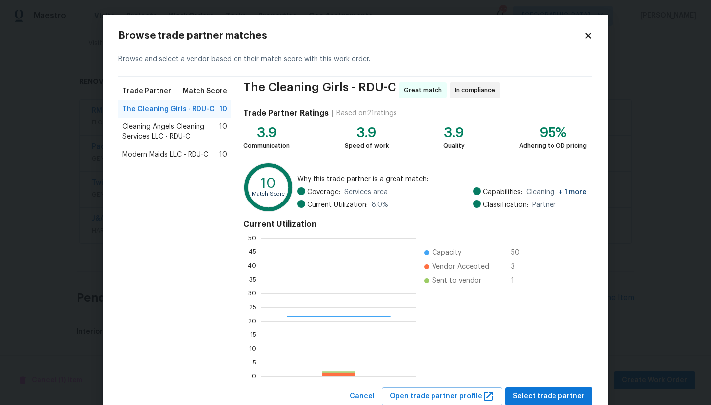
scroll to position [131, 148]
click at [137, 153] on span "Modern Maids LLC - RDU-C" at bounding box center [165, 155] width 86 height 10
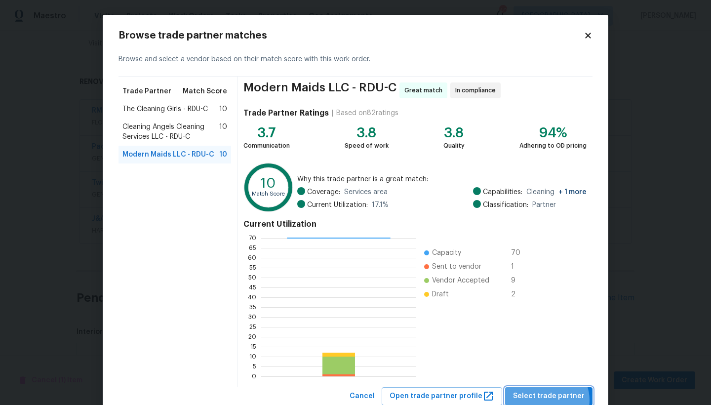
click at [547, 400] on span "Select trade partner" at bounding box center [549, 396] width 72 height 12
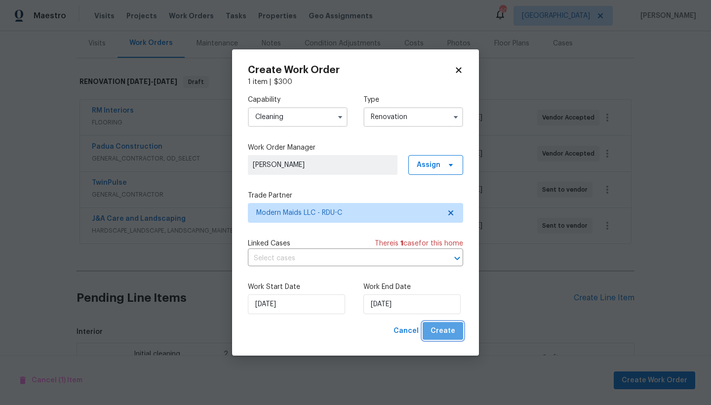
click at [448, 333] on span "Create" at bounding box center [443, 331] width 25 height 12
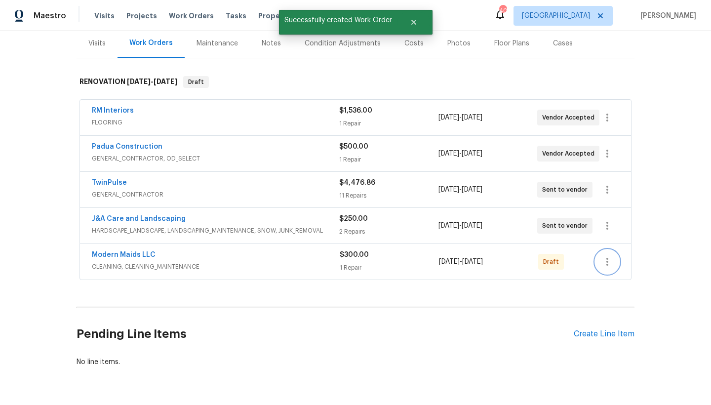
click at [601, 259] on icon "button" at bounding box center [607, 262] width 12 height 12
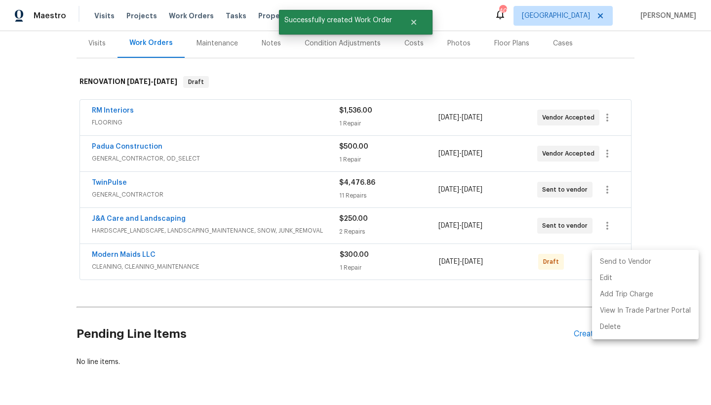
click at [624, 262] on li "Send to Vendor" at bounding box center [645, 262] width 107 height 16
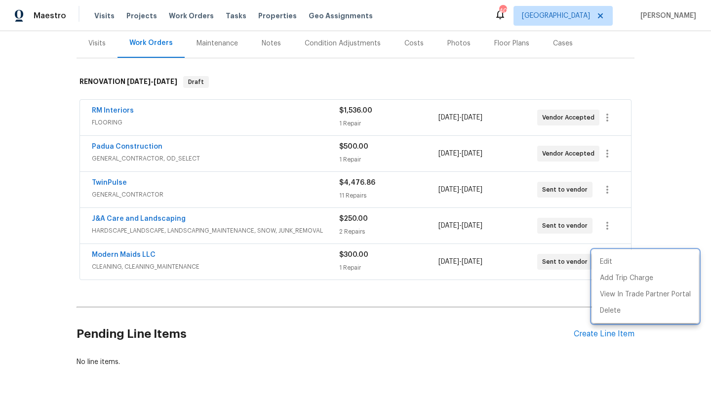
click at [407, 45] on div at bounding box center [355, 202] width 711 height 405
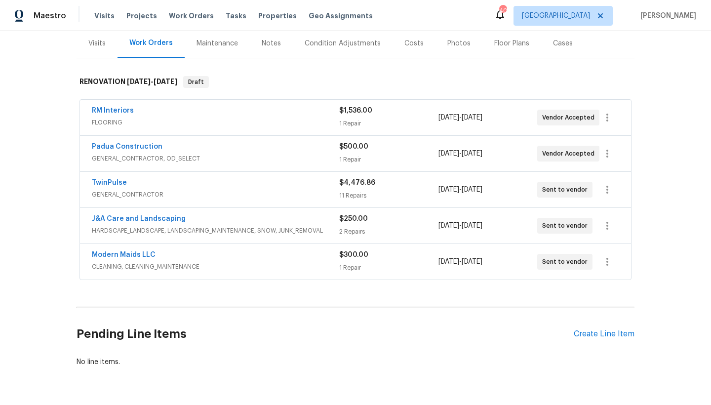
click at [407, 42] on div "Costs" at bounding box center [413, 44] width 19 height 10
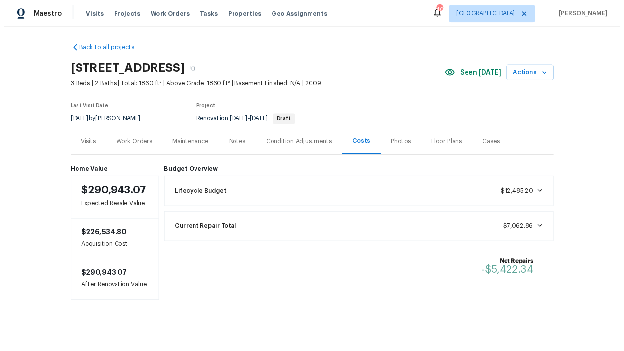
scroll to position [8, 0]
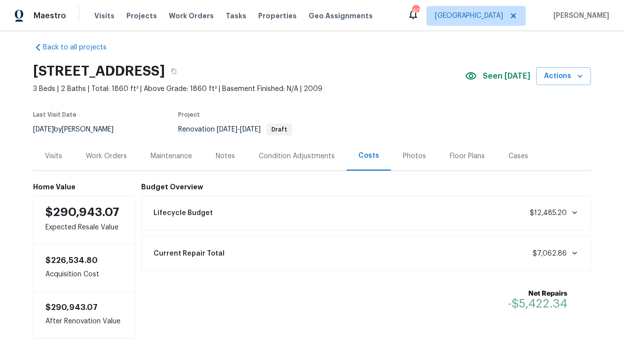
click at [216, 155] on div "Notes" at bounding box center [225, 156] width 19 height 10
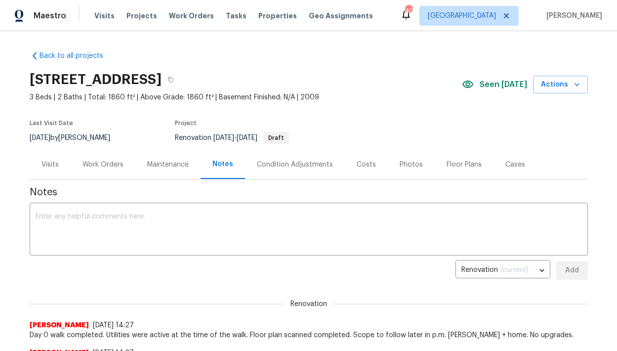
click at [94, 160] on div "Work Orders" at bounding box center [102, 165] width 41 height 10
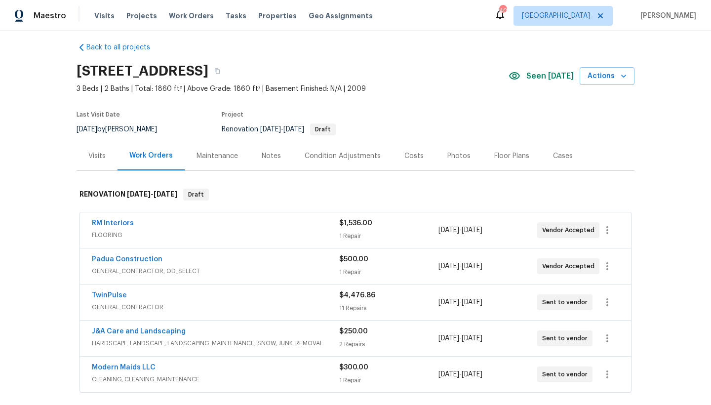
scroll to position [91, 0]
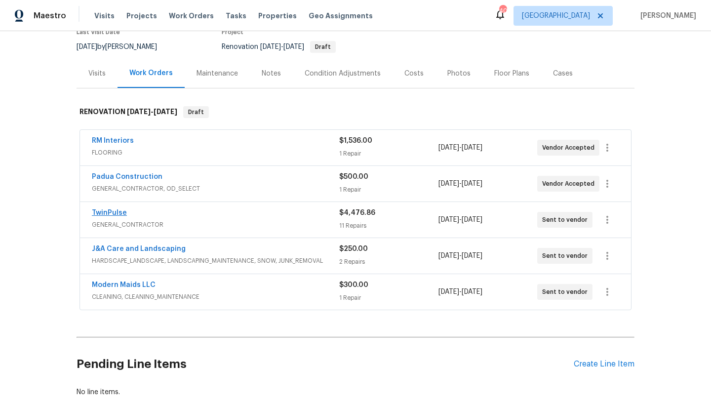
click at [92, 212] on link "TwinPulse" at bounding box center [109, 212] width 35 height 7
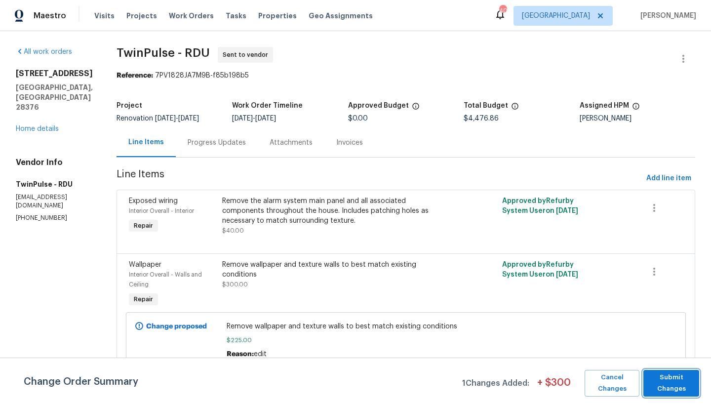
click at [672, 376] on span "Submit Changes" at bounding box center [671, 383] width 46 height 23
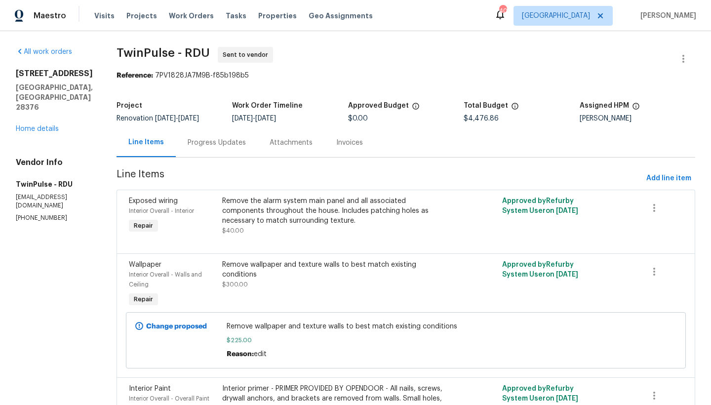
click at [192, 143] on div "Progress Updates" at bounding box center [217, 143] width 58 height 10
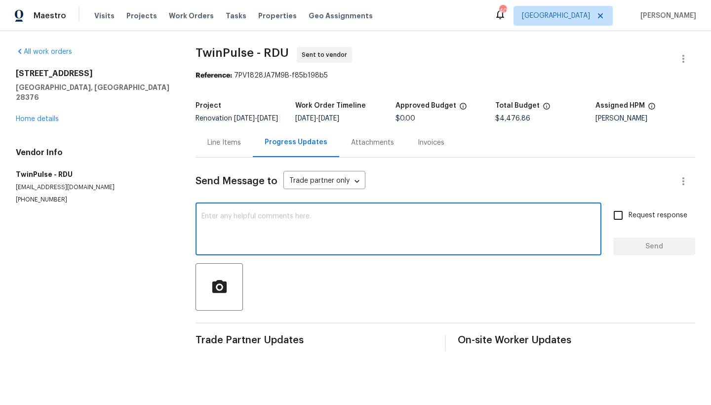
click at [238, 234] on textarea at bounding box center [398, 230] width 394 height 35
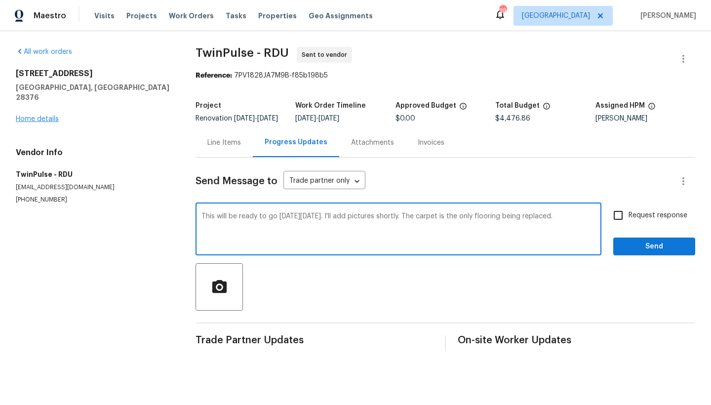
type textarea "This will be ready to go [DATE][DATE]. I'll add pictures shortly. The carpet is…"
click at [35, 116] on link "Home details" at bounding box center [37, 119] width 43 height 7
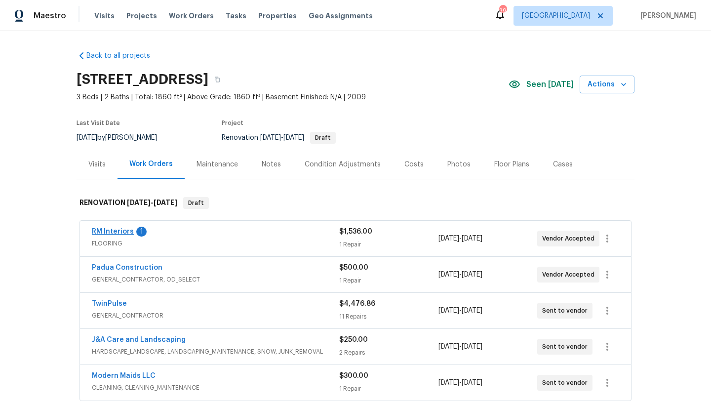
click at [100, 229] on link "RM Interiors" at bounding box center [113, 231] width 42 height 7
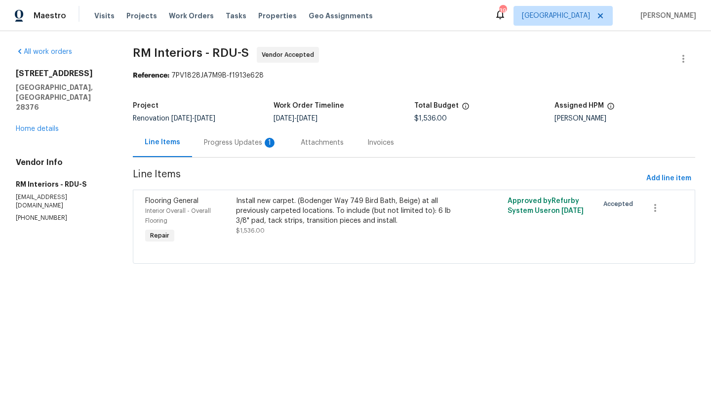
click at [210, 143] on div "Progress Updates 1" at bounding box center [240, 143] width 73 height 10
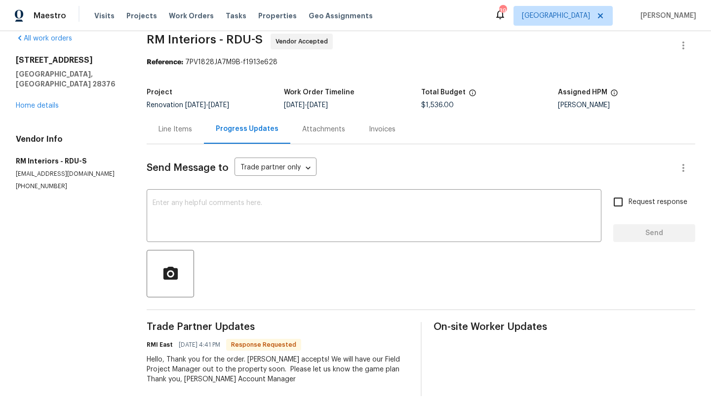
scroll to position [28, 0]
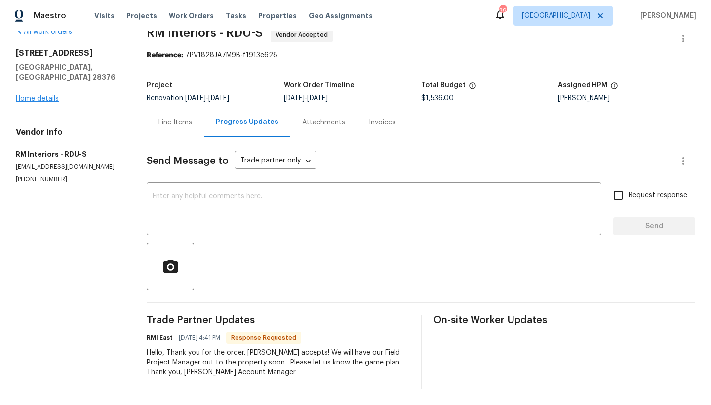
click at [40, 95] on link "Home details" at bounding box center [37, 98] width 43 height 7
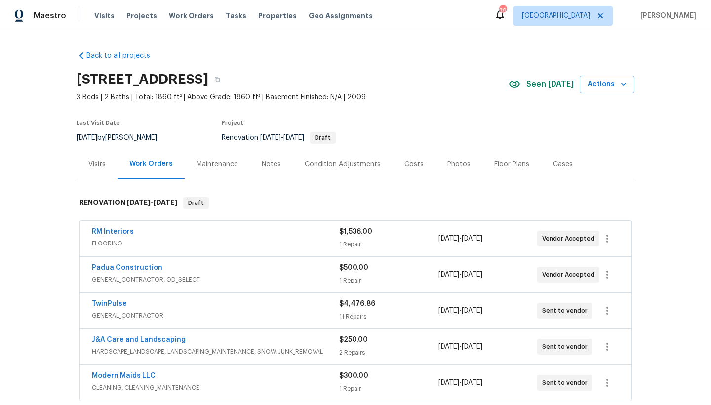
click at [130, 270] on link "Padua Construction" at bounding box center [127, 267] width 71 height 7
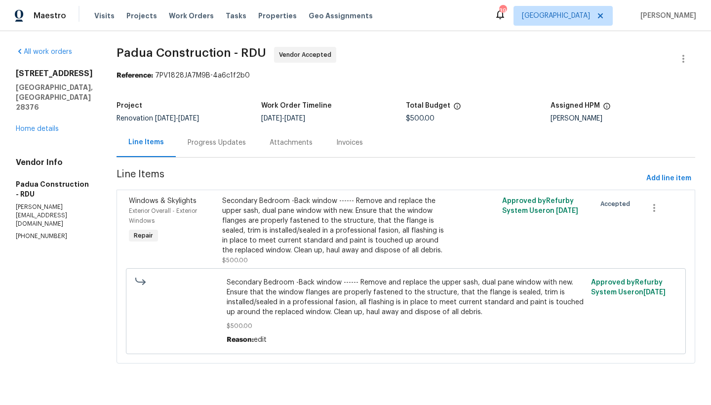
click at [198, 145] on div "Progress Updates" at bounding box center [217, 143] width 58 height 10
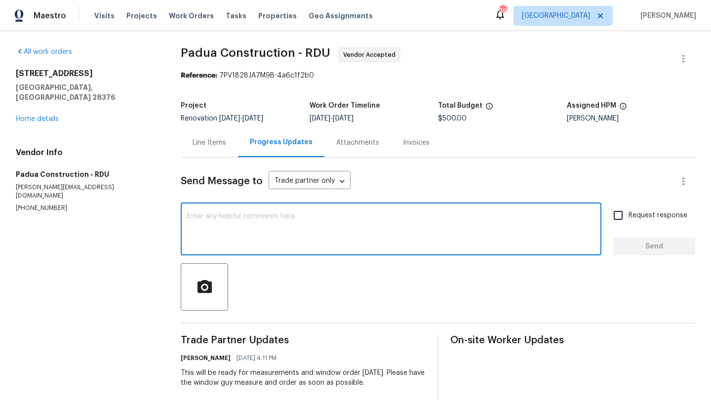
click at [211, 215] on textarea at bounding box center [391, 230] width 409 height 35
type textarea "The Code is 1620"
click at [609, 211] on input "Request response" at bounding box center [618, 215] width 21 height 21
checkbox input "true"
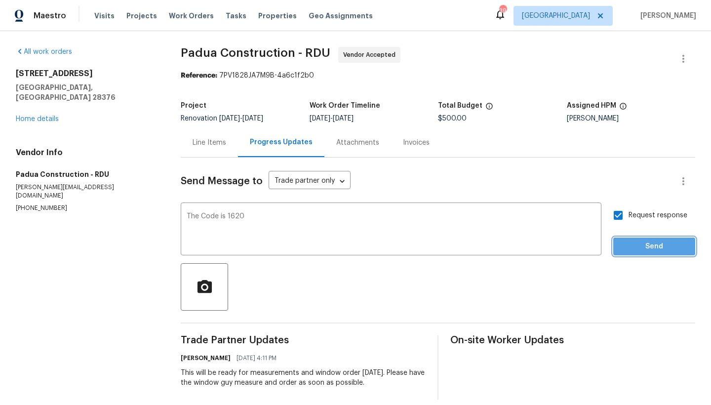
click at [627, 242] on span "Send" at bounding box center [654, 247] width 66 height 12
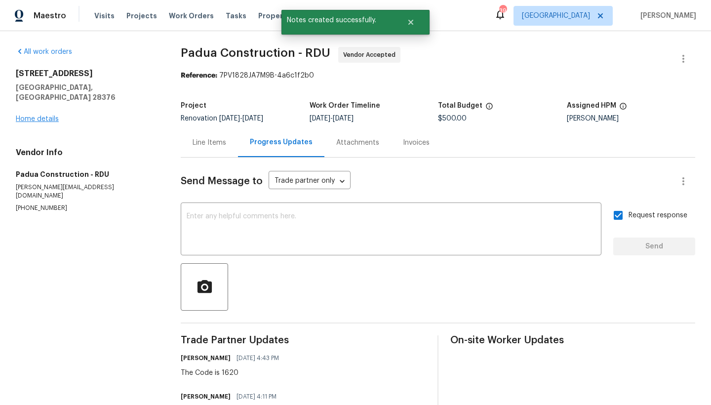
click at [27, 116] on link "Home details" at bounding box center [37, 119] width 43 height 7
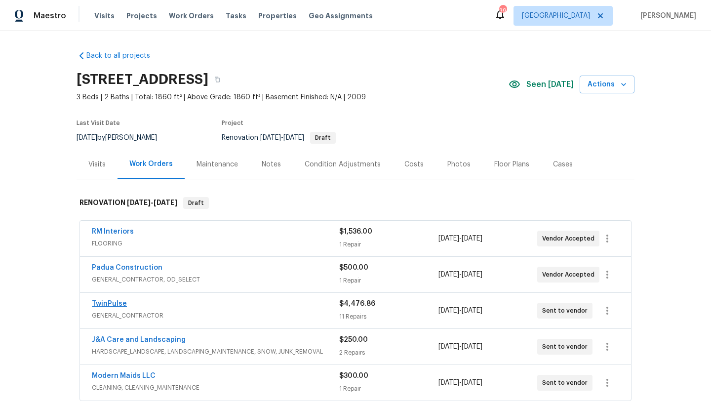
click at [114, 305] on link "TwinPulse" at bounding box center [109, 303] width 35 height 7
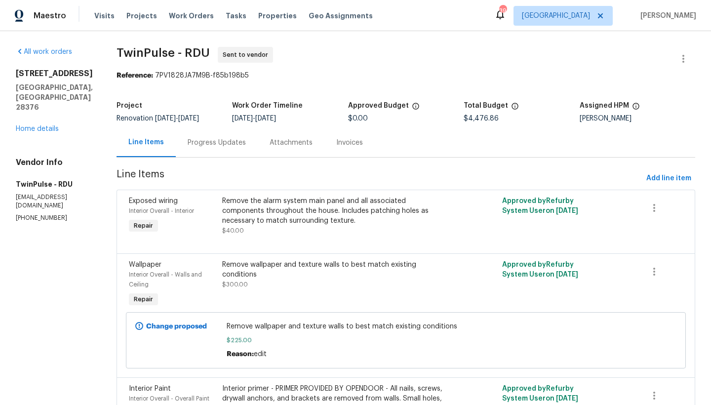
scroll to position [2, 0]
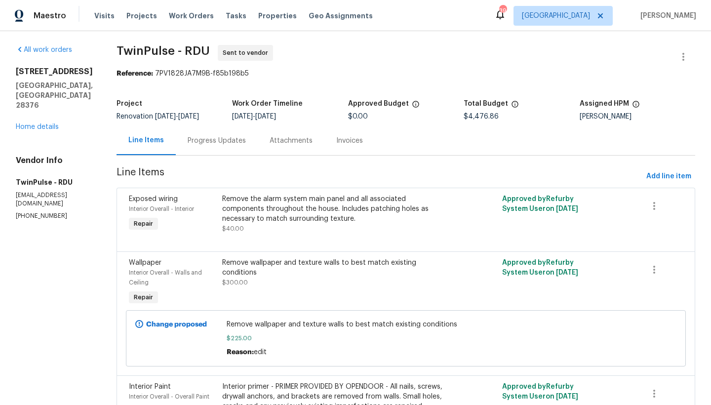
click at [199, 140] on div "Progress Updates" at bounding box center [217, 141] width 58 height 10
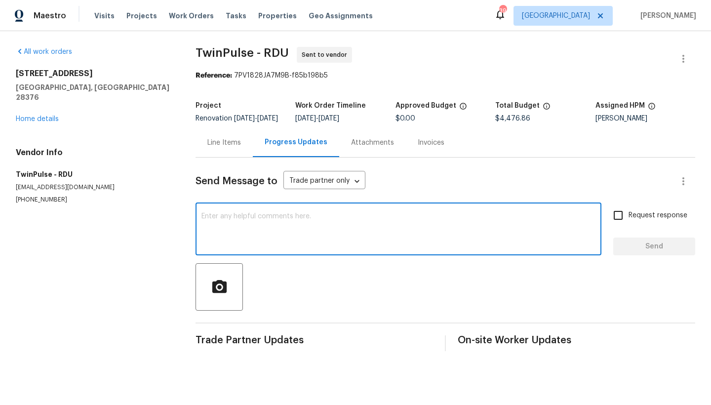
click at [259, 234] on textarea at bounding box center [398, 230] width 394 height 35
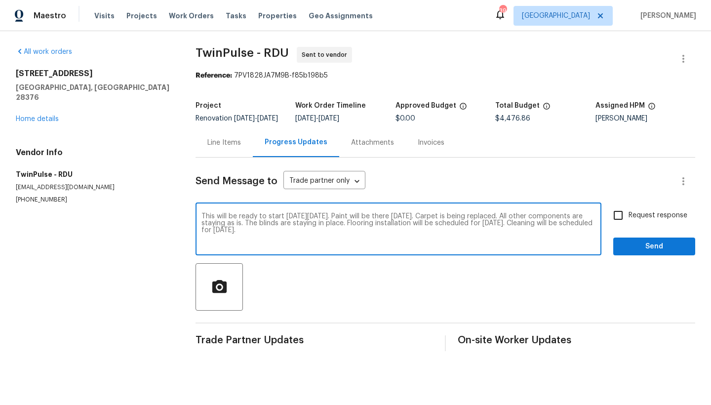
type textarea "This will be ready to start [DATE][DATE]. Paint will be there [DATE]. Carpet is…"
click at [610, 221] on input "Request response" at bounding box center [618, 215] width 21 height 21
checkbox input "true"
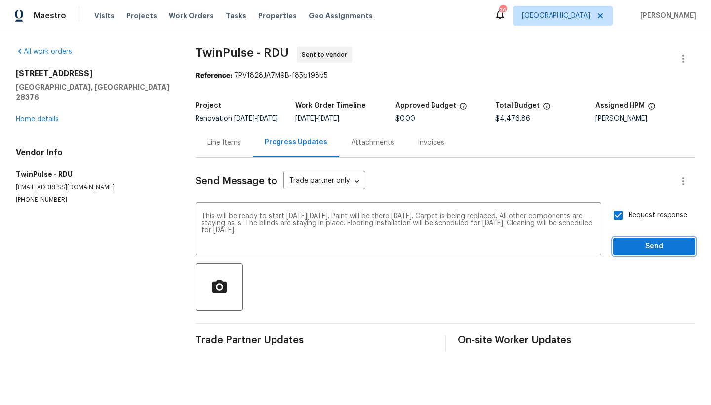
click at [652, 253] on span "Send" at bounding box center [654, 247] width 66 height 12
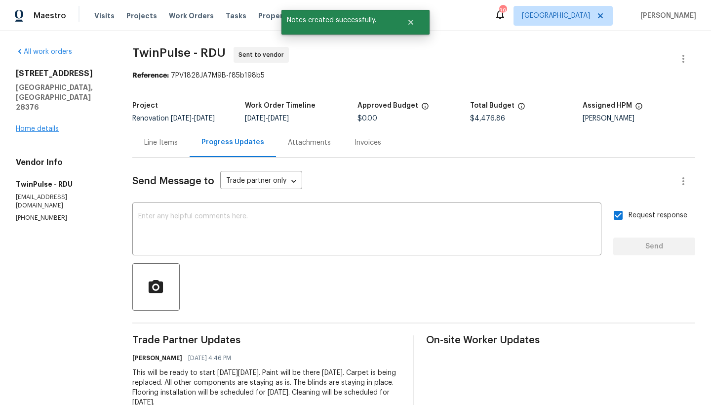
click at [54, 125] on link "Home details" at bounding box center [37, 128] width 43 height 7
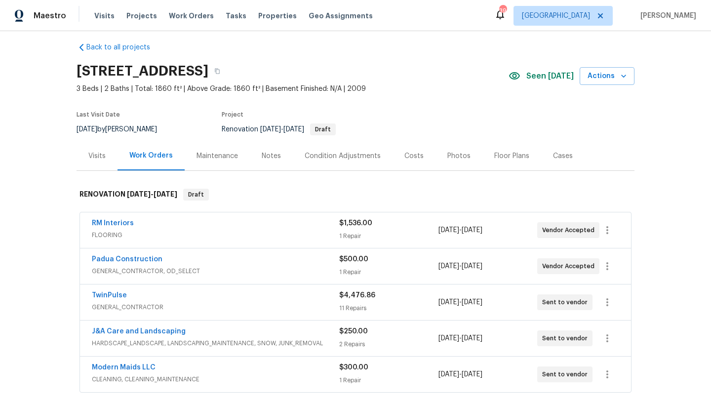
scroll to position [14, 0]
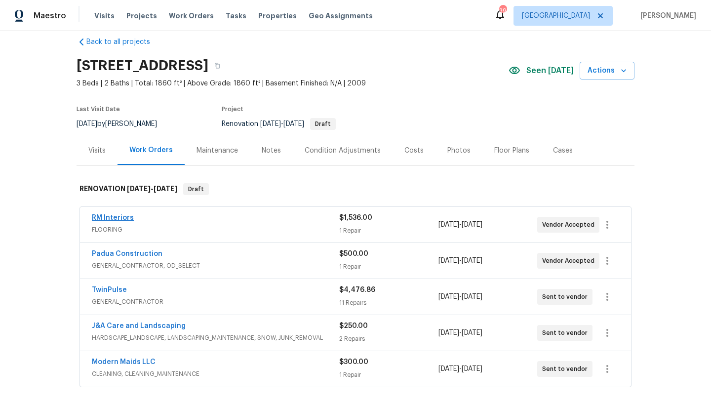
click at [98, 218] on link "RM Interiors" at bounding box center [113, 217] width 42 height 7
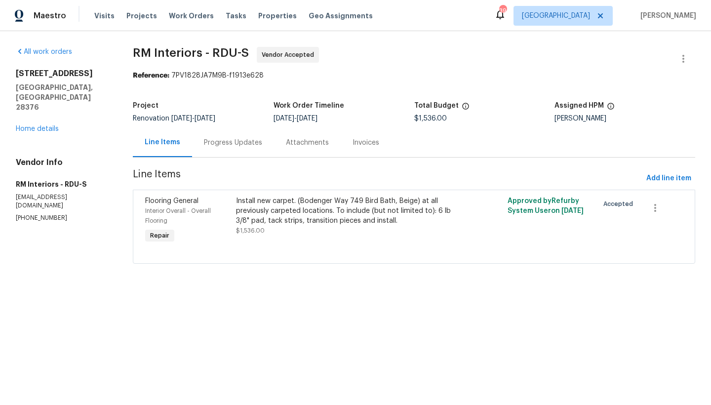
drag, startPoint x: 223, startPoint y: 143, endPoint x: 223, endPoint y: 149, distance: 5.9
click at [223, 143] on div "Progress Updates" at bounding box center [233, 143] width 58 height 10
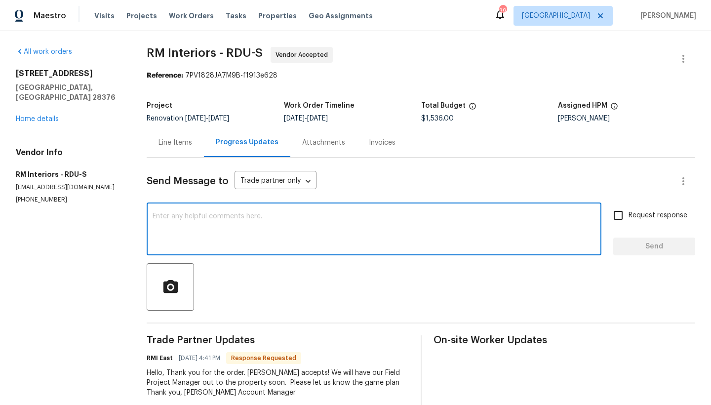
click at [220, 232] on textarea at bounding box center [374, 230] width 443 height 35
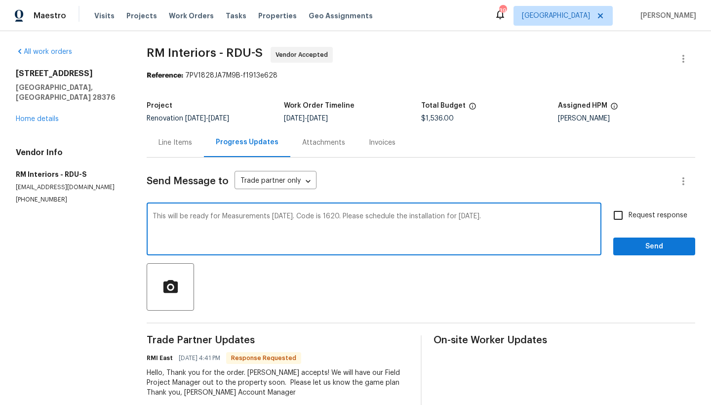
type textarea "This will be ready for Measurements [DATE]. Code is 1620. Please schedule the i…"
click at [613, 215] on input "Request response" at bounding box center [618, 215] width 21 height 21
checkbox input "true"
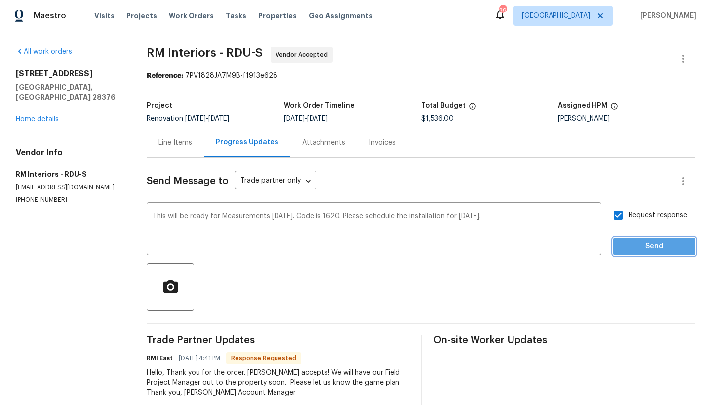
click at [621, 249] on span "Send" at bounding box center [654, 247] width 66 height 12
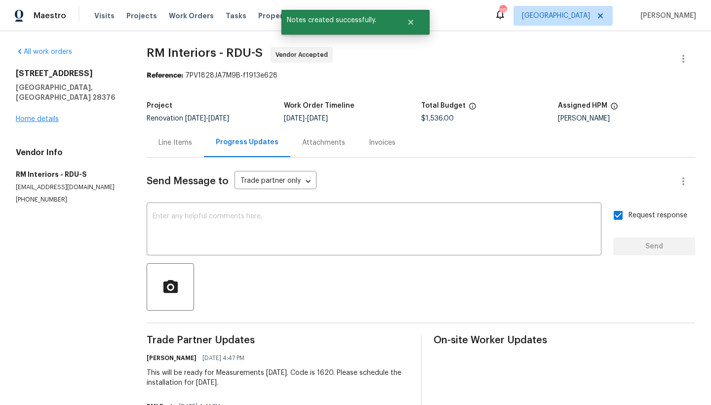
click at [28, 116] on link "Home details" at bounding box center [37, 119] width 43 height 7
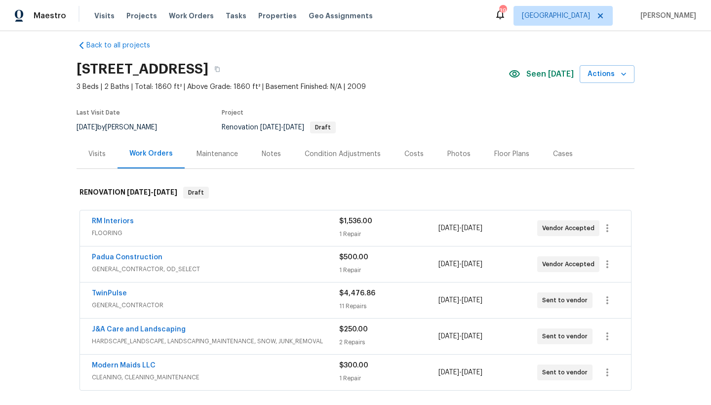
scroll to position [12, 0]
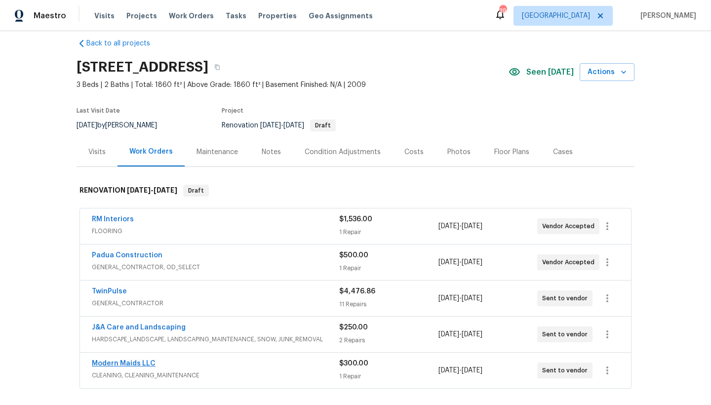
click at [121, 366] on link "Modern Maids LLC" at bounding box center [124, 363] width 64 height 7
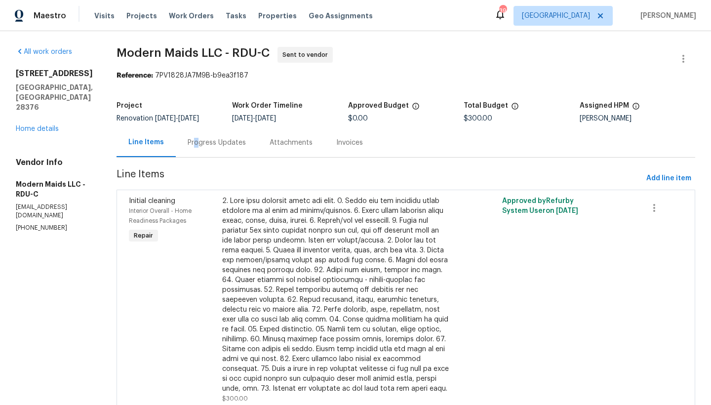
click at [205, 142] on div "Progress Updates" at bounding box center [217, 143] width 58 height 10
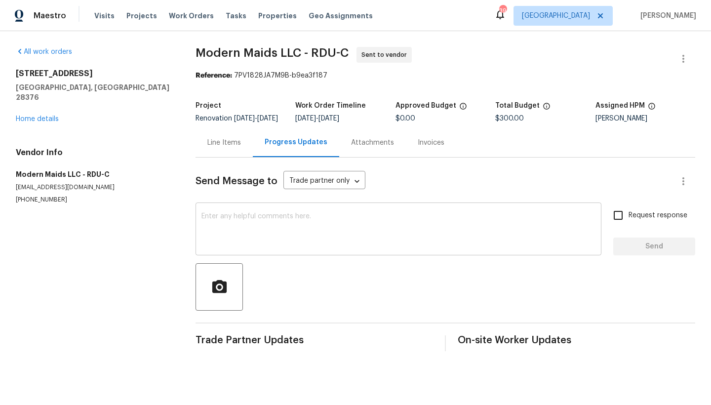
click at [215, 237] on textarea at bounding box center [398, 230] width 394 height 35
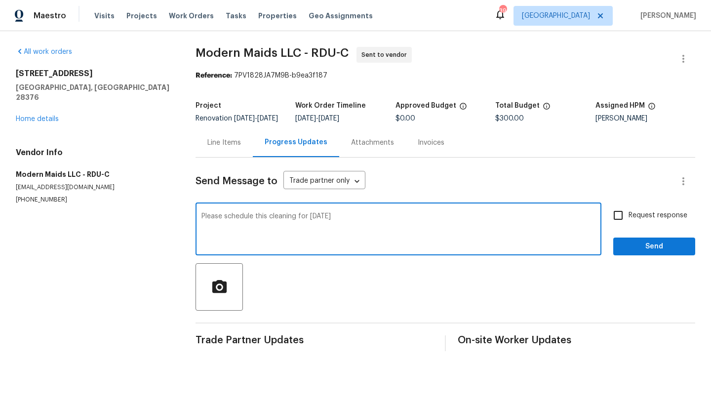
type textarea "Please schedule this cleaning for [DATE]"
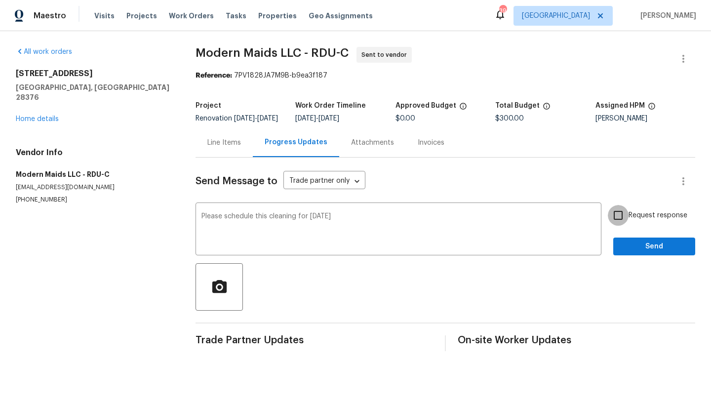
click at [616, 223] on input "Request response" at bounding box center [618, 215] width 21 height 21
checkbox input "true"
drag, startPoint x: 638, startPoint y: 257, endPoint x: 664, endPoint y: 296, distance: 47.4
click at [638, 253] on span "Send" at bounding box center [654, 247] width 66 height 12
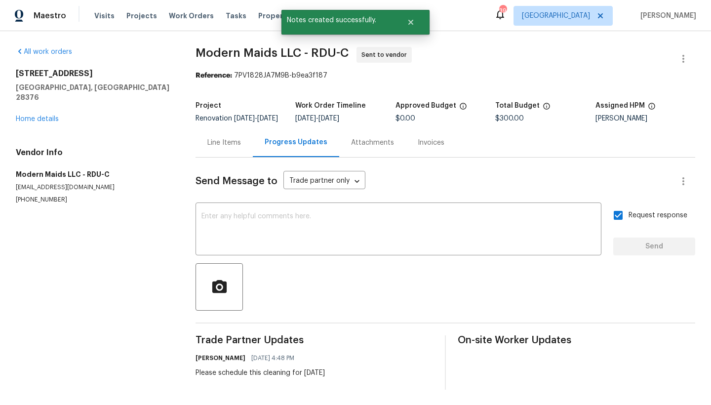
click at [32, 113] on div "[STREET_ADDRESS] Home details" at bounding box center [94, 96] width 156 height 55
click at [33, 116] on link "Home details" at bounding box center [37, 119] width 43 height 7
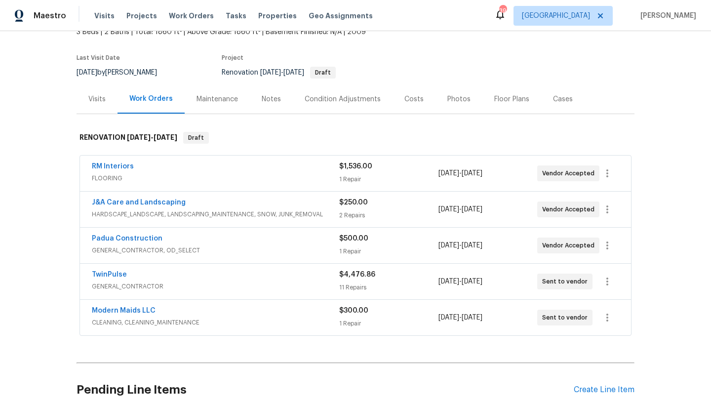
scroll to position [67, 0]
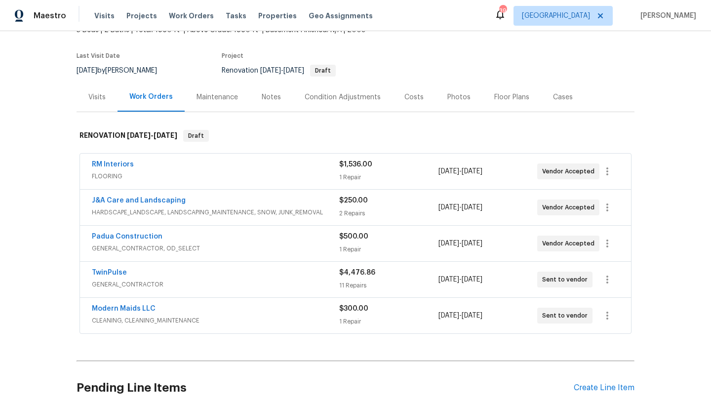
click at [411, 101] on div "Costs" at bounding box center [413, 97] width 19 height 10
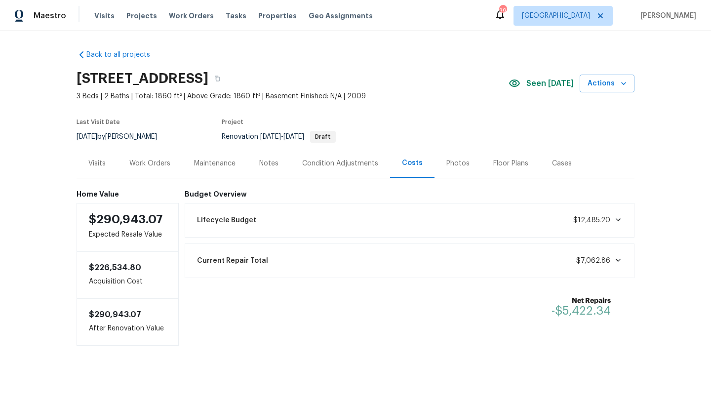
click at [136, 159] on div "Work Orders" at bounding box center [149, 164] width 41 height 10
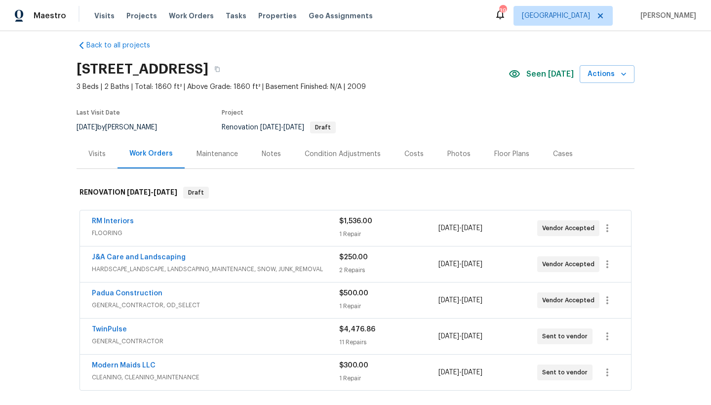
scroll to position [21, 0]
